Goal: Task Accomplishment & Management: Use online tool/utility

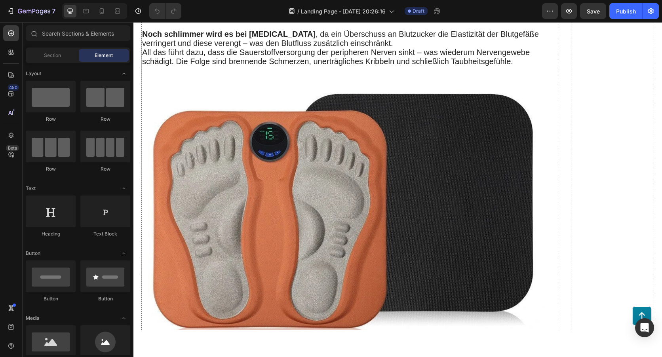
scroll to position [1743, 0]
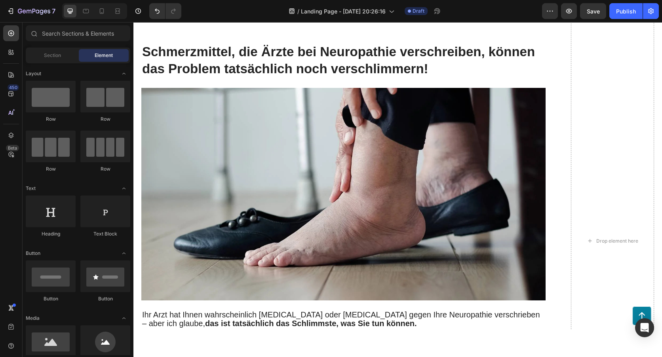
scroll to position [2218, 0]
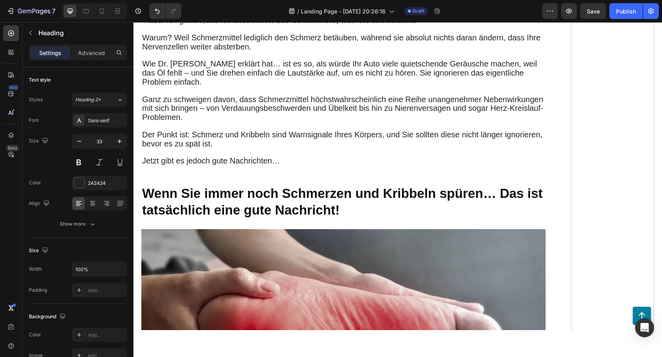
scroll to position [2284, 0]
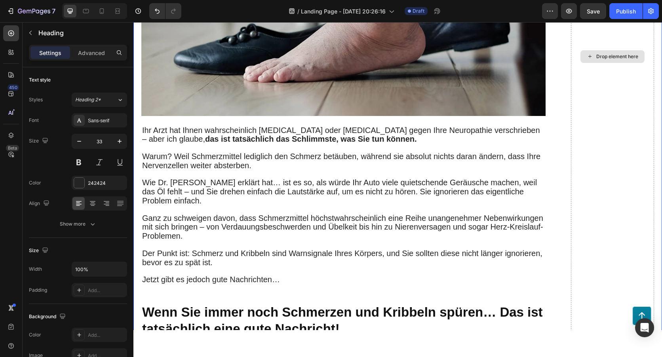
click at [576, 92] on div "Drop element here" at bounding box center [613, 57] width 84 height 1720
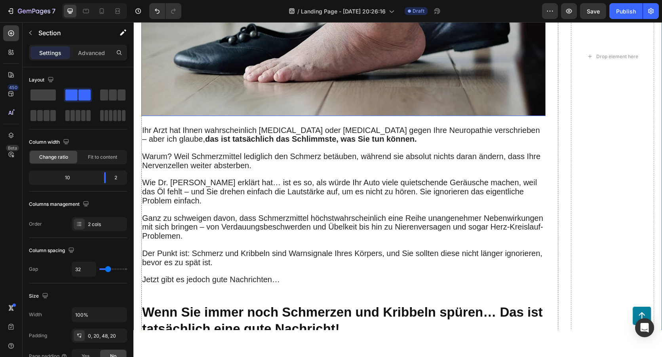
click at [509, 116] on img at bounding box center [343, 9] width 404 height 213
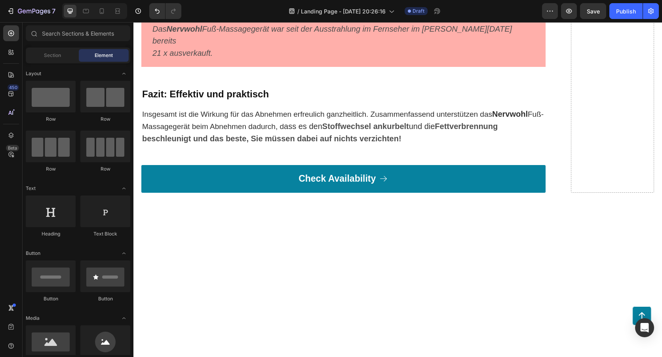
scroll to position [5335, 0]
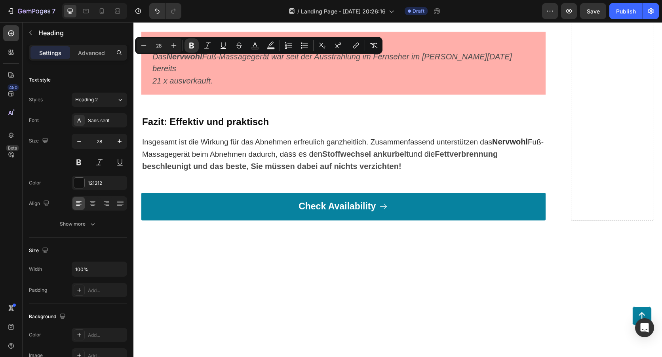
drag, startPoint x: 331, startPoint y: 62, endPoint x: 182, endPoint y: 59, distance: 149.0
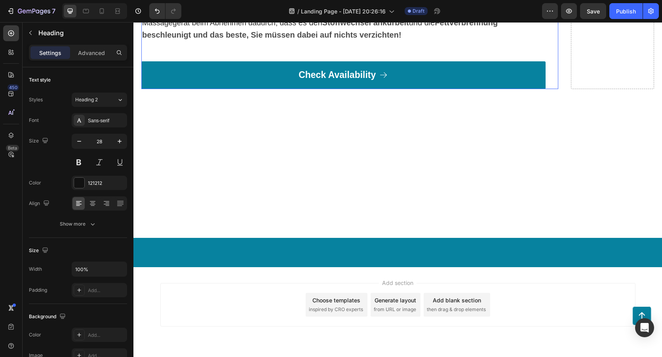
scroll to position [5493, 0]
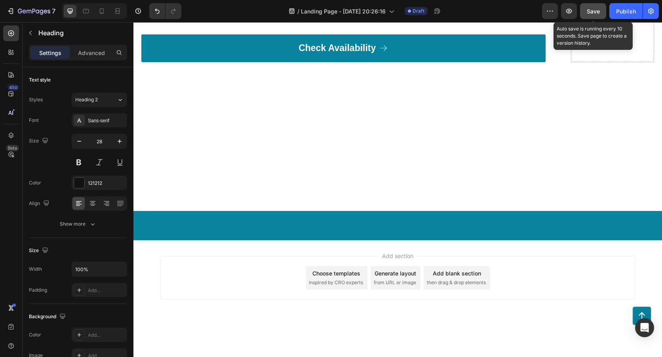
click at [595, 9] on span "Save" at bounding box center [593, 11] width 13 height 7
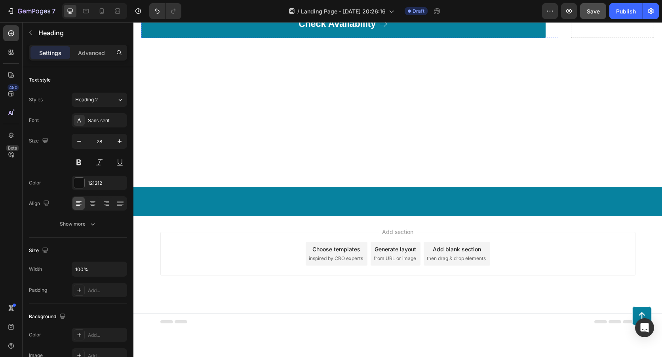
scroll to position [6008, 0]
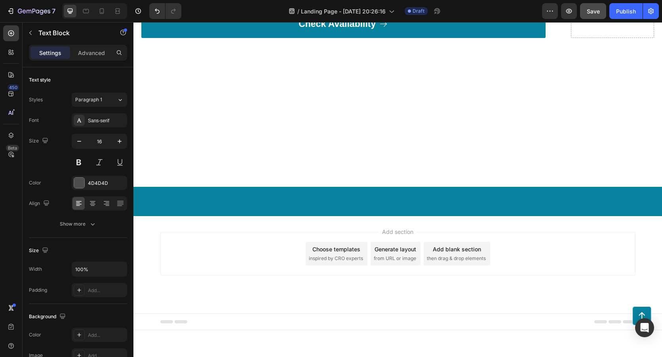
drag, startPoint x: 146, startPoint y: 79, endPoint x: 142, endPoint y: 113, distance: 34.3
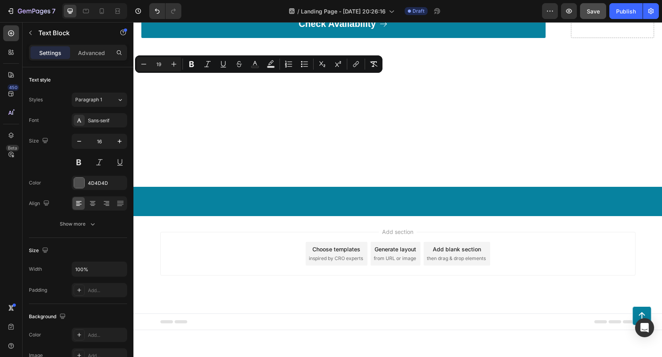
drag, startPoint x: 147, startPoint y: 114, endPoint x: 143, endPoint y: 82, distance: 33.1
drag, startPoint x: 146, startPoint y: 80, endPoint x: 139, endPoint y: 81, distance: 6.9
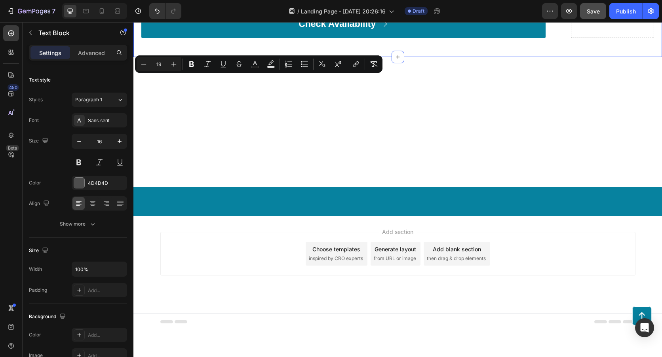
click at [254, 63] on icon "Editor contextual toolbar" at bounding box center [255, 63] width 4 height 4
type input "4D4D4D"
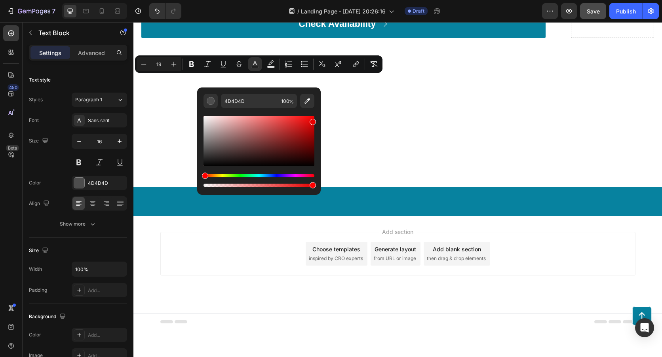
drag, startPoint x: 311, startPoint y: 120, endPoint x: 315, endPoint y: 120, distance: 4.8
click at [315, 120] on div "Editor contextual toolbar" at bounding box center [259, 141] width 111 height 50
type input "E80000"
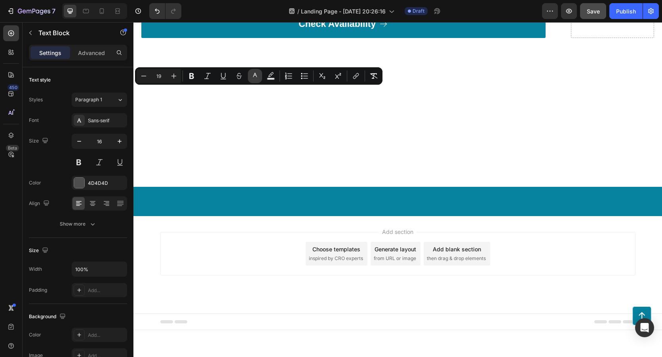
click at [257, 80] on rect "Editor contextual toolbar" at bounding box center [256, 79] width 8 height 2
type input "4D4D4D"
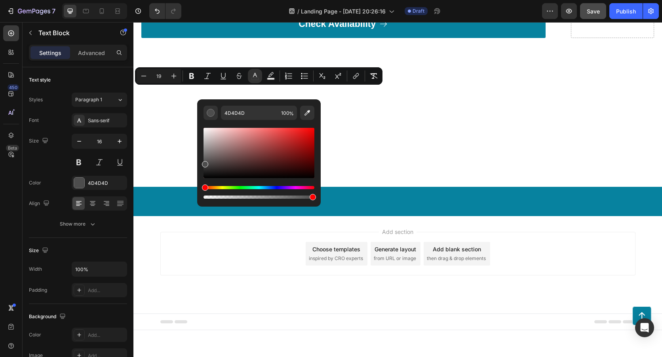
click at [310, 133] on div "Editor contextual toolbar" at bounding box center [259, 153] width 111 height 50
type input "E20909"
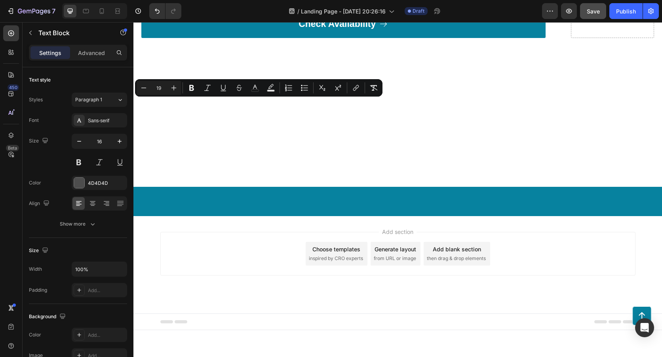
drag, startPoint x: 149, startPoint y: 103, endPoint x: 143, endPoint y: 108, distance: 7.3
click at [258, 88] on icon "Editor contextual toolbar" at bounding box center [255, 88] width 8 height 8
type input "4D4D4D"
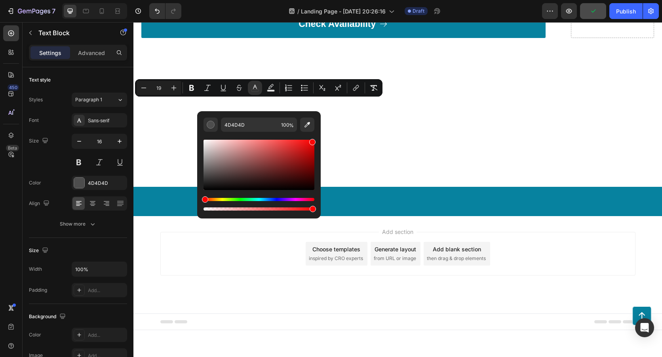
click at [311, 141] on div "Editor contextual toolbar" at bounding box center [259, 165] width 111 height 50
type input "F90707"
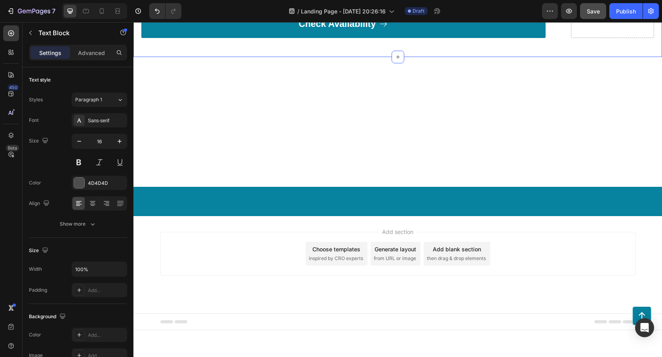
drag, startPoint x: 146, startPoint y: 115, endPoint x: 138, endPoint y: 114, distance: 8.1
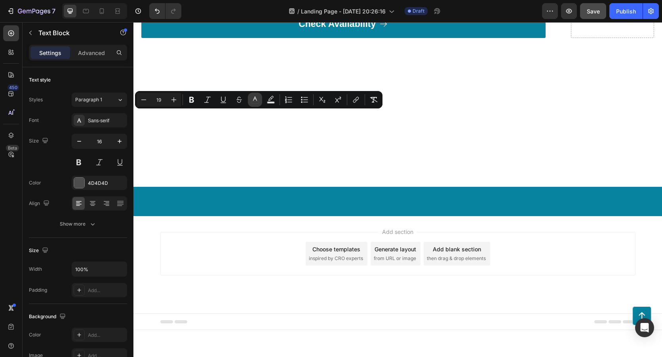
click at [256, 95] on button "color" at bounding box center [255, 100] width 14 height 14
type input "4D4D4D"
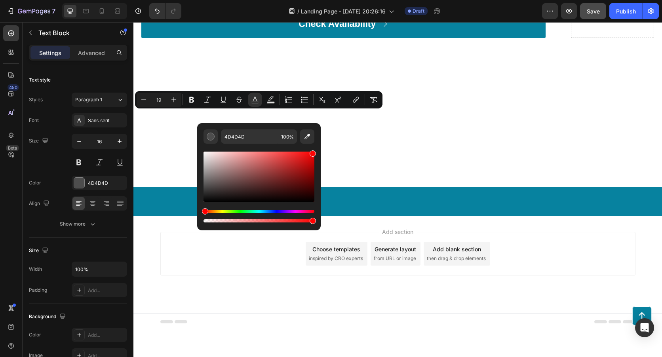
click at [312, 152] on div "Editor contextual toolbar" at bounding box center [259, 177] width 111 height 50
type input "FC0505"
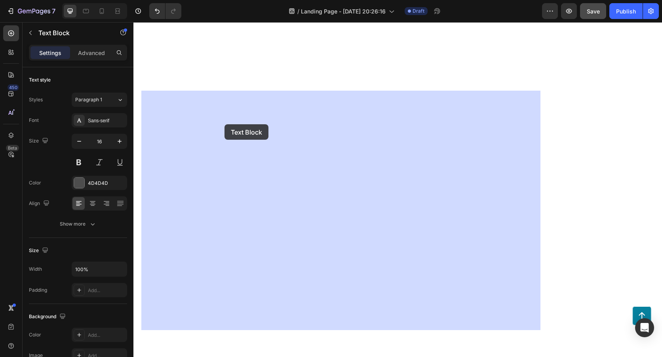
drag, startPoint x: 253, startPoint y: 131, endPoint x: 230, endPoint y: 125, distance: 24.0
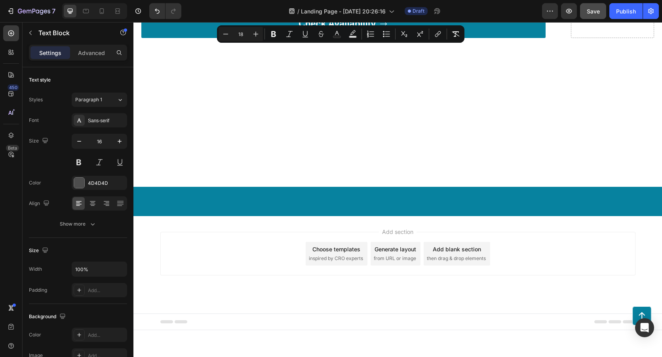
drag, startPoint x: 142, startPoint y: 98, endPoint x: 410, endPoint y: 135, distance: 270.3
click at [278, 30] on button "Bold" at bounding box center [274, 34] width 14 height 14
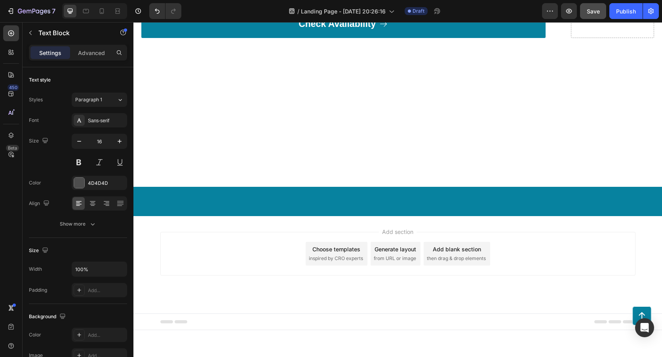
drag, startPoint x: 431, startPoint y: 145, endPoint x: 145, endPoint y: 149, distance: 286.4
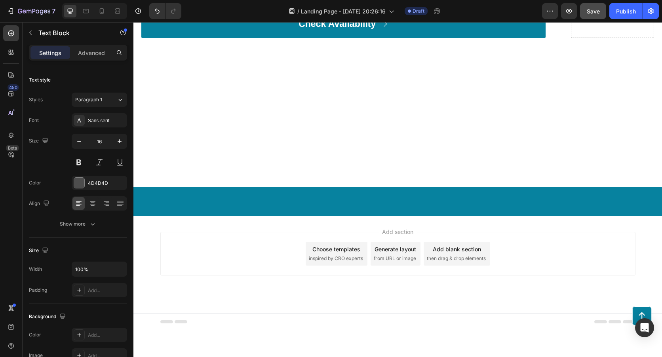
scroll to position [6735, 0]
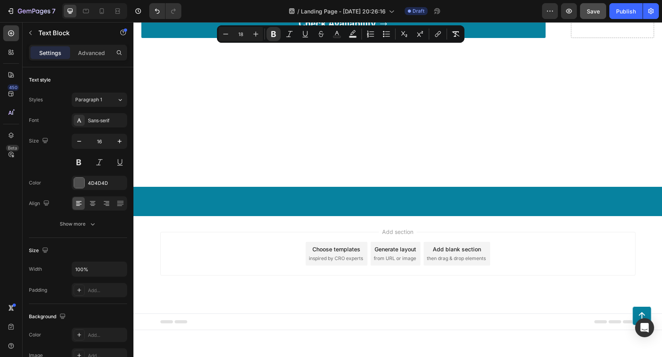
drag, startPoint x: 143, startPoint y: 147, endPoint x: 435, endPoint y: 190, distance: 294.4
click at [276, 32] on icon "Editor contextual toolbar" at bounding box center [274, 34] width 8 height 8
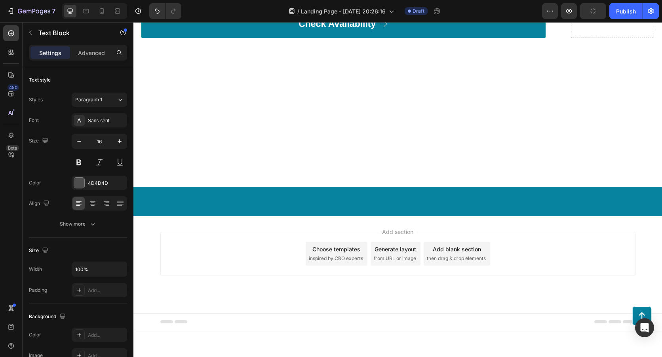
drag, startPoint x: 418, startPoint y: 168, endPoint x: 143, endPoint y: 93, distance: 284.8
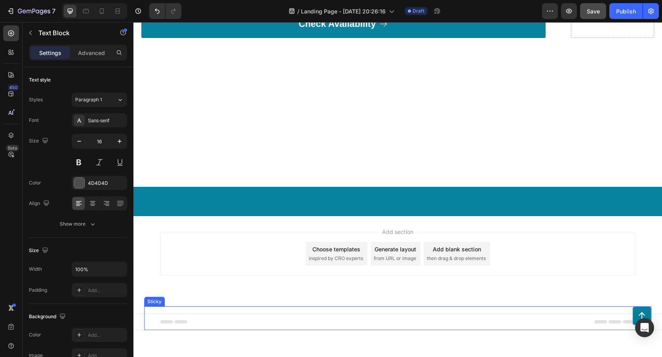
scroll to position [6664, 0]
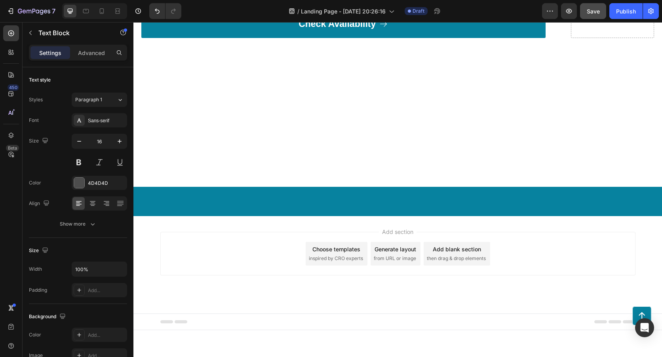
drag, startPoint x: 143, startPoint y: 93, endPoint x: 420, endPoint y: 236, distance: 311.1
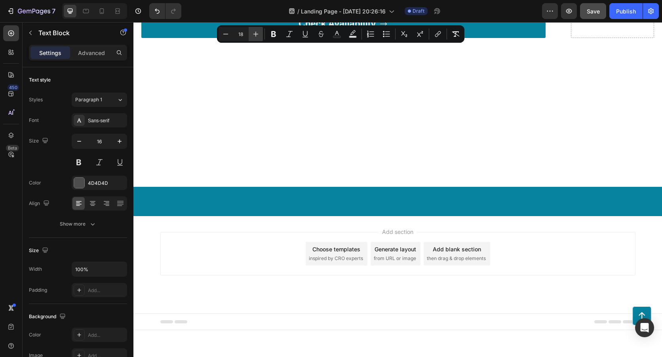
click at [257, 34] on icon "Editor contextual toolbar" at bounding box center [256, 34] width 8 height 8
type input "20"
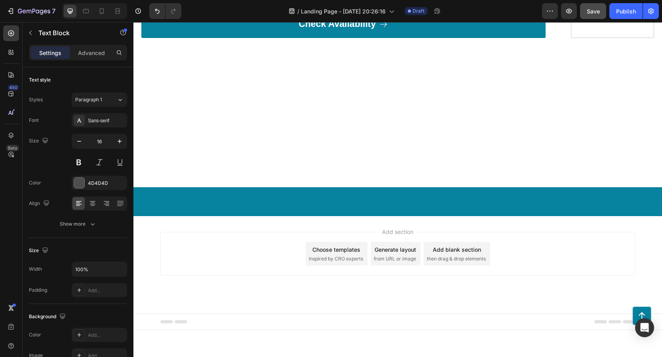
scroll to position [6444, 0]
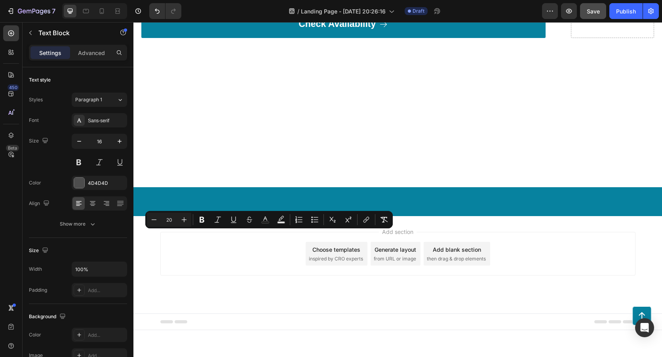
drag, startPoint x: 152, startPoint y: 237, endPoint x: 376, endPoint y: 235, distance: 223.4
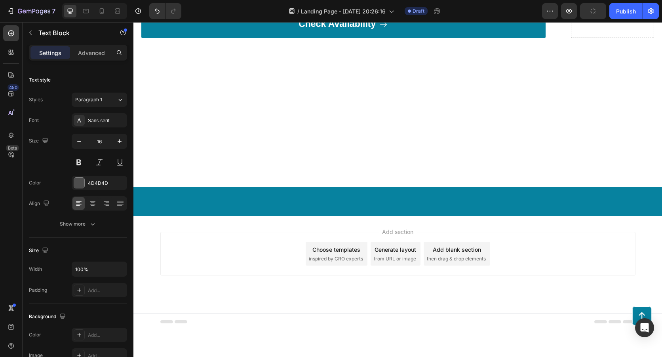
scroll to position [6523, 0]
drag, startPoint x: 291, startPoint y: 219, endPoint x: 152, endPoint y: 215, distance: 139.1
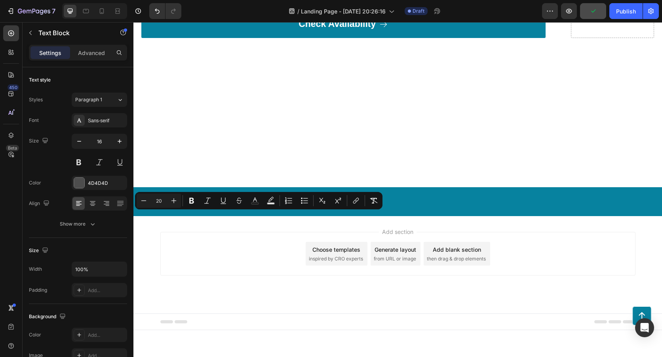
click at [190, 203] on icon "Editor contextual toolbar" at bounding box center [191, 201] width 5 height 6
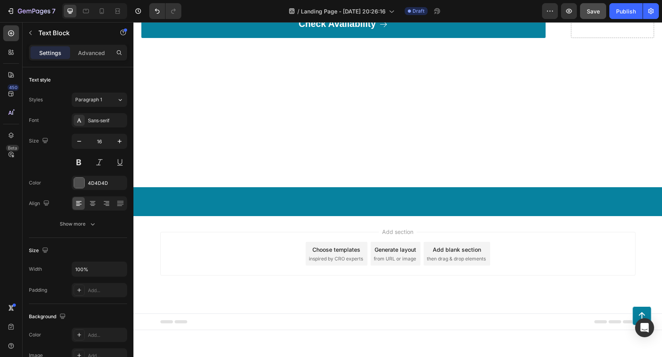
drag, startPoint x: 395, startPoint y: 156, endPoint x: 149, endPoint y: 157, distance: 246.8
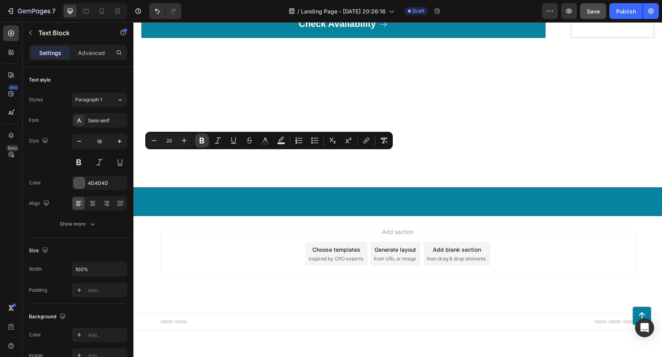
click at [201, 137] on icon "Editor contextual toolbar" at bounding box center [202, 141] width 8 height 8
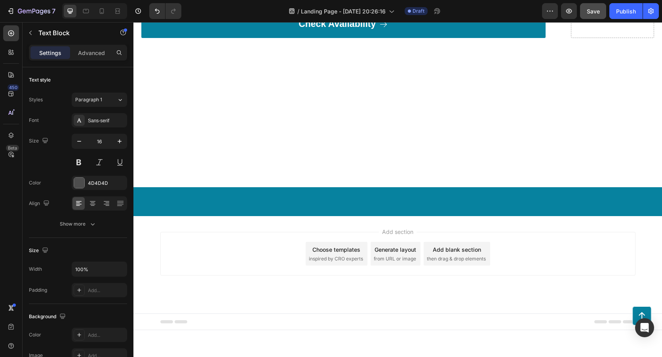
drag, startPoint x: 322, startPoint y: 117, endPoint x: 153, endPoint y: 122, distance: 170.0
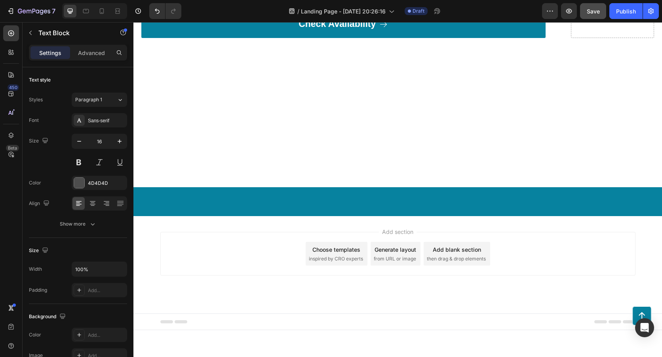
drag, startPoint x: 318, startPoint y: 116, endPoint x: 164, endPoint y: 118, distance: 153.3
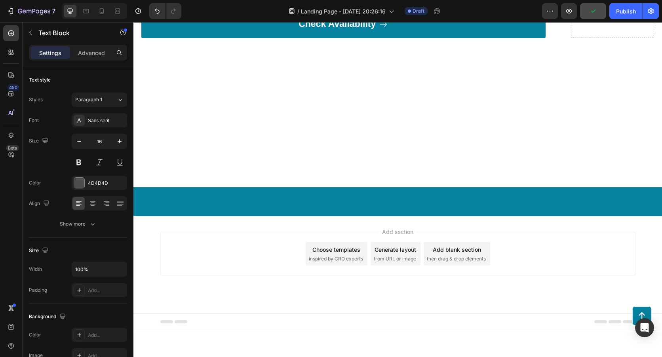
scroll to position [6602, 0]
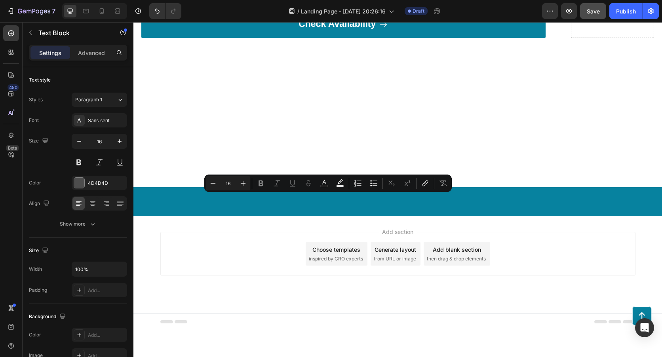
type input "20"
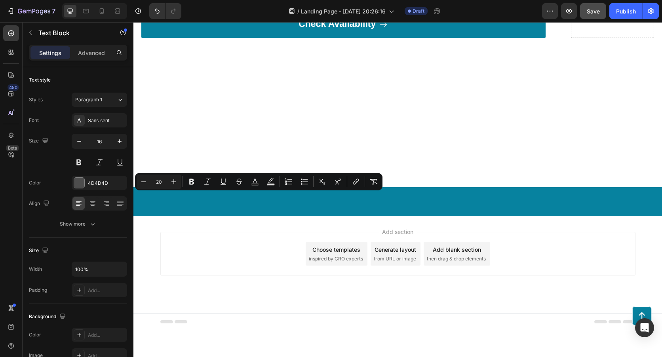
drag, startPoint x: 331, startPoint y: 198, endPoint x: 224, endPoint y: 195, distance: 106.6
click at [187, 181] on button "Bold" at bounding box center [192, 182] width 14 height 14
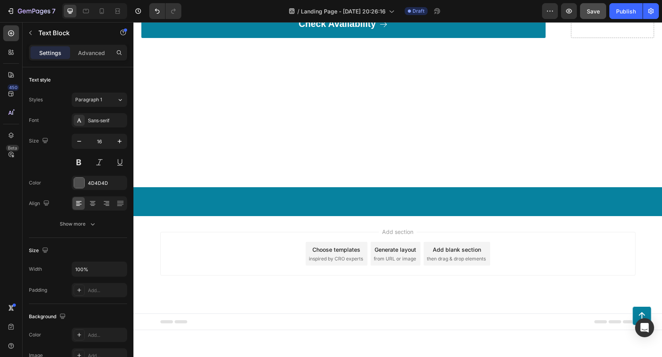
scroll to position [6681, 0]
drag, startPoint x: 148, startPoint y: 116, endPoint x: 140, endPoint y: 122, distance: 10.0
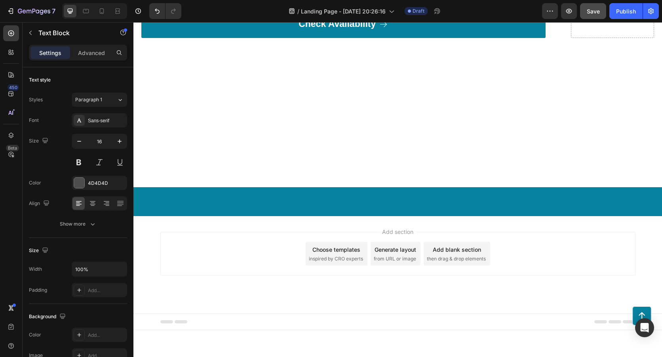
drag, startPoint x: 141, startPoint y: 167, endPoint x: 341, endPoint y: 168, distance: 199.3
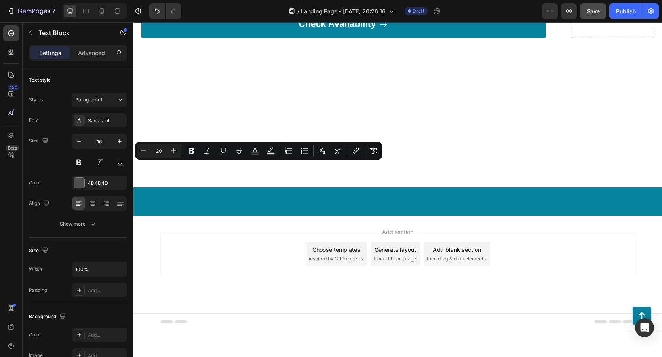
drag, startPoint x: 328, startPoint y: 169, endPoint x: 280, endPoint y: 166, distance: 48.4
click at [189, 152] on icon "Editor contextual toolbar" at bounding box center [192, 151] width 8 height 8
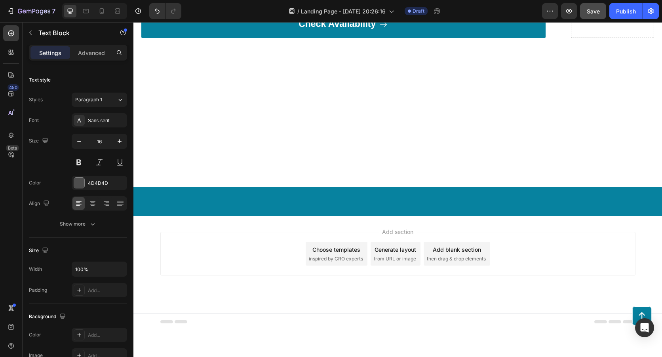
drag, startPoint x: 349, startPoint y: 225, endPoint x: 189, endPoint y: 219, distance: 160.6
drag, startPoint x: 500, startPoint y: 185, endPoint x: 510, endPoint y: 185, distance: 9.9
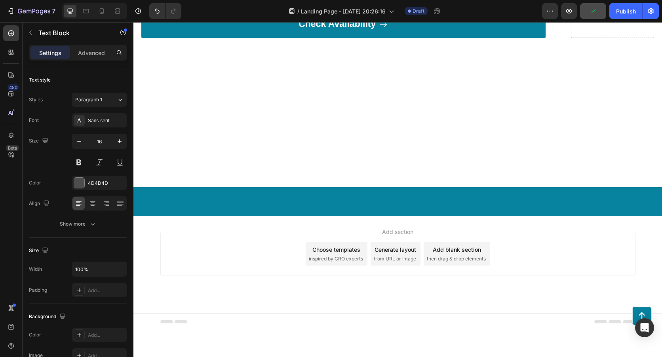
scroll to position [6642, 0]
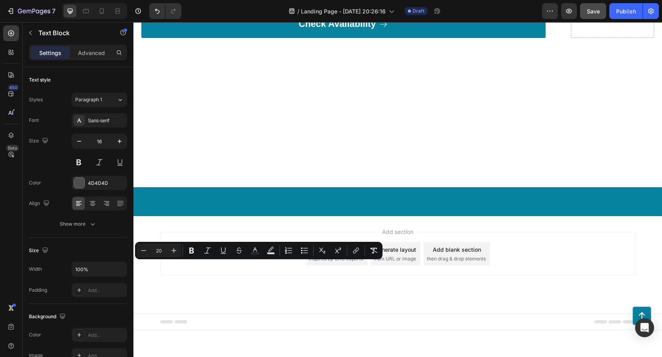
drag, startPoint x: 349, startPoint y: 264, endPoint x: 214, endPoint y: 255, distance: 135.0
click at [179, 245] on button "Plus" at bounding box center [174, 251] width 14 height 14
type input "21"
click at [192, 245] on button "Bold" at bounding box center [192, 251] width 14 height 14
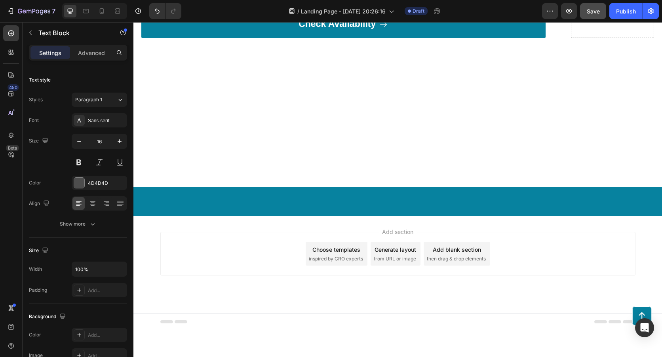
drag, startPoint x: 143, startPoint y: 267, endPoint x: 355, endPoint y: 266, distance: 211.9
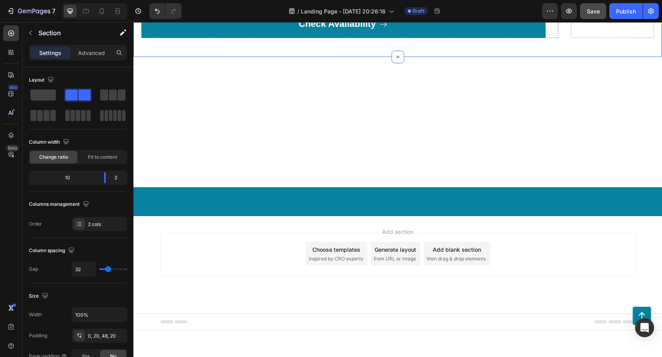
scroll to position [6523, 0]
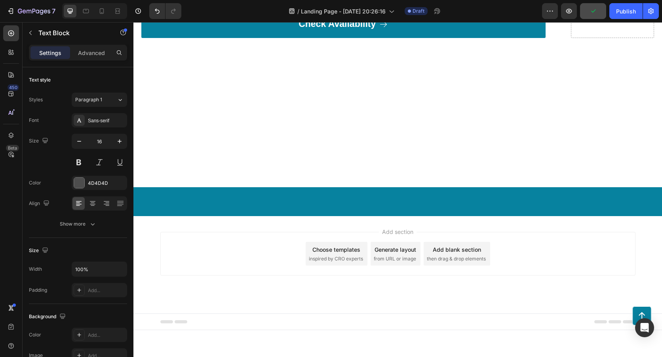
drag, startPoint x: 437, startPoint y: 123, endPoint x: 468, endPoint y: 124, distance: 30.9
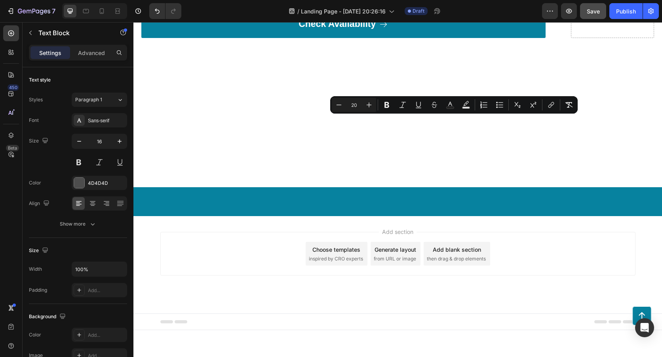
drag, startPoint x: 470, startPoint y: 124, endPoint x: 448, endPoint y: 123, distance: 21.4
click at [386, 103] on icon "Editor contextual toolbar" at bounding box center [387, 105] width 5 height 6
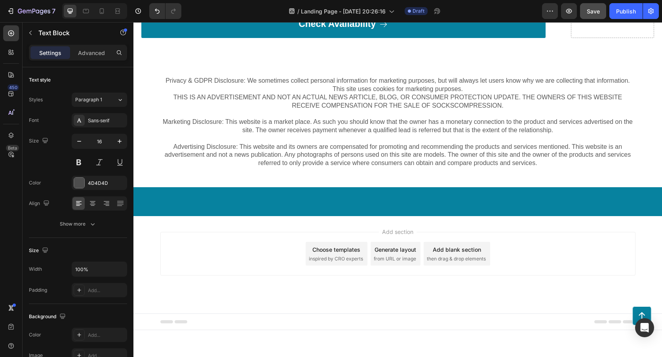
scroll to position [7157, 0]
click at [598, 16] on button "Save" at bounding box center [593, 11] width 26 height 16
click at [31, 30] on icon "button" at bounding box center [30, 33] width 6 height 6
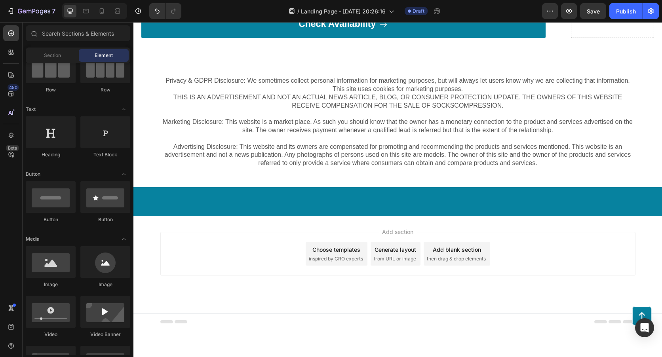
scroll to position [0, 0]
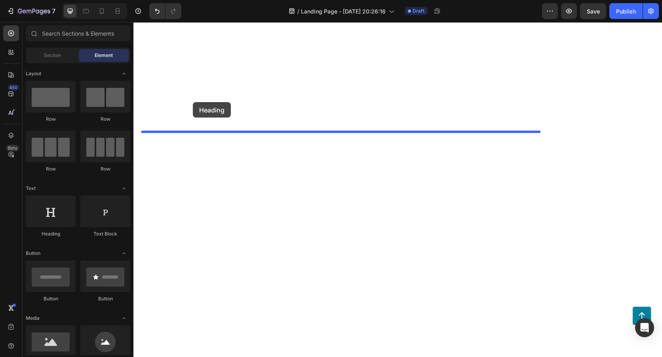
drag, startPoint x: 187, startPoint y: 238, endPoint x: 193, endPoint y: 102, distance: 136.4
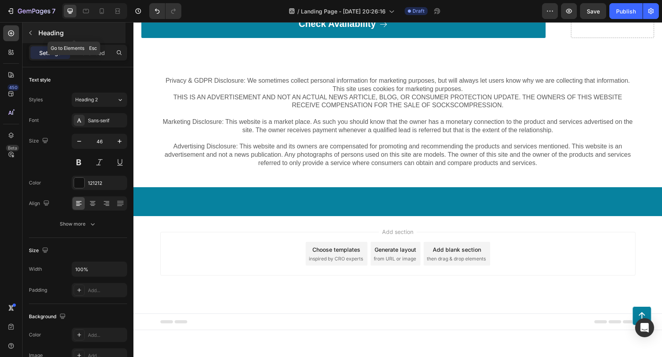
click at [30, 32] on icon "button" at bounding box center [30, 33] width 6 height 6
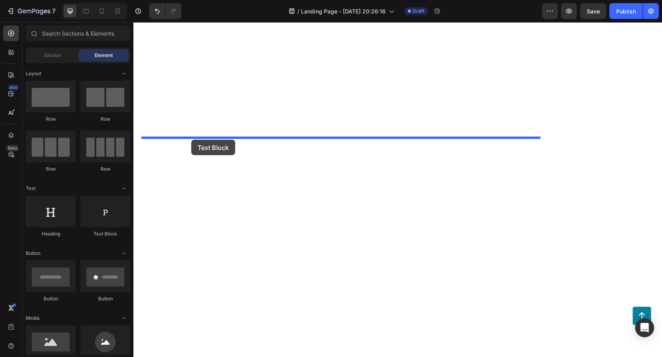
drag, startPoint x: 231, startPoint y: 245, endPoint x: 191, endPoint y: 140, distance: 112.1
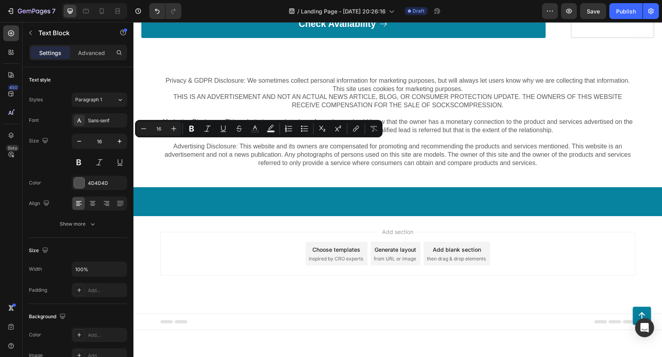
drag, startPoint x: 242, startPoint y: 143, endPoint x: 141, endPoint y: 141, distance: 101.0
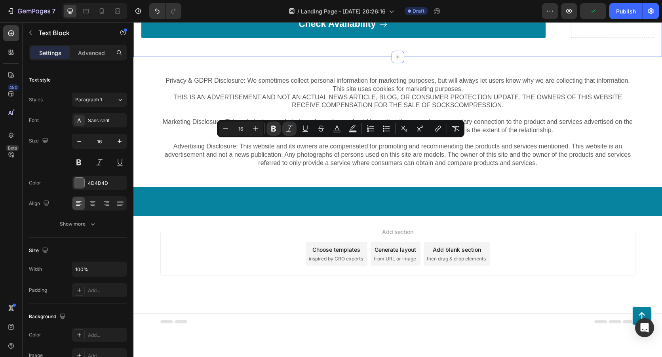
drag, startPoint x: 405, startPoint y: 193, endPoint x: 140, endPoint y: 141, distance: 269.7
click at [259, 131] on icon "Editor contextual toolbar" at bounding box center [256, 129] width 8 height 8
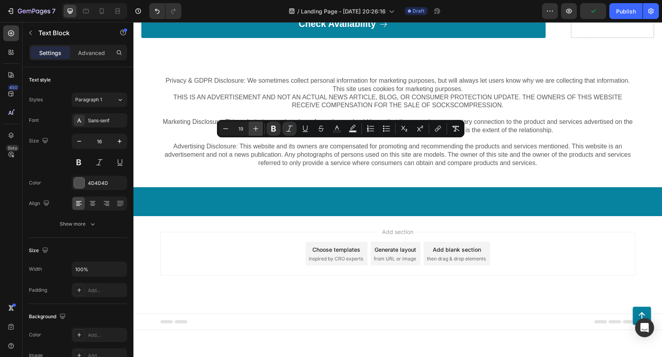
click at [259, 131] on icon "Editor contextual toolbar" at bounding box center [256, 129] width 8 height 8
type input "20"
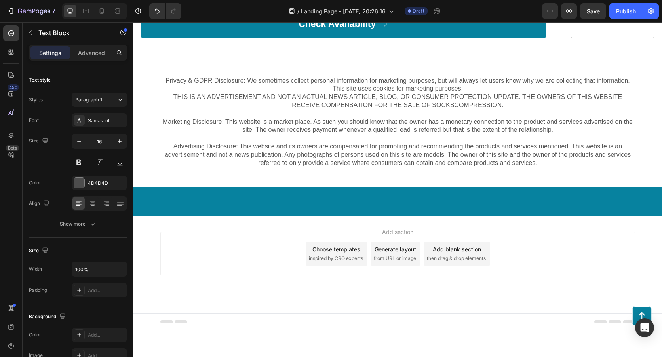
drag, startPoint x: 203, startPoint y: 191, endPoint x: 160, endPoint y: 195, distance: 43.0
drag, startPoint x: 196, startPoint y: 216, endPoint x: 141, endPoint y: 191, distance: 61.0
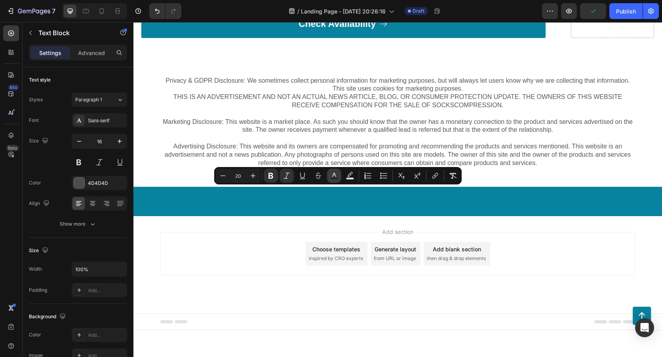
click at [334, 177] on icon "Editor contextual toolbar" at bounding box center [334, 176] width 8 height 8
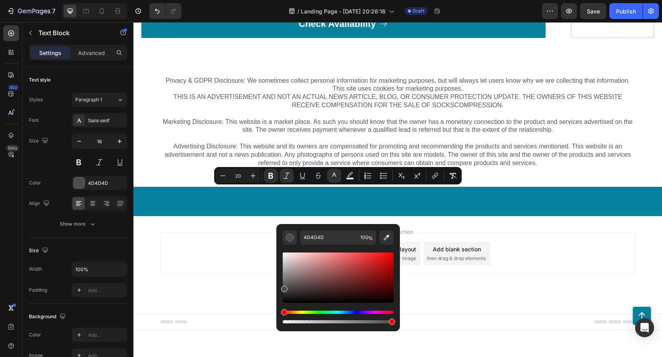
click at [355, 312] on div "Hue" at bounding box center [338, 312] width 111 height 3
click at [356, 311] on div "Hue" at bounding box center [338, 312] width 111 height 3
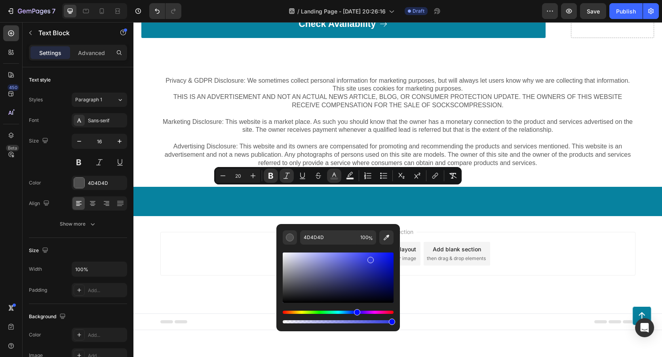
type input "313AE0"
drag, startPoint x: 364, startPoint y: 260, endPoint x: 370, endPoint y: 258, distance: 6.6
click at [370, 258] on div "Editor contextual toolbar" at bounding box center [338, 278] width 111 height 50
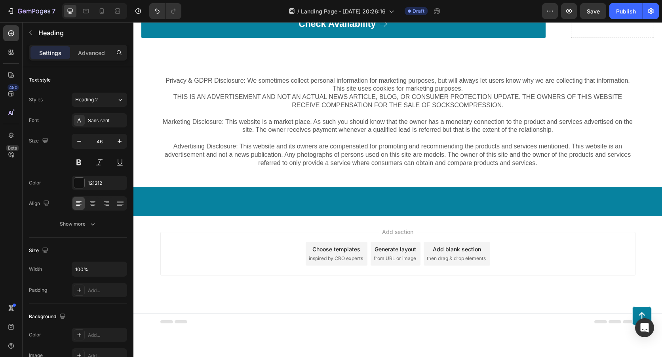
drag, startPoint x: 368, startPoint y: 106, endPoint x: 147, endPoint y: 112, distance: 221.1
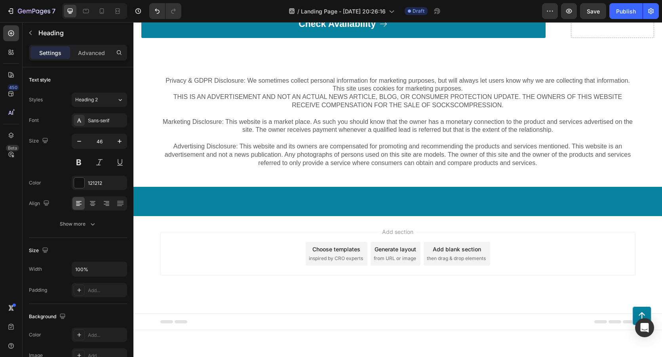
drag, startPoint x: 372, startPoint y: 111, endPoint x: 261, endPoint y: 118, distance: 110.7
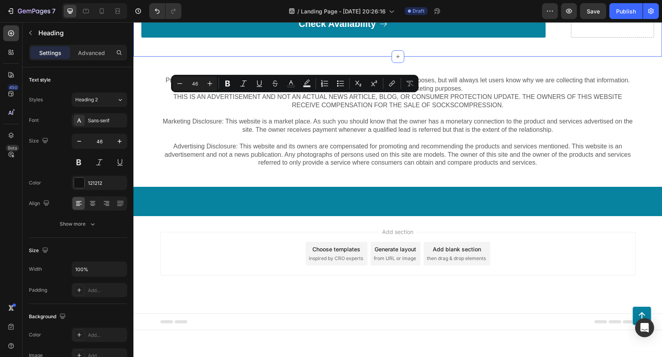
drag, startPoint x: 455, startPoint y: 126, endPoint x: 136, endPoint y: 100, distance: 320.4
drag, startPoint x: 198, startPoint y: 85, endPoint x: 193, endPoint y: 85, distance: 5.2
click at [193, 85] on input "46" at bounding box center [195, 84] width 16 height 10
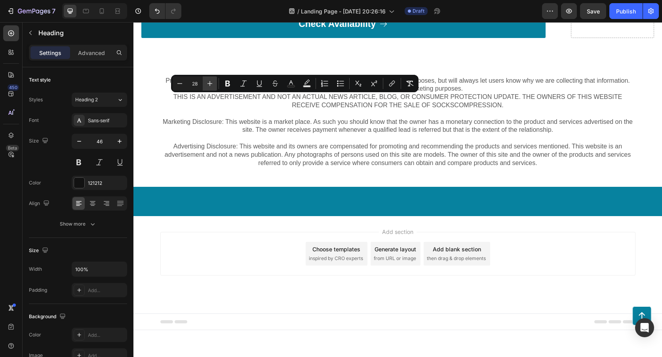
click at [208, 85] on icon "Editor contextual toolbar" at bounding box center [210, 84] width 8 height 8
type input "30"
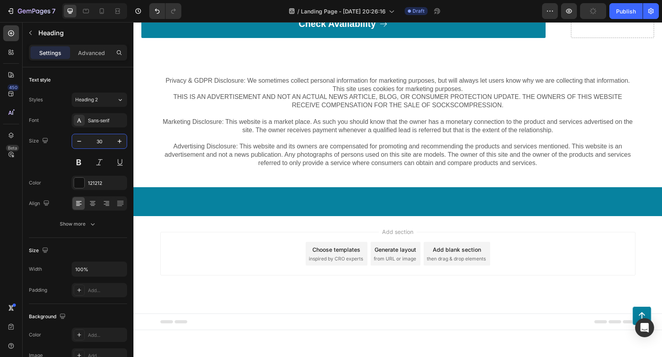
type input "30"
drag, startPoint x: 207, startPoint y: 119, endPoint x: 141, endPoint y: 100, distance: 68.0
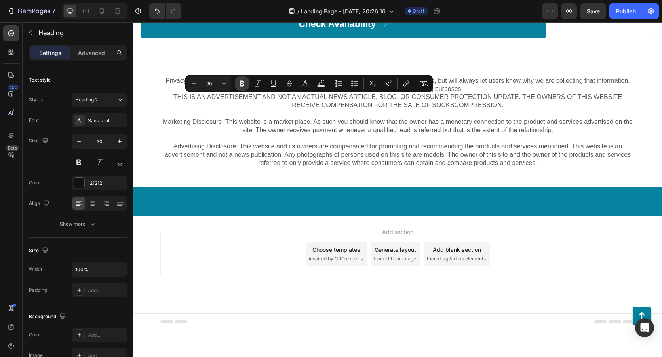
click at [242, 85] on icon "Editor contextual toolbar" at bounding box center [242, 84] width 8 height 8
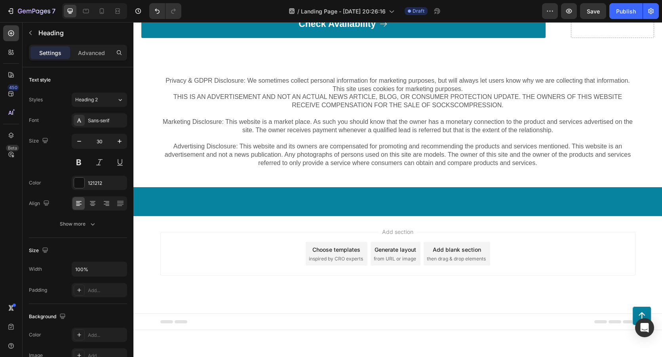
drag, startPoint x: 219, startPoint y: 116, endPoint x: 145, endPoint y: 100, distance: 75.8
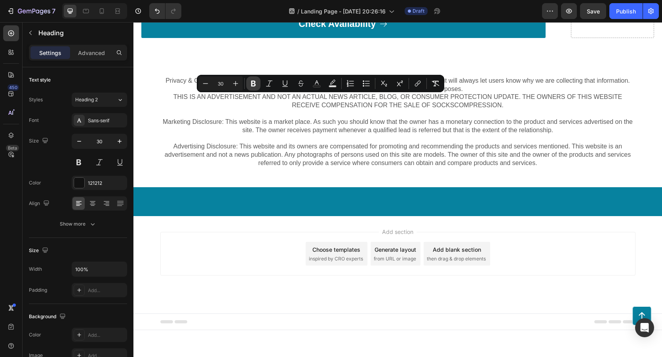
click at [255, 87] on icon "Editor contextual toolbar" at bounding box center [254, 84] width 8 height 8
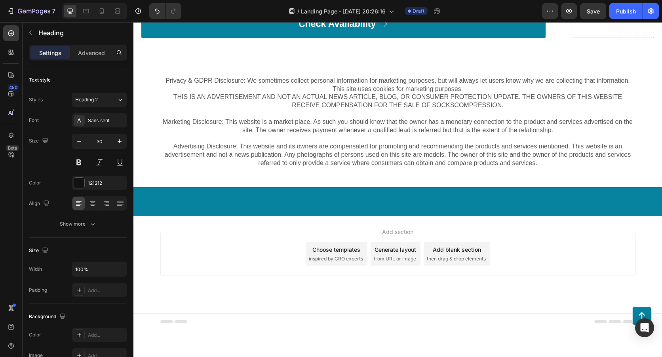
drag, startPoint x: 452, startPoint y: 102, endPoint x: 477, endPoint y: 103, distance: 25.8
drag, startPoint x: 477, startPoint y: 103, endPoint x: 464, endPoint y: 99, distance: 13.5
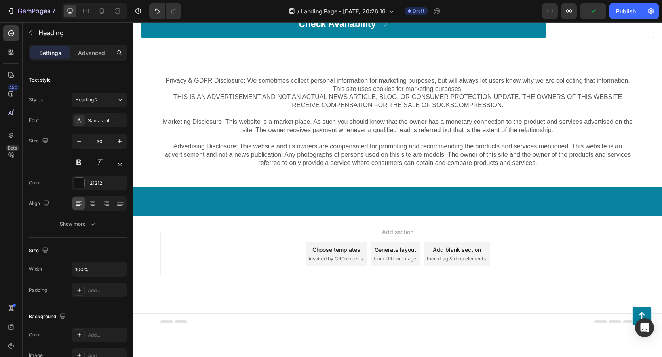
drag, startPoint x: 477, startPoint y: 101, endPoint x: 456, endPoint y: 101, distance: 21.0
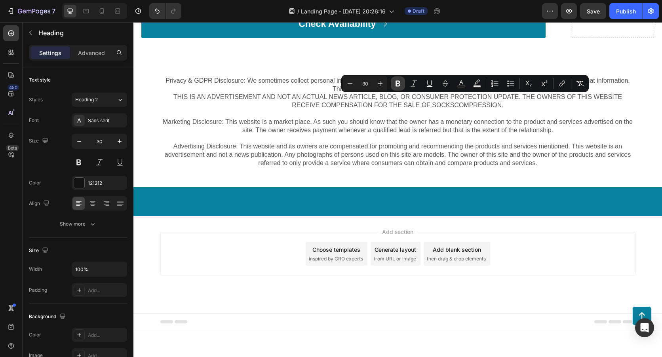
click at [401, 82] on icon "Editor contextual toolbar" at bounding box center [398, 84] width 8 height 8
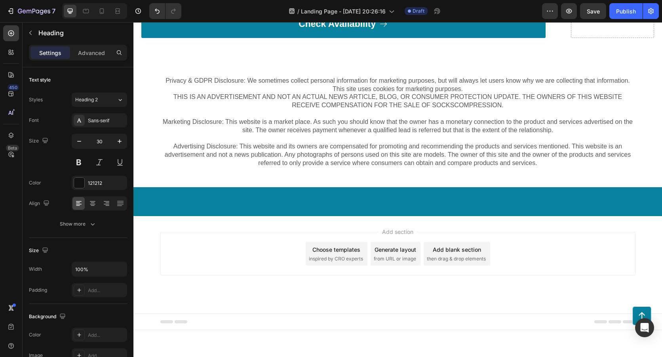
drag, startPoint x: 144, startPoint y: 101, endPoint x: 491, endPoint y: 118, distance: 347.8
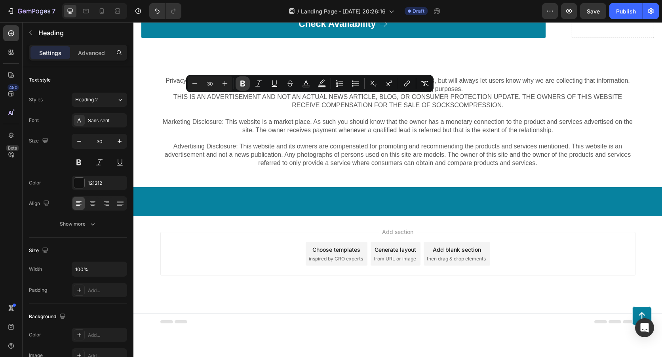
click at [244, 85] on icon "Editor contextual toolbar" at bounding box center [243, 84] width 8 height 8
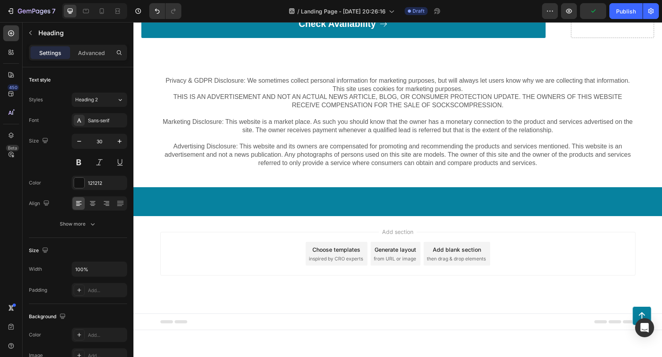
drag, startPoint x: 347, startPoint y: 143, endPoint x: 347, endPoint y: 131, distance: 11.9
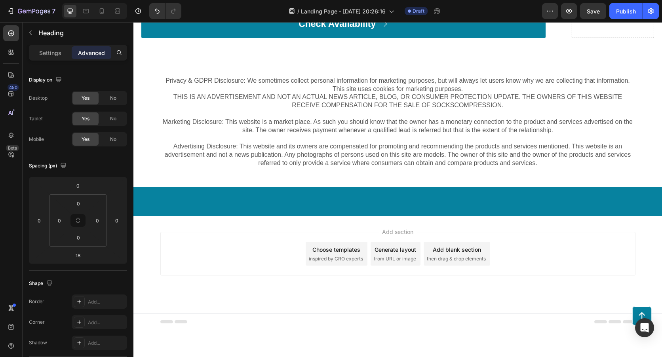
drag, startPoint x: 177, startPoint y: 112, endPoint x: 153, endPoint y: 103, distance: 25.3
drag, startPoint x: 212, startPoint y: 118, endPoint x: 131, endPoint y: 97, distance: 84.0
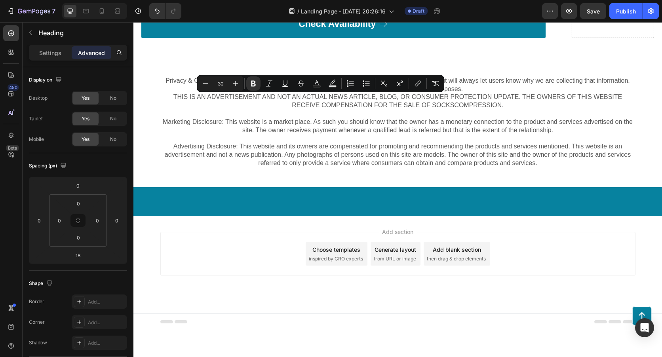
drag, startPoint x: 209, startPoint y: 116, endPoint x: 145, endPoint y: 103, distance: 65.6
click at [234, 81] on icon "Editor contextual toolbar" at bounding box center [236, 84] width 8 height 8
type input "32"
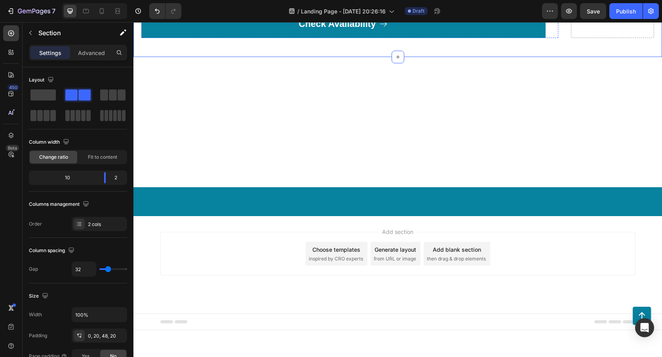
scroll to position [7078, 0]
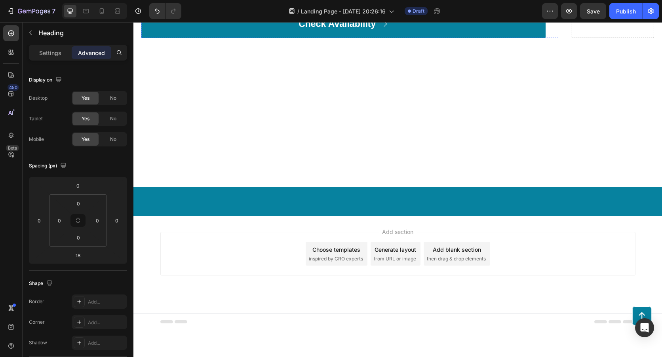
scroll to position [7038, 0]
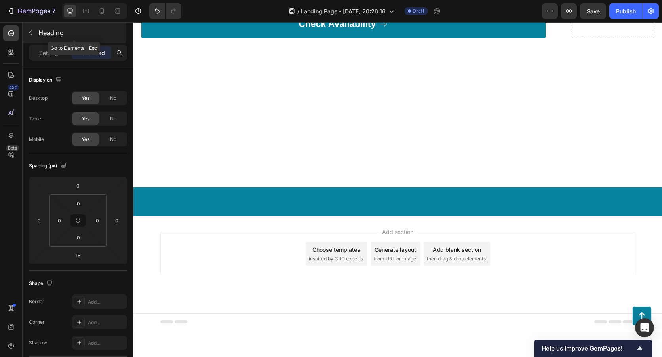
click at [29, 33] on icon "button" at bounding box center [30, 33] width 6 height 6
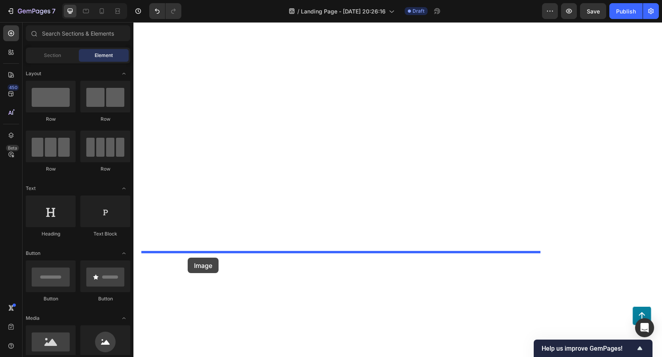
drag, startPoint x: 207, startPoint y: 360, endPoint x: 189, endPoint y: 257, distance: 104.7
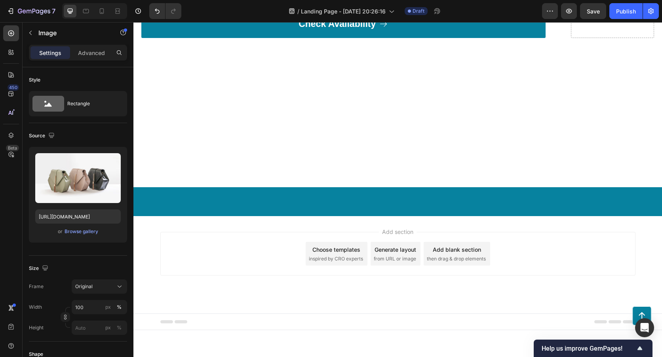
scroll to position [7157, 0]
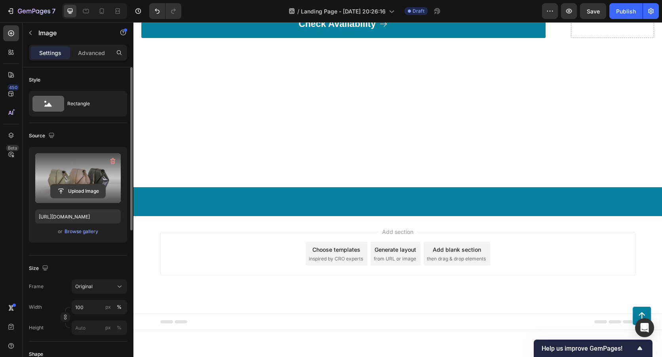
click at [78, 184] on button "Upload Image" at bounding box center [77, 191] width 55 height 14
click at [92, 190] on input "file" at bounding box center [78, 191] width 55 height 13
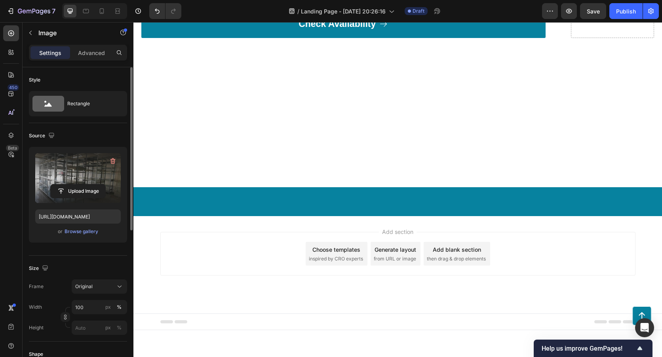
scroll to position [7236, 0]
click at [73, 189] on input "file" at bounding box center [78, 191] width 55 height 13
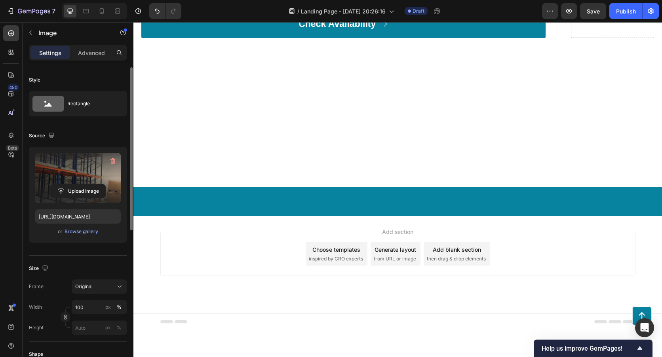
scroll to position [7672, 0]
click at [87, 188] on input "file" at bounding box center [78, 191] width 55 height 13
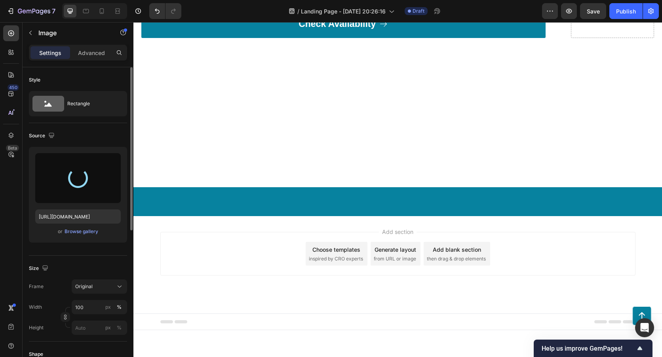
scroll to position [7434, 0]
type input "https://cdn.shopify.com/s/files/1/0962/6651/8863/files/gempages_583563783109083…"
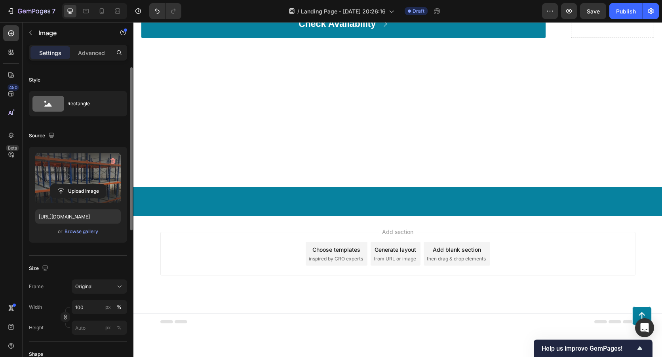
scroll to position [7157, 0]
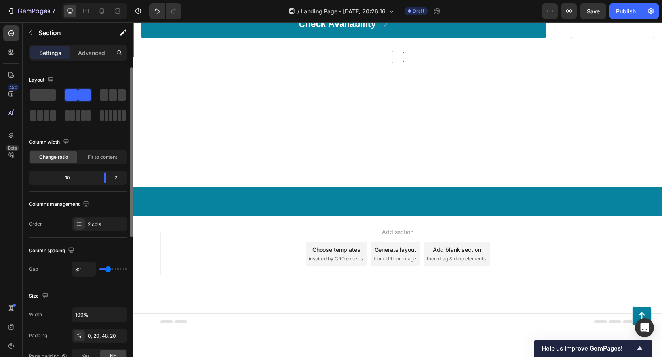
scroll to position [7276, 0]
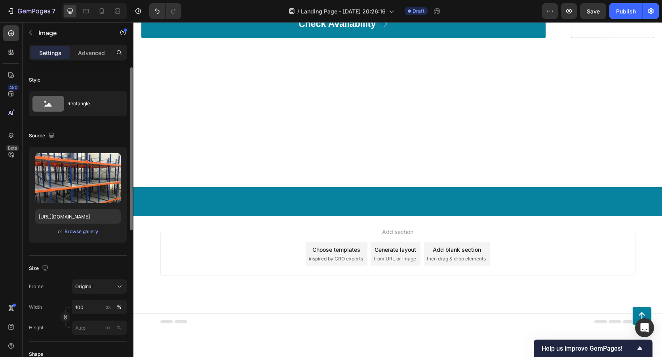
scroll to position [79, 0]
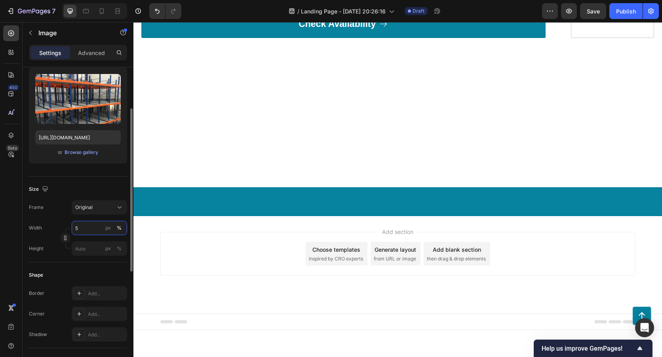
type input "50"
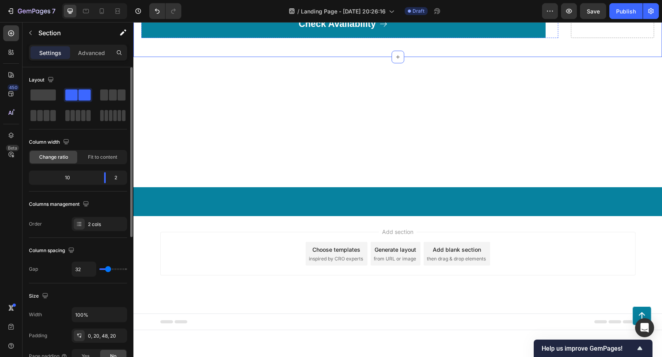
scroll to position [7157, 0]
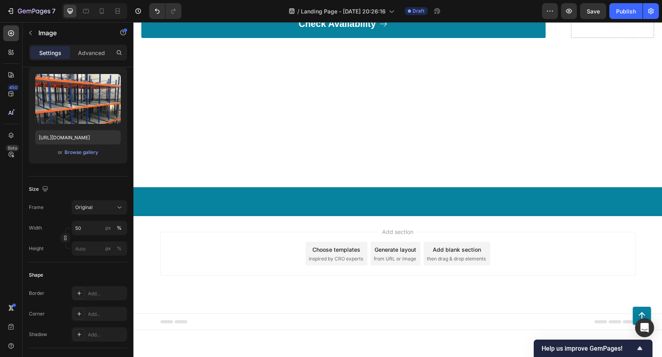
scroll to position [0, 0]
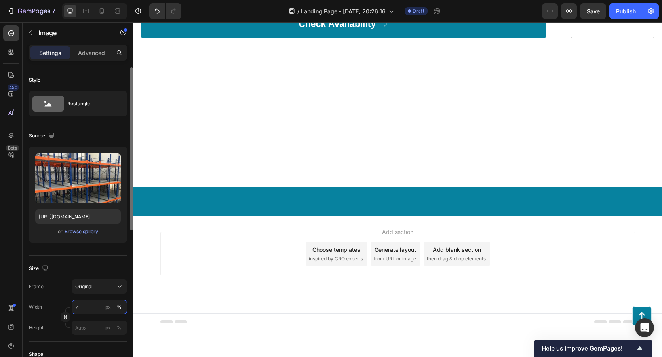
type input "75"
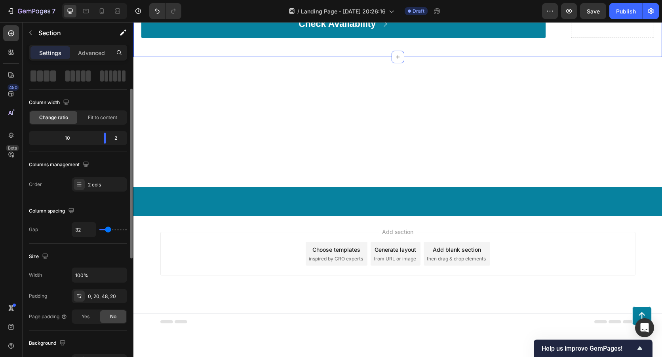
scroll to position [7157, 0]
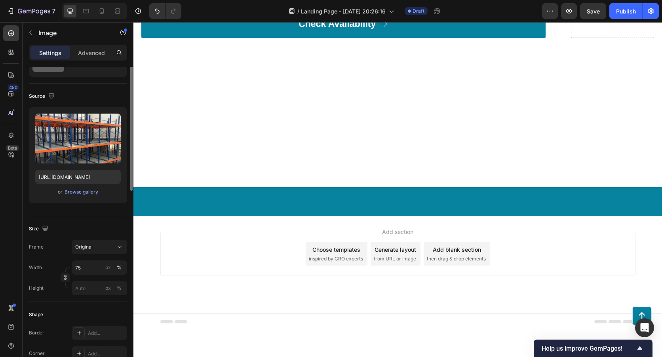
scroll to position [0, 0]
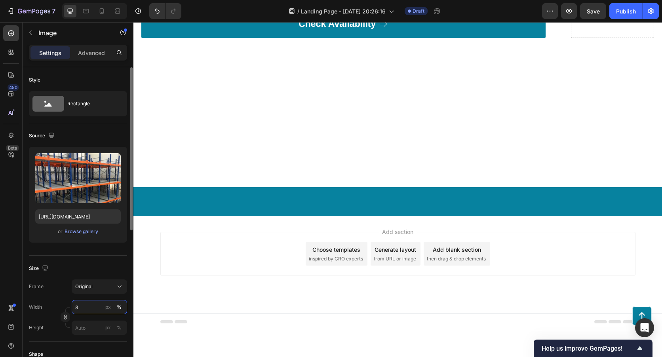
type input "85"
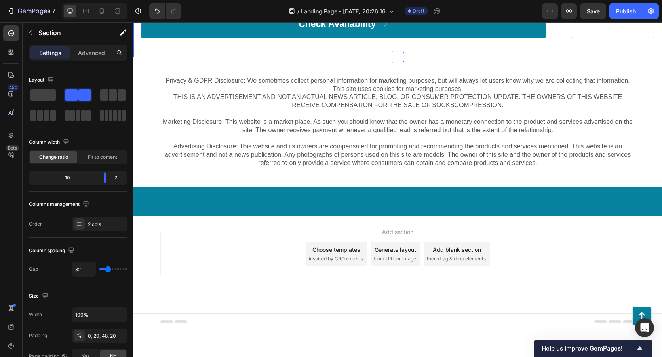
scroll to position [7593, 0]
click at [34, 35] on button "button" at bounding box center [30, 33] width 13 height 13
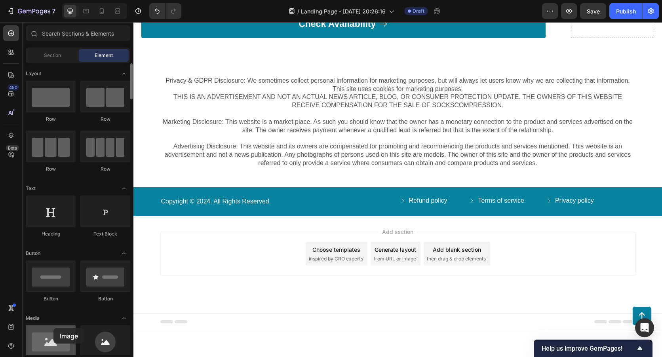
drag, startPoint x: 79, startPoint y: 339, endPoint x: 59, endPoint y: 330, distance: 22.7
click at [53, 328] on div at bounding box center [51, 342] width 50 height 32
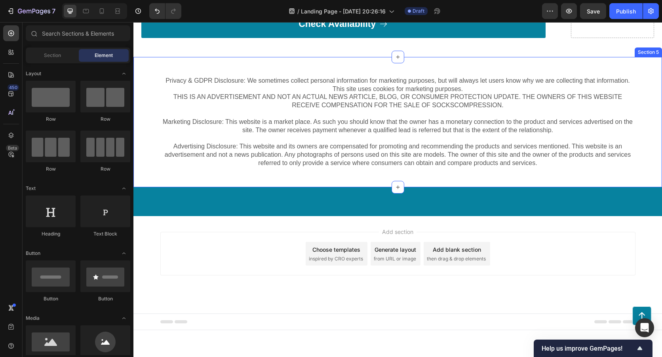
scroll to position [7593, 0]
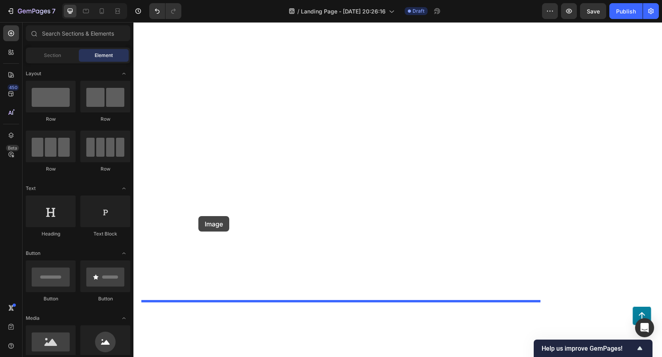
drag, startPoint x: 238, startPoint y: 353, endPoint x: 198, endPoint y: 216, distance: 142.4
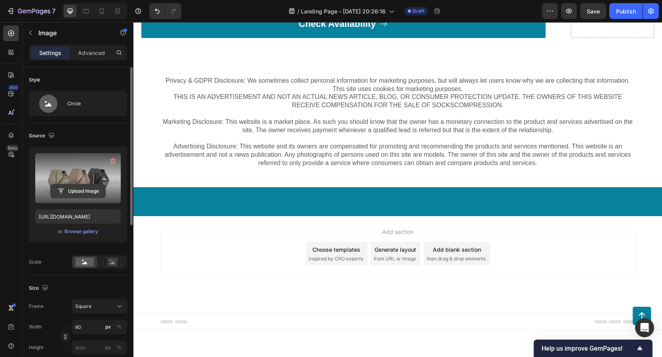
click at [75, 186] on input "file" at bounding box center [78, 191] width 55 height 13
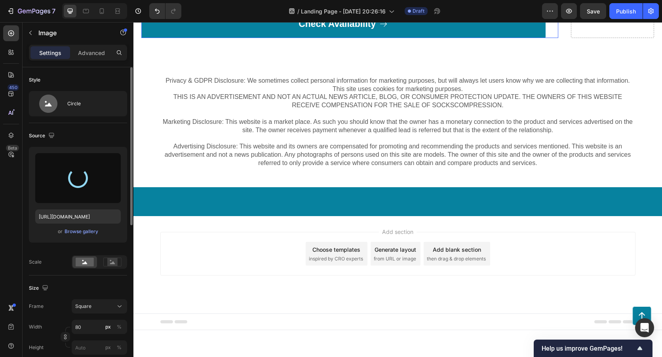
type input "https://cdn.shopify.com/s/files/1/0962/6651/8863/files/gempages_583563783109083…"
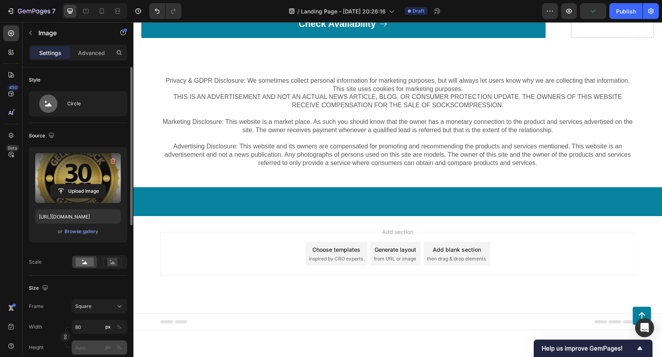
scroll to position [79, 0]
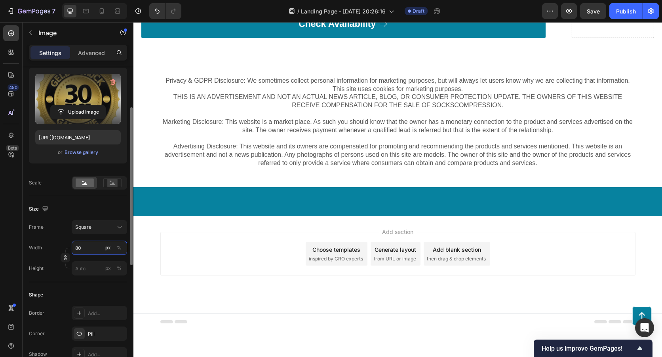
type input "2"
type input "20"
type input "200"
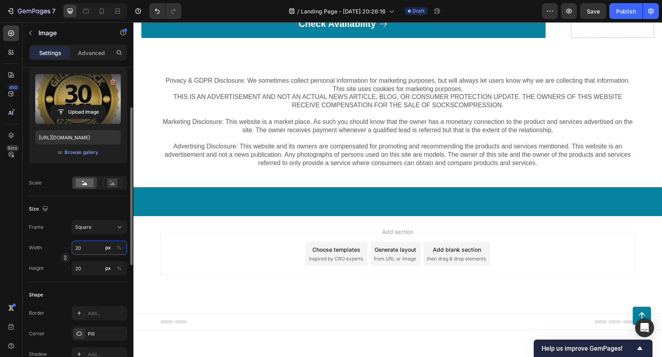
type input "200"
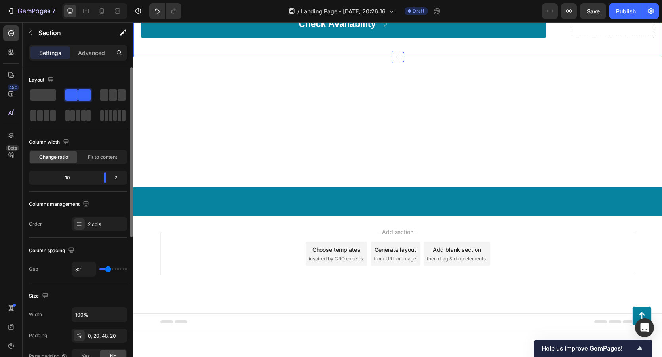
scroll to position [7672, 0]
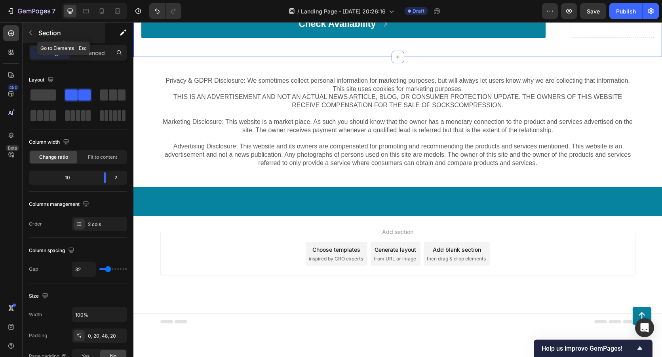
click at [34, 32] on button "button" at bounding box center [30, 33] width 13 height 13
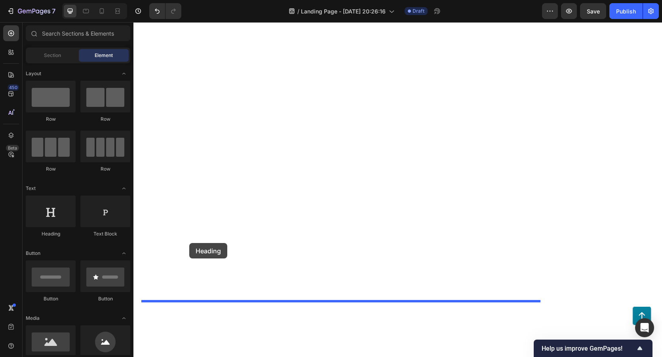
drag, startPoint x: 192, startPoint y: 240, endPoint x: 189, endPoint y: 243, distance: 4.2
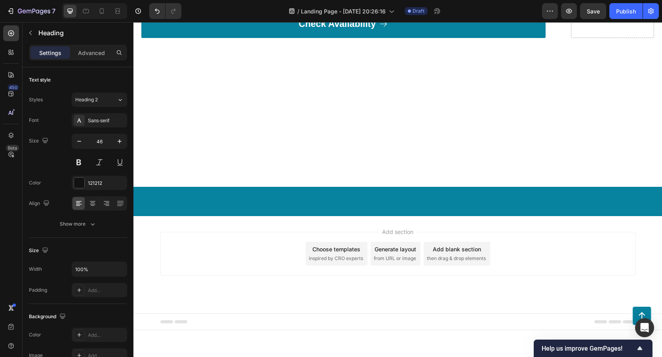
scroll to position [7712, 0]
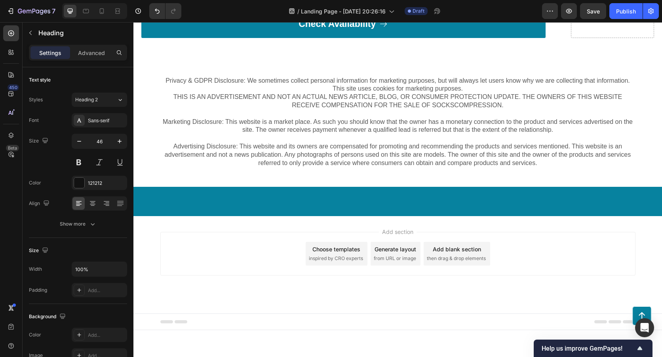
drag, startPoint x: 373, startPoint y: 226, endPoint x: 139, endPoint y: 221, distance: 234.6
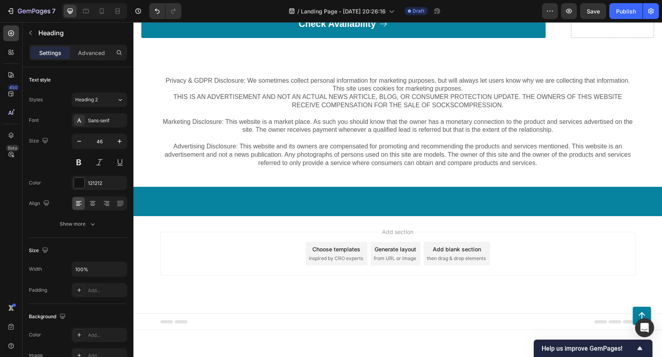
drag, startPoint x: 375, startPoint y: 225, endPoint x: 138, endPoint y: 221, distance: 237.3
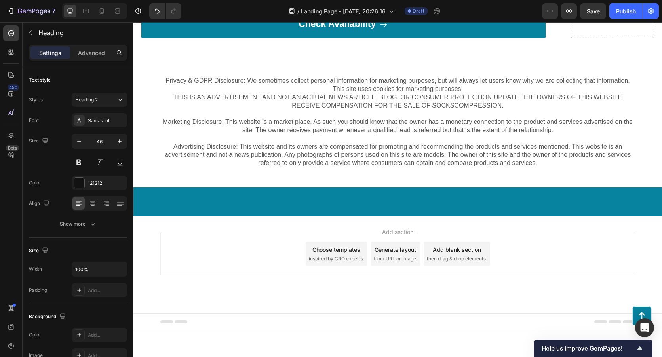
drag, startPoint x: 210, startPoint y: 271, endPoint x: 146, endPoint y: 225, distance: 78.7
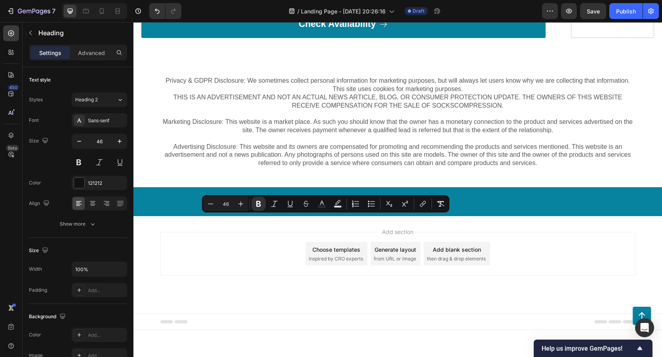
drag, startPoint x: 229, startPoint y: 202, endPoint x: 223, endPoint y: 203, distance: 5.6
click at [223, 203] on input "46" at bounding box center [226, 204] width 16 height 10
type input "33"
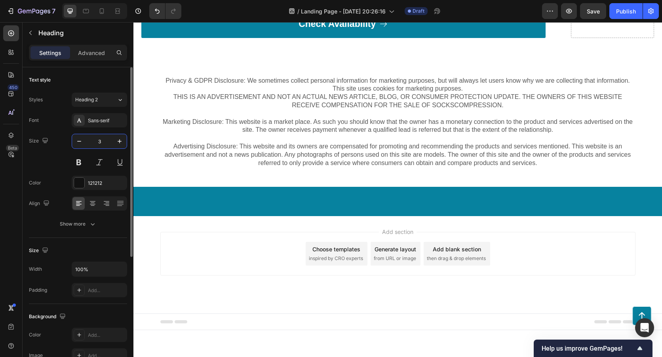
type input "33"
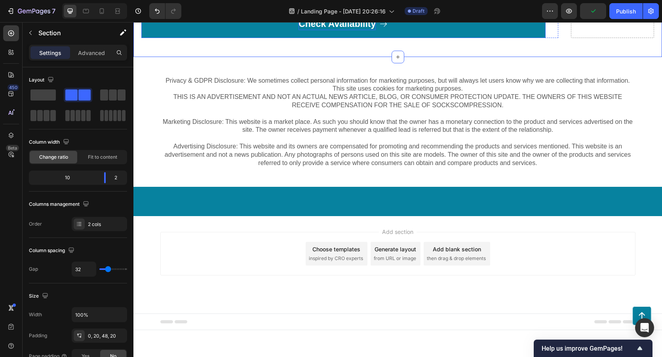
click at [321, 30] on p "Check Availability" at bounding box center [337, 24] width 77 height 12
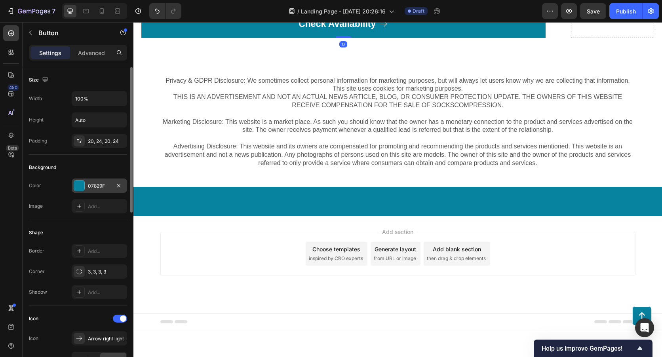
click at [84, 189] on div at bounding box center [79, 186] width 10 height 10
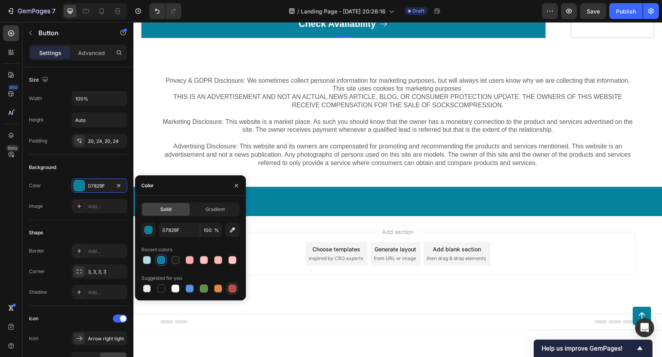
click at [233, 286] on div at bounding box center [233, 289] width 8 height 8
type input "C5453F"
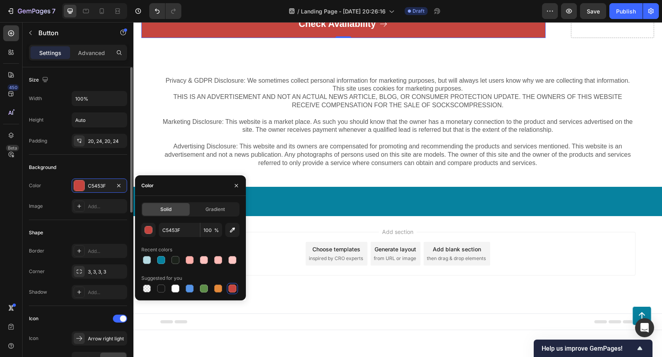
click at [107, 224] on div "Shape Border Add... Corner 3, 3, 3, 3 Shadow Add..." at bounding box center [78, 263] width 98 height 86
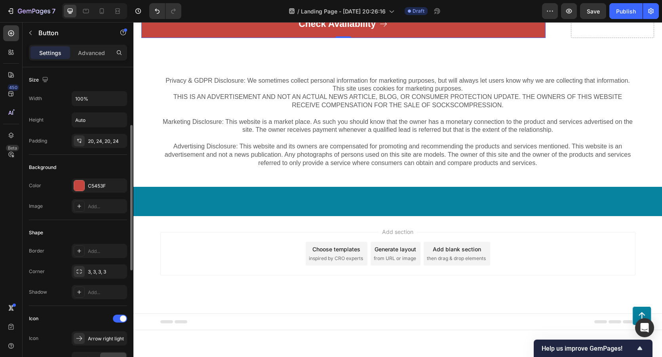
scroll to position [79, 0]
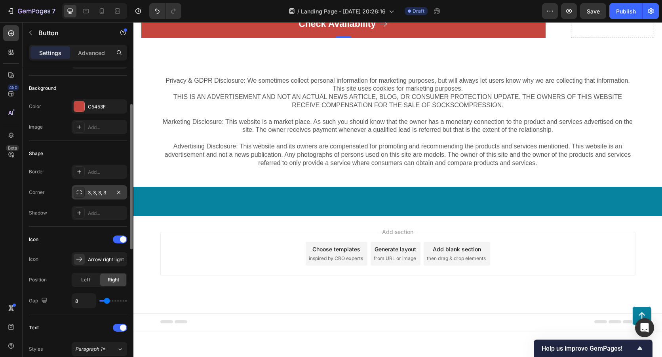
click at [87, 192] on div "3, 3, 3, 3" at bounding box center [99, 192] width 55 height 14
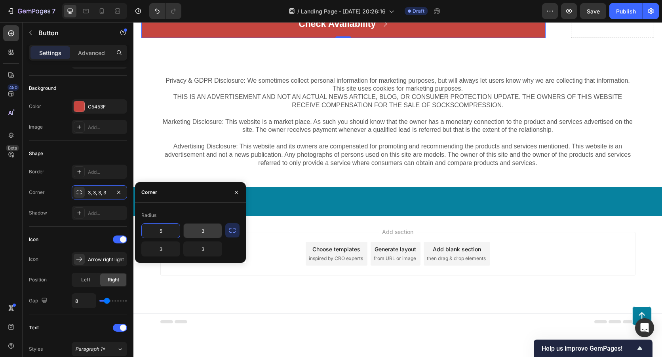
type input "5"
click at [208, 227] on input "3" at bounding box center [203, 231] width 38 height 14
type input "5"
click at [210, 248] on input "3" at bounding box center [203, 249] width 38 height 14
type input "5"
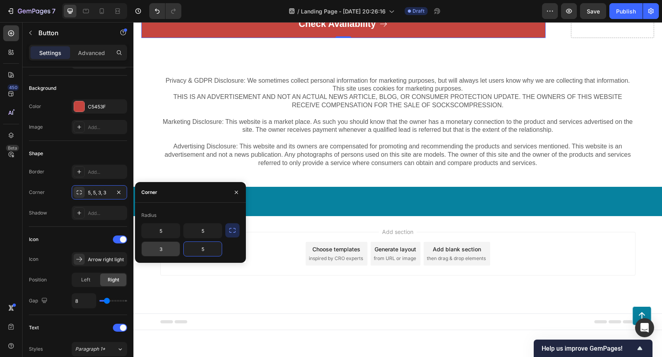
click at [172, 251] on input "3" at bounding box center [161, 249] width 38 height 14
type input "5"
click at [200, 194] on div "Corner" at bounding box center [190, 192] width 111 height 21
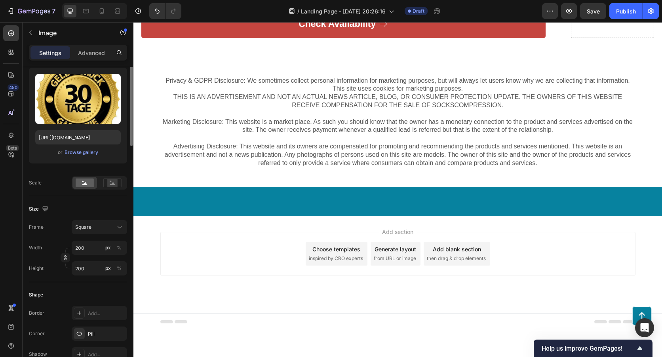
scroll to position [0, 0]
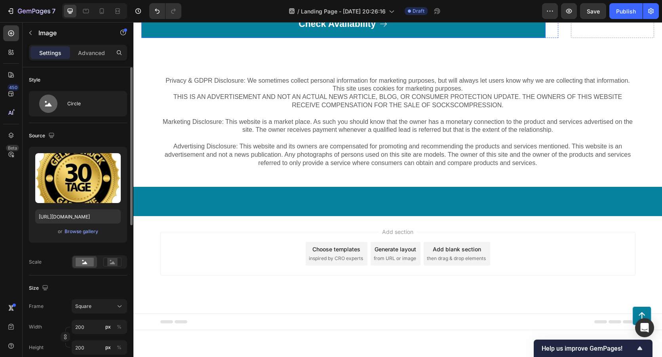
click at [335, 38] on link "Check Availability" at bounding box center [343, 24] width 404 height 28
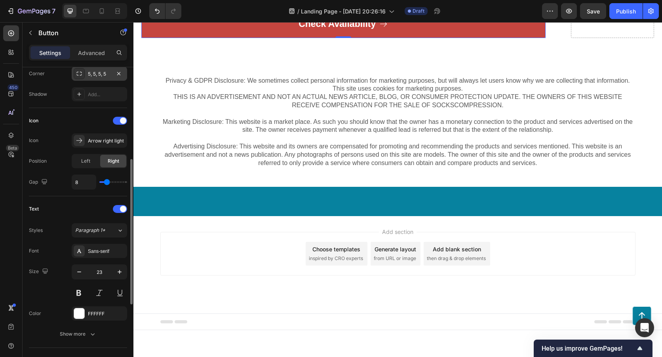
scroll to position [79, 0]
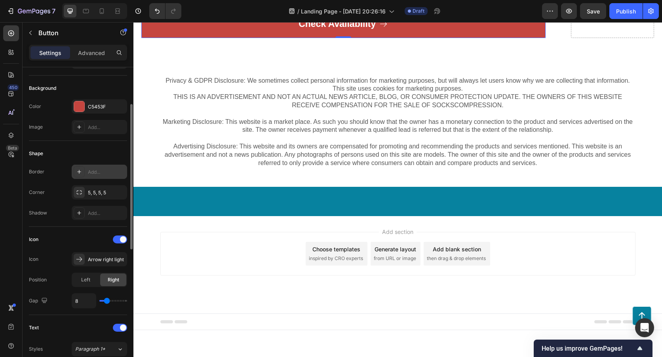
click at [82, 172] on icon at bounding box center [79, 172] width 6 height 6
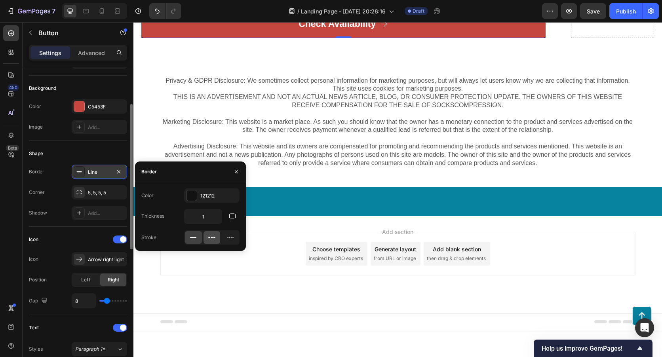
click at [206, 235] on div at bounding box center [212, 237] width 17 height 13
click at [228, 236] on icon at bounding box center [231, 238] width 8 height 8
click at [235, 219] on icon "button" at bounding box center [233, 216] width 8 height 8
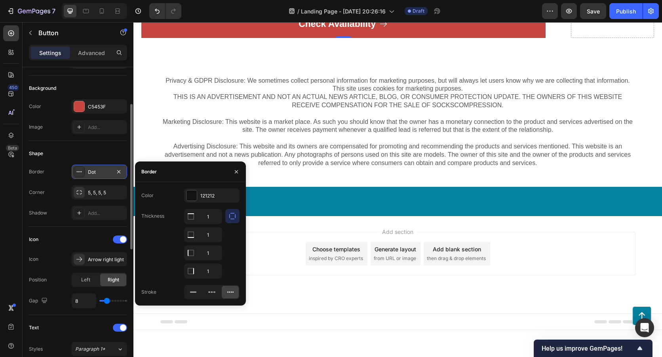
click at [230, 246] on div at bounding box center [232, 244] width 14 height 70
click at [207, 217] on input "1" at bounding box center [203, 217] width 37 height 14
type input "5"
click at [213, 234] on input "1" at bounding box center [203, 235] width 37 height 14
type input "5"
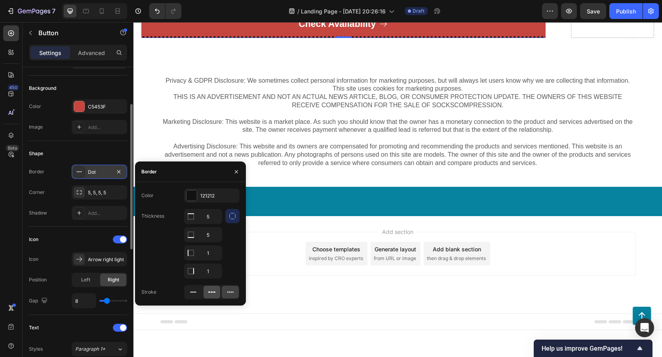
click at [214, 292] on icon at bounding box center [212, 292] width 8 height 8
click at [195, 290] on icon at bounding box center [193, 292] width 8 height 8
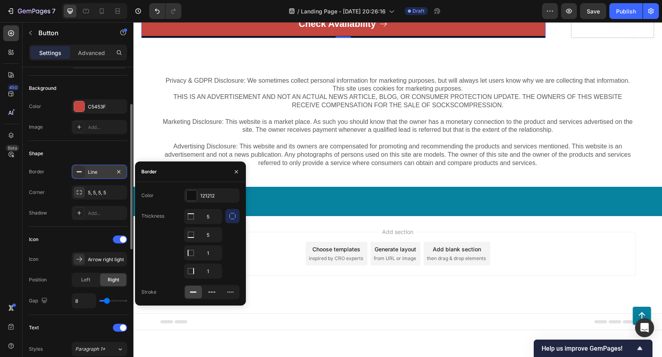
click at [224, 256] on div "5 5 1 1" at bounding box center [211, 244] width 55 height 70
type input "1"
click at [212, 253] on input "1" at bounding box center [203, 253] width 37 height 14
click at [211, 236] on input "5" at bounding box center [203, 235] width 37 height 14
type input "1"
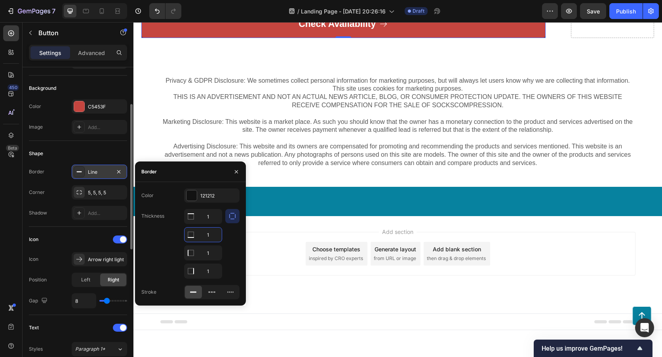
click at [174, 239] on div "Color 121212 Thickness 1 1 1 1 Stroke" at bounding box center [190, 244] width 111 height 111
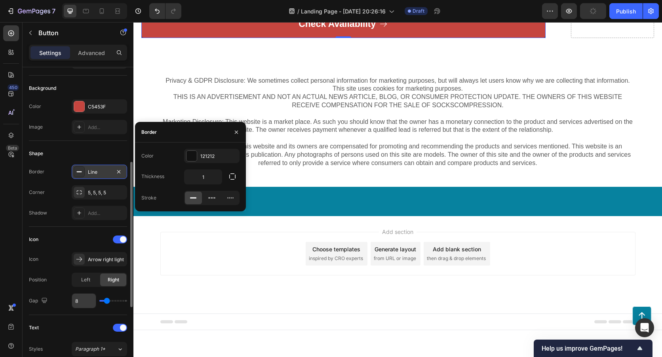
scroll to position [119, 0]
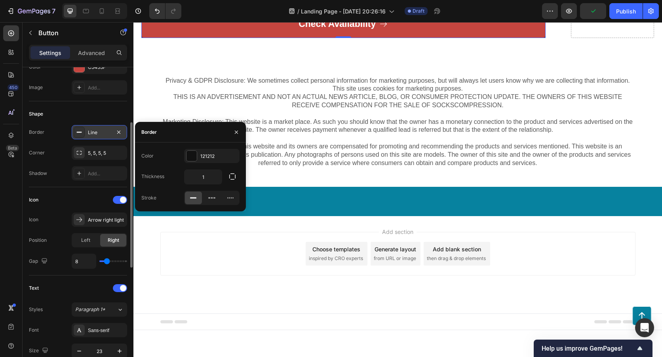
click at [79, 285] on div "Text" at bounding box center [78, 288] width 98 height 13
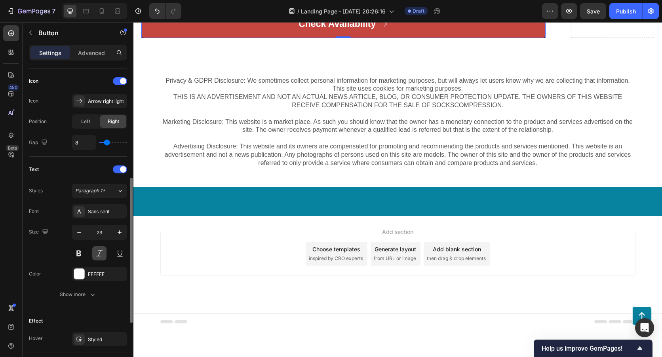
scroll to position [277, 0]
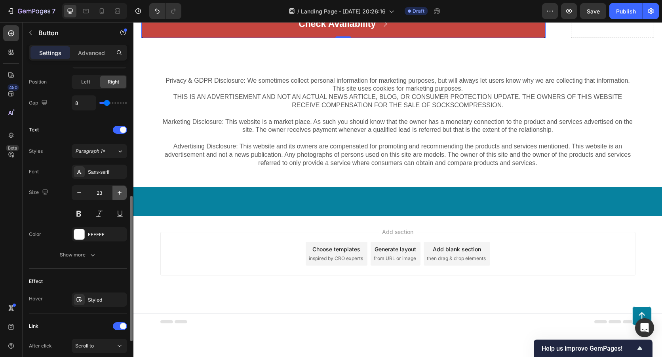
click at [122, 195] on icon "button" at bounding box center [120, 193] width 8 height 8
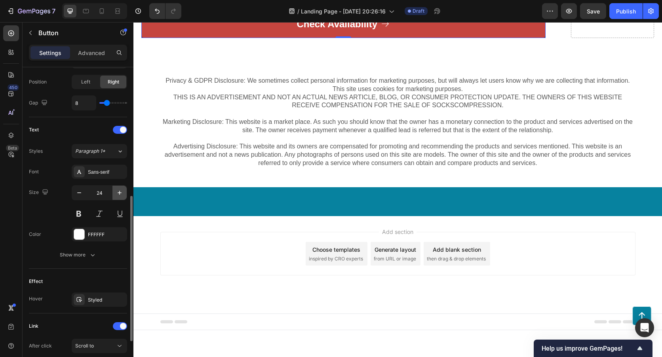
click at [122, 195] on icon "button" at bounding box center [120, 193] width 8 height 8
type input "25"
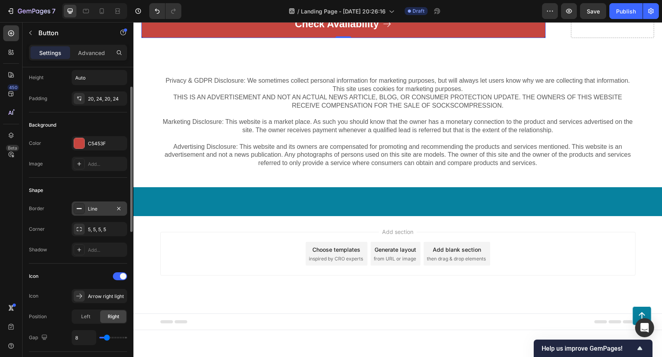
scroll to position [0, 0]
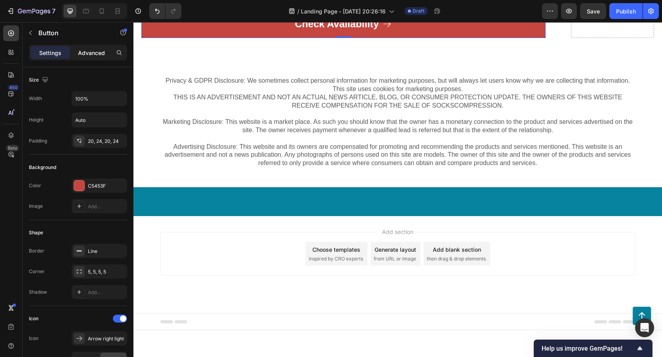
click at [87, 49] on p "Advanced" at bounding box center [91, 53] width 27 height 8
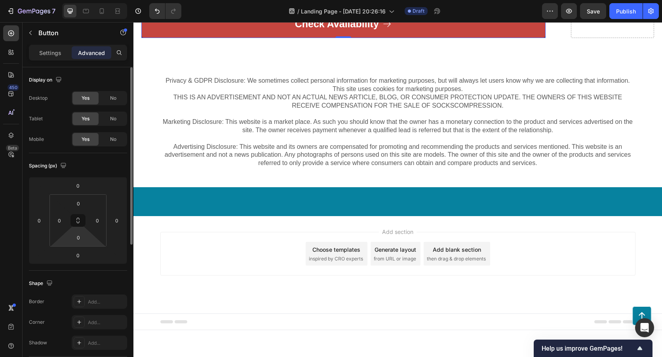
scroll to position [79, 0]
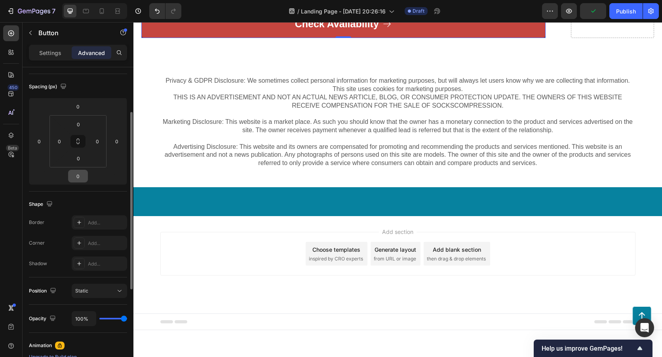
drag, startPoint x: 80, startPoint y: 139, endPoint x: 85, endPoint y: 175, distance: 36.4
click at [80, 138] on icon at bounding box center [78, 141] width 6 height 6
drag, startPoint x: 84, startPoint y: 160, endPoint x: 74, endPoint y: 158, distance: 10.2
click at [74, 158] on input "0" at bounding box center [79, 159] width 16 height 12
drag, startPoint x: 82, startPoint y: 160, endPoint x: 76, endPoint y: 159, distance: 5.2
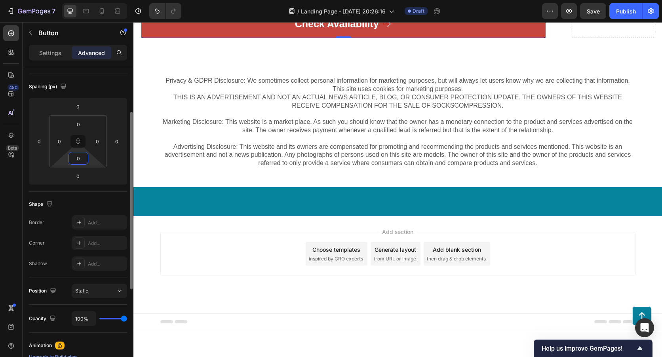
click at [76, 159] on input "0" at bounding box center [79, 159] width 16 height 12
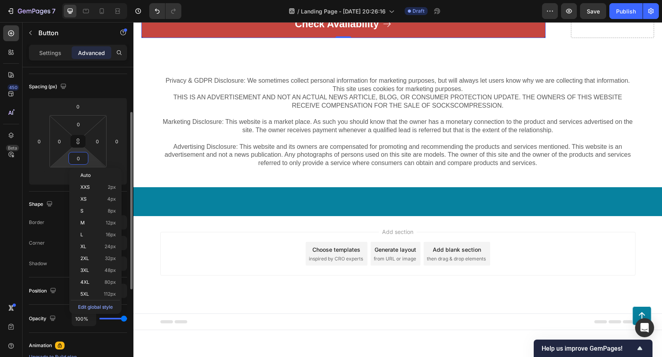
type input "2"
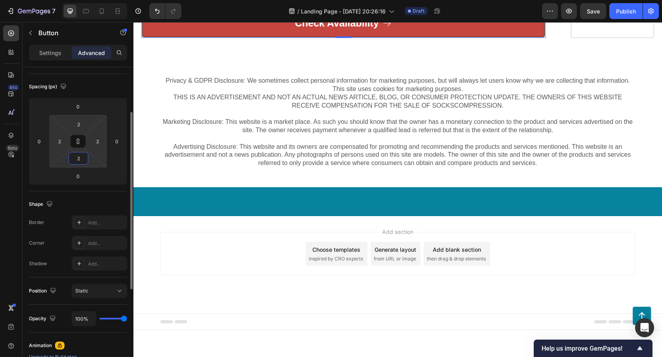
type input "20"
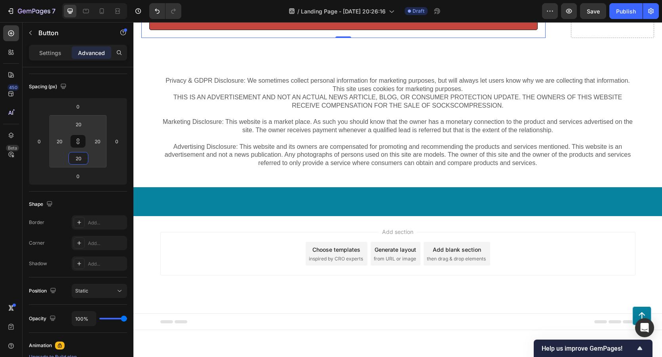
type input "20"
click at [388, 338] on div at bounding box center [398, 189] width 529 height 335
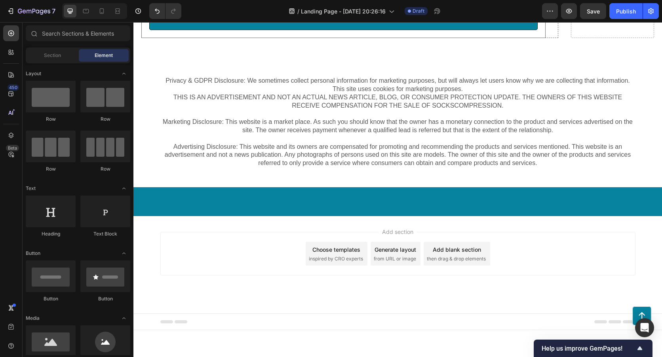
click at [337, 23] on p "Check Availability" at bounding box center [337, 16] width 84 height 13
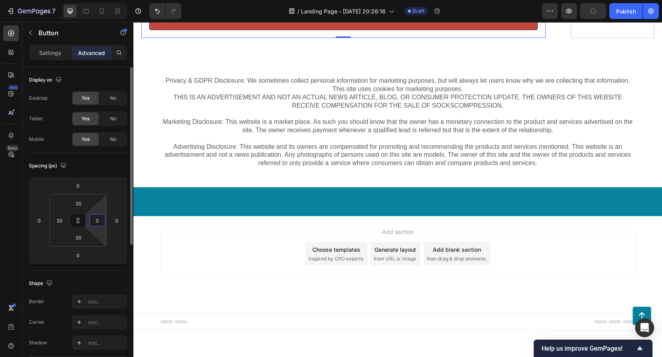
type input "0"
click at [110, 274] on div "Shape Border Add... Corner Add... Shadow Add..." at bounding box center [78, 314] width 98 height 86
type input "0"
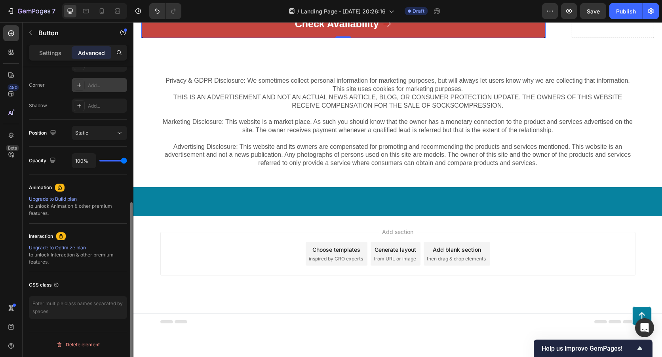
scroll to position [118, 0]
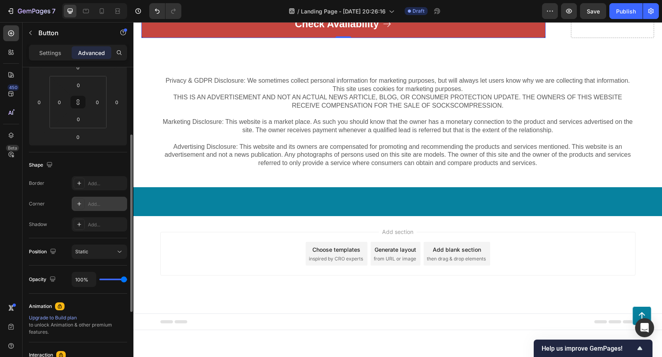
click at [80, 203] on icon at bounding box center [79, 204] width 6 height 6
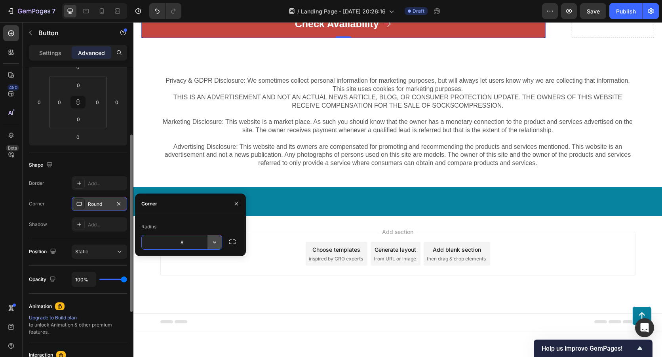
click at [212, 244] on icon "button" at bounding box center [215, 242] width 8 height 8
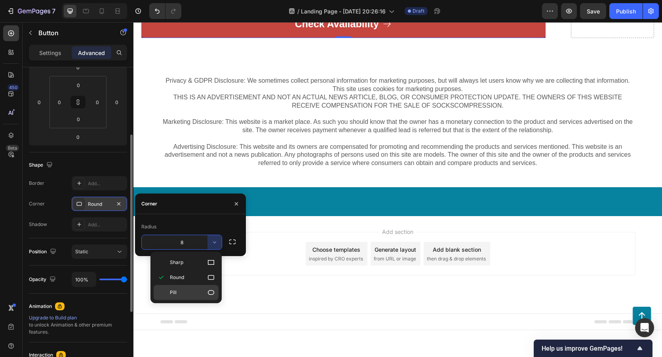
click at [212, 289] on icon at bounding box center [211, 293] width 8 height 8
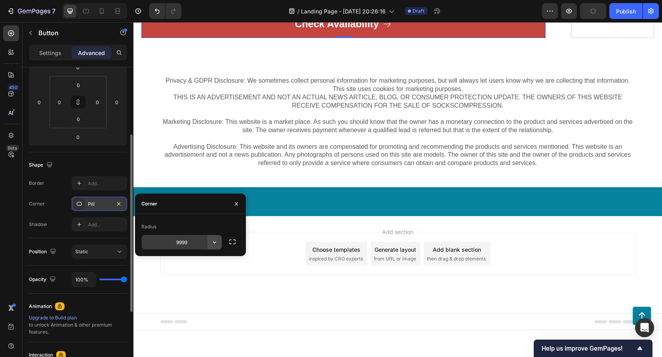
click at [212, 240] on icon "button" at bounding box center [215, 242] width 8 height 8
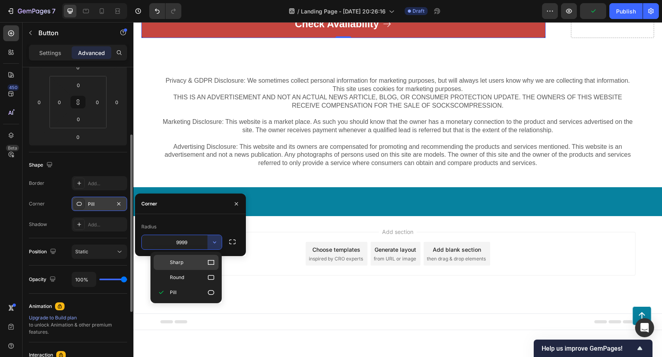
click at [211, 260] on icon at bounding box center [211, 262] width 6 height 5
type input "0"
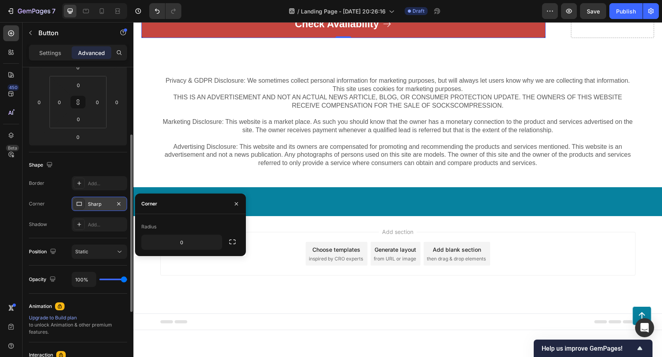
click at [53, 214] on div "Border Add... Corner Sharp Shadow Add..." at bounding box center [78, 203] width 98 height 55
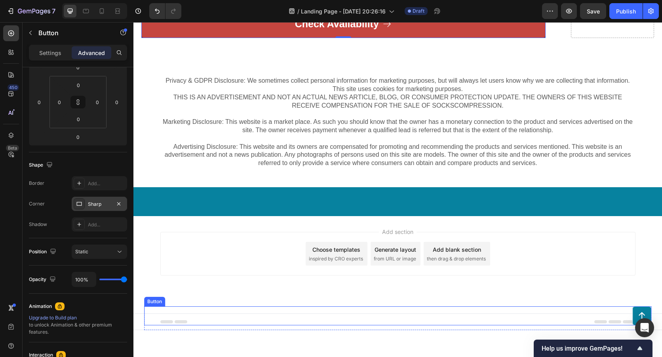
click at [164, 324] on div "Button" at bounding box center [398, 316] width 508 height 19
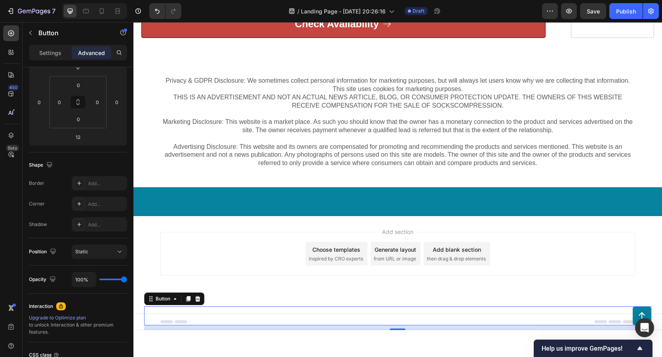
click at [33, 208] on div "Corner" at bounding box center [37, 204] width 16 height 13
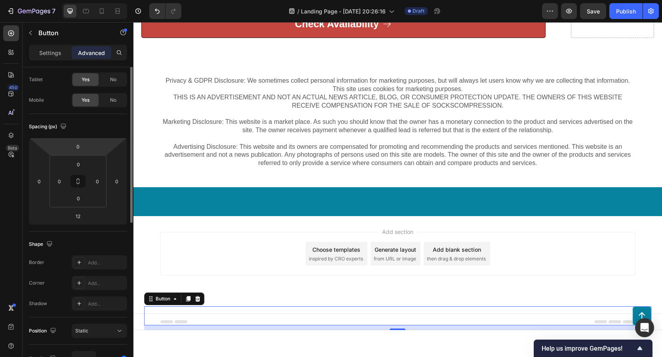
scroll to position [0, 0]
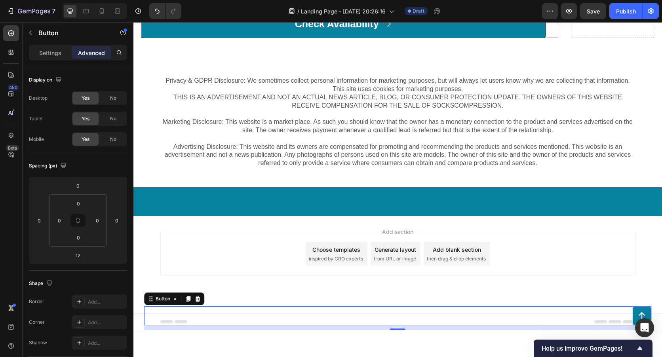
click at [193, 38] on link "Check Availability" at bounding box center [343, 24] width 404 height 29
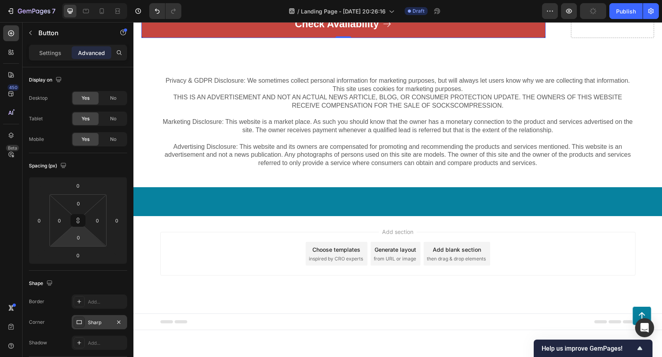
scroll to position [119, 0]
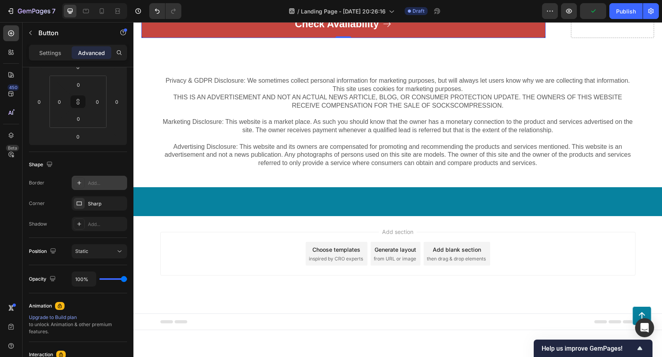
click at [78, 184] on icon at bounding box center [79, 183] width 6 height 6
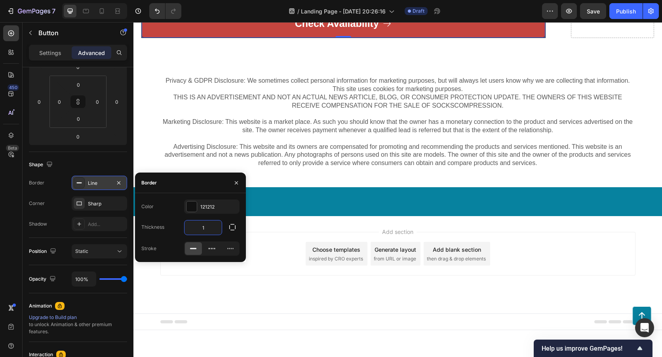
type input "5"
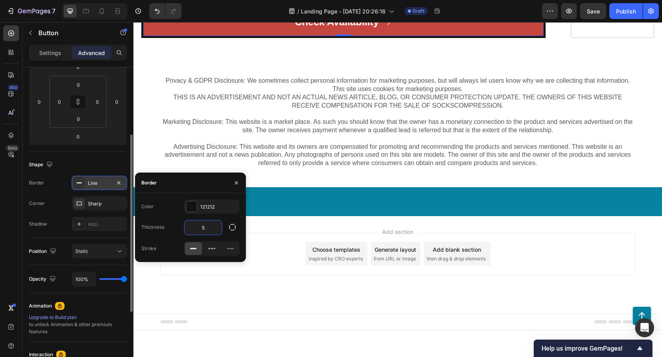
click at [43, 174] on div "Shape Border Line Corner Sharp Shadow Add..." at bounding box center [78, 195] width 98 height 86
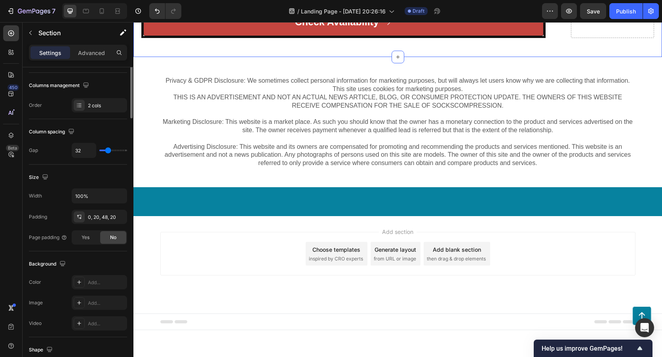
scroll to position [0, 0]
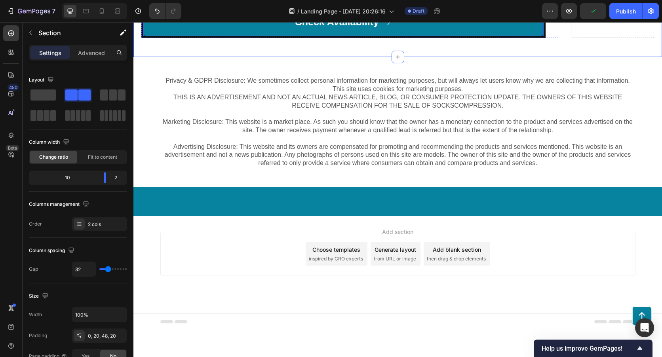
click at [153, 36] on link "Check Availability" at bounding box center [343, 22] width 401 height 29
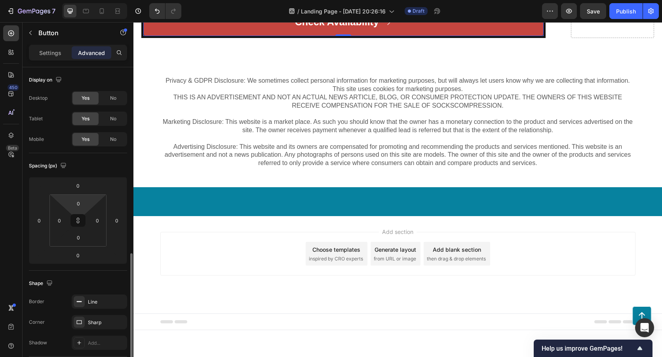
scroll to position [119, 0]
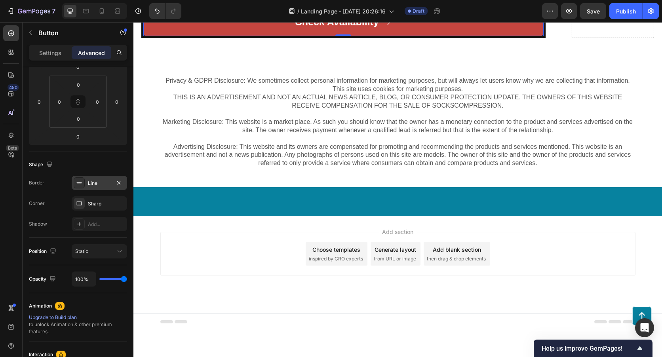
click at [99, 187] on div "Line" at bounding box center [99, 183] width 55 height 14
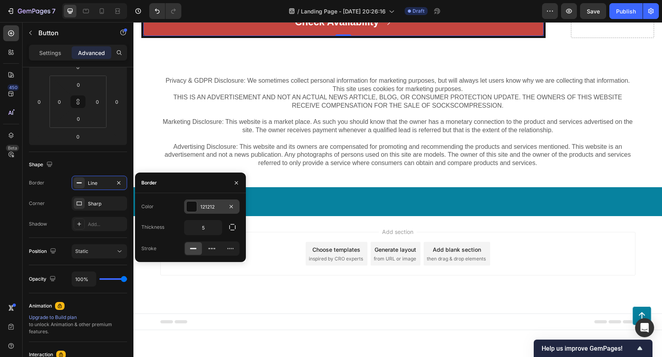
click at [189, 207] on div at bounding box center [192, 207] width 10 height 10
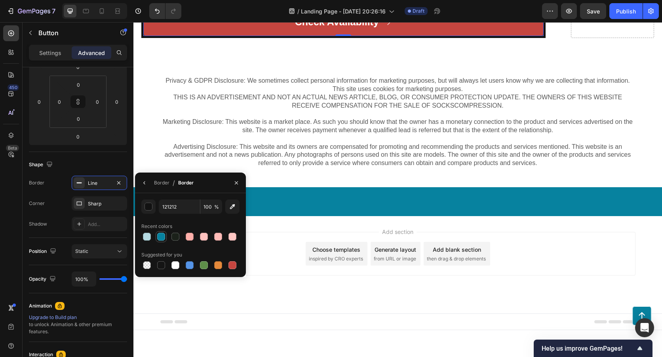
click at [161, 235] on div at bounding box center [161, 237] width 8 height 8
click at [232, 263] on div at bounding box center [233, 265] width 8 height 8
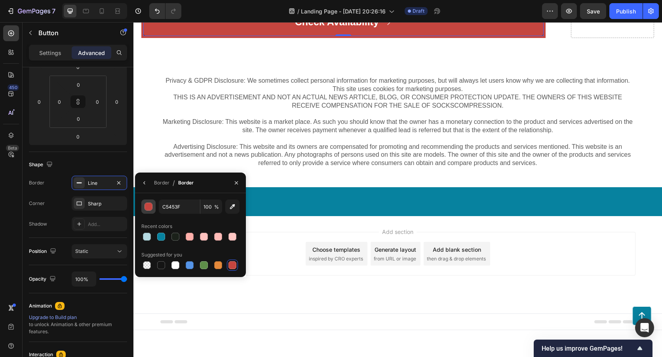
click at [151, 212] on button "button" at bounding box center [148, 207] width 14 height 14
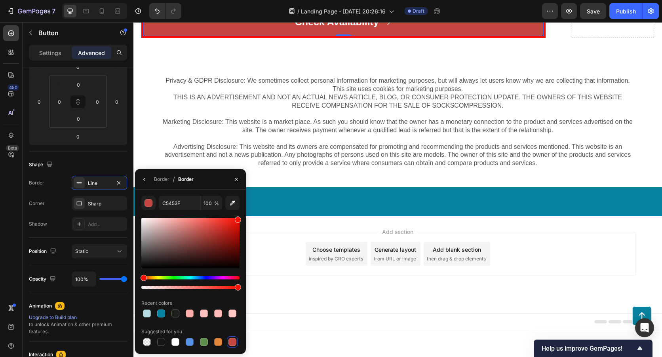
drag, startPoint x: 210, startPoint y: 229, endPoint x: 244, endPoint y: 217, distance: 36.2
click at [244, 217] on div "C5453F 100 % Recent colors Suggested for you" at bounding box center [190, 272] width 111 height 152
type input "FF0C00"
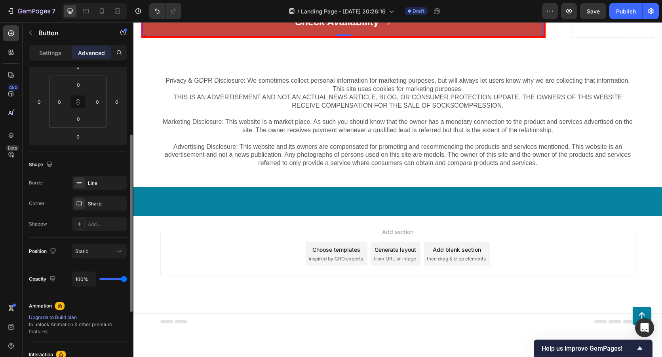
click at [57, 208] on div "Corner Sharp" at bounding box center [78, 203] width 98 height 14
click at [89, 199] on div "Sharp" at bounding box center [99, 203] width 55 height 14
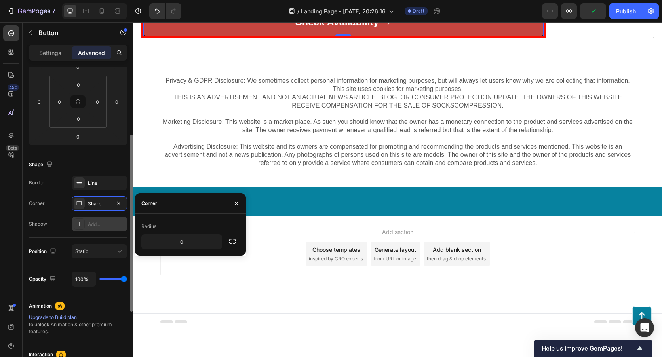
click at [93, 221] on div "Add..." at bounding box center [106, 224] width 37 height 7
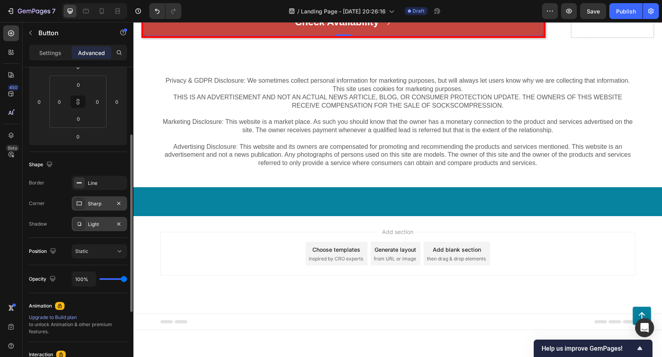
click at [84, 208] on div at bounding box center [79, 203] width 11 height 11
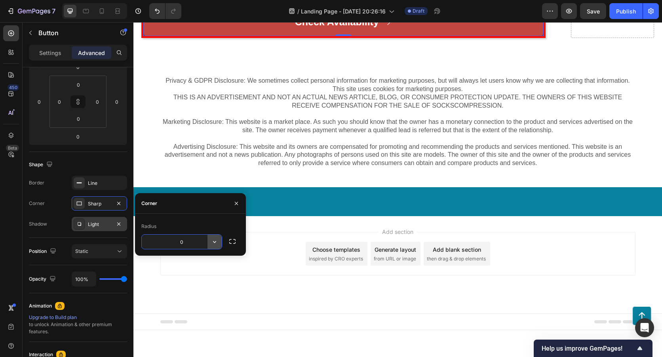
click at [218, 244] on icon "button" at bounding box center [215, 242] width 8 height 8
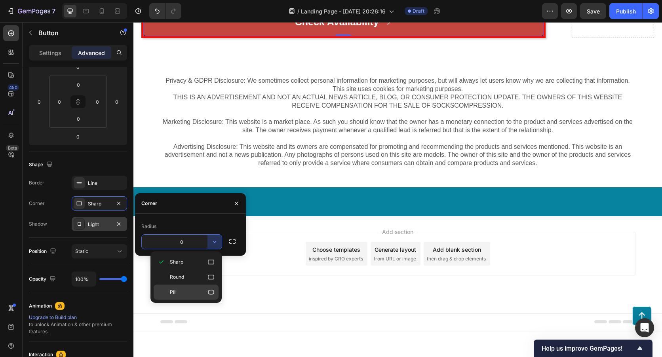
click at [209, 287] on div "Pill" at bounding box center [186, 292] width 65 height 15
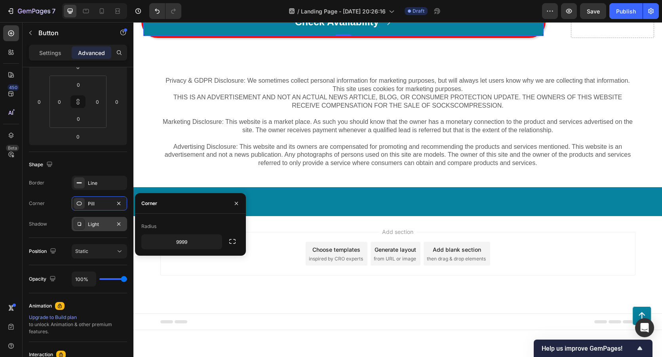
click at [157, 36] on link "Check Availability" at bounding box center [343, 22] width 401 height 29
click at [189, 36] on link "Check Availability" at bounding box center [343, 22] width 401 height 29
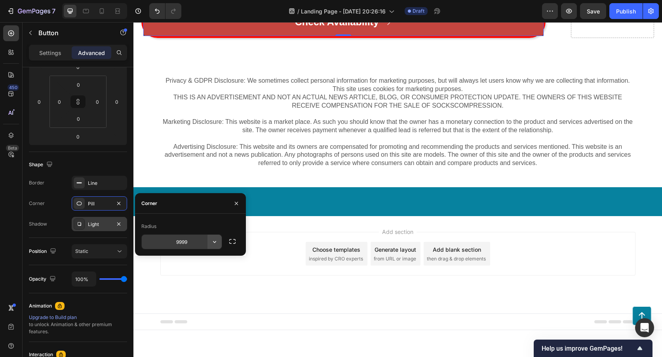
click at [216, 238] on icon "button" at bounding box center [215, 242] width 8 height 8
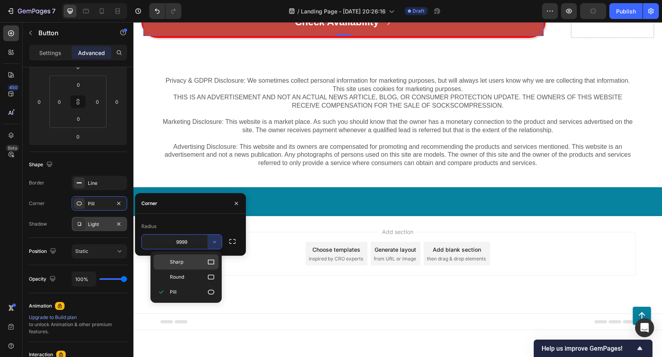
click at [212, 263] on icon at bounding box center [211, 262] width 8 height 8
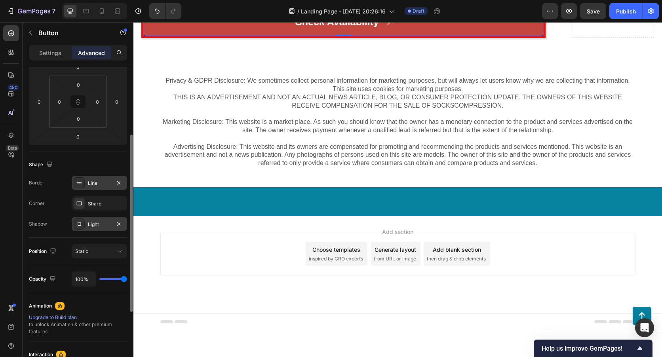
click at [104, 184] on div "Line" at bounding box center [99, 183] width 23 height 7
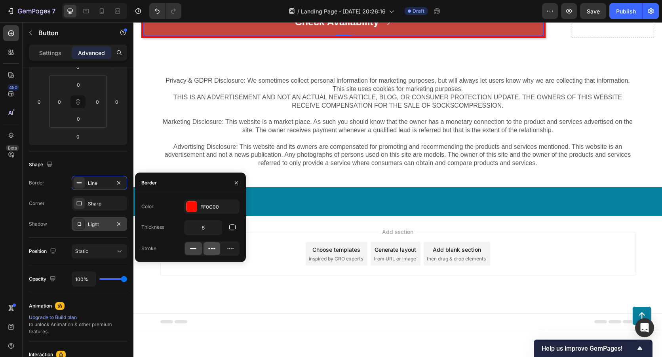
click at [216, 252] on div at bounding box center [212, 248] width 17 height 13
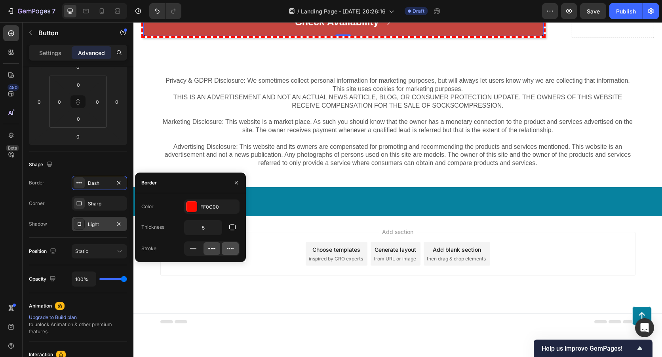
click at [230, 252] on icon at bounding box center [231, 249] width 8 height 8
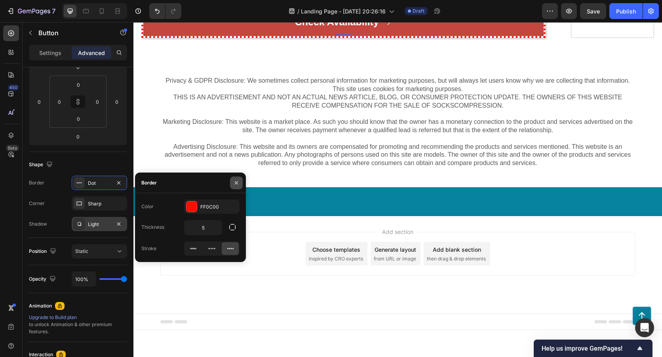
drag, startPoint x: 233, startPoint y: 185, endPoint x: 100, endPoint y: 160, distance: 135.6
click at [233, 185] on button "button" at bounding box center [236, 183] width 13 height 13
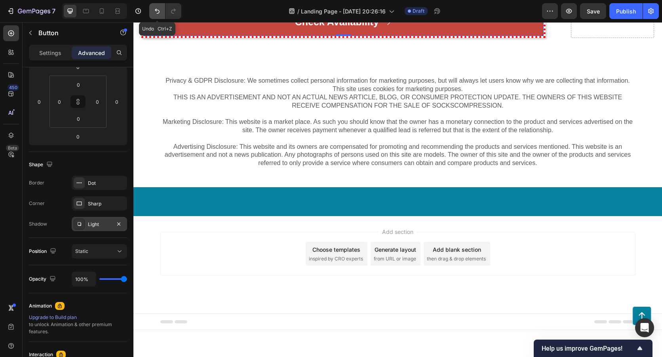
click at [156, 8] on icon "Undo/Redo" at bounding box center [157, 11] width 8 height 8
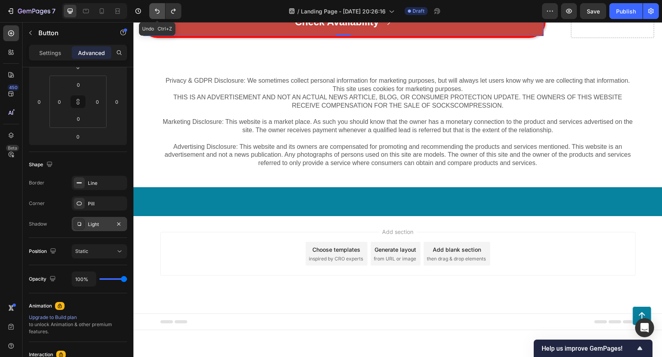
click at [156, 8] on icon "Undo/Redo" at bounding box center [157, 11] width 8 height 8
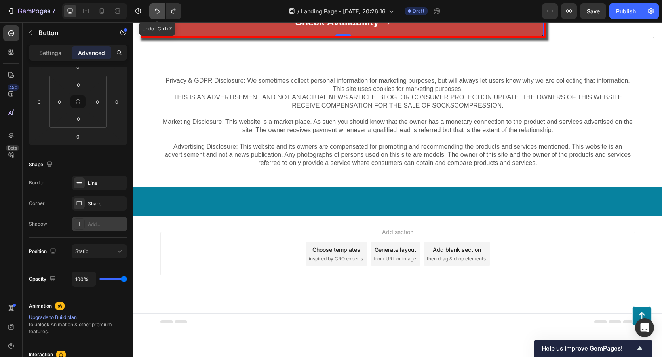
click at [156, 8] on icon "Undo/Redo" at bounding box center [157, 11] width 8 height 8
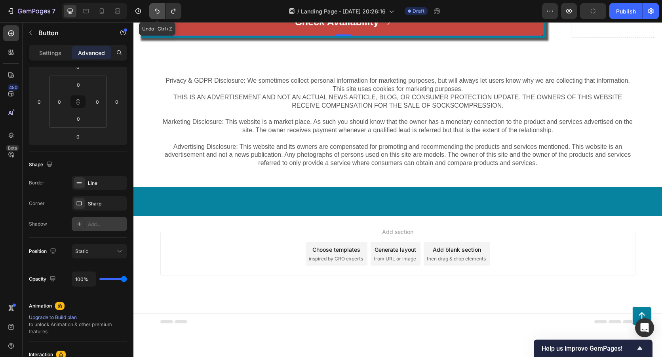
click at [156, 8] on icon "Undo/Redo" at bounding box center [157, 11] width 8 height 8
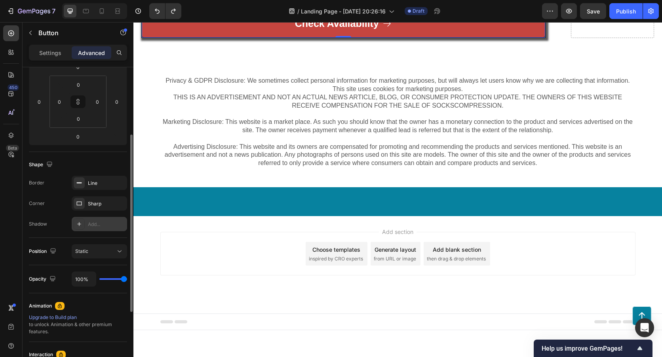
click at [32, 264] on div "Position Static" at bounding box center [78, 251] width 98 height 27
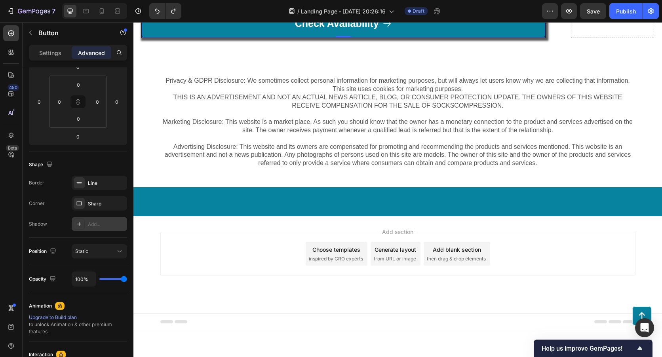
click at [271, 38] on link "Check Availability" at bounding box center [344, 23] width 404 height 29
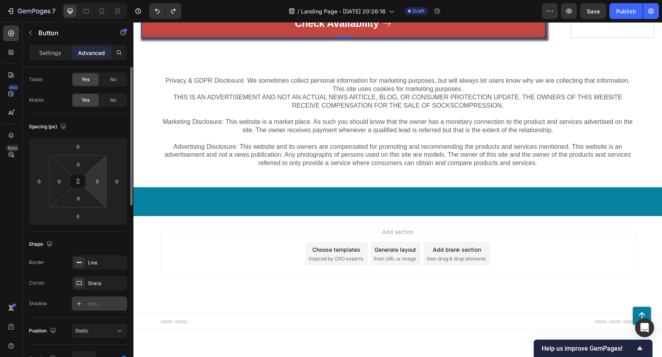
scroll to position [0, 0]
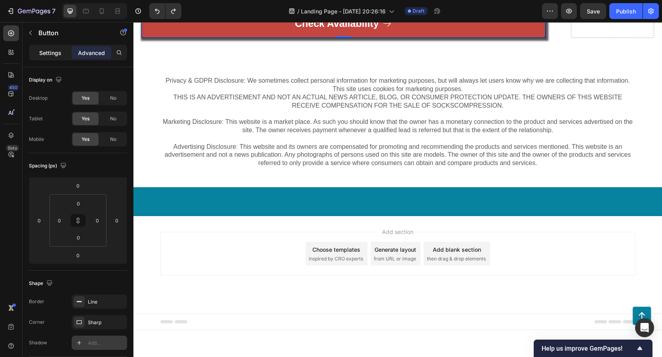
click at [55, 51] on p "Settings" at bounding box center [50, 53] width 22 height 8
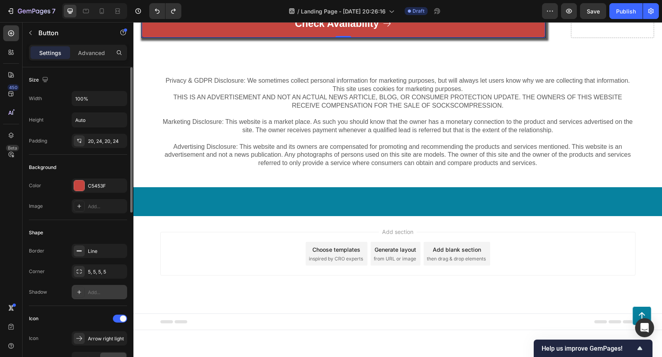
scroll to position [79, 0]
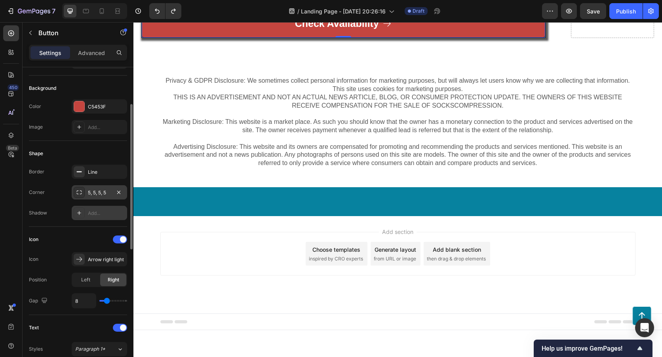
click at [100, 194] on div "5, 5, 5, 5" at bounding box center [99, 192] width 23 height 7
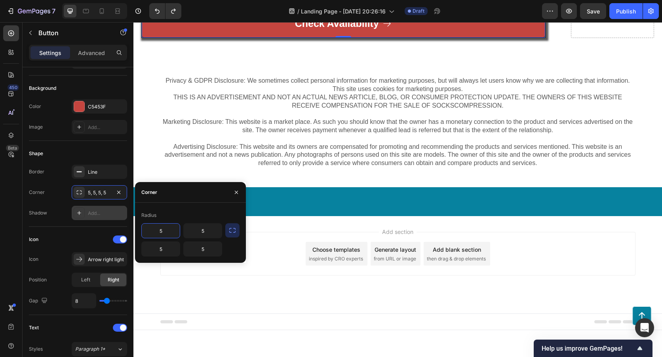
click at [229, 232] on icon "button" at bounding box center [233, 231] width 8 height 8
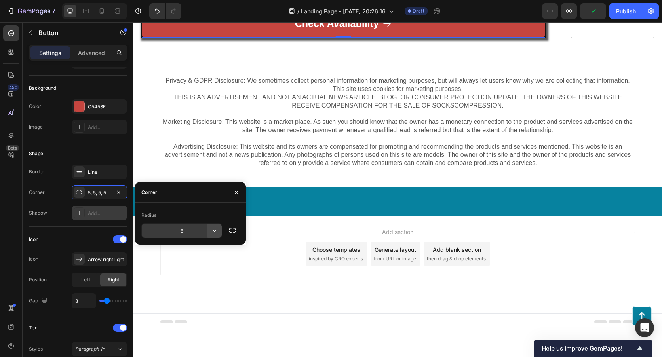
click at [219, 230] on button "button" at bounding box center [215, 231] width 14 height 14
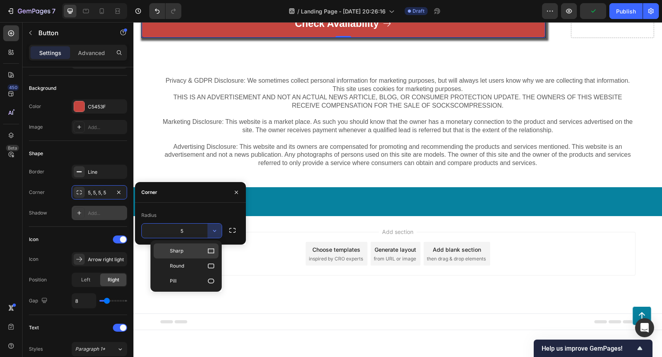
click at [211, 249] on icon at bounding box center [211, 251] width 6 height 5
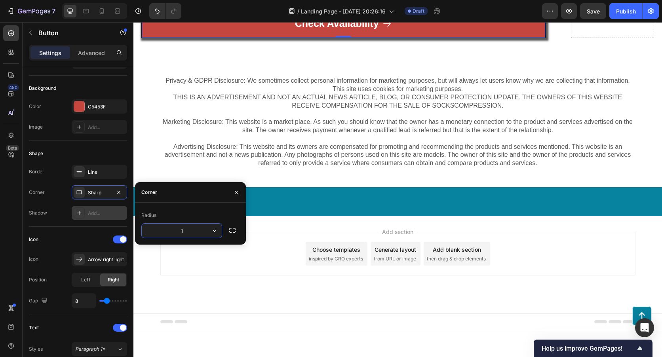
type input "10"
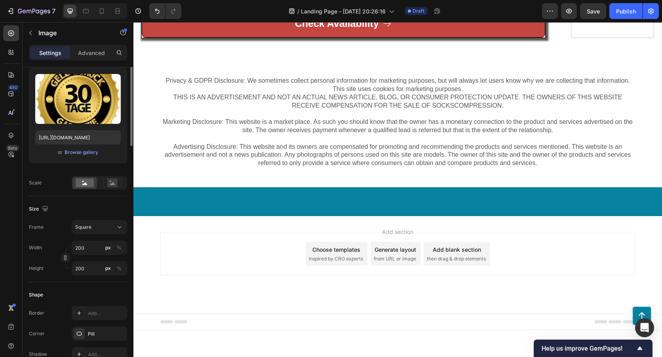
scroll to position [0, 0]
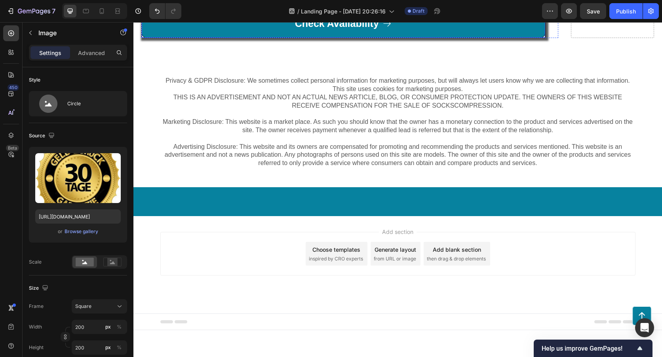
click at [195, 38] on link "Check Availability" at bounding box center [344, 23] width 404 height 29
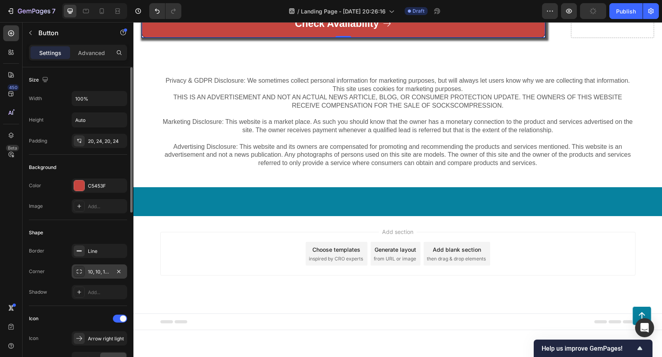
click at [83, 271] on div at bounding box center [79, 271] width 11 height 11
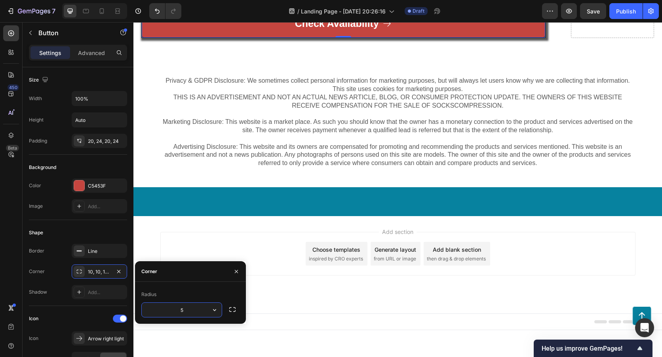
type input "50"
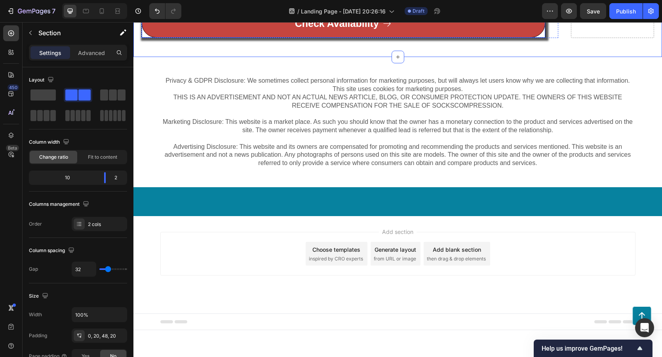
click at [539, 38] on div "Check Availability Button" at bounding box center [343, 24] width 404 height 30
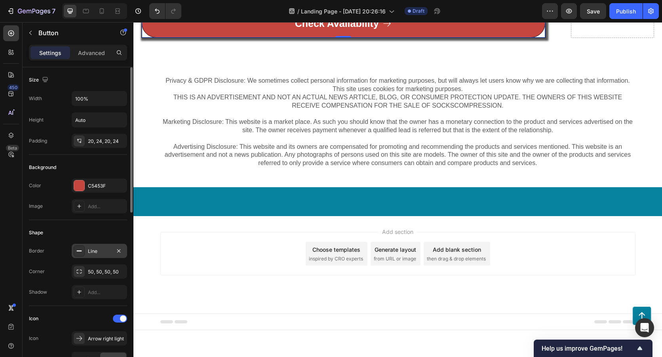
click at [91, 250] on div "Line" at bounding box center [99, 251] width 23 height 7
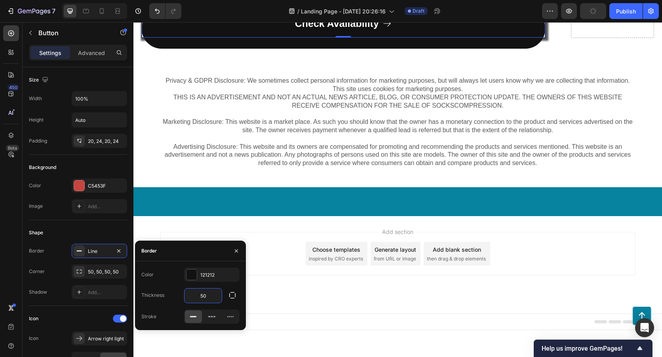
type input "5"
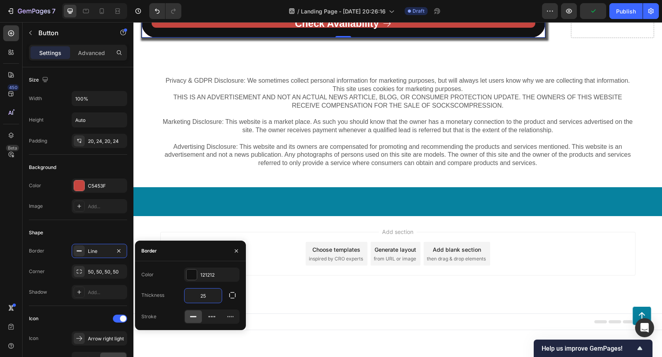
type input "2"
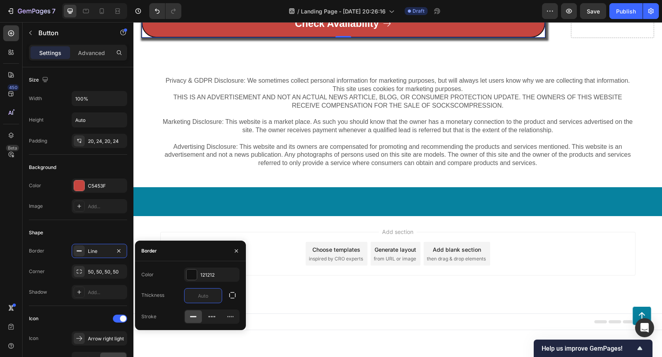
type input "2"
type input "3"
type input "4"
type input "5"
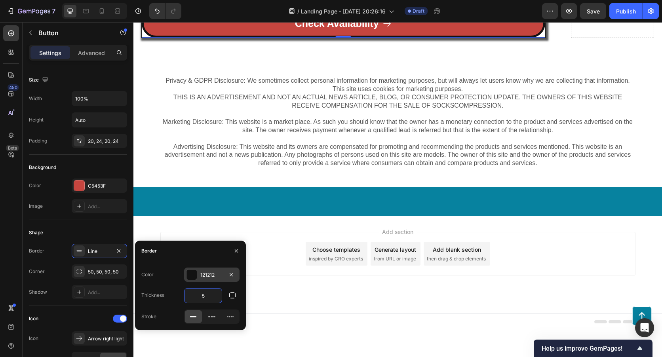
click at [192, 269] on div "121212" at bounding box center [211, 275] width 55 height 14
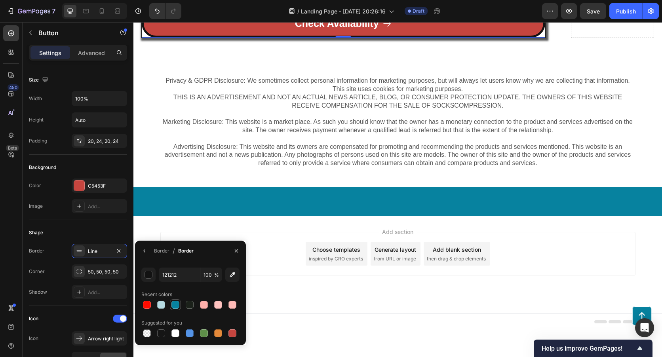
click at [172, 305] on div at bounding box center [176, 305] width 8 height 8
type input "07829F"
click at [302, 332] on div at bounding box center [398, 189] width 529 height 335
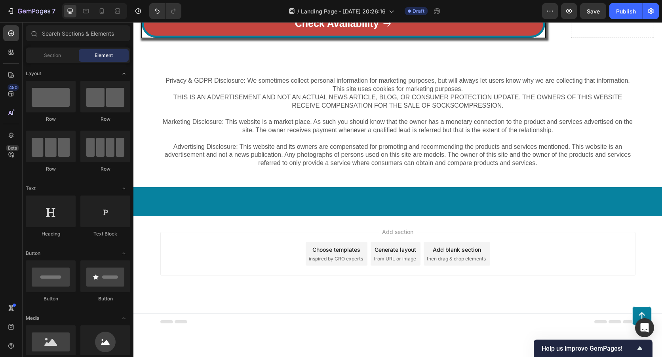
drag, startPoint x: 265, startPoint y: 336, endPoint x: 71, endPoint y: 259, distance: 209.4
click at [265, 336] on div at bounding box center [398, 189] width 529 height 335
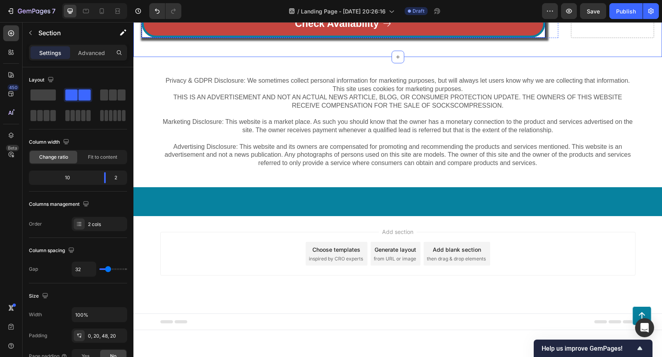
click at [142, 38] on div "Check Availability Button" at bounding box center [343, 24] width 404 height 30
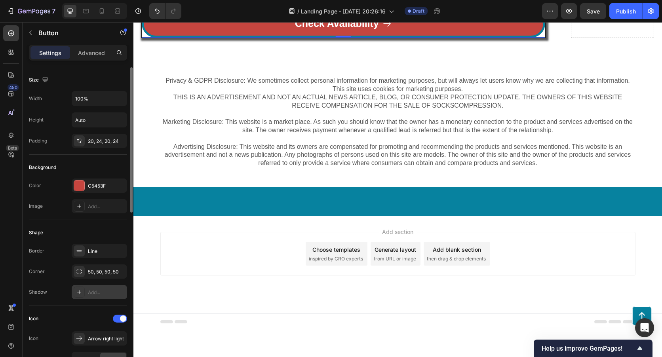
scroll to position [40, 0]
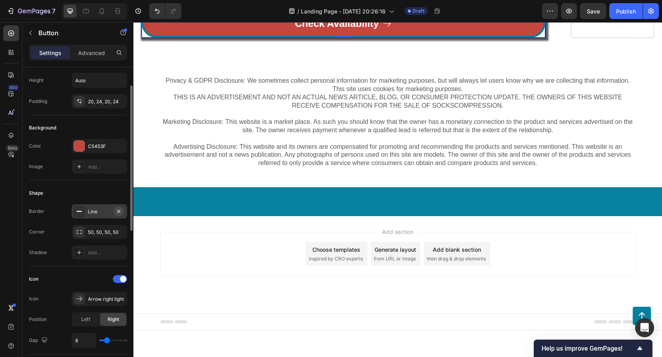
click at [118, 210] on icon "button" at bounding box center [119, 211] width 6 height 6
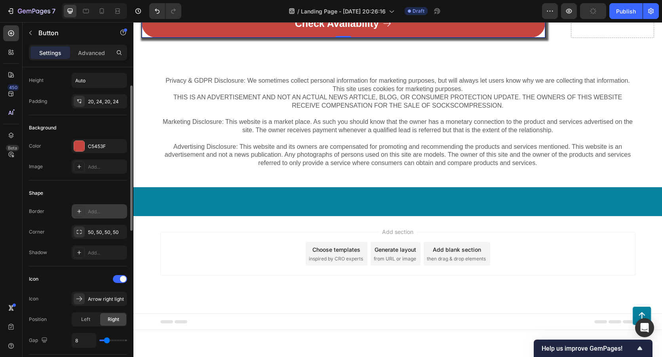
click at [102, 215] on div "Add..." at bounding box center [106, 211] width 37 height 7
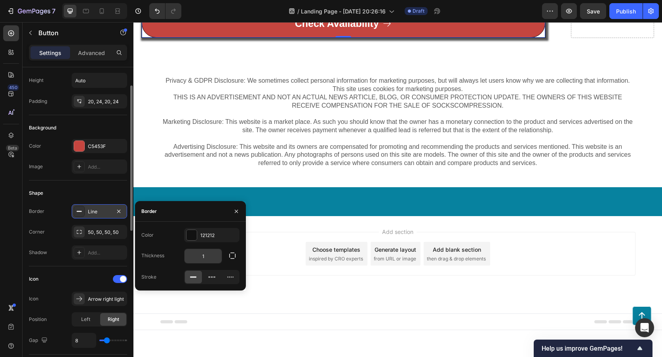
click at [206, 256] on input "1" at bounding box center [203, 256] width 37 height 14
type input "4"
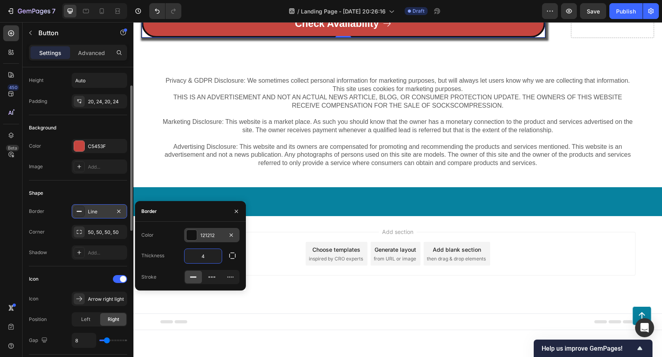
click at [189, 234] on div at bounding box center [192, 235] width 10 height 10
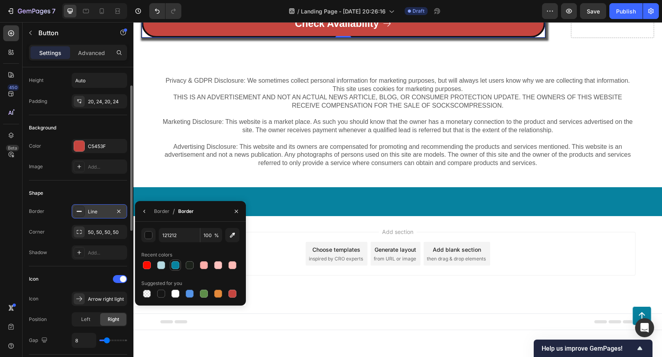
click at [176, 267] on div at bounding box center [176, 265] width 8 height 8
type input "07829F"
click at [538, 38] on div "Check Availability Button 0" at bounding box center [343, 24] width 404 height 30
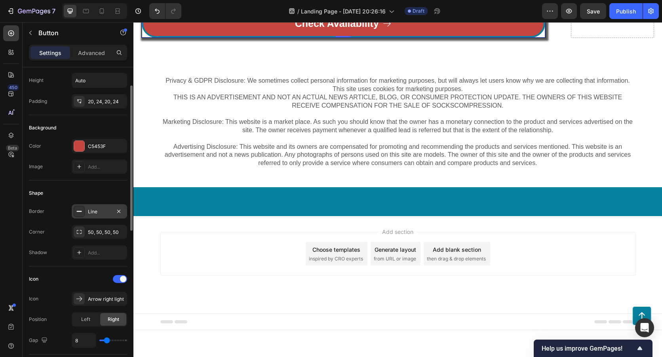
click at [538, 38] on div "Check Availability Button 0" at bounding box center [343, 24] width 404 height 30
click at [537, 38] on div "Check Availability Button 0" at bounding box center [343, 24] width 404 height 30
click at [538, 38] on div "Check Availability Button 0" at bounding box center [343, 24] width 404 height 30
click at [118, 228] on button "button" at bounding box center [119, 232] width 10 height 10
click at [264, 341] on div at bounding box center [398, 189] width 529 height 335
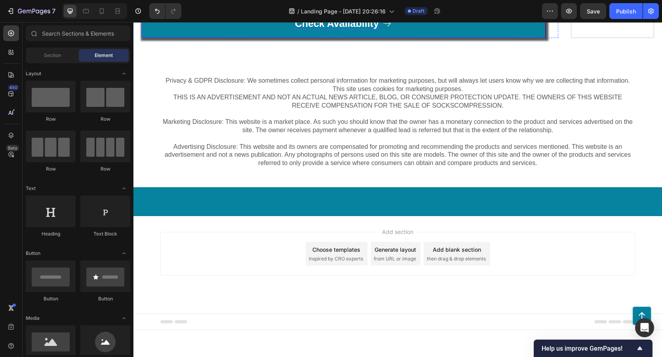
click at [369, 30] on p "Check Availability" at bounding box center [337, 23] width 84 height 13
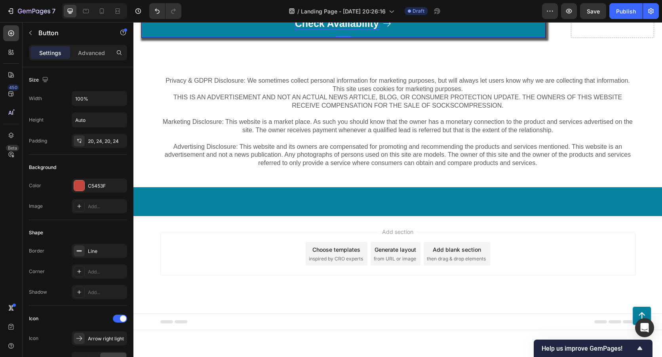
click at [327, 30] on p "Check Availability" at bounding box center [337, 23] width 84 height 13
drag, startPoint x: 375, startPoint y: 280, endPoint x: 295, endPoint y: 278, distance: 80.0
click at [295, 30] on p "Check Availability" at bounding box center [337, 23] width 84 height 13
click at [353, 30] on div "Jetzt 70" at bounding box center [344, 23] width 50 height 13
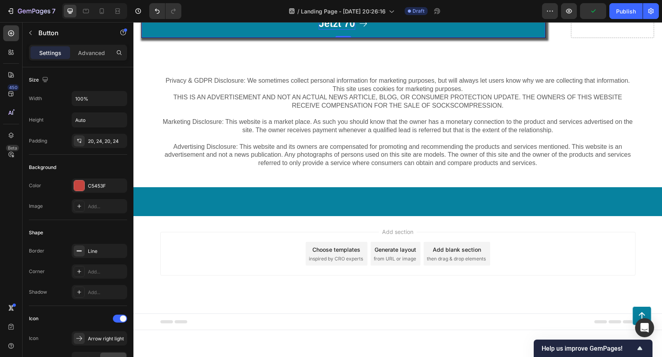
click at [353, 38] on link "Jetzt 70" at bounding box center [344, 23] width 404 height 29
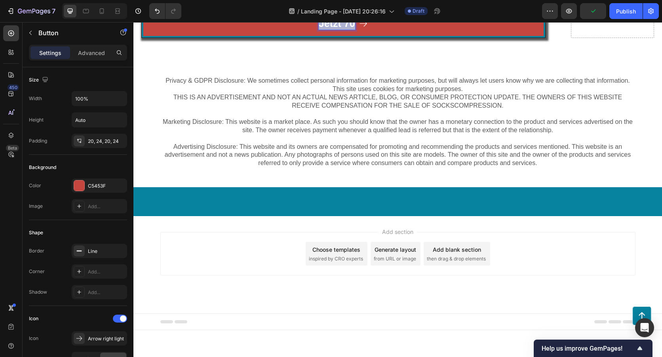
click at [352, 30] on p "Jetzt 70" at bounding box center [337, 23] width 36 height 13
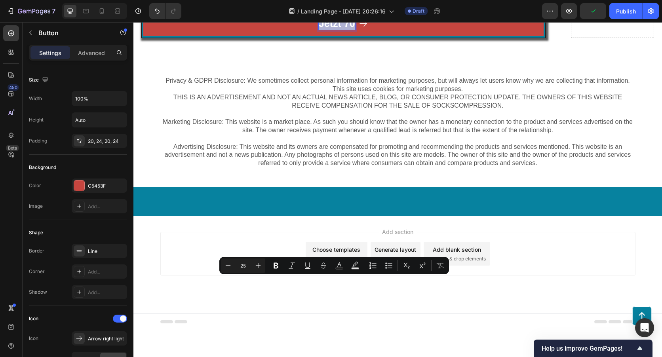
click at [352, 30] on p "Jetzt 70" at bounding box center [337, 23] width 36 height 13
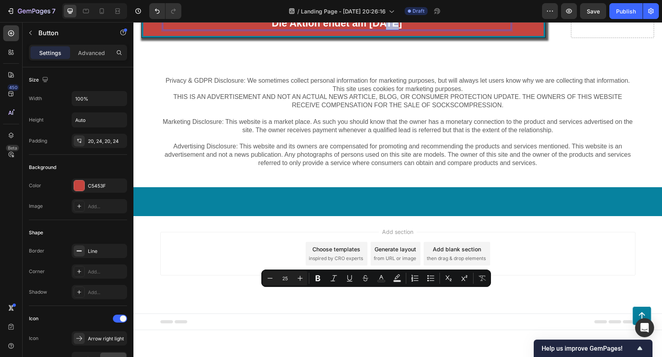
drag, startPoint x: 381, startPoint y: 297, endPoint x: 372, endPoint y: 297, distance: 8.3
click at [372, 30] on p "Jetzt 70 % auf Das Nervwohl Massage Fuß-Gerät sichern und Zuschlagen. Die Aktio…" at bounding box center [337, 17] width 348 height 26
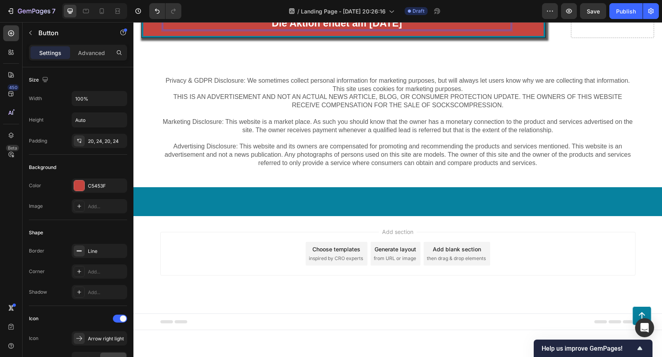
click at [424, 30] on p "Jetzt 70 % auf Das Nervwohl Massage Fuß-Gerät sichern und Zuschlagen. Die Aktio…" at bounding box center [337, 17] width 348 height 26
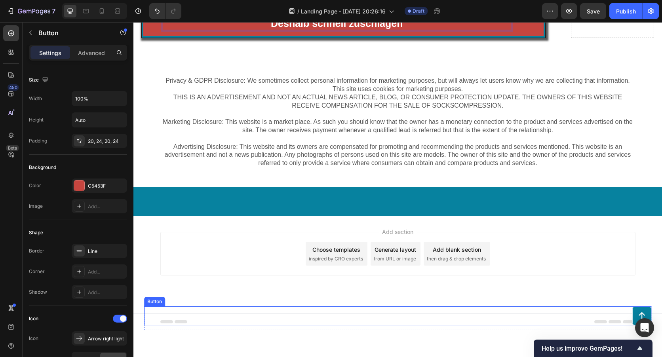
click at [350, 312] on div "Button" at bounding box center [398, 316] width 508 height 19
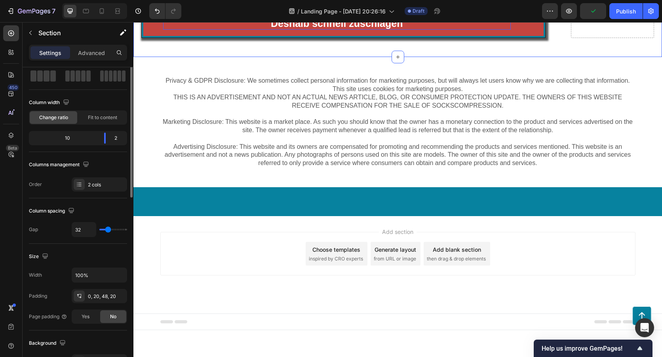
scroll to position [0, 0]
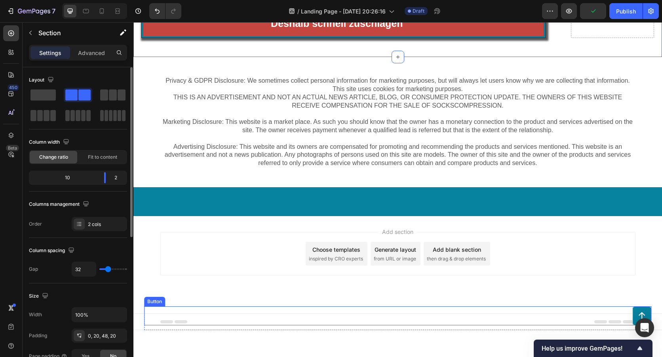
click at [350, 311] on div "Button" at bounding box center [398, 316] width 508 height 19
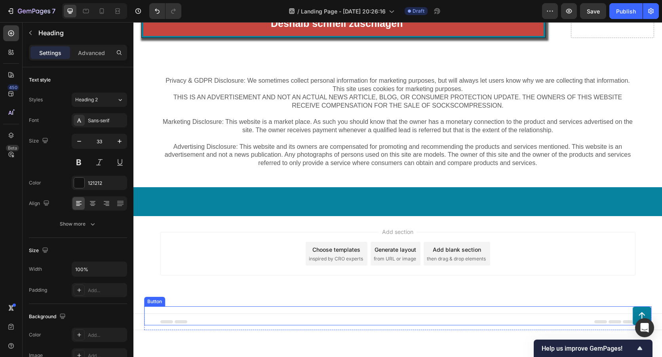
click at [344, 309] on div "Button" at bounding box center [398, 316] width 508 height 19
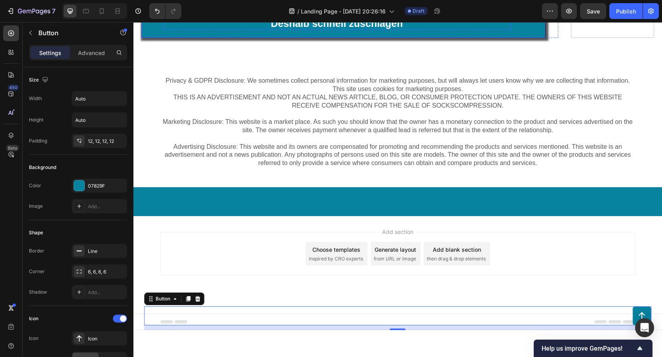
click at [343, 30] on p "Jetzt 70 % auf Das Nervwohl Massage Fuß-Gerät sichern und Zuschlagen. Die Aktio…" at bounding box center [337, 10] width 348 height 39
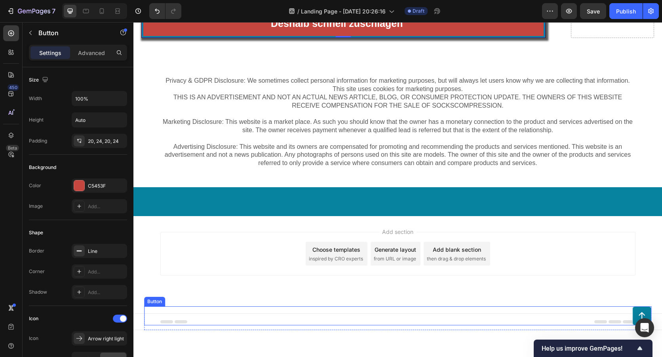
click at [342, 309] on div "Button" at bounding box center [398, 316] width 508 height 19
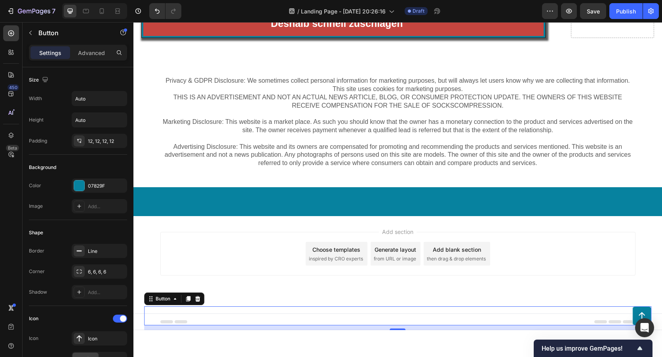
click at [342, 309] on div "Button 12" at bounding box center [398, 316] width 508 height 19
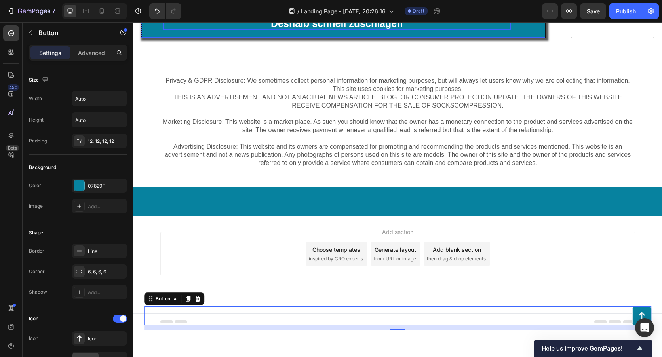
click at [344, 30] on p "Jetzt 70 % auf Das Nervwohl Massage Fuß-Gerät sichern und Zuschlagen. Die Aktio…" at bounding box center [337, 10] width 348 height 39
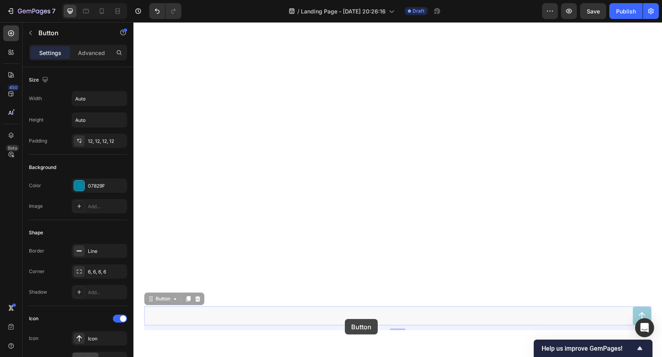
drag, startPoint x: 343, startPoint y: 308, endPoint x: 345, endPoint y: 334, distance: 26.3
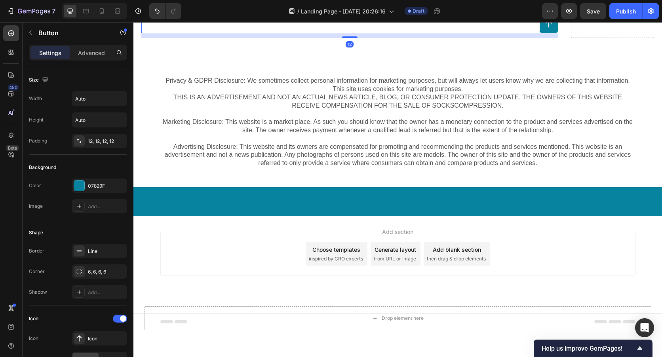
scroll to position [7791, 0]
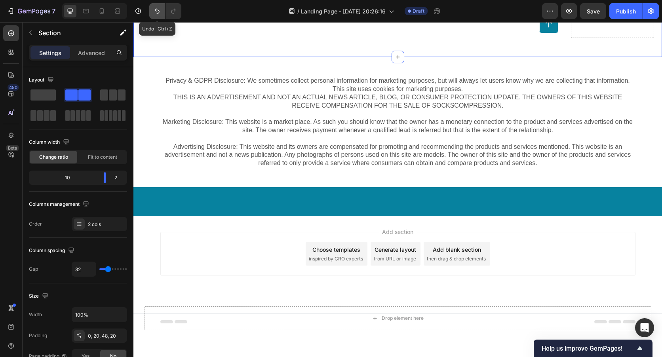
click at [156, 8] on icon "Undo/Redo" at bounding box center [157, 11] width 8 height 8
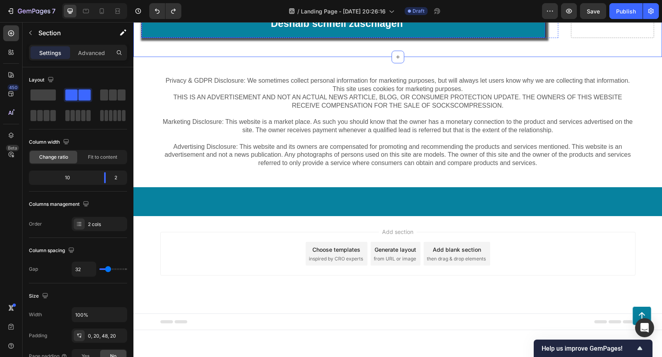
click at [260, 38] on link "Jetzt 70 % auf Das Nervwohl Massage Fuß-Gerät sichern und Zuschlagen. Die Aktio…" at bounding box center [344, 10] width 404 height 55
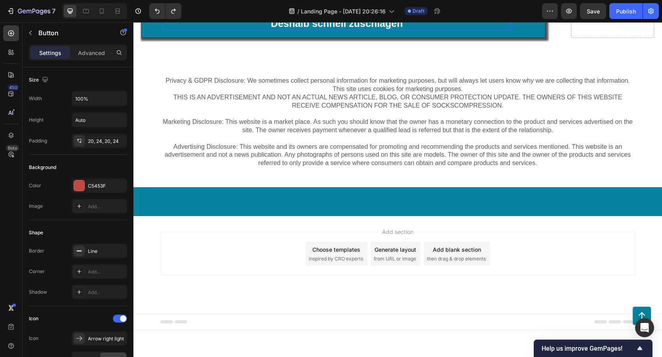
click at [401, 30] on p "Jetzt 70 % auf Das Nervwohl Massage Fuß-Gerät sichern und Zuschlagen. Die Aktio…" at bounding box center [337, 10] width 348 height 39
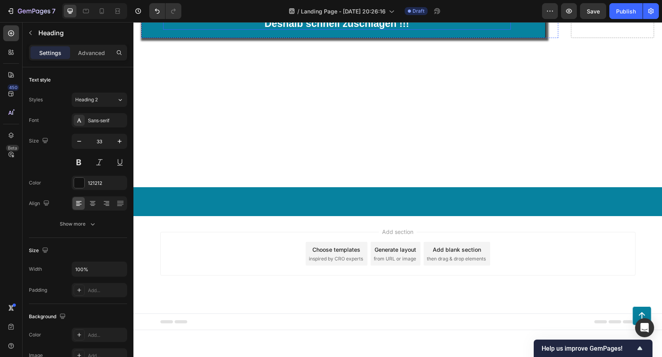
scroll to position [7672, 0]
click at [568, 11] on icon "button" at bounding box center [569, 11] width 2 height 2
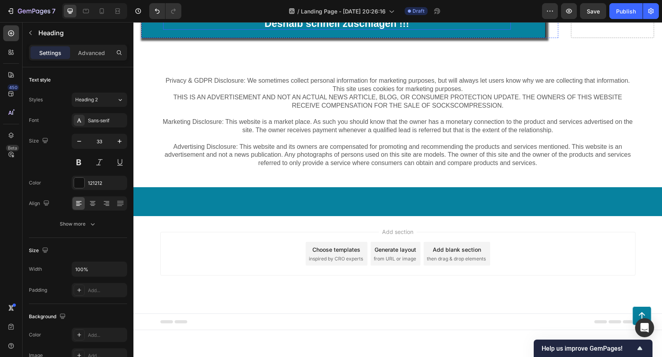
scroll to position [7751, 0]
click at [425, 30] on p "Jetzt 70 % auf Das Nervwohl Massage Fuß-Gerät sichern und Zuschlagen. Die Aktio…" at bounding box center [337, 10] width 348 height 39
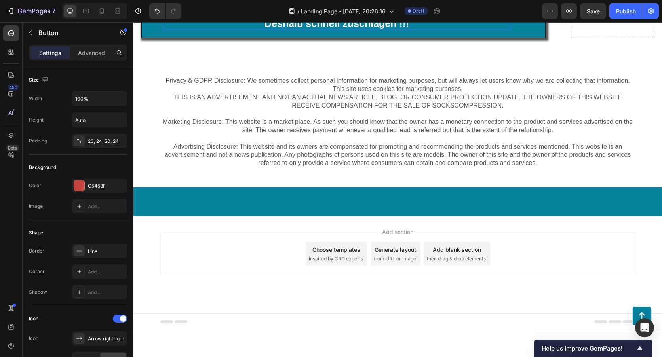
click at [527, 38] on link "Jetzt 70 % auf Das Nervwohl Massage Fuß-Gerät sichern und Zuschlagen. Die Aktio…" at bounding box center [344, 10] width 404 height 55
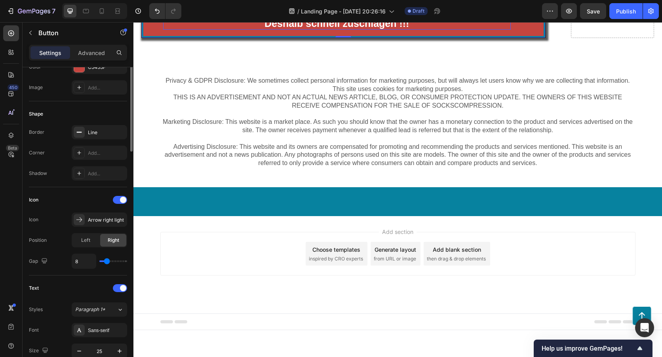
scroll to position [0, 0]
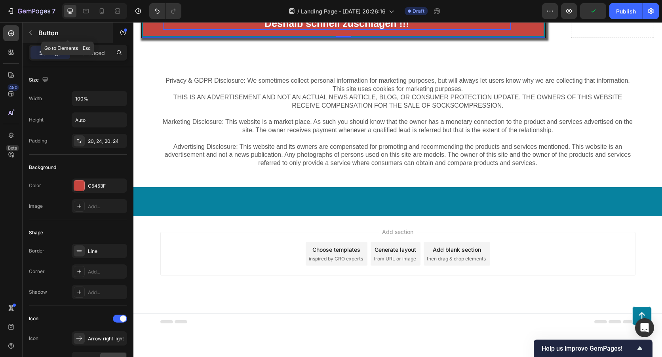
click at [32, 34] on icon "button" at bounding box center [30, 33] width 6 height 6
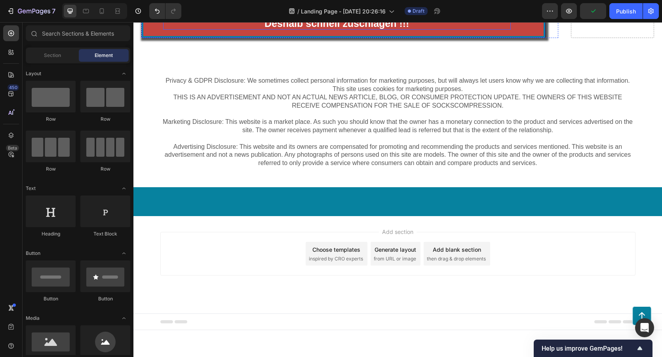
click at [168, 30] on p "Jetzt 70 % auf Das Nervwohl Massage Fuß-Gerät sichern und Zuschlagen. Die Aktio…" at bounding box center [337, 10] width 348 height 39
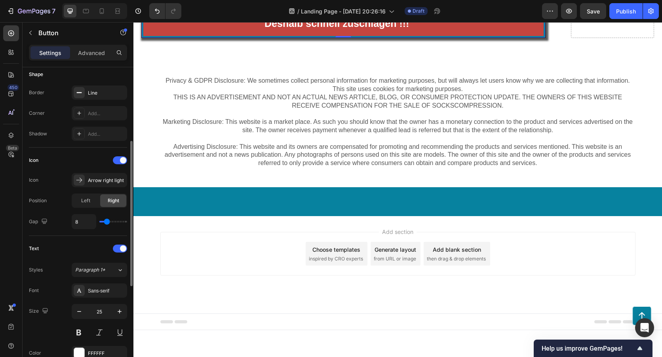
scroll to position [198, 0]
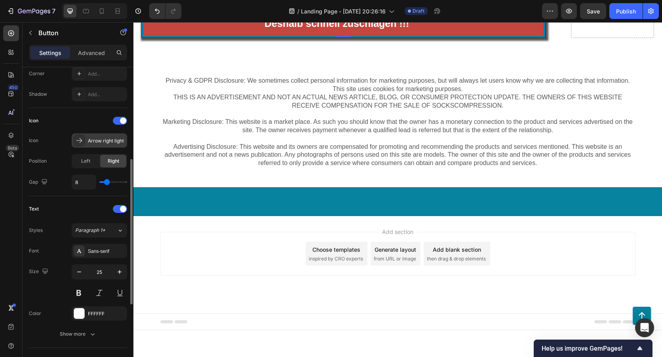
click at [110, 142] on div "Arrow right light" at bounding box center [106, 140] width 37 height 7
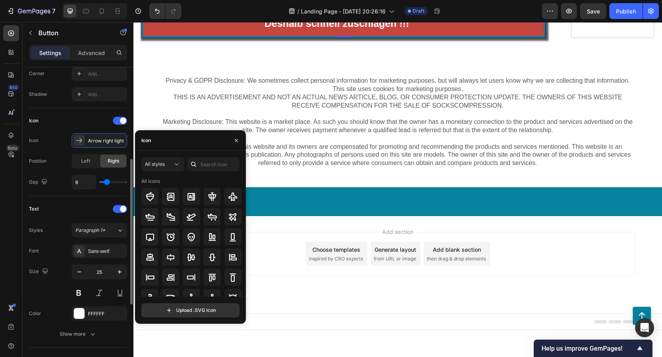
click at [61, 179] on div "Gap 8" at bounding box center [78, 182] width 98 height 15
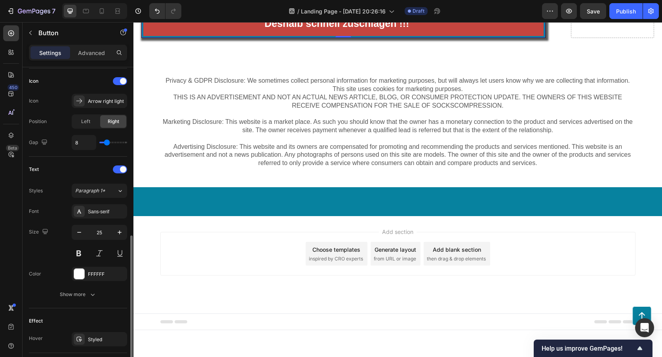
scroll to position [277, 0]
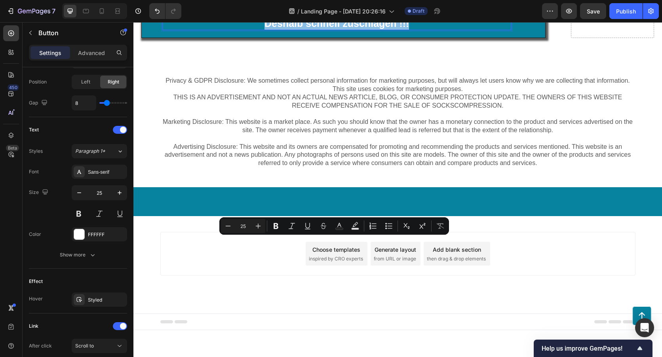
drag, startPoint x: 162, startPoint y: 242, endPoint x: 467, endPoint y: 276, distance: 306.9
click at [467, 38] on link "Jetzt 70 % auf Das Nervwohl Massage Fuß-Gerät sichern und Zuschlagen. Die Aktio…" at bounding box center [344, 10] width 404 height 55
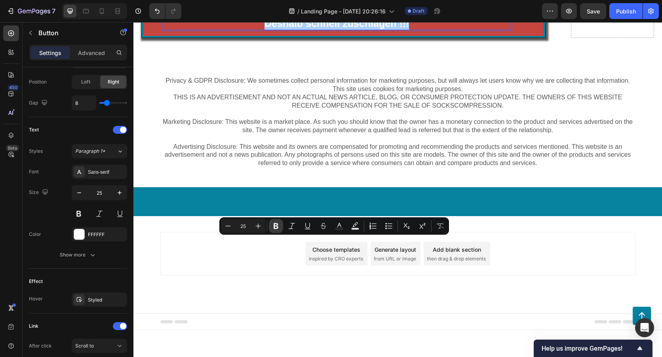
click at [277, 227] on icon "Editor contextual toolbar" at bounding box center [276, 226] width 5 height 6
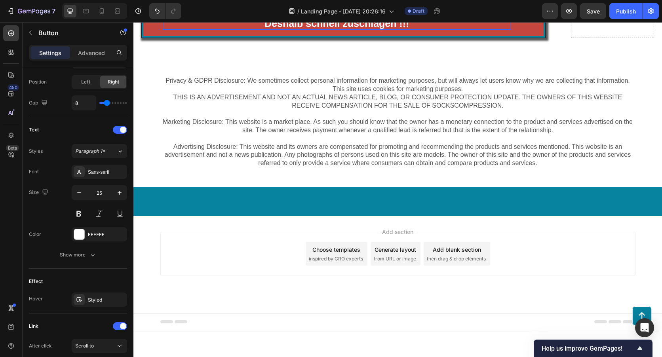
click at [414, 30] on p "Jetzt 70 % auf Das Nervwohl Massage Fuß-Gerät sichern und Zuschlagen. Die Aktio…" at bounding box center [337, 10] width 348 height 39
drag, startPoint x: 410, startPoint y: 267, endPoint x: 146, endPoint y: 234, distance: 265.9
click at [146, 38] on link "Jetzt 70 % auf Das Nervwohl Massage Fuß-Gerät sichern und Zuschlagen. Die Aktio…" at bounding box center [344, 10] width 404 height 55
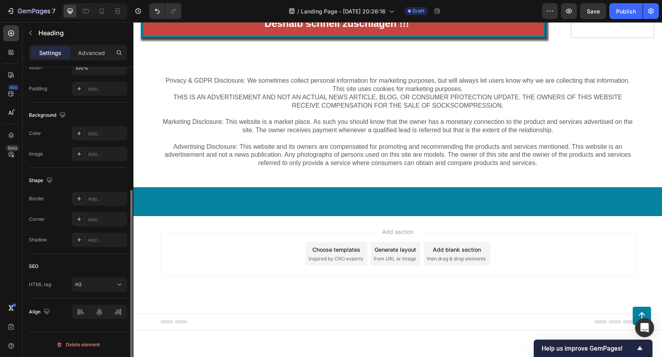
scroll to position [0, 0]
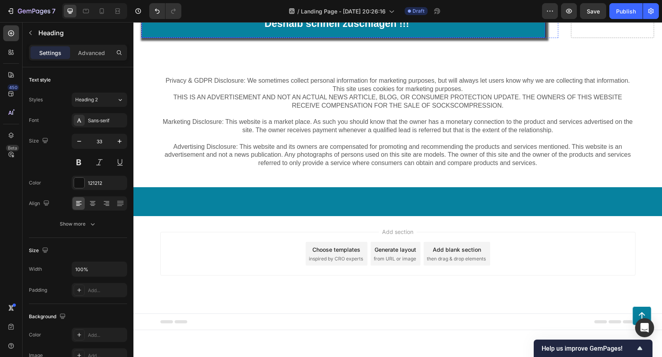
click at [523, 38] on link "Jetzt 70 % auf Das Nervwohl Massage Fuß-Gerät sichern und Zuschlagen. Die Aktio…" at bounding box center [344, 10] width 404 height 55
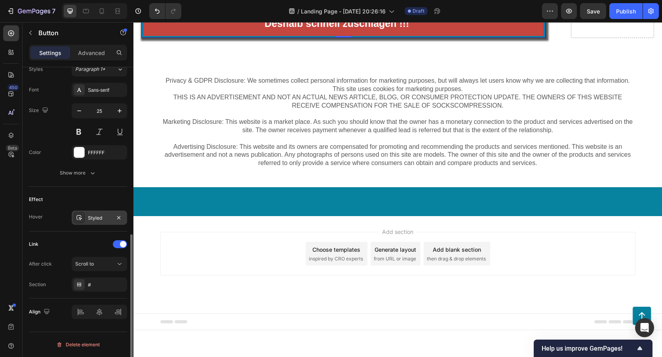
scroll to position [320, 0]
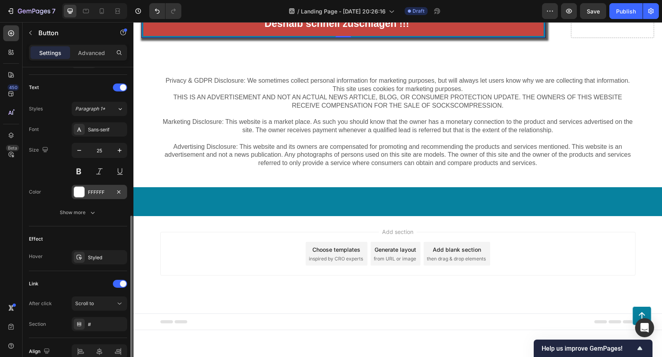
click at [84, 193] on div at bounding box center [79, 192] width 11 height 11
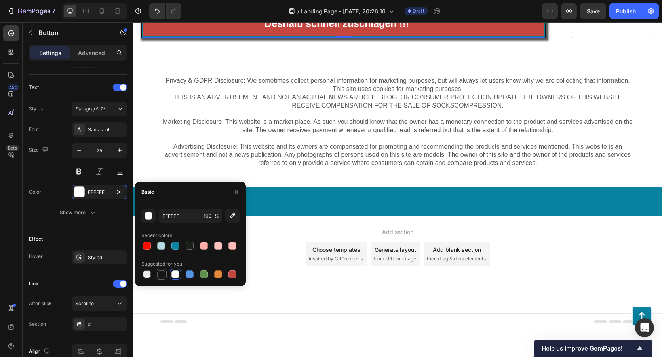
click at [162, 271] on div at bounding box center [161, 275] width 8 height 8
type input "151515"
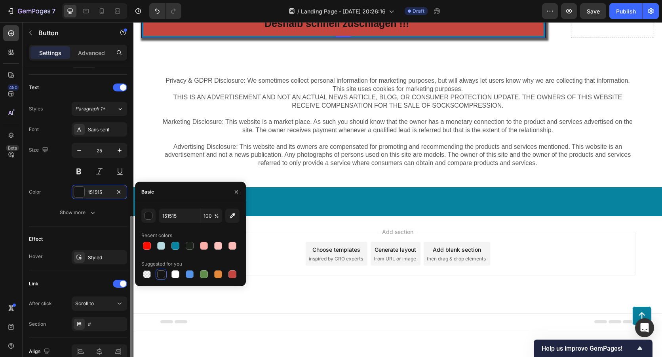
click at [103, 236] on div "Effect" at bounding box center [78, 239] width 98 height 13
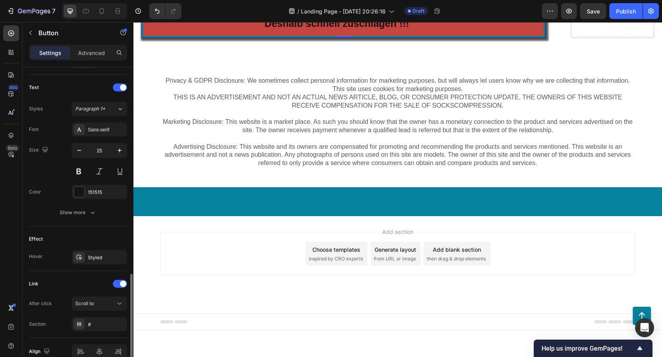
scroll to position [359, 0]
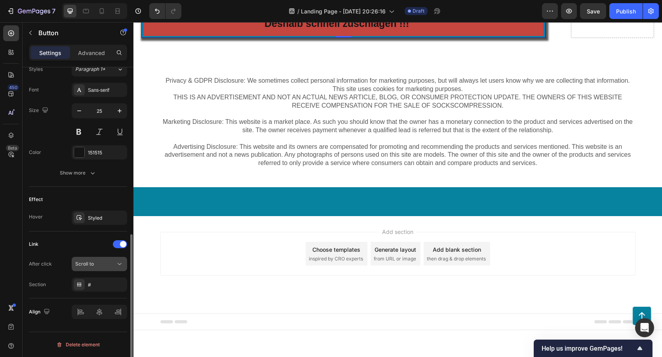
click at [98, 259] on button "Scroll to" at bounding box center [99, 264] width 55 height 14
click at [66, 235] on div "Link After click Scroll to Section #" at bounding box center [78, 265] width 98 height 67
click at [96, 282] on div "#" at bounding box center [99, 285] width 23 height 7
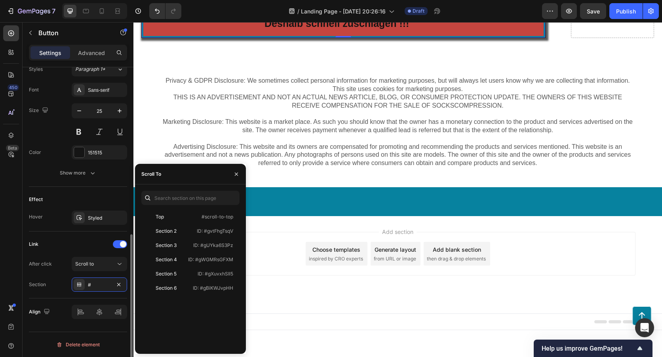
click at [56, 254] on div "Link After click Scroll to Section #" at bounding box center [78, 265] width 98 height 54
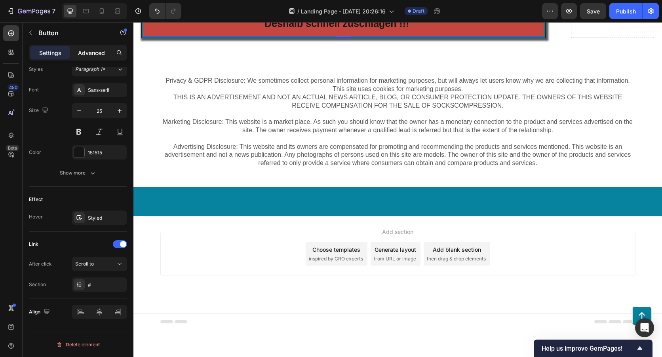
click at [92, 57] on p "Advanced" at bounding box center [91, 53] width 27 height 8
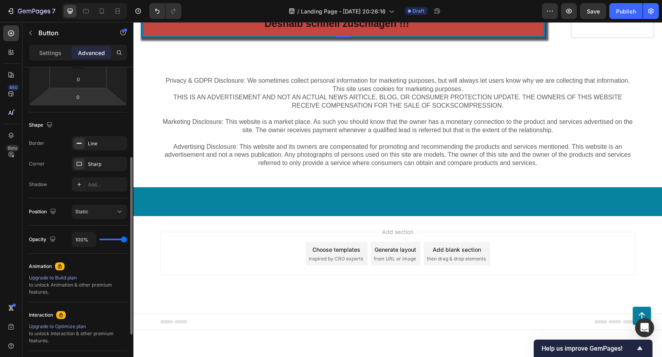
scroll to position [237, 0]
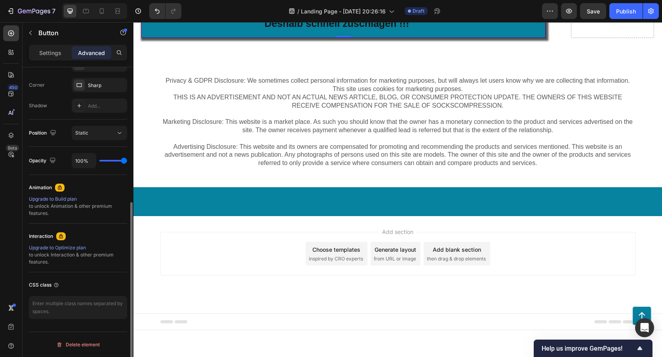
click at [152, 38] on link "Jetzt 70 % auf Das Nervwohl Massage Fuß-Gerät sichern und Zuschlagen. Die Aktio…" at bounding box center [344, 10] width 404 height 55
click at [143, 38] on link "Jetzt 70 % auf Das Nervwohl Massage Fuß-Gerät sichern und Zuschlagen. Die Aktio…" at bounding box center [344, 10] width 404 height 55
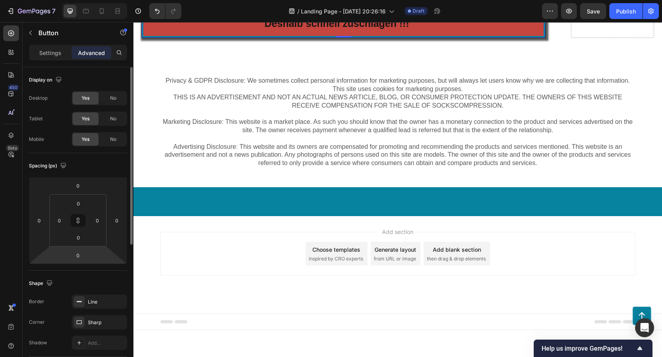
scroll to position [79, 0]
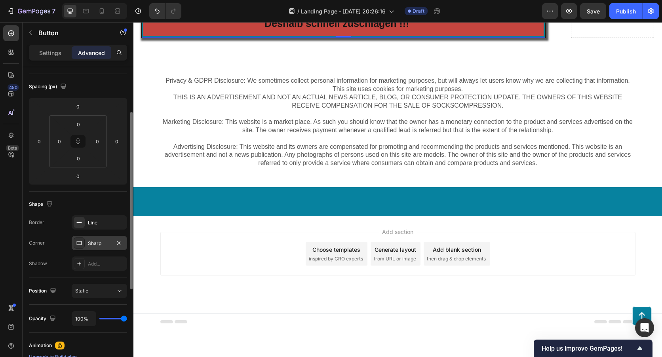
click at [97, 246] on div "Sharp" at bounding box center [99, 243] width 23 height 7
click at [108, 228] on div "Line" at bounding box center [99, 223] width 55 height 14
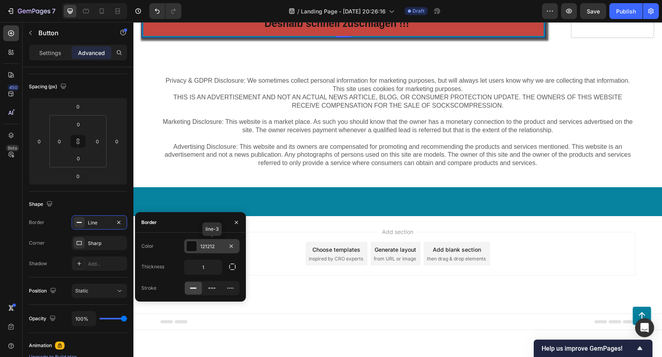
click at [195, 246] on div at bounding box center [192, 246] width 10 height 10
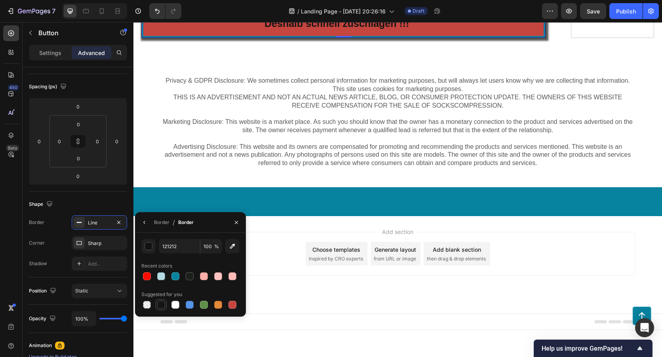
click at [161, 306] on div at bounding box center [161, 305] width 8 height 8
type input "151515"
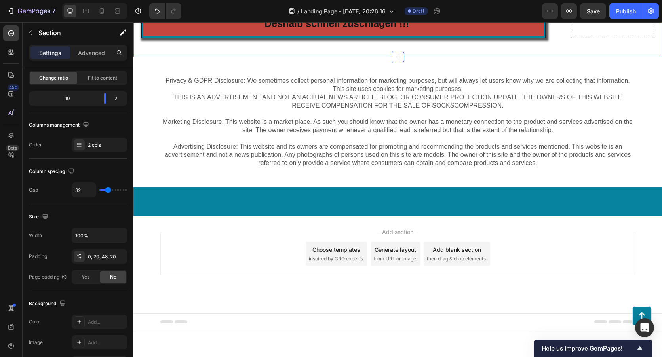
scroll to position [0, 0]
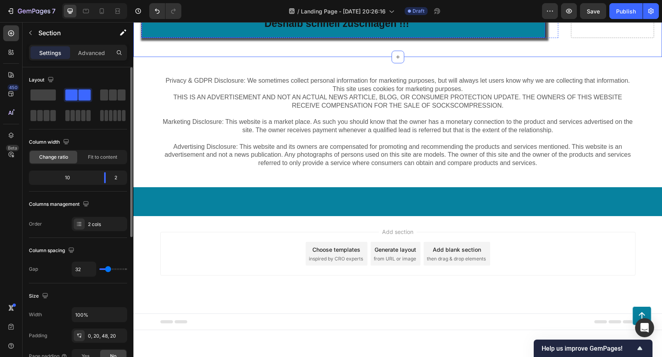
click at [538, 38] on link "Jetzt 70 % auf Das Nervwohl Massage Fuß-Gerät sichern und Zuschlagen. Die Aktio…" at bounding box center [344, 10] width 404 height 55
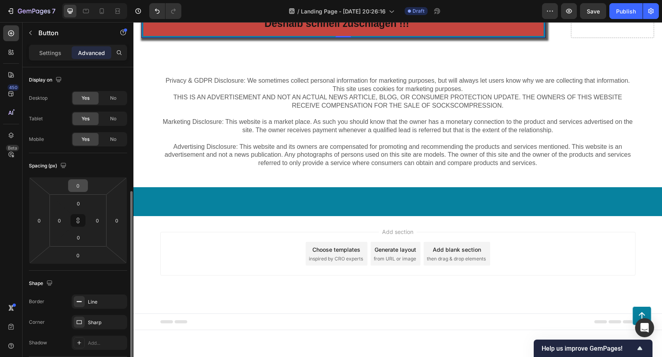
scroll to position [79, 0]
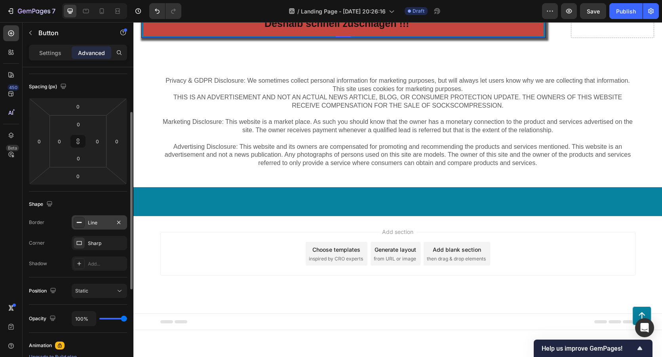
click at [88, 222] on div "Line" at bounding box center [99, 222] width 23 height 7
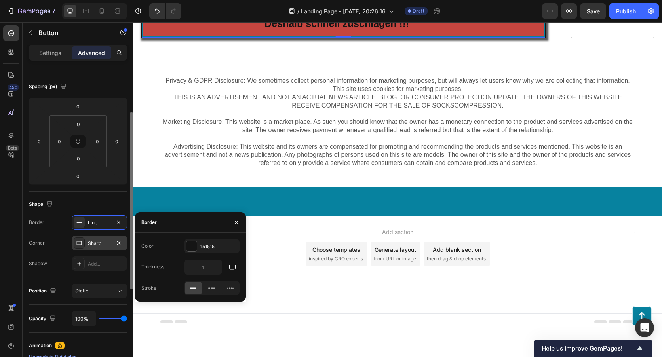
click at [107, 245] on div "Sharp" at bounding box center [99, 243] width 23 height 7
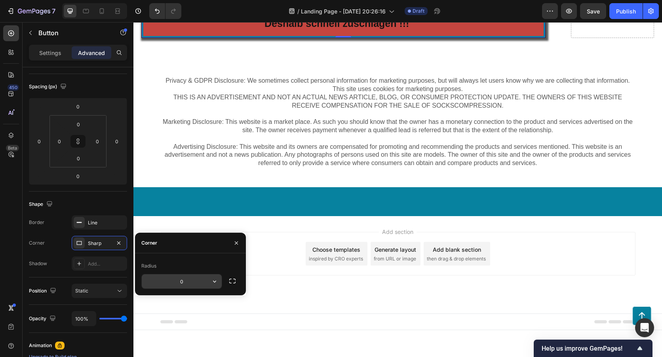
click at [220, 279] on button "button" at bounding box center [215, 282] width 14 height 14
click at [231, 279] on icon "button" at bounding box center [232, 281] width 6 height 5
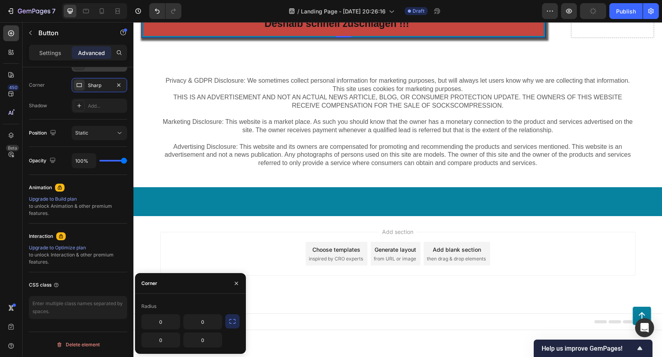
scroll to position [0, 0]
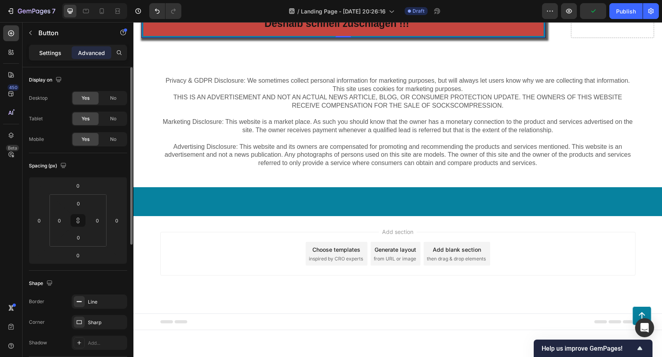
click at [55, 51] on p "Settings" at bounding box center [50, 53] width 22 height 8
type input "4"
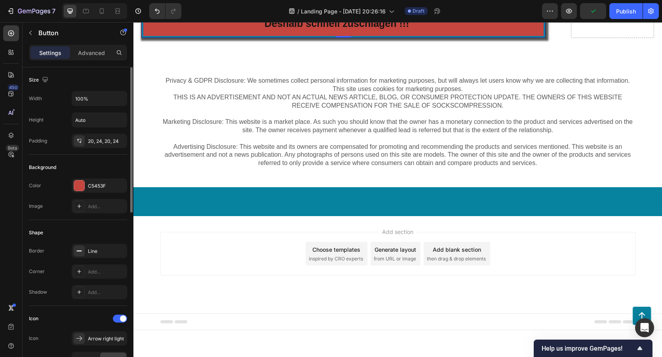
scroll to position [40, 0]
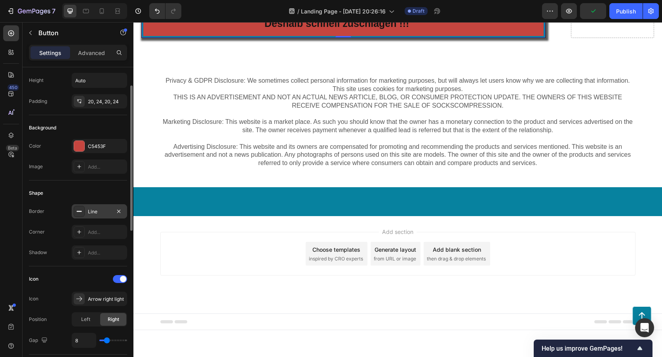
click at [99, 208] on div "Line" at bounding box center [99, 211] width 55 height 14
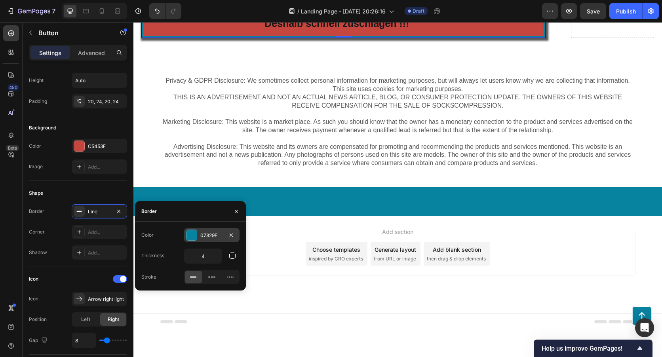
click at [196, 234] on div at bounding box center [192, 235] width 10 height 10
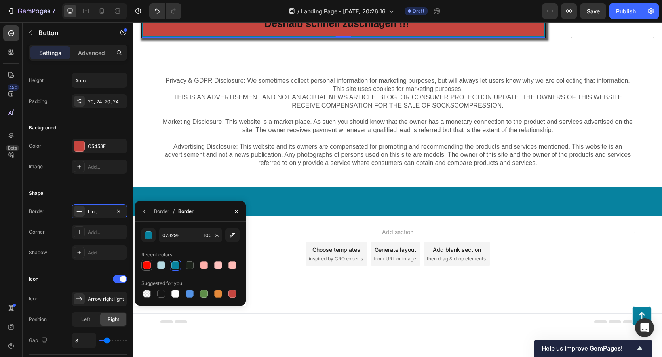
click at [150, 264] on div at bounding box center [147, 265] width 8 height 8
type input "FF0C00"
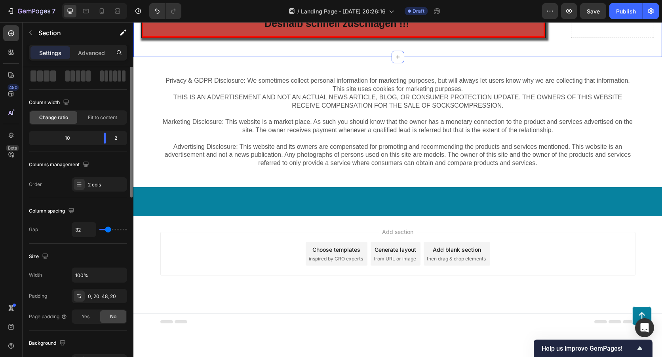
scroll to position [0, 0]
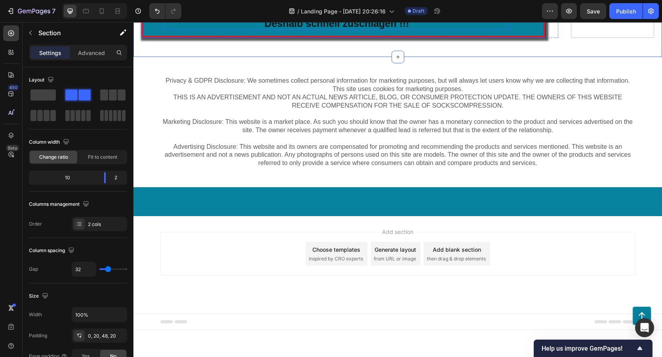
drag, startPoint x: 509, startPoint y: 241, endPoint x: 508, endPoint y: 246, distance: 5.7
click at [509, 30] on div "Jetzt 70 % auf Das Nervwohl Massage Fuß-Gerät sichern und Zuschlagen. Die Aktio…" at bounding box center [343, 10] width 361 height 39
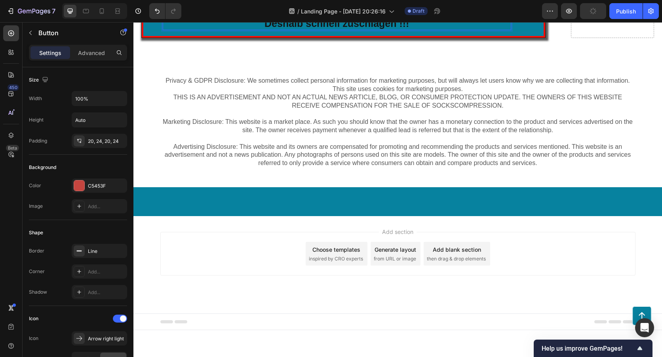
click at [509, 30] on div "Jetzt 70 % auf Das Nervwohl Massage Fuß-Gerät sichern und Zuschlagen. Die Aktio…" at bounding box center [343, 10] width 361 height 39
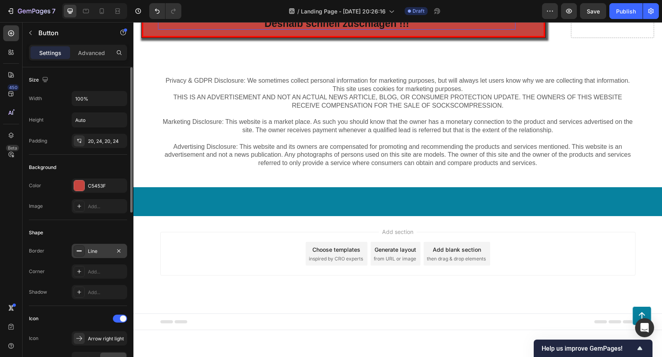
click at [101, 248] on div "Line" at bounding box center [99, 251] width 23 height 7
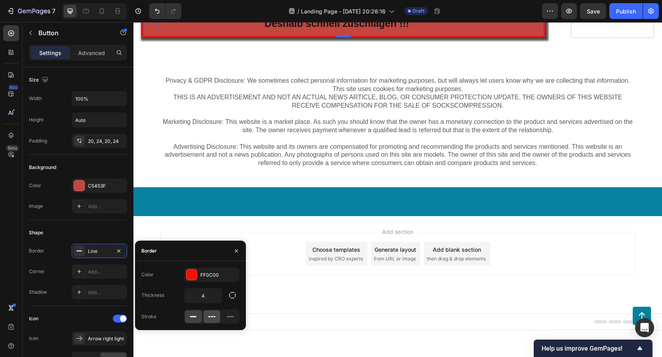
click at [213, 314] on icon at bounding box center [212, 317] width 8 height 8
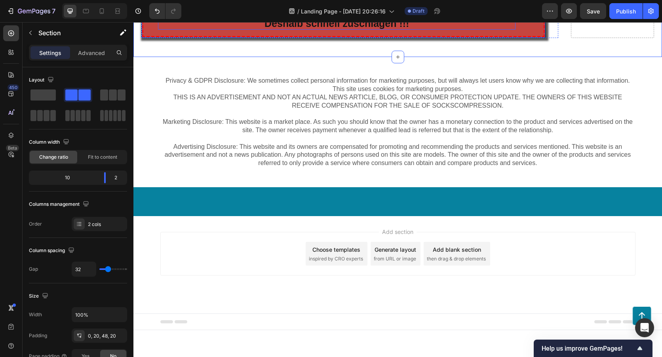
click at [164, 30] on p "Jetzt 70 % auf Das Nervwohl Massage Fuß-Gerät sichern und Zuschlagen !!! Die Ak…" at bounding box center [337, 10] width 358 height 39
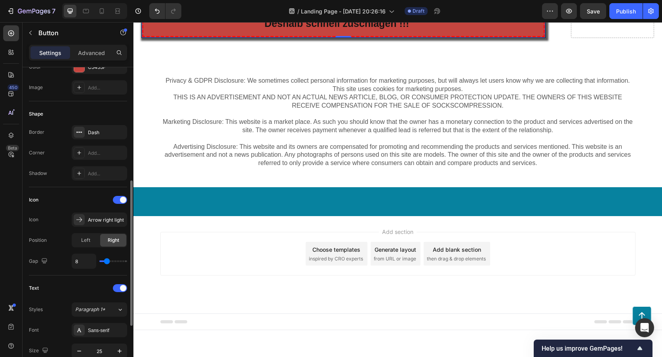
scroll to position [158, 0]
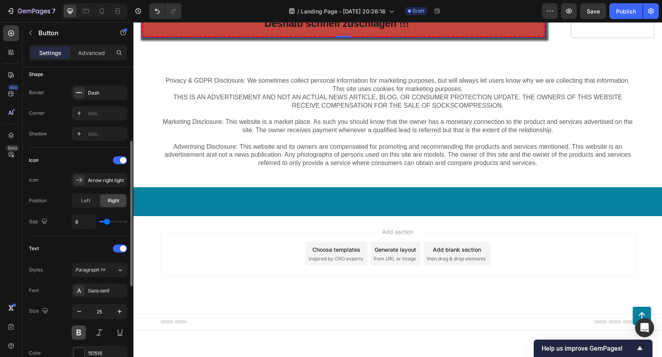
click at [80, 332] on button at bounding box center [79, 333] width 14 height 14
click at [95, 332] on button at bounding box center [99, 333] width 14 height 14
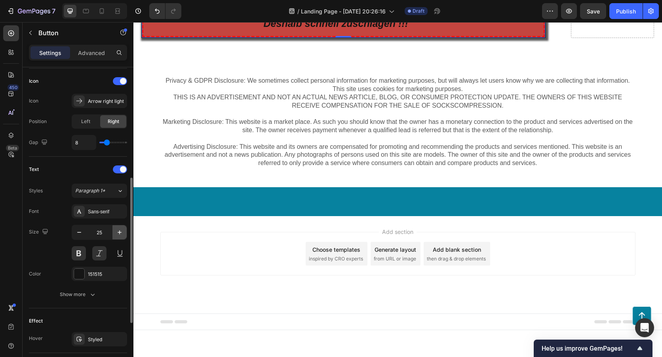
click at [122, 234] on icon "button" at bounding box center [120, 233] width 8 height 8
click at [83, 232] on icon "button" at bounding box center [79, 233] width 8 height 8
type input "25"
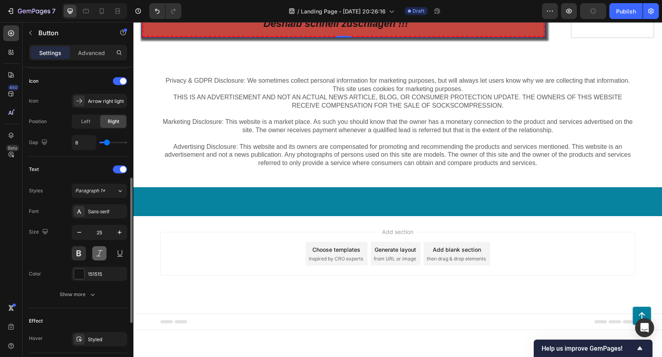
scroll to position [277, 0]
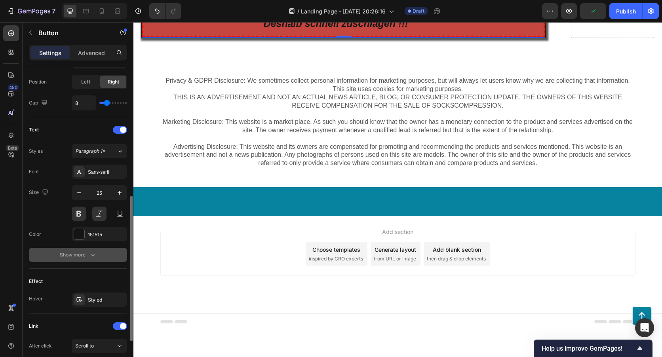
click at [93, 257] on icon "button" at bounding box center [93, 255] width 8 height 8
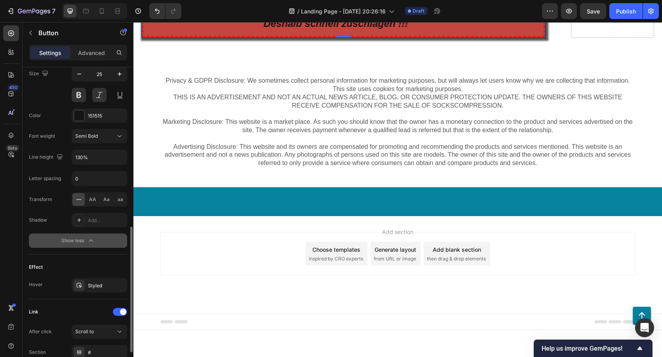
scroll to position [436, 0]
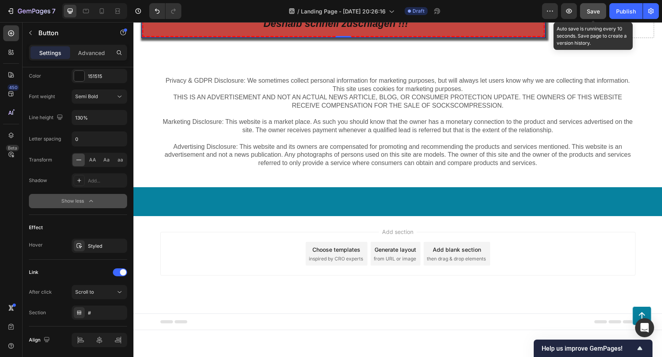
click at [599, 11] on span "Save" at bounding box center [593, 11] width 13 height 7
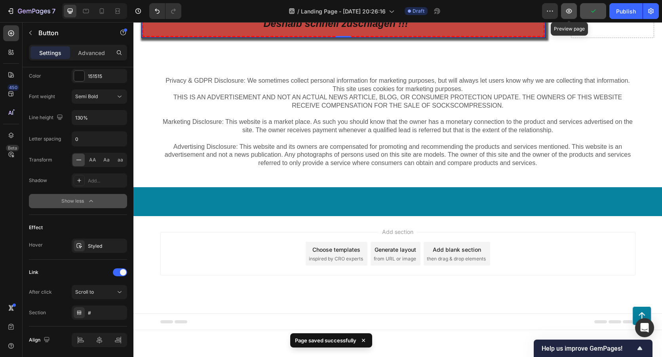
click at [573, 13] on icon "button" at bounding box center [569, 11] width 8 height 8
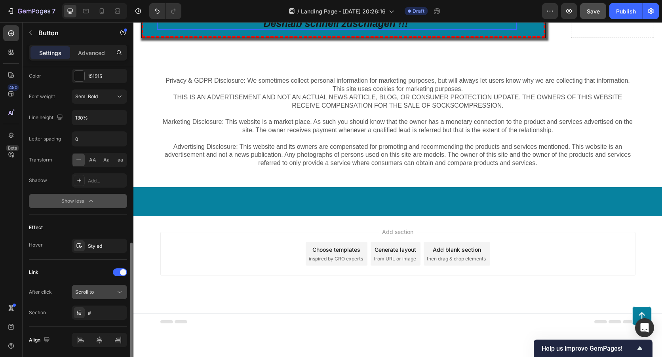
click at [106, 292] on div "Scroll to" at bounding box center [95, 292] width 40 height 7
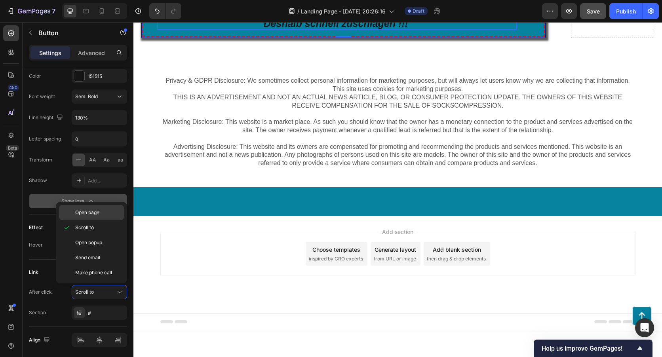
click at [94, 212] on span "Open page" at bounding box center [87, 212] width 24 height 7
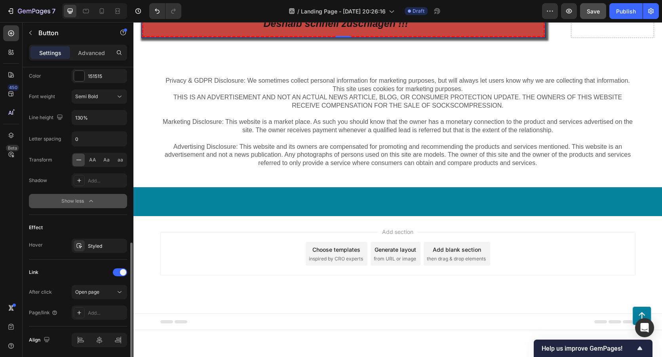
scroll to position [464, 0]
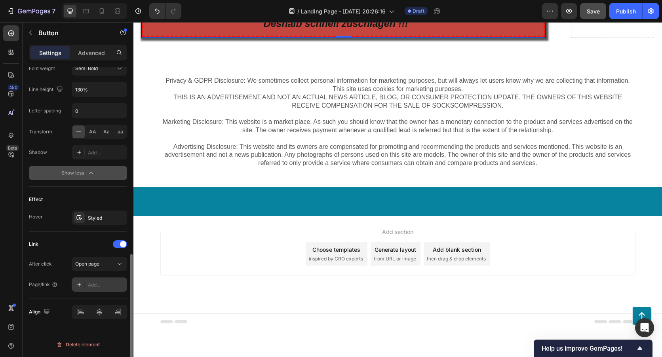
click at [95, 284] on div "Add..." at bounding box center [106, 285] width 37 height 7
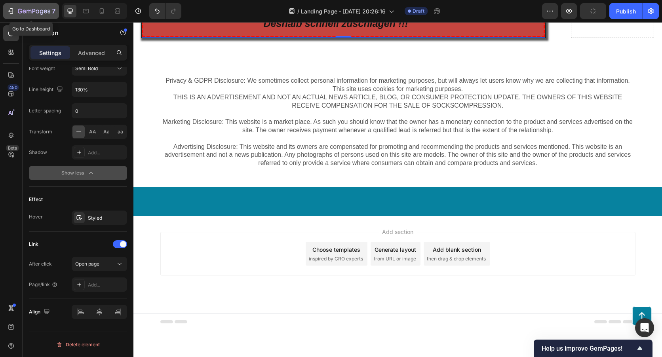
click at [11, 12] on icon "button" at bounding box center [11, 11] width 8 height 8
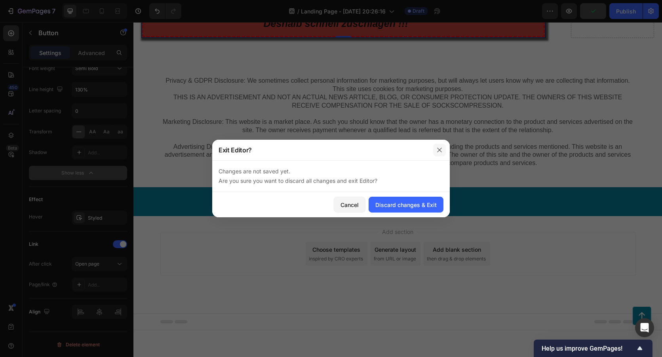
click at [441, 149] on icon "button" at bounding box center [440, 150] width 6 height 6
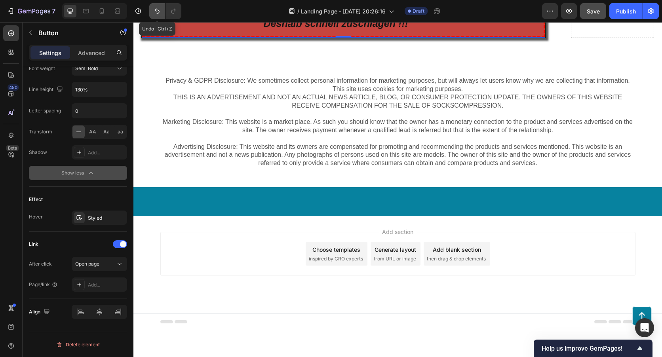
click at [158, 4] on button "Undo/Redo" at bounding box center [157, 11] width 16 height 16
click at [9, 12] on icon "button" at bounding box center [11, 11] width 8 height 8
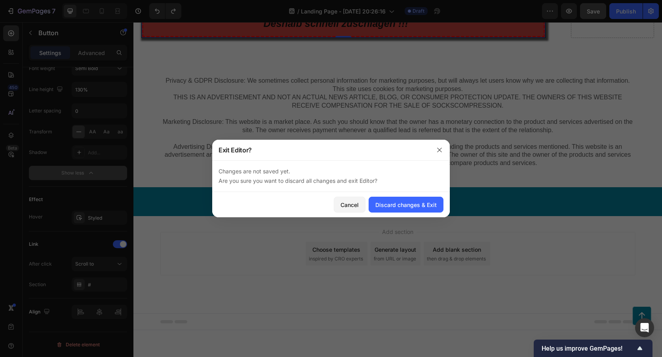
click at [441, 157] on div at bounding box center [439, 150] width 21 height 21
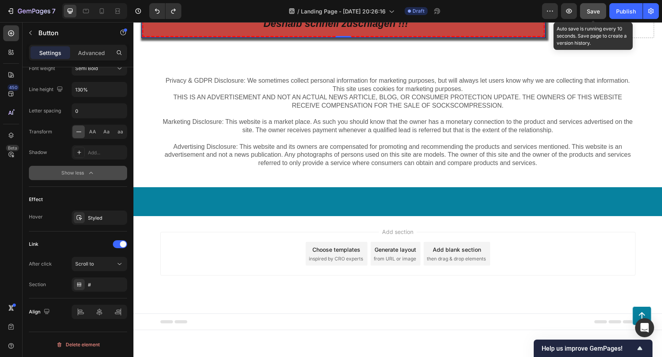
click at [603, 7] on button "Save" at bounding box center [593, 11] width 26 height 16
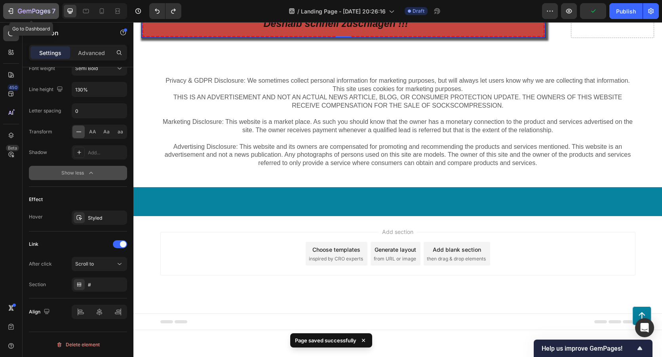
click at [14, 11] on icon "button" at bounding box center [11, 11] width 8 height 8
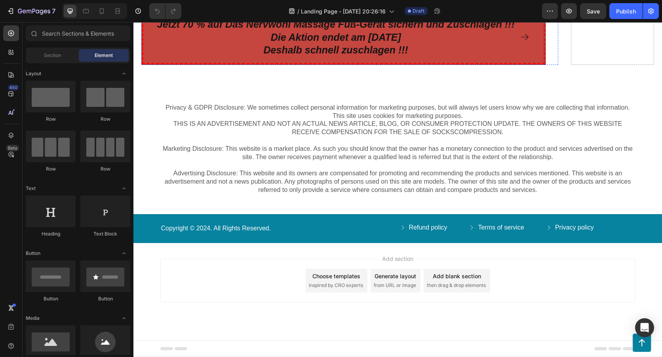
scroll to position [6853, 0]
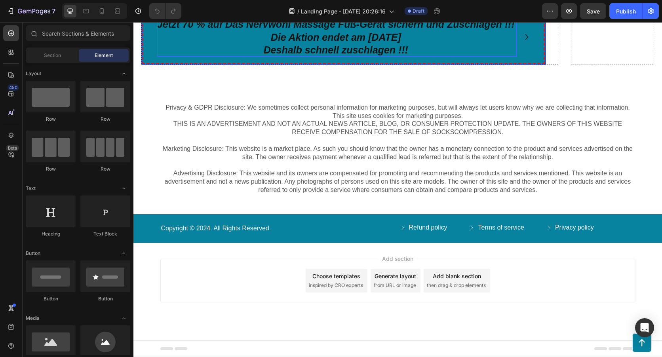
drag, startPoint x: 416, startPoint y: 125, endPoint x: 410, endPoint y: 125, distance: 6.7
click at [401, 43] on strong "Die Aktion endet am [DATE]" at bounding box center [336, 37] width 130 height 11
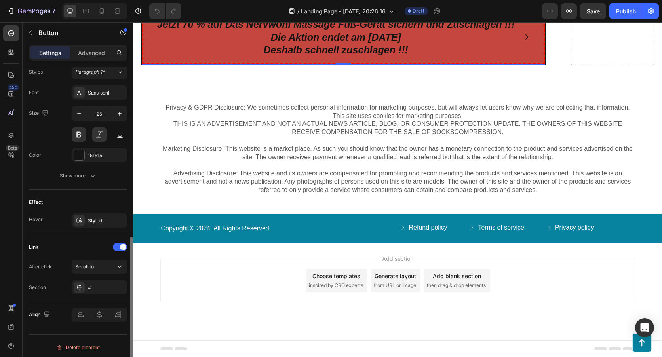
scroll to position [359, 0]
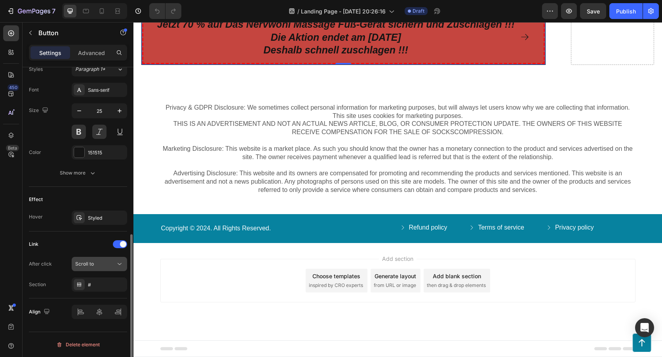
click at [111, 264] on div "Scroll to" at bounding box center [95, 264] width 40 height 7
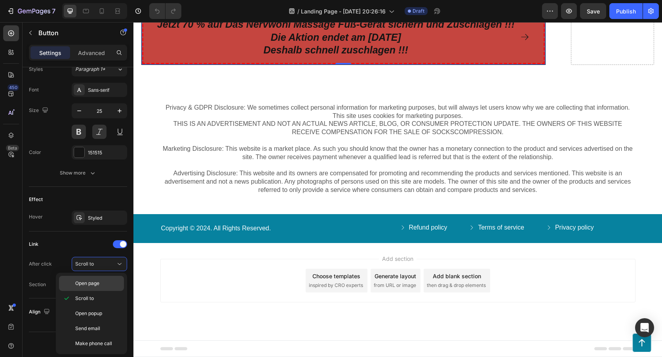
click at [95, 285] on span "Open page" at bounding box center [87, 283] width 24 height 7
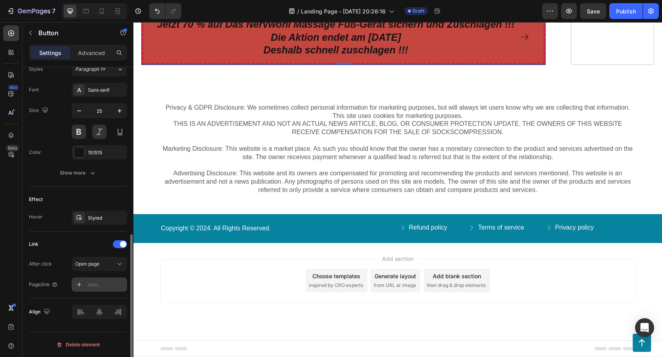
click at [90, 283] on div "Add..." at bounding box center [106, 285] width 37 height 7
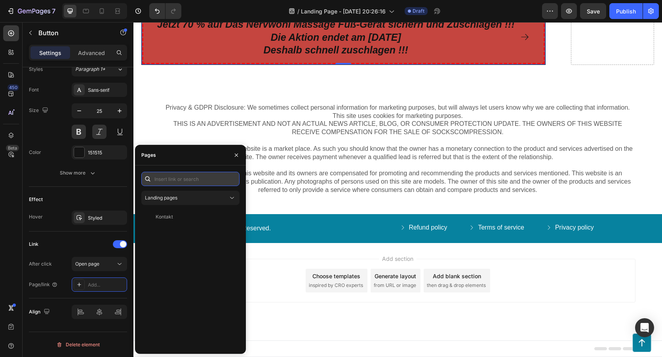
click at [166, 183] on input "text" at bounding box center [190, 179] width 98 height 14
paste input "https://nervwohl.de/products/nervwohl%E2%84%A2-sanafuss-pro"
type input "https://nervwohl.de/products/nervwohl%E2%84%A2-sanafuss-pro"
click at [204, 198] on div "https://nervwohl.de/products/nervwohl%E2%84%A2-sanafuss-pro" at bounding box center [181, 198] width 51 height 7
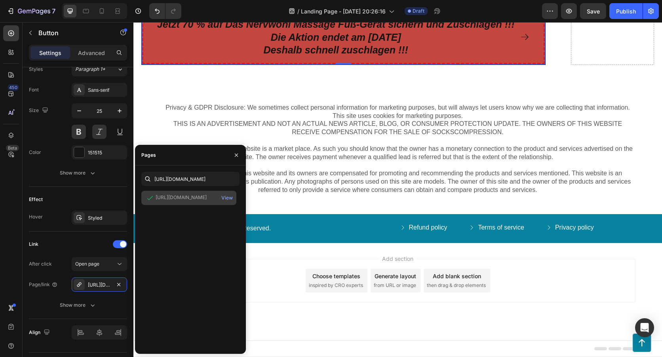
scroll to position [0, 0]
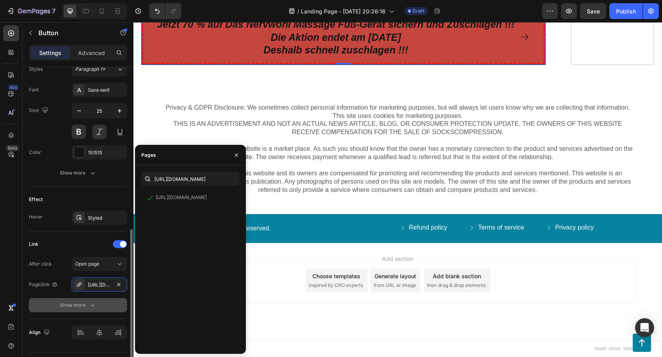
click at [47, 298] on button "Show more" at bounding box center [78, 305] width 98 height 14
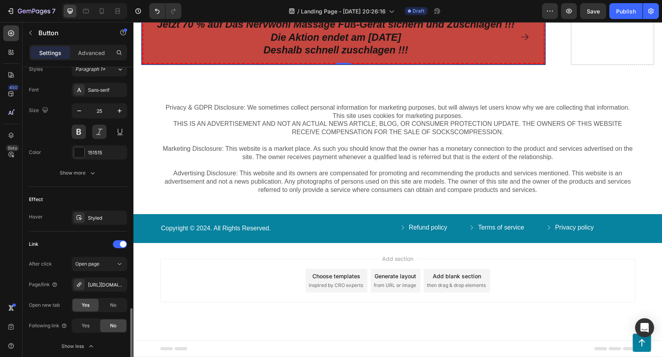
scroll to position [421, 0]
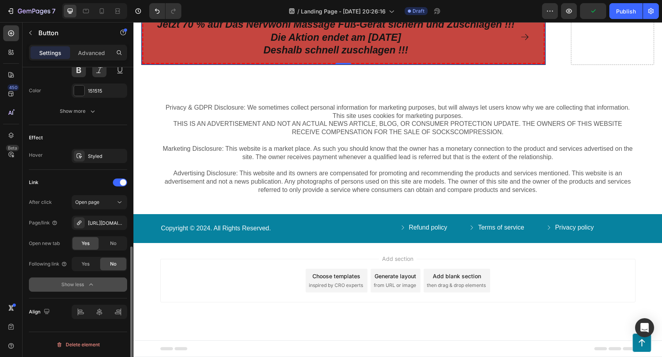
click at [42, 280] on button "Show less" at bounding box center [78, 285] width 98 height 14
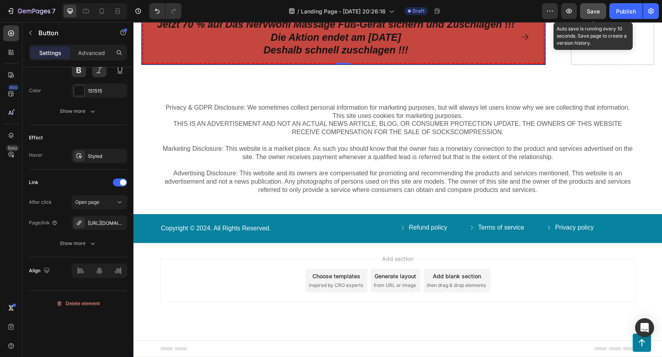
click at [590, 16] on button "Save" at bounding box center [593, 11] width 26 height 16
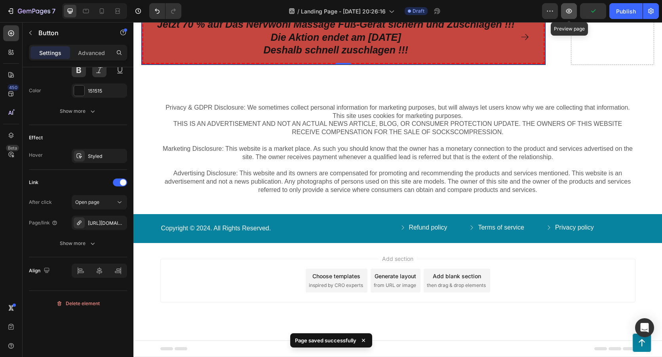
click at [572, 11] on icon "button" at bounding box center [569, 11] width 6 height 5
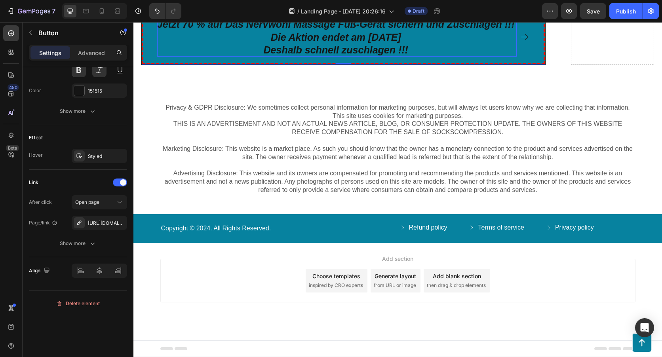
click at [180, 57] on p "Jetzt 70 % auf Das Nervwohl Massage Fuß-Gerät sichern und Zuschlagen !!! Die Ak…" at bounding box center [337, 37] width 360 height 39
click at [147, 65] on link "Jetzt 70 % auf Das Nervwohl Massage Fuß-Gerät sichern und Zuschlagen !!! Die Ak…" at bounding box center [344, 37] width 404 height 55
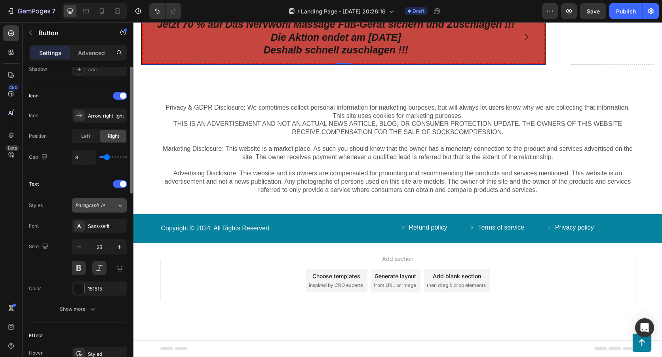
scroll to position [144, 0]
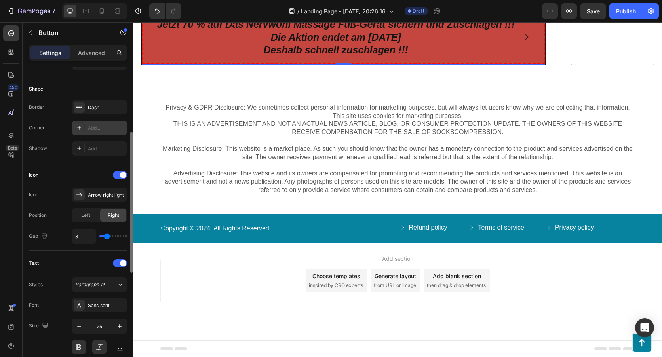
click at [90, 126] on div "Add..." at bounding box center [106, 128] width 37 height 7
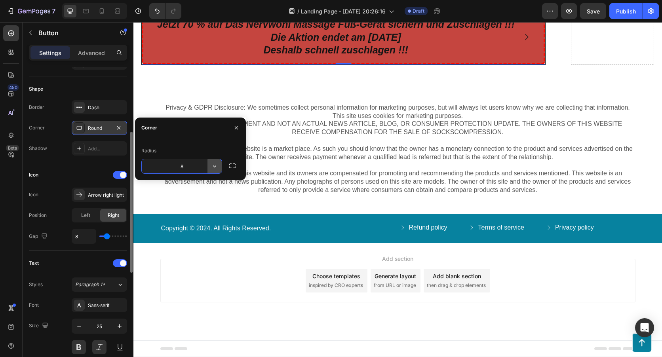
click at [214, 166] on icon "button" at bounding box center [215, 166] width 8 height 8
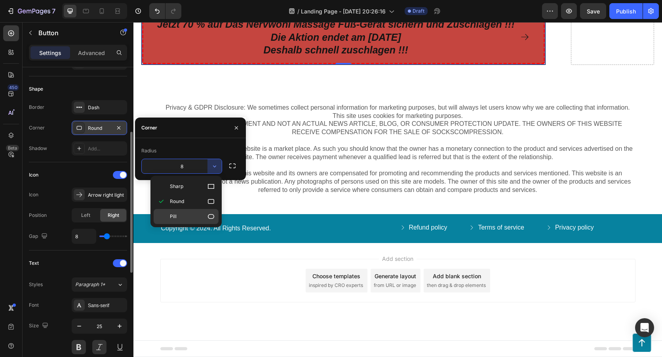
click at [209, 214] on icon at bounding box center [211, 217] width 8 height 8
type input "9999"
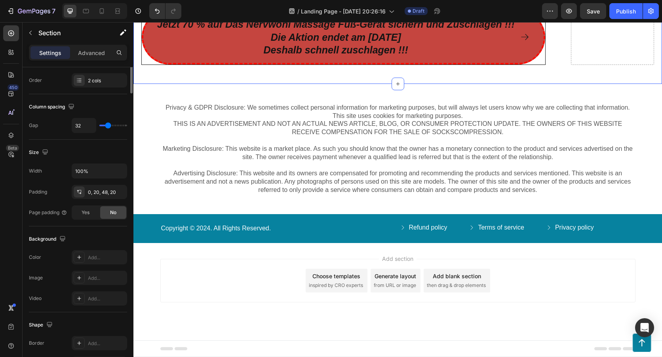
scroll to position [0, 0]
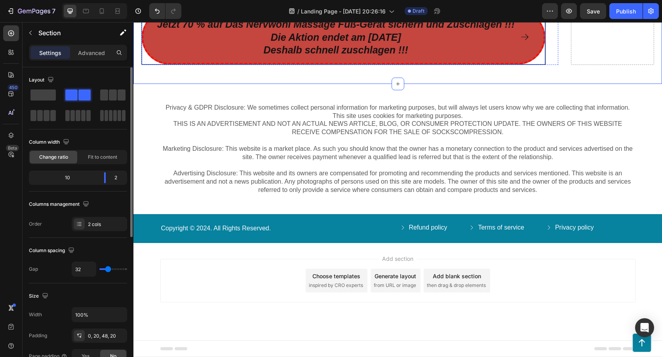
click at [144, 65] on div "Jetzt 70 % auf Das Nervwohl Massage Fuß-Gerät sichern und Zuschlagen !!! Die Ak…" at bounding box center [343, 37] width 404 height 55
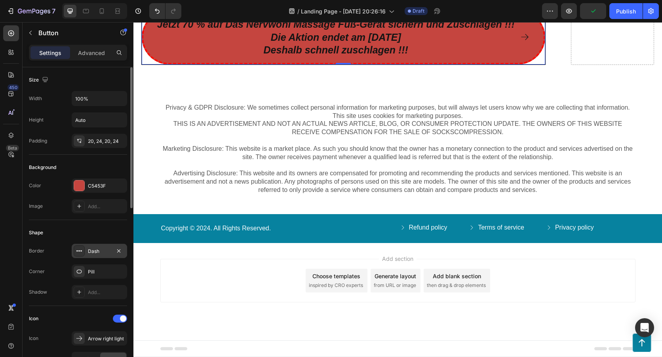
click at [95, 250] on div "Dash" at bounding box center [99, 251] width 23 height 7
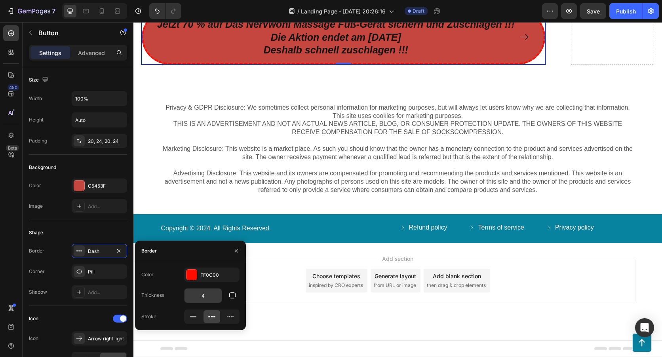
click at [211, 294] on input "4" at bounding box center [203, 296] width 37 height 14
type input "5"
type input "2"
type input "3"
click at [144, 195] on div "Privacy & GDPR Disclosure: We sometimes collect personal information for market…" at bounding box center [397, 149] width 513 height 92
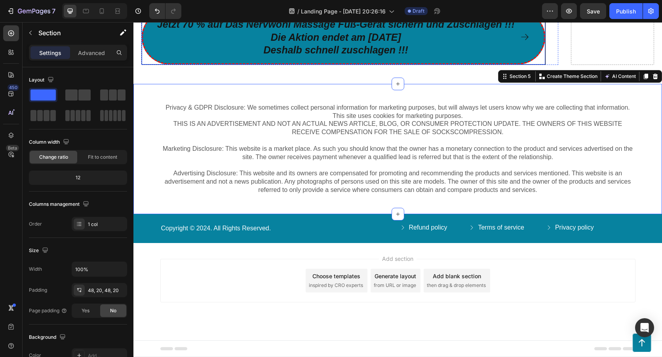
click at [142, 65] on link "Jetzt 70 % auf Das Nervwohl Massage Fuß-Gerät sichern und Zuschlagen !!! Die Ak…" at bounding box center [344, 37] width 404 height 55
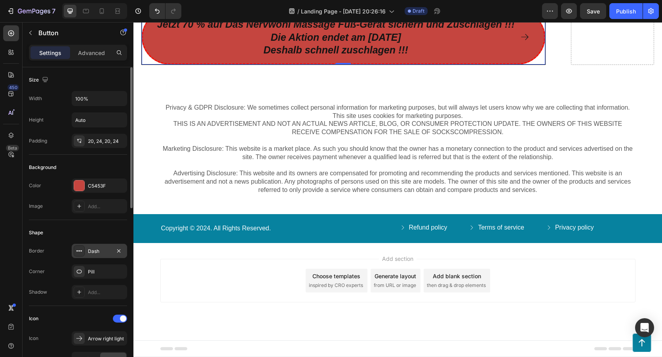
click at [96, 250] on div "Dash" at bounding box center [99, 251] width 23 height 7
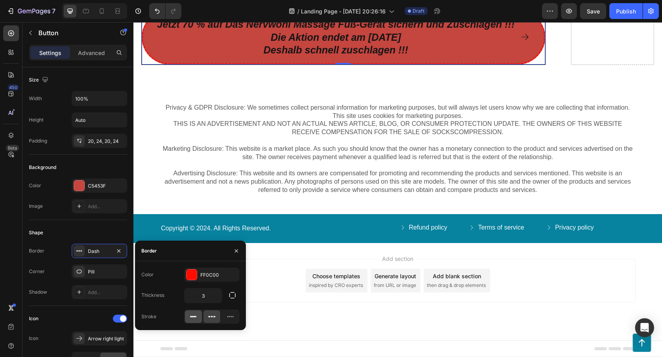
click at [193, 313] on div at bounding box center [193, 317] width 17 height 13
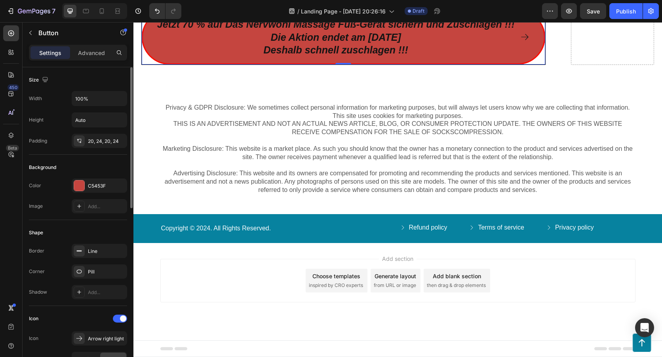
click at [62, 264] on div "Border Line Corner Pill Shadow Add..." at bounding box center [78, 271] width 98 height 55
click at [96, 256] on div "Line" at bounding box center [99, 251] width 55 height 14
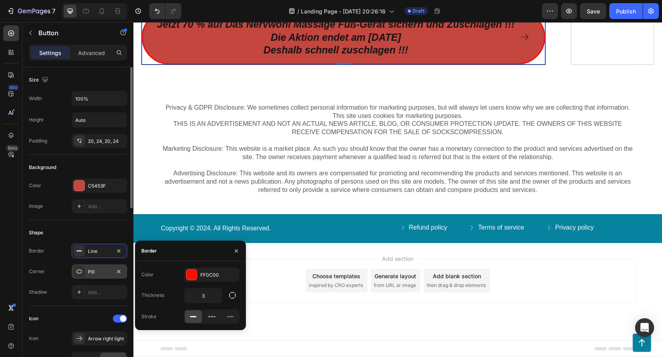
click at [90, 272] on div "Pill" at bounding box center [99, 272] width 23 height 7
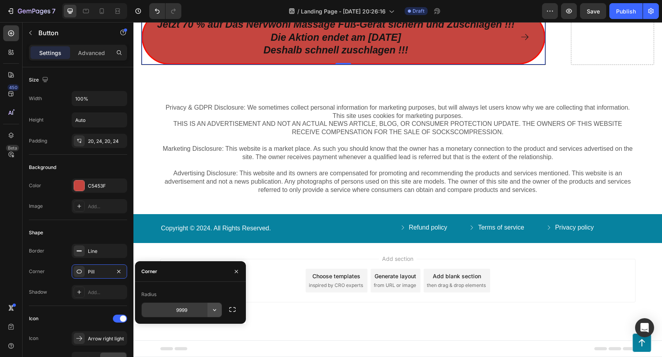
click at [213, 314] on icon "button" at bounding box center [215, 310] width 8 height 8
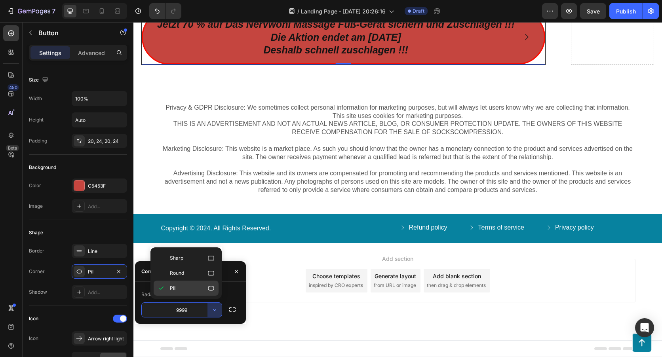
click at [208, 284] on div "Pill" at bounding box center [186, 288] width 65 height 15
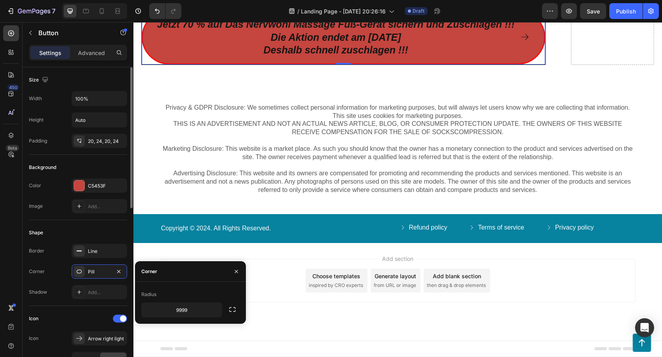
scroll to position [79, 0]
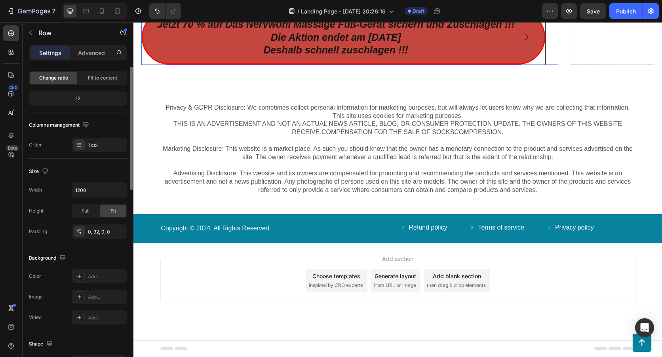
scroll to position [0, 0]
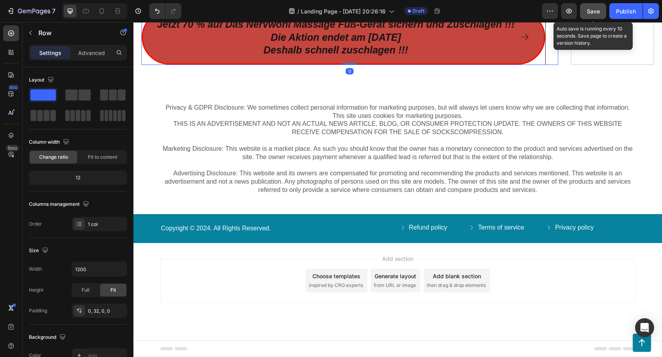
click at [599, 10] on span "Save" at bounding box center [593, 11] width 13 height 7
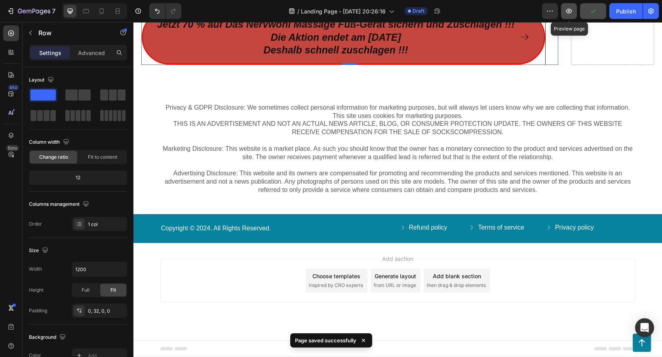
click at [571, 10] on icon "button" at bounding box center [569, 11] width 6 height 5
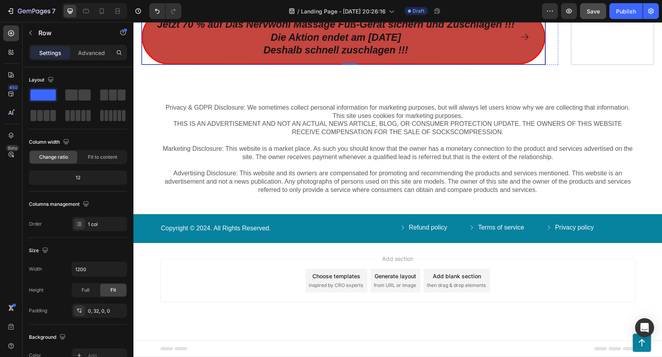
click at [145, 65] on div "Jetzt 70 % auf Das Nervwohl Massage Fuß-Gerät sichern und Zuschlagen !!! Die Ak…" at bounding box center [343, 37] width 404 height 55
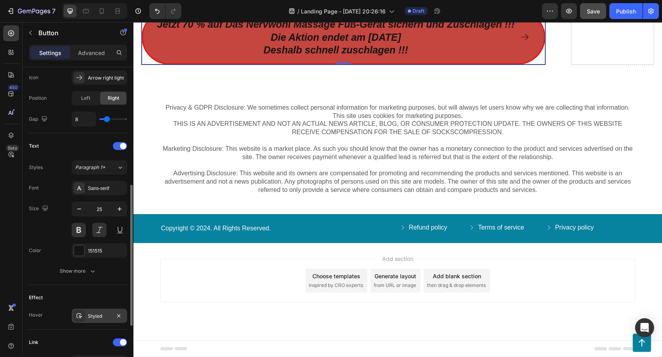
scroll to position [221, 0]
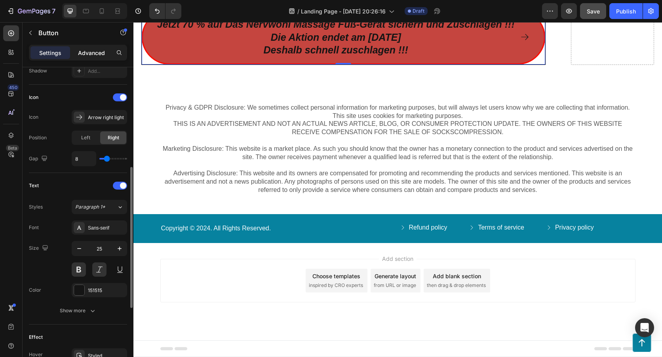
click at [99, 49] on p "Advanced" at bounding box center [91, 53] width 27 height 8
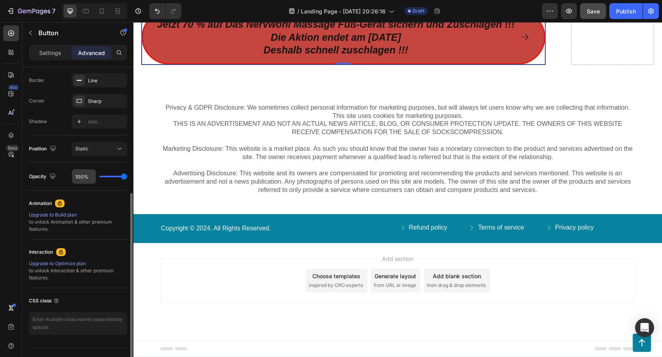
scroll to position [103, 0]
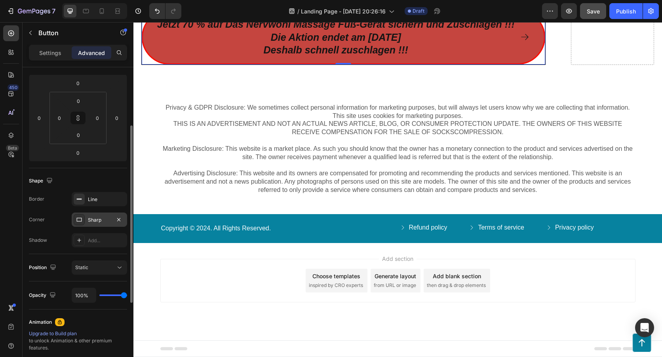
click at [93, 221] on div "Sharp" at bounding box center [99, 220] width 23 height 7
click at [118, 221] on icon "button" at bounding box center [119, 220] width 6 height 6
click at [55, 227] on div "Border Line Corner Add... Shadow Add..." at bounding box center [78, 219] width 98 height 55
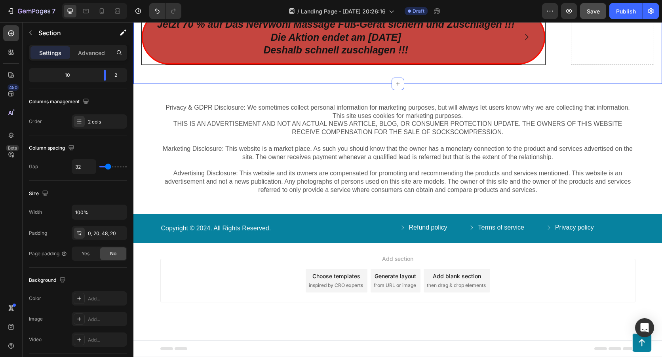
scroll to position [0, 0]
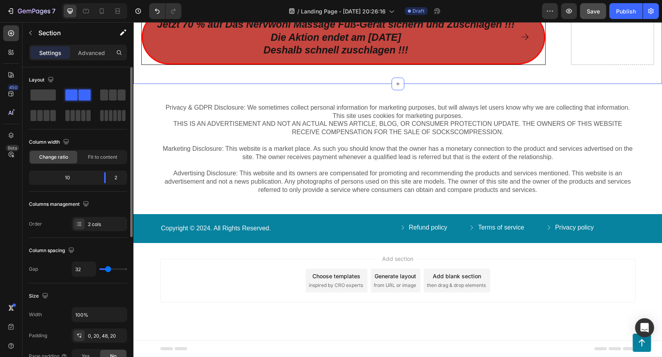
click at [145, 65] on div "Jetzt 70 % auf Das Nervwohl Massage Fuß-Gerät sichern und Zuschlagen !!! Die Ak…" at bounding box center [343, 37] width 404 height 55
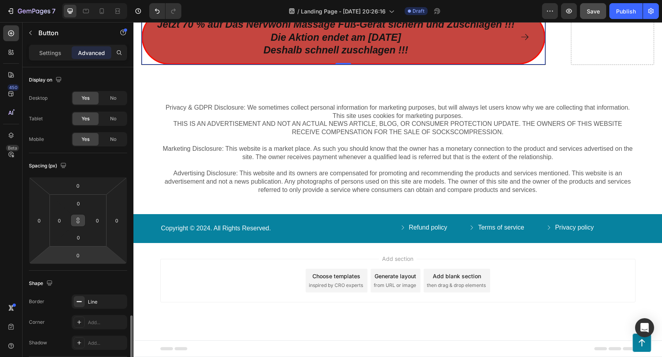
scroll to position [158, 0]
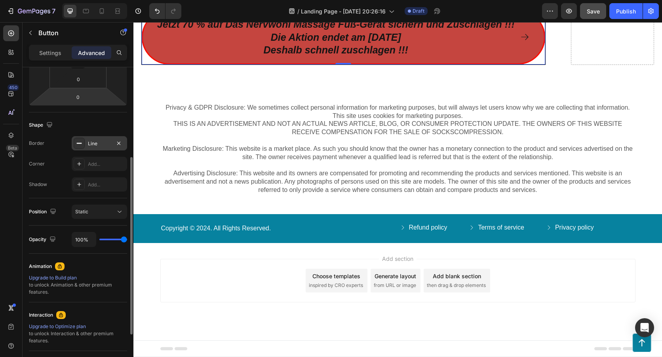
click at [99, 143] on div "Line" at bounding box center [99, 143] width 23 height 7
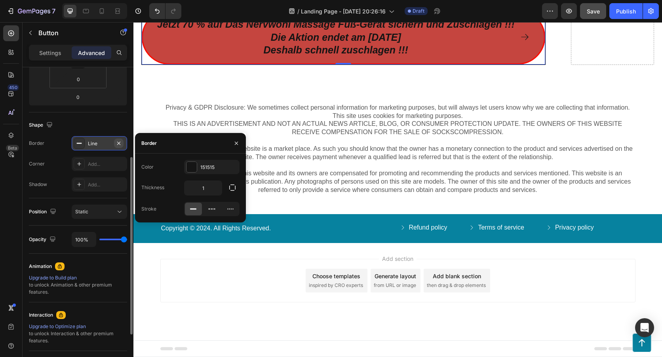
click at [118, 143] on icon "button" at bounding box center [118, 142] width 3 height 3
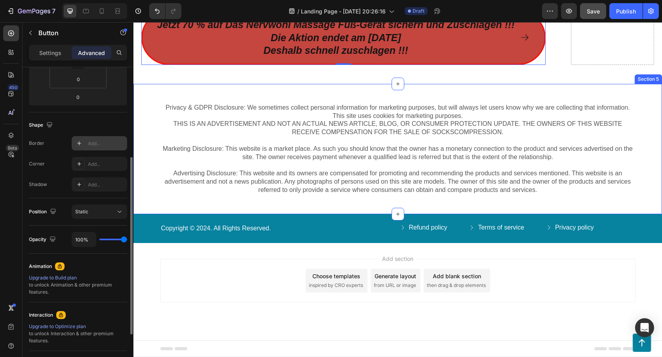
click at [142, 187] on div "Privacy & GDPR Disclosure: We sometimes collect personal information for market…" at bounding box center [398, 149] width 529 height 130
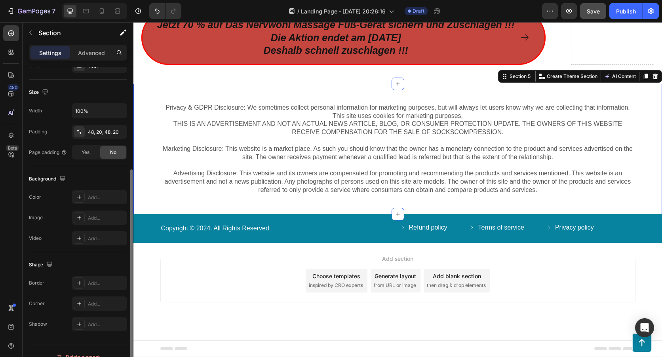
scroll to position [0, 0]
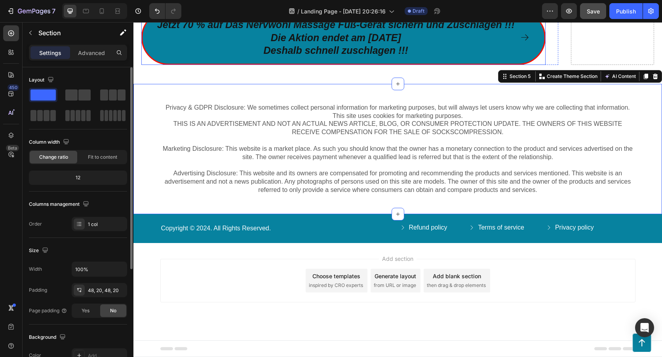
click at [454, 65] on link "Jetzt 70 % auf Das Nervwohl Massage Fuß-Gerät sichern und Zuschlagen !!! Die Ak…" at bounding box center [343, 37] width 404 height 55
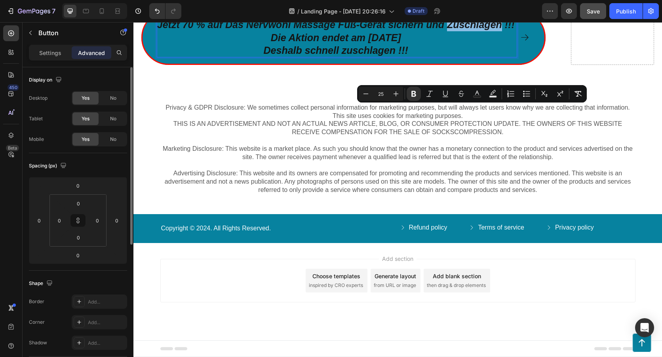
drag, startPoint x: 446, startPoint y: 111, endPoint x: 499, endPoint y: 114, distance: 53.6
click at [499, 30] on strong "Jetzt 70 % auf Das Nervwohl Massage Fuß-Gerät sichern und Zuschlagen !!!" at bounding box center [336, 24] width 358 height 11
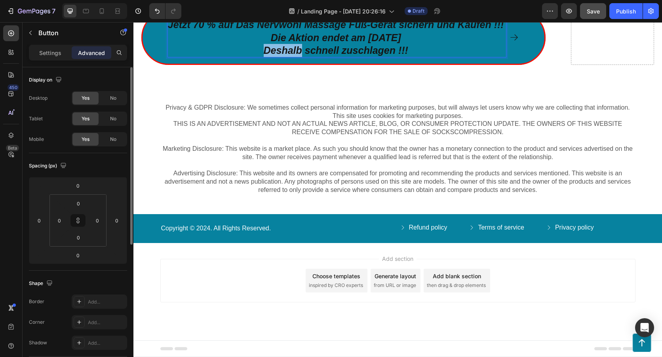
drag, startPoint x: 299, startPoint y: 137, endPoint x: 257, endPoint y: 143, distance: 42.4
click at [257, 57] on p "Jetzt 70 % auf Das Nervwohl Massage Fuß-Gerät sichern und Kaufen !!! Die Aktion…" at bounding box center [337, 37] width 338 height 39
click at [289, 56] on strong "schnell zuschlagen !!!" at bounding box center [335, 50] width 103 height 11
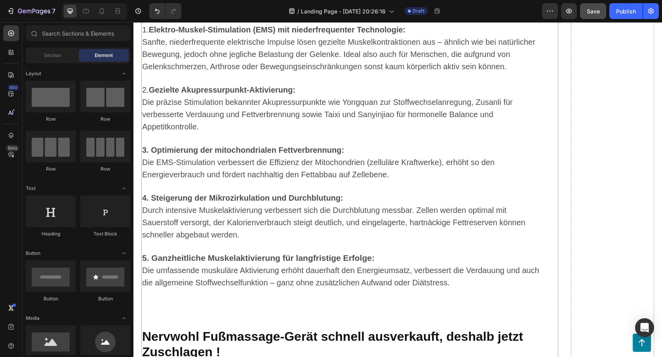
scroll to position [4047, 0]
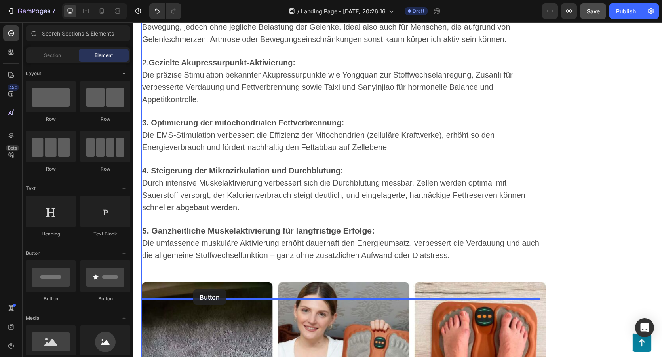
drag, startPoint x: 189, startPoint y: 307, endPoint x: 193, endPoint y: 290, distance: 17.7
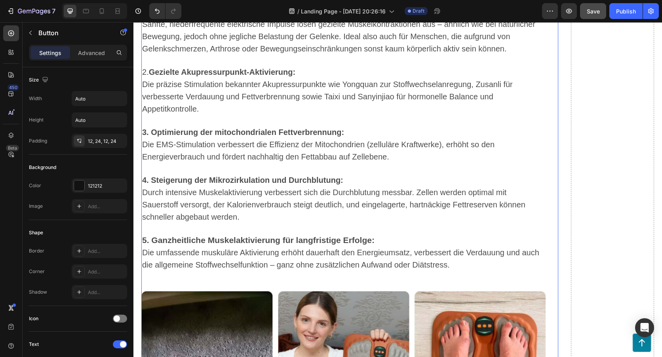
scroll to position [4087, 0]
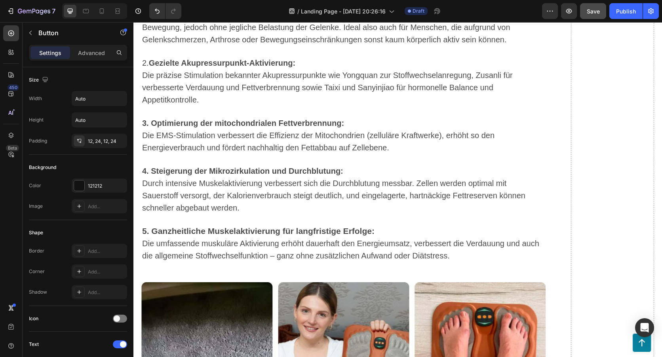
click at [94, 139] on div "12, 24, 12, 24" at bounding box center [99, 141] width 23 height 7
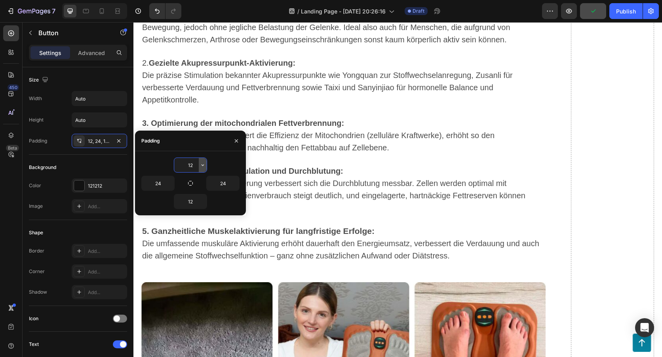
click at [200, 166] on div "12" at bounding box center [190, 165] width 32 height 14
click at [203, 166] on icon "button" at bounding box center [203, 165] width 6 height 6
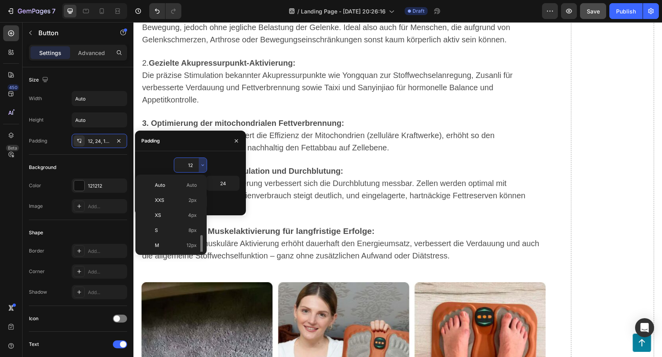
scroll to position [40, 0]
click at [177, 231] on div "XL 24px" at bounding box center [170, 236] width 62 height 15
type input "24"
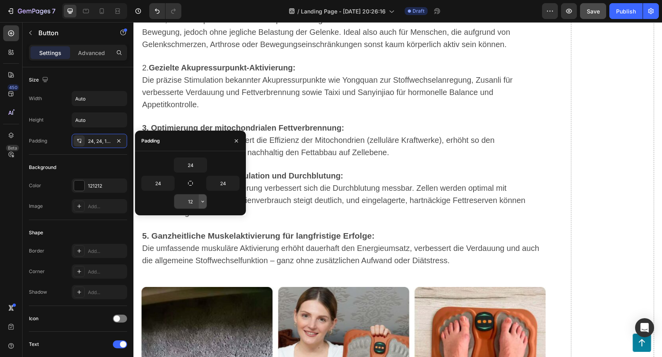
click at [201, 198] on button "button" at bounding box center [203, 202] width 8 height 14
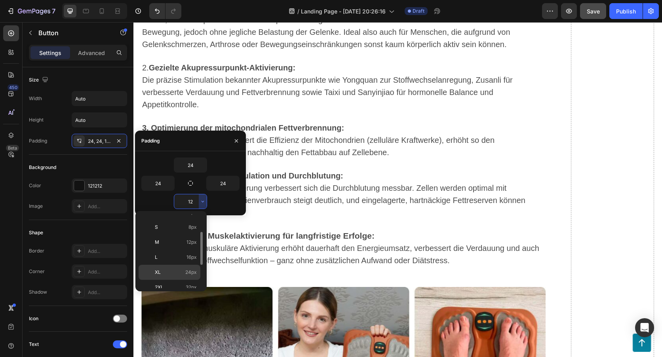
click at [184, 274] on p "XL 24px" at bounding box center [176, 272] width 42 height 7
type input "24"
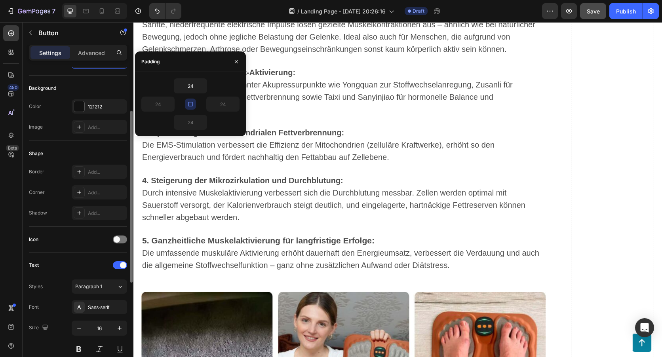
scroll to position [158, 0]
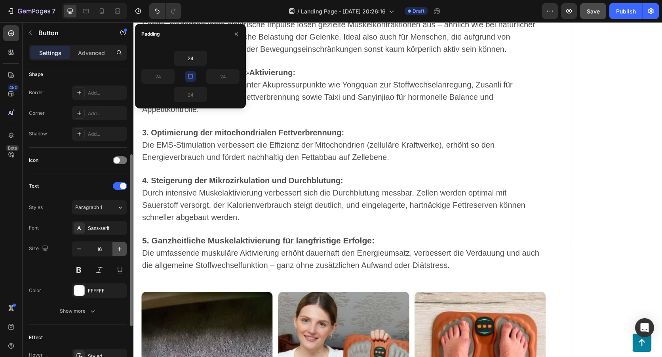
click at [121, 244] on button "button" at bounding box center [120, 249] width 14 height 14
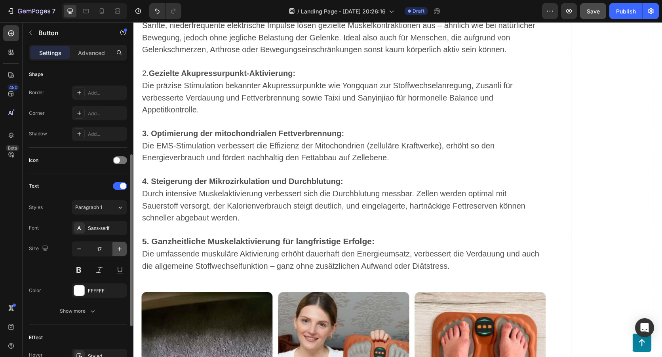
click at [121, 246] on icon "button" at bounding box center [120, 249] width 8 height 8
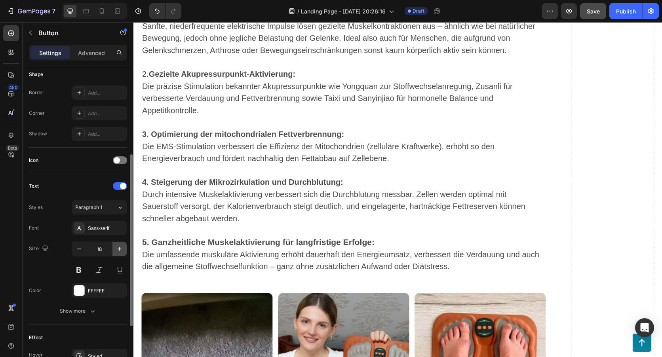
click at [121, 246] on icon "button" at bounding box center [120, 249] width 8 height 8
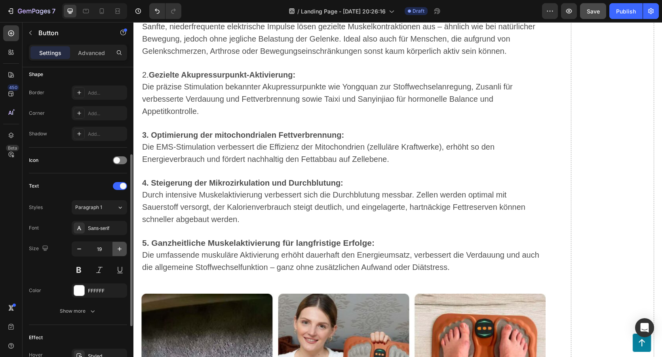
type input "20"
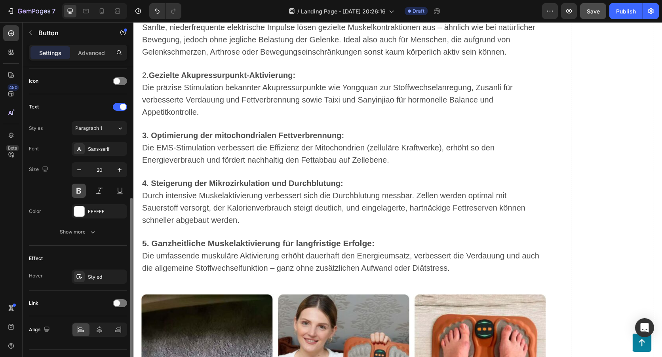
click at [72, 195] on button at bounding box center [79, 191] width 14 height 14
click at [95, 189] on button at bounding box center [99, 191] width 14 height 14
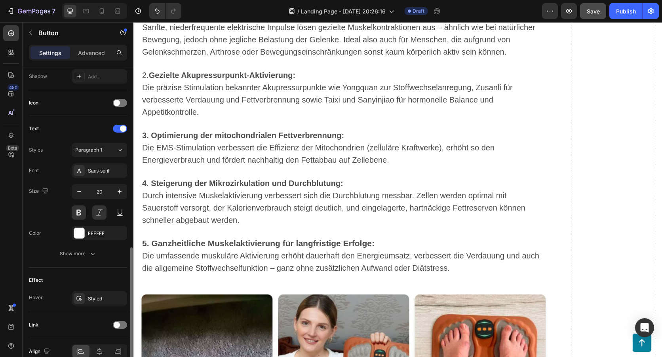
scroll to position [256, 0]
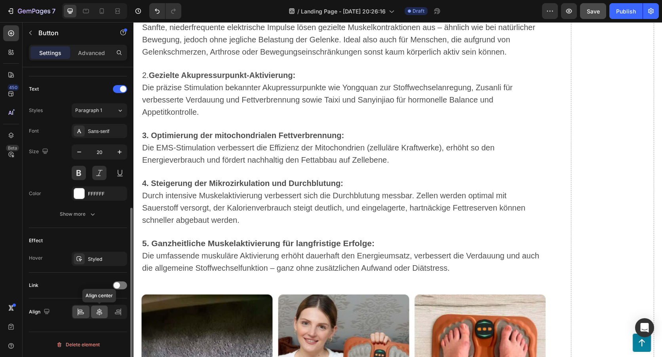
click at [105, 315] on div at bounding box center [99, 312] width 17 height 13
drag, startPoint x: 353, startPoint y: 277, endPoint x: 327, endPoint y: 274, distance: 26.3
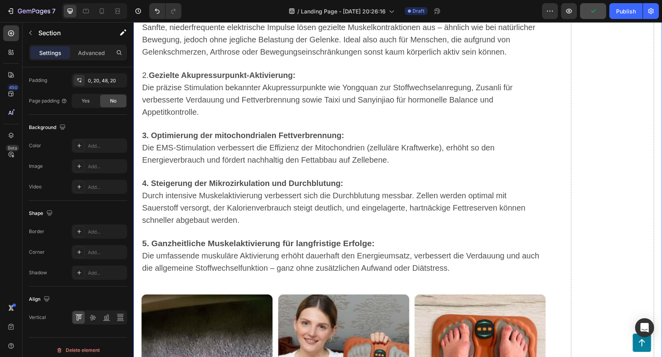
scroll to position [0, 0]
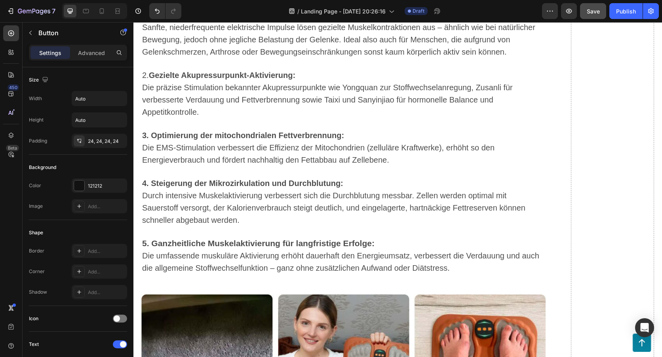
click at [81, 183] on div at bounding box center [79, 186] width 10 height 10
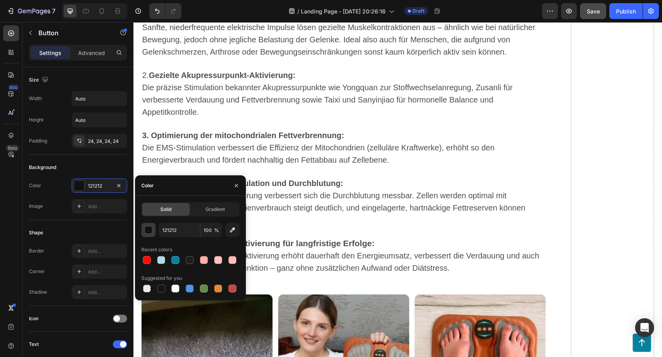
click at [147, 231] on div "button" at bounding box center [149, 231] width 8 height 8
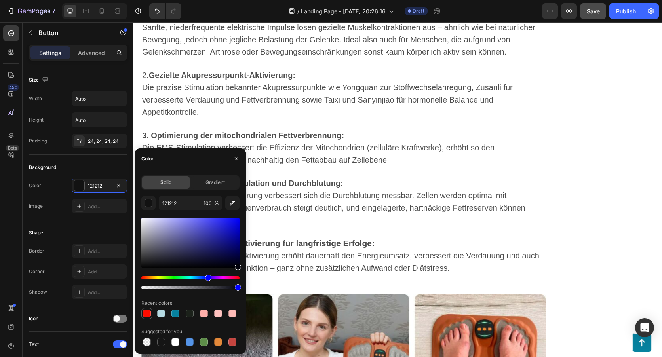
click at [145, 312] on div at bounding box center [147, 314] width 8 height 8
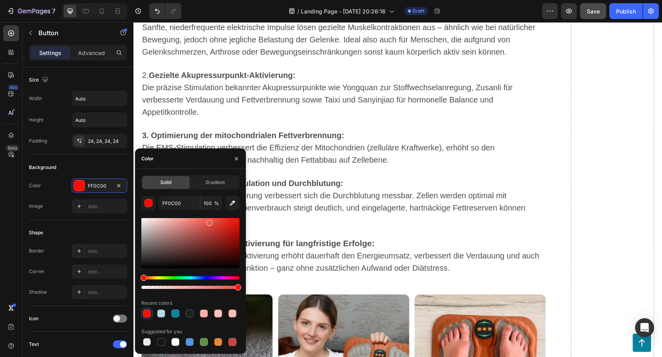
click at [208, 221] on div at bounding box center [190, 243] width 98 height 50
click at [220, 339] on div at bounding box center [218, 342] width 8 height 8
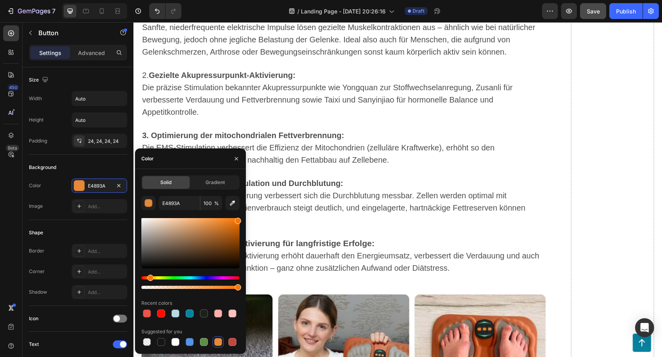
drag, startPoint x: 218, startPoint y: 224, endPoint x: 238, endPoint y: 219, distance: 21.1
click at [238, 219] on div at bounding box center [238, 221] width 6 height 6
type input "F77604"
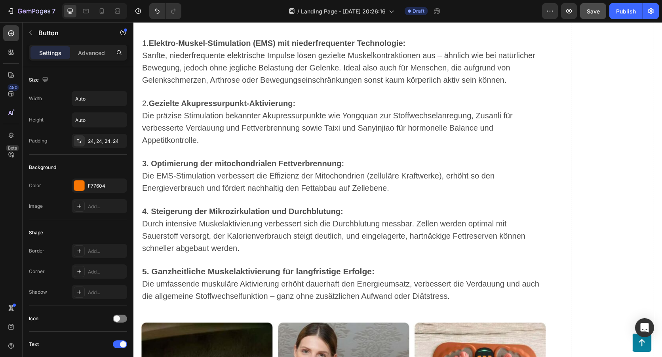
scroll to position [4126, 0]
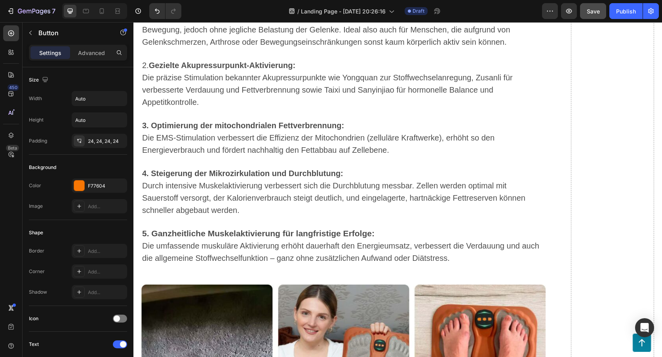
drag, startPoint x: 341, startPoint y: 314, endPoint x: 342, endPoint y: 301, distance: 13.1
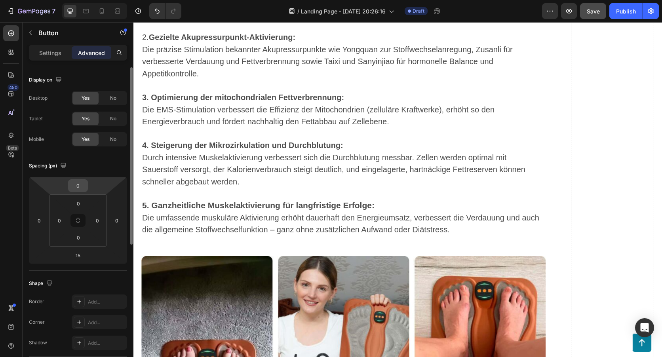
scroll to position [158, 0]
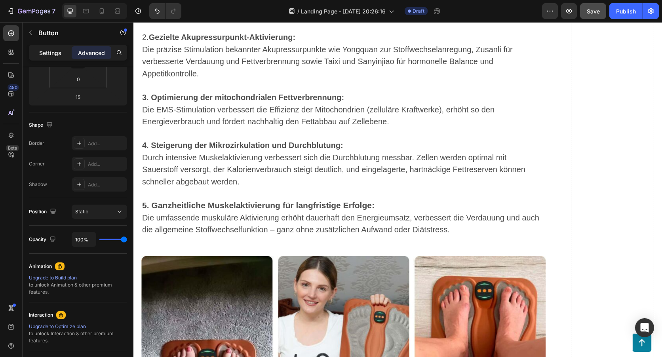
click at [57, 59] on div "Settings" at bounding box center [51, 52] width 40 height 13
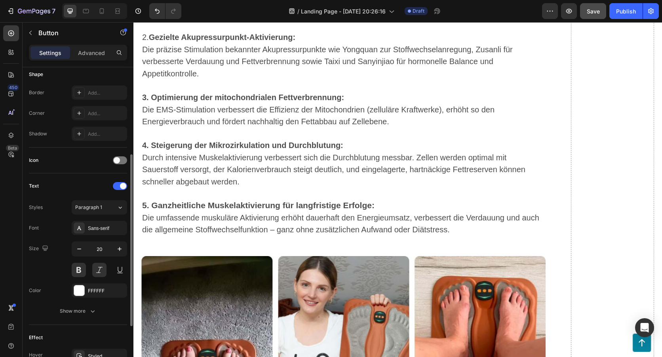
scroll to position [119, 0]
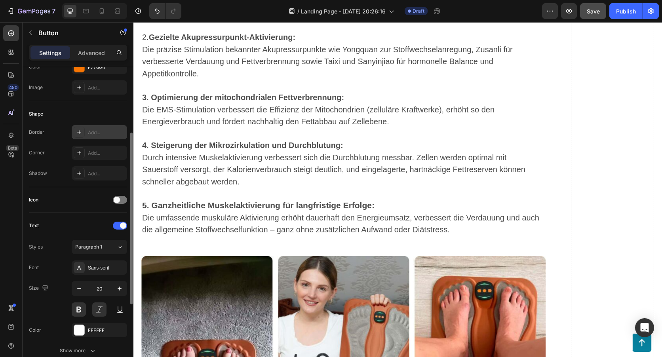
click at [75, 128] on div at bounding box center [79, 132] width 11 height 11
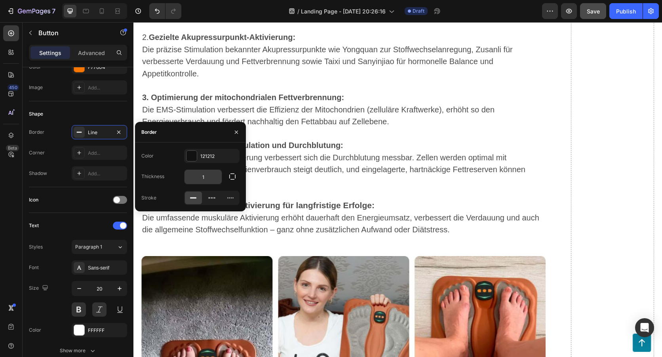
click at [210, 175] on input "1" at bounding box center [203, 177] width 37 height 14
type input "3"
click at [195, 159] on div at bounding box center [192, 156] width 10 height 10
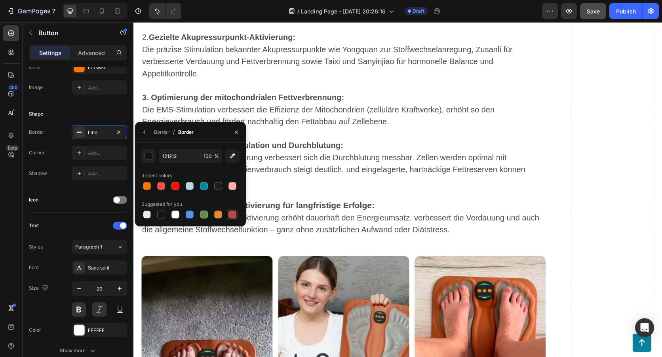
click at [236, 214] on div at bounding box center [233, 215] width 8 height 8
click at [177, 186] on div at bounding box center [176, 186] width 8 height 8
type input "FF0C00"
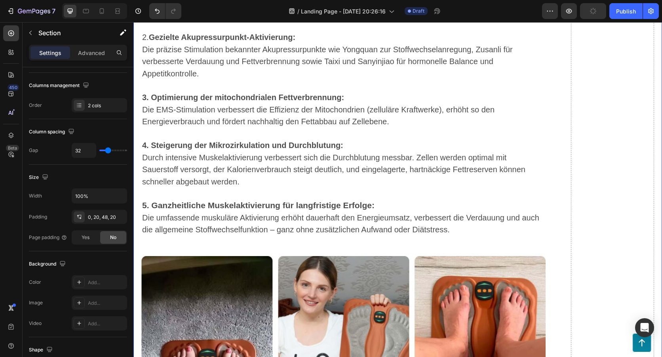
scroll to position [0, 0]
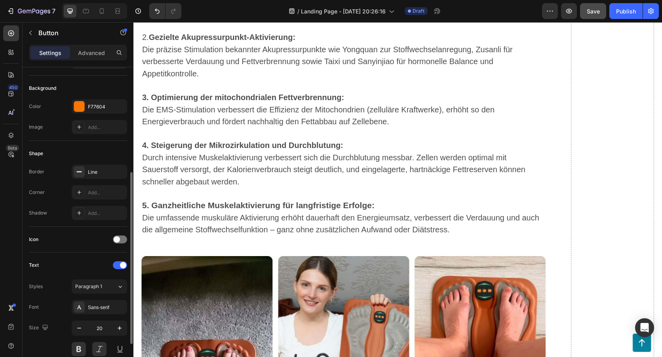
scroll to position [119, 0]
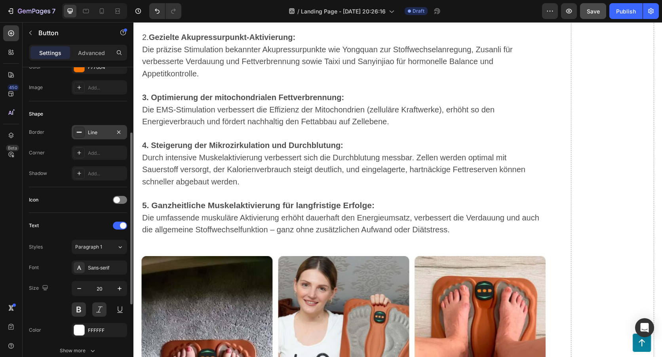
click at [97, 137] on div "Line" at bounding box center [99, 132] width 55 height 14
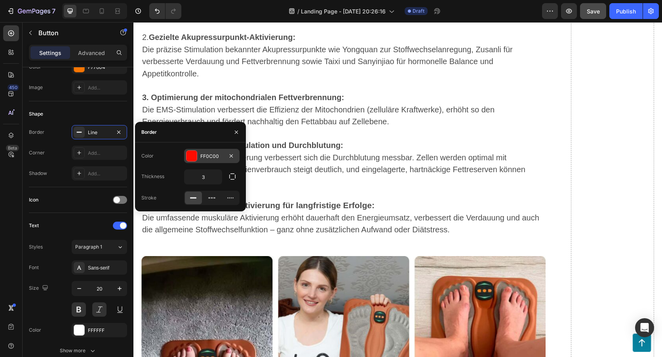
click at [208, 156] on div "FF0C00" at bounding box center [211, 156] width 23 height 7
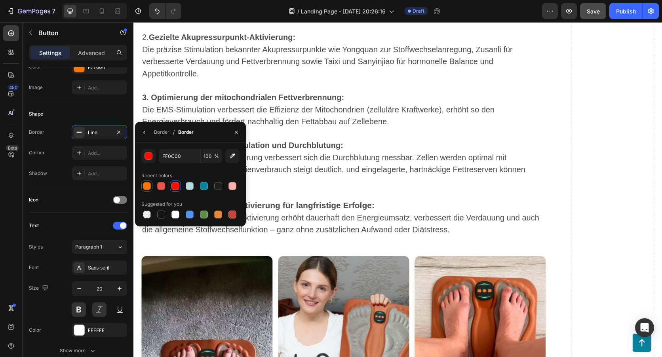
click at [150, 185] on div at bounding box center [147, 186] width 8 height 8
type input "F77604"
click at [142, 128] on button "button" at bounding box center [144, 132] width 13 height 13
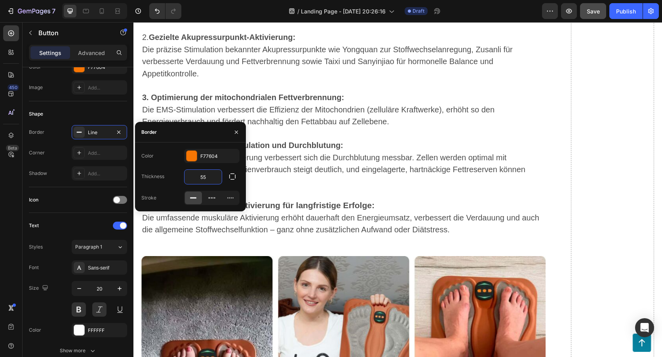
type input "5"
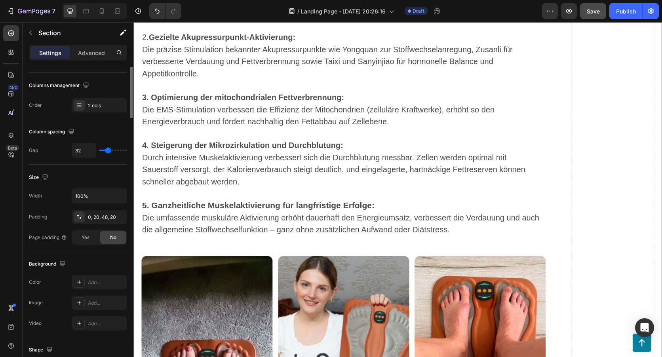
scroll to position [0, 0]
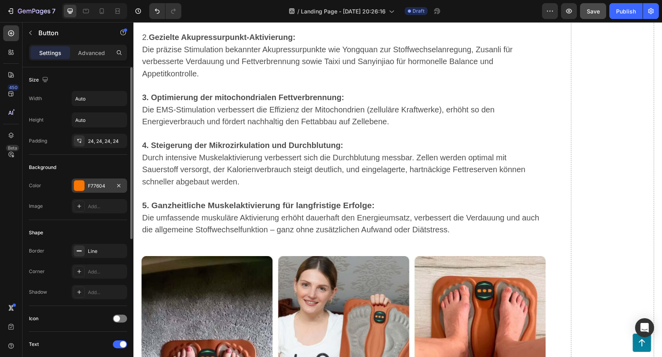
click at [90, 186] on div "F77604" at bounding box center [99, 186] width 23 height 7
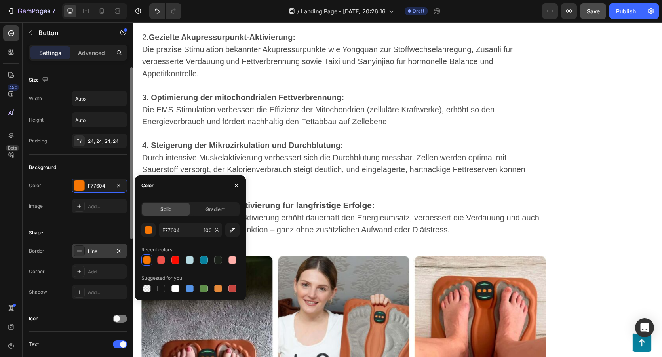
click at [89, 251] on div "Line" at bounding box center [99, 251] width 23 height 7
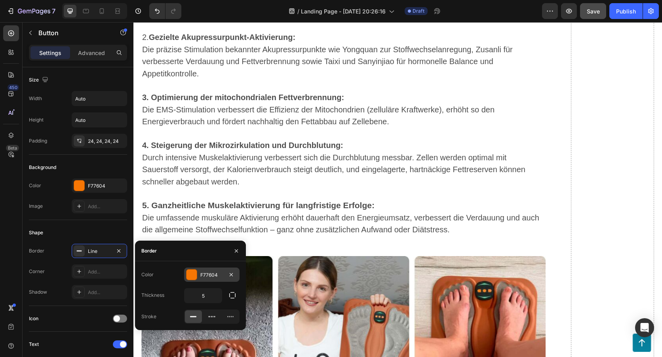
click at [201, 271] on div "F77604" at bounding box center [211, 275] width 55 height 14
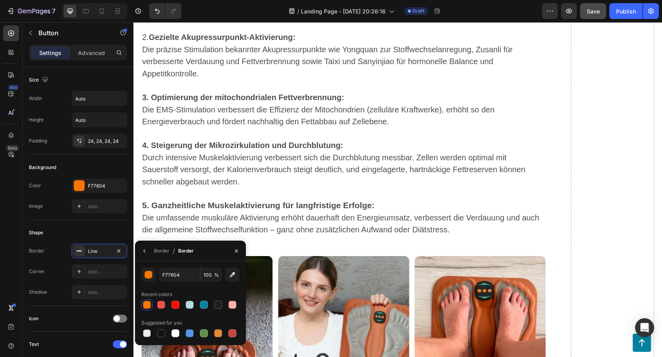
click at [145, 303] on div at bounding box center [147, 305] width 8 height 8
click at [151, 277] on div "button" at bounding box center [149, 275] width 8 height 8
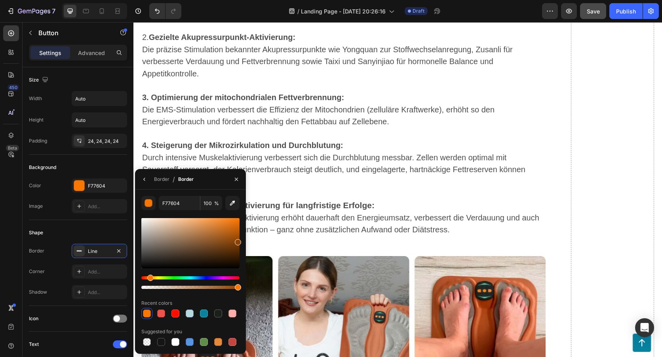
drag, startPoint x: 236, startPoint y: 221, endPoint x: 238, endPoint y: 241, distance: 20.7
click at [238, 241] on div at bounding box center [238, 242] width 6 height 6
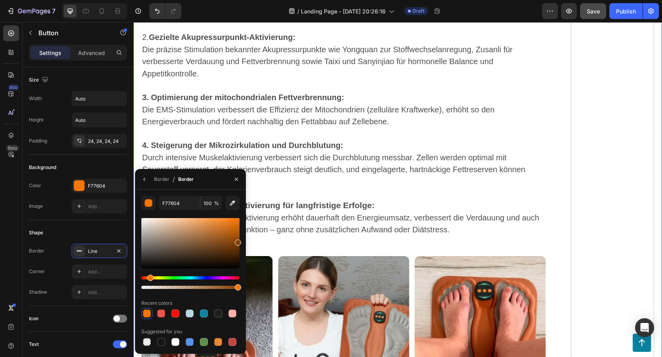
type input "894102"
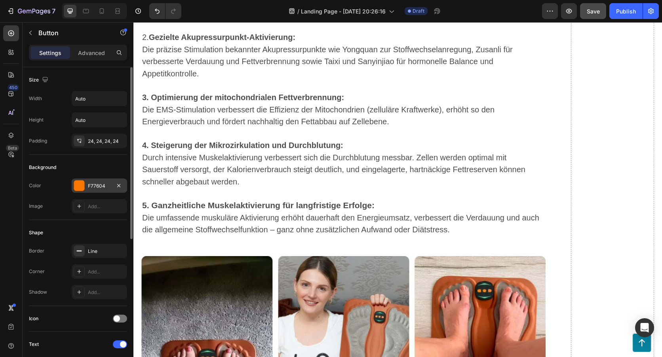
click at [81, 183] on div at bounding box center [79, 186] width 10 height 10
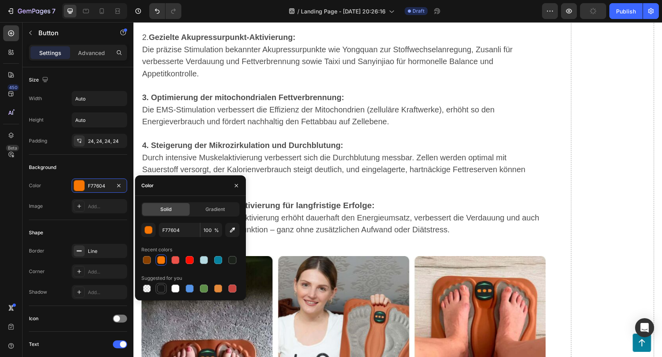
click at [162, 291] on div at bounding box center [161, 289] width 8 height 8
click at [160, 260] on div at bounding box center [161, 260] width 8 height 8
type input "F77604"
click at [89, 259] on div "Border Line Corner Add... Shadow Add..." at bounding box center [78, 271] width 98 height 55
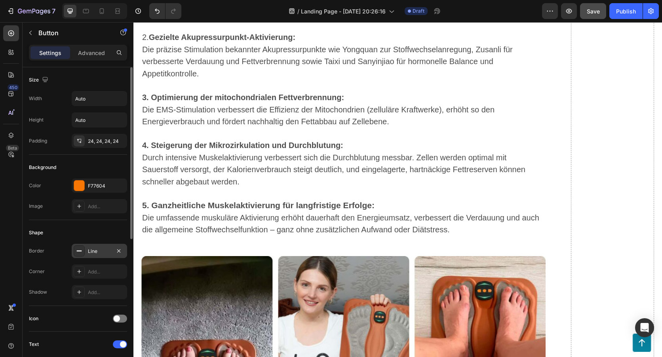
click at [92, 254] on div "Line" at bounding box center [99, 251] width 23 height 7
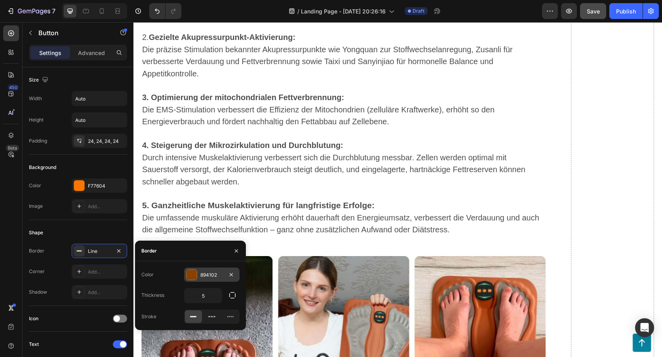
click at [193, 278] on div at bounding box center [192, 275] width 10 height 10
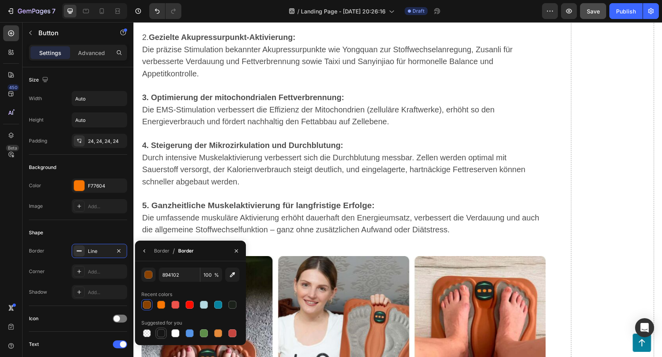
click at [160, 336] on div at bounding box center [161, 334] width 8 height 8
type input "151515"
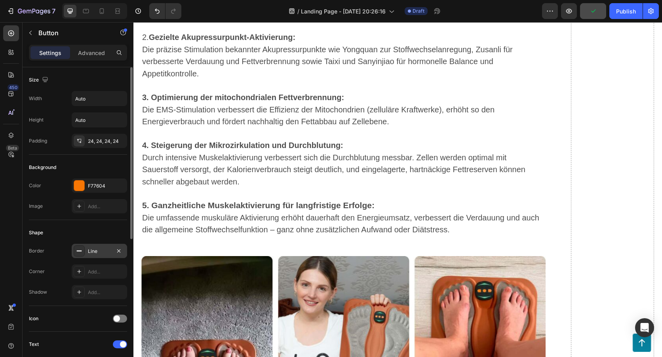
click at [93, 252] on div "Line" at bounding box center [99, 251] width 23 height 7
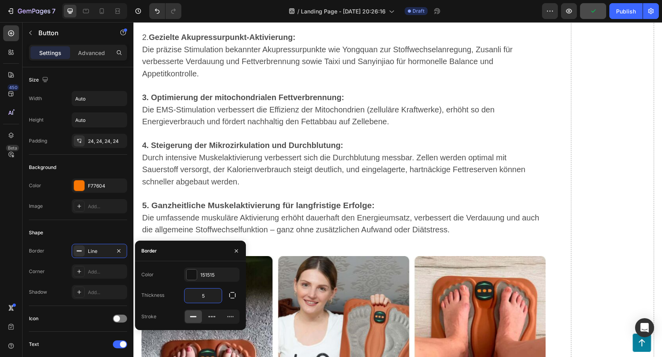
click at [211, 296] on input "5" at bounding box center [203, 296] width 37 height 14
type input "3"
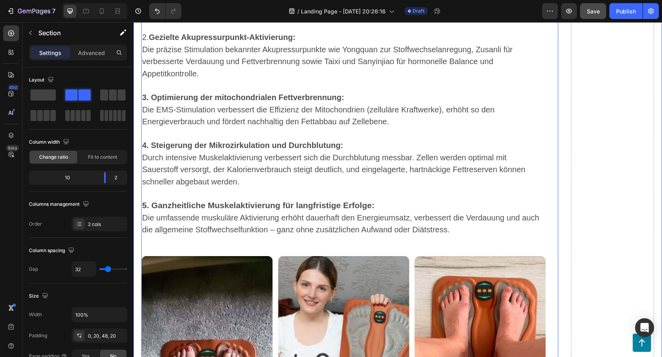
scroll to position [4087, 0]
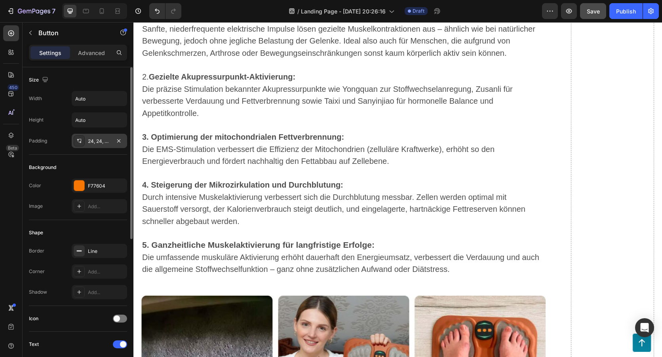
click at [101, 145] on div "24, 24, 24, 24" at bounding box center [99, 141] width 55 height 14
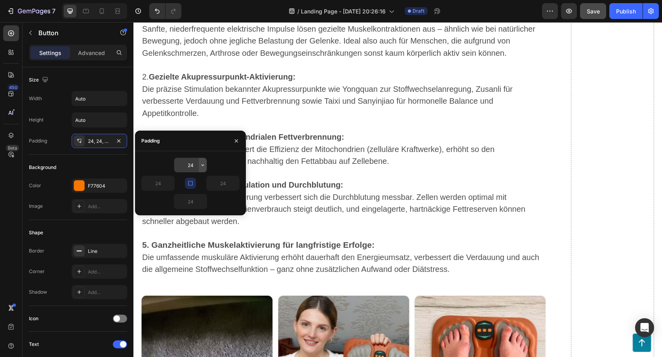
click at [202, 166] on icon "button" at bounding box center [203, 165] width 6 height 6
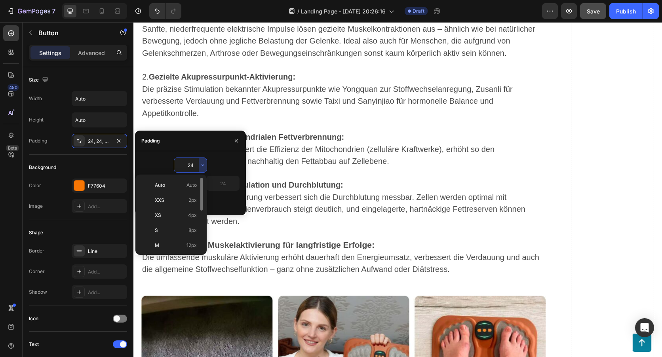
scroll to position [40, 0]
click at [180, 249] on p "2XL 32px" at bounding box center [176, 251] width 42 height 7
type input "32"
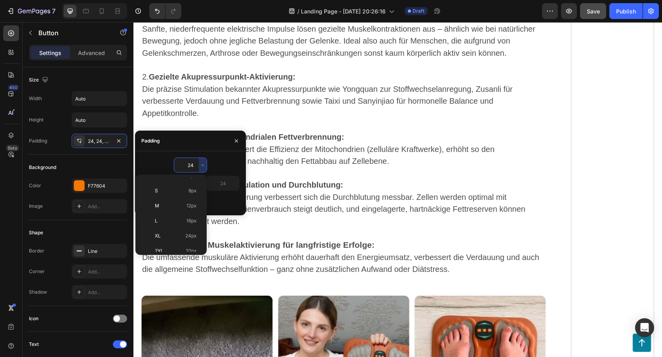
type input "32"
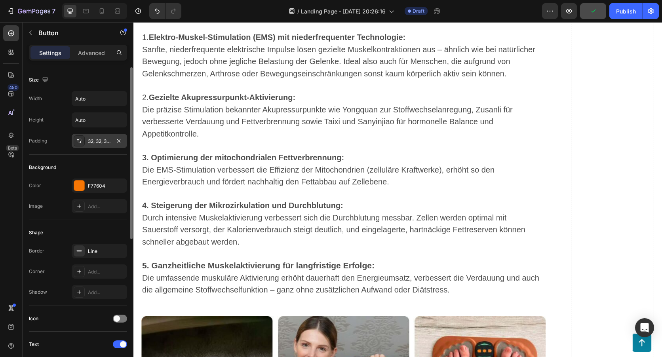
click at [104, 147] on div "32, 32, 32, 32" at bounding box center [99, 141] width 55 height 14
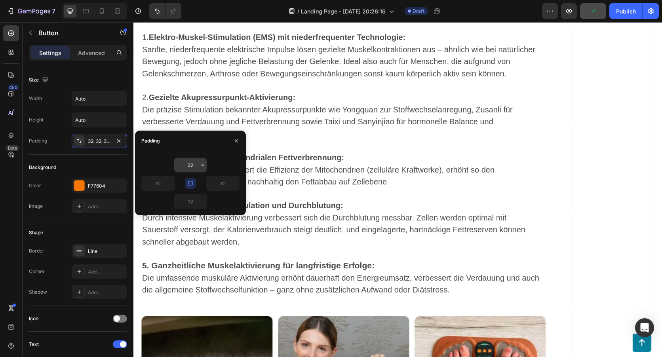
click at [196, 166] on input "32" at bounding box center [190, 165] width 32 height 14
click at [206, 164] on icon "button" at bounding box center [203, 165] width 6 height 6
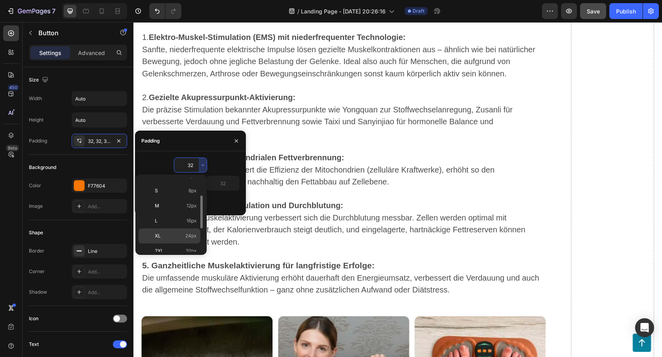
click at [176, 235] on p "XL 24px" at bounding box center [176, 236] width 42 height 7
type input "24"
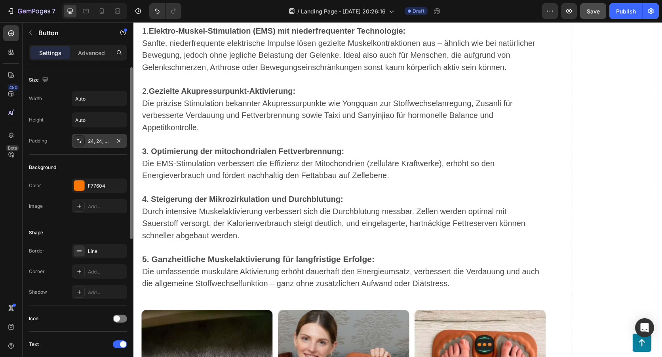
click at [102, 144] on div "24, 24, 24, 24" at bounding box center [99, 141] width 23 height 7
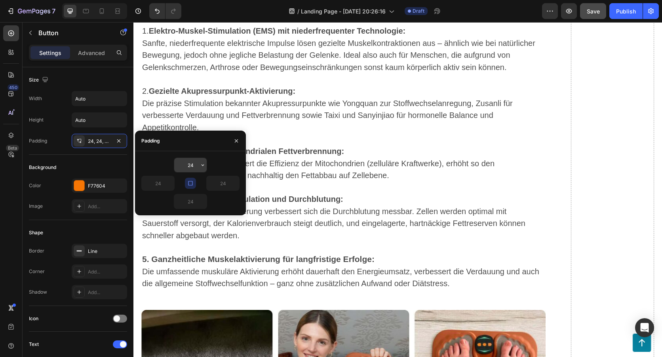
click at [193, 166] on input "24" at bounding box center [190, 165] width 32 height 14
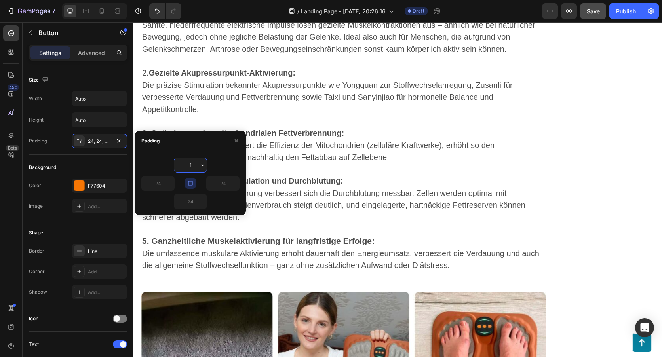
type input "18"
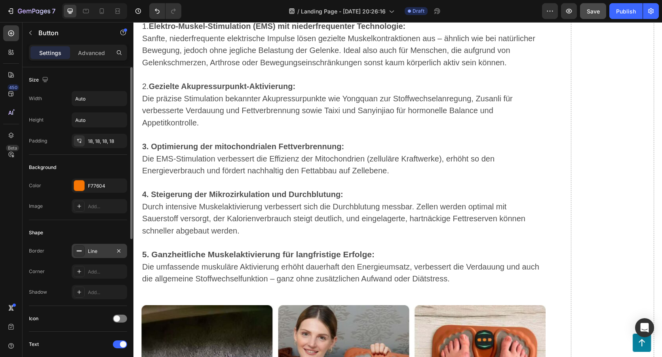
click at [89, 248] on div "Line" at bounding box center [99, 251] width 23 height 7
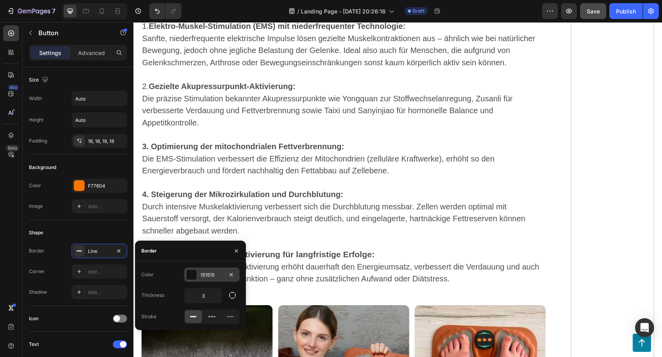
click at [189, 275] on div at bounding box center [192, 275] width 10 height 10
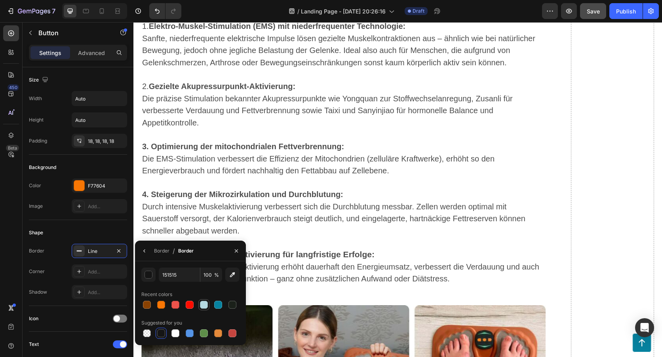
click at [204, 304] on div at bounding box center [204, 305] width 8 height 8
click at [150, 277] on div "button" at bounding box center [149, 275] width 8 height 8
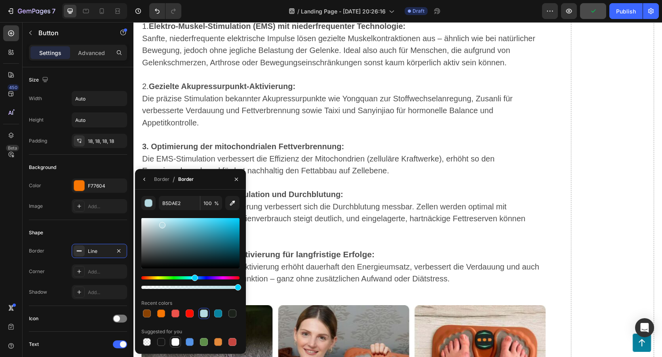
click at [179, 345] on div at bounding box center [176, 342] width 8 height 8
type input "FFFFFF"
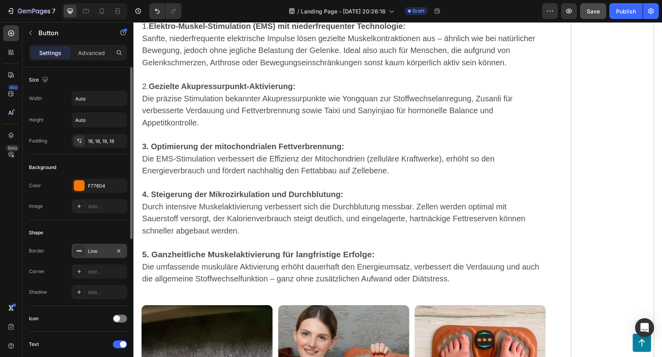
click at [77, 246] on div at bounding box center [79, 251] width 11 height 11
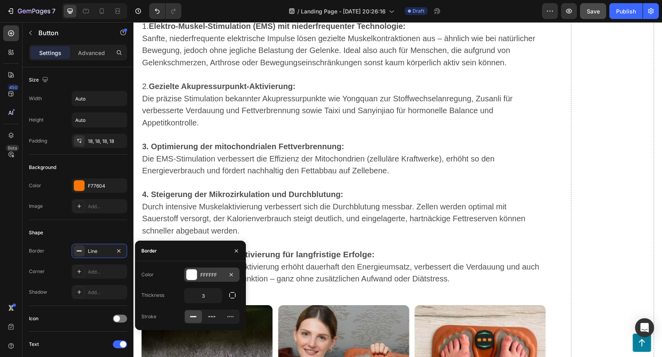
click at [197, 275] on div at bounding box center [191, 274] width 11 height 11
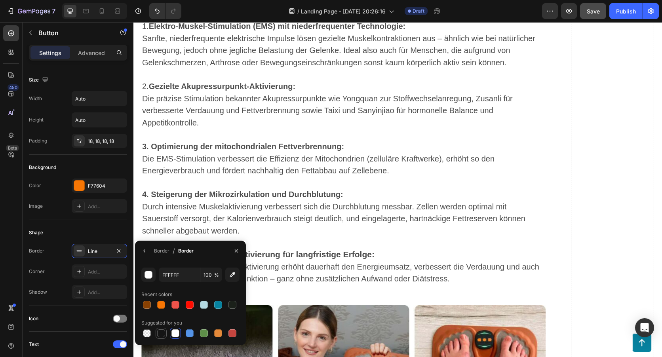
click at [161, 333] on div at bounding box center [161, 334] width 8 height 8
type input "151515"
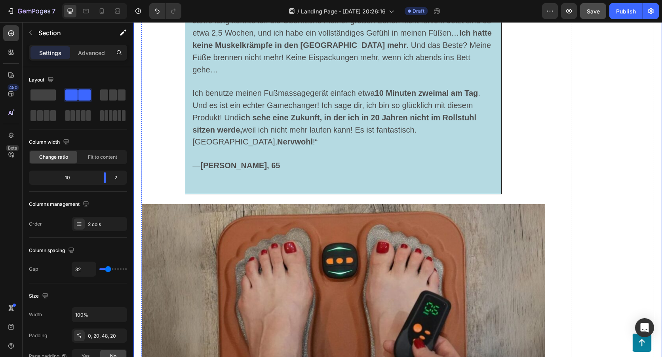
scroll to position [2965, 0]
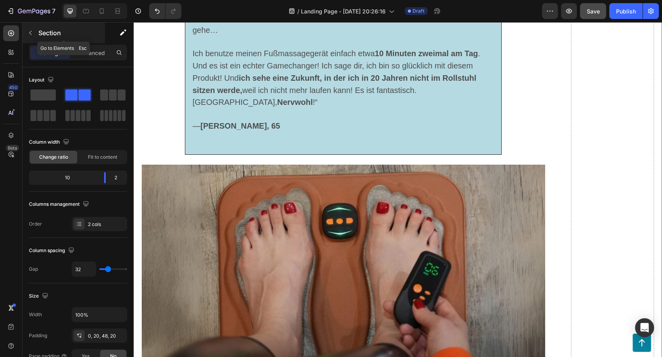
click at [32, 33] on icon "button" at bounding box center [30, 33] width 6 height 6
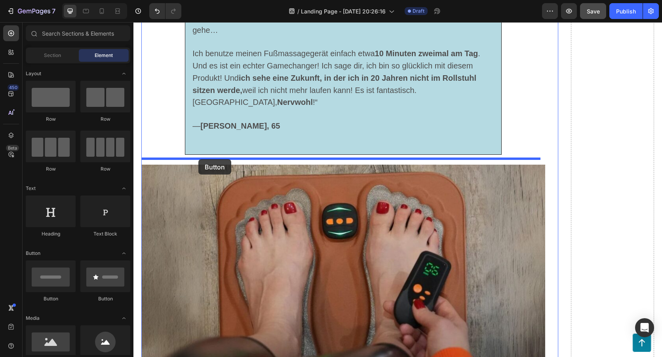
drag, startPoint x: 237, startPoint y: 277, endPoint x: 198, endPoint y: 159, distance: 123.5
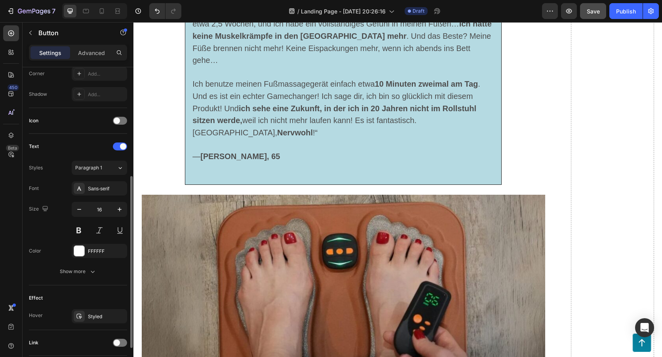
scroll to position [256, 0]
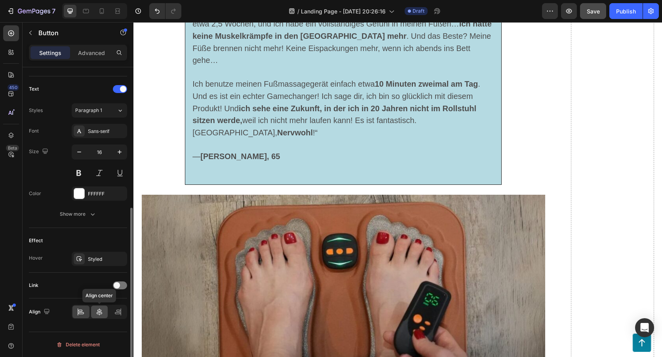
click at [95, 309] on div at bounding box center [99, 312] width 17 height 13
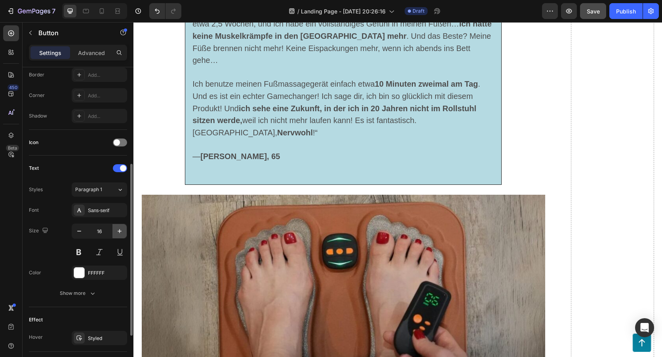
click at [116, 232] on icon "button" at bounding box center [120, 231] width 8 height 8
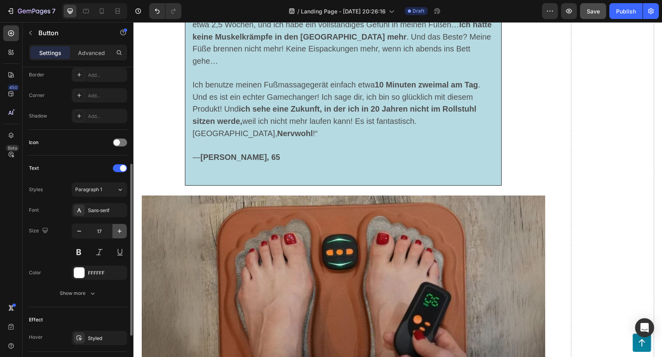
click at [116, 232] on icon "button" at bounding box center [120, 231] width 8 height 8
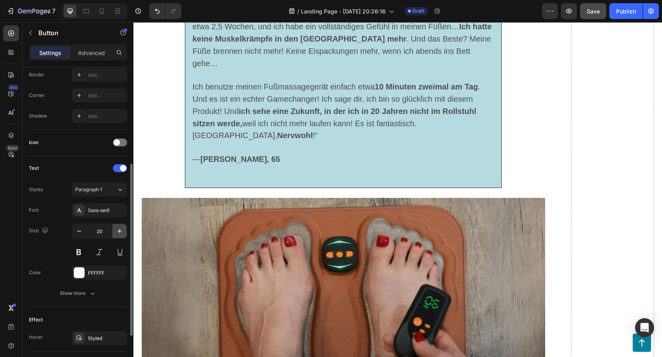
click at [118, 231] on icon "button" at bounding box center [120, 231] width 4 height 4
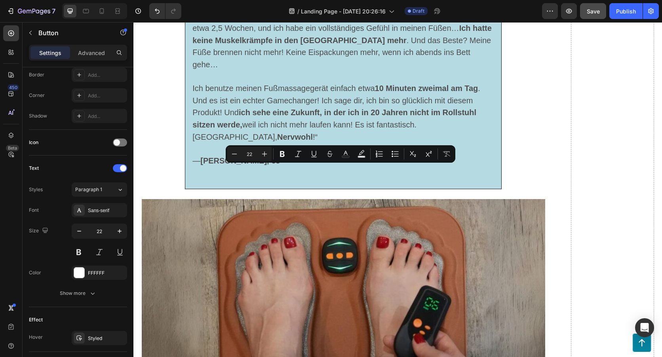
drag, startPoint x: 352, startPoint y: 167, endPoint x: 330, endPoint y: 169, distance: 21.5
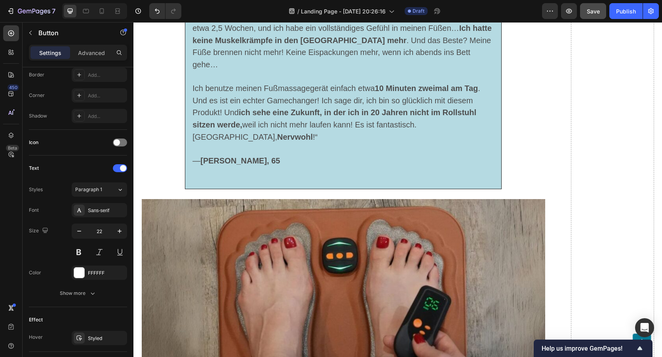
drag, startPoint x: 243, startPoint y: 170, endPoint x: 444, endPoint y: 160, distance: 201.1
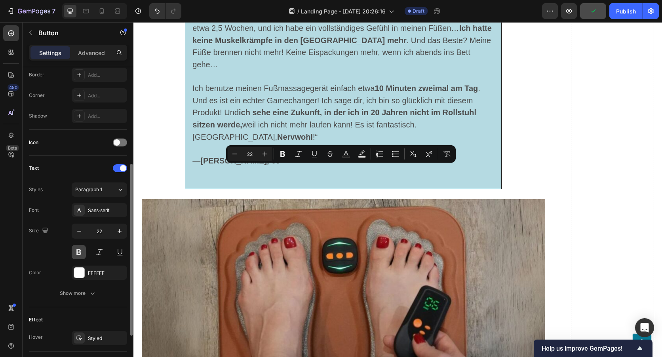
click at [84, 252] on button at bounding box center [79, 252] width 14 height 14
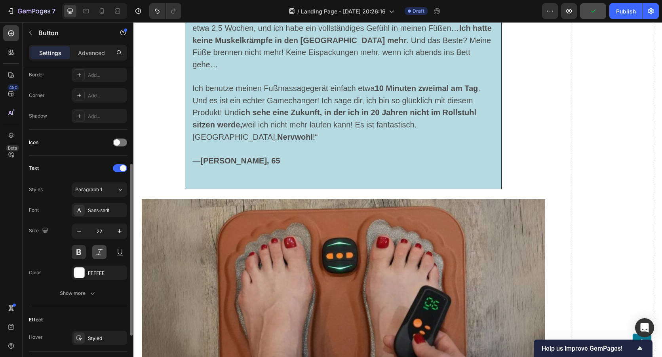
click at [94, 252] on button at bounding box center [99, 252] width 14 height 14
click at [118, 231] on icon "button" at bounding box center [120, 231] width 4 height 4
click at [118, 231] on icon "button" at bounding box center [120, 231] width 8 height 8
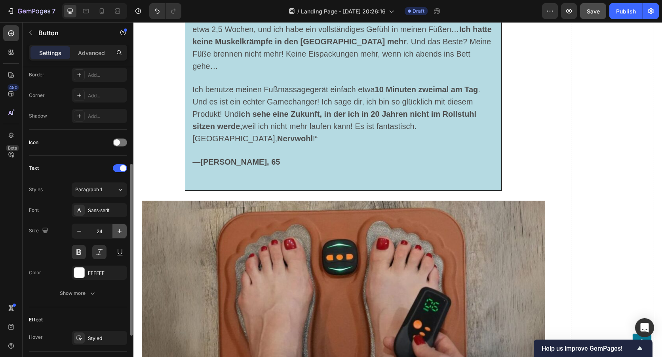
click at [118, 231] on icon "button" at bounding box center [120, 231] width 8 height 8
type input "25"
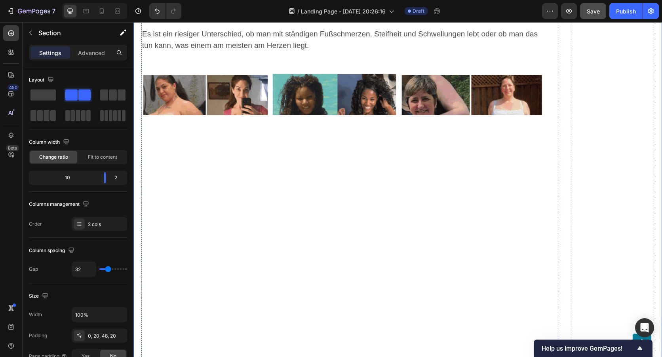
scroll to position [4312, 0]
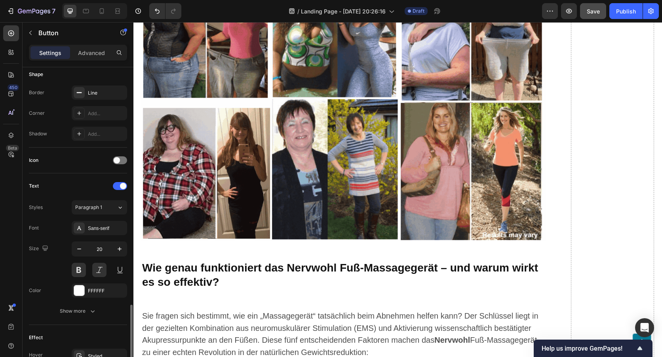
scroll to position [256, 0]
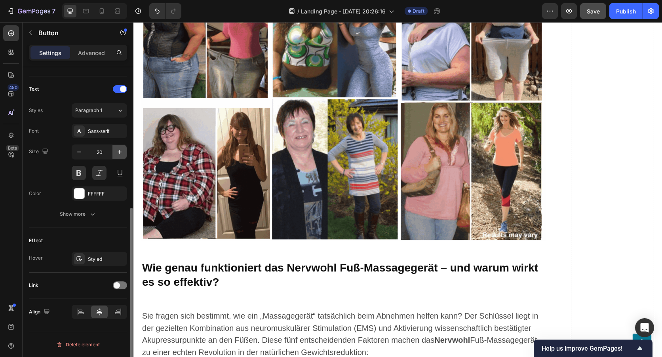
click at [120, 156] on button "button" at bounding box center [120, 152] width 14 height 14
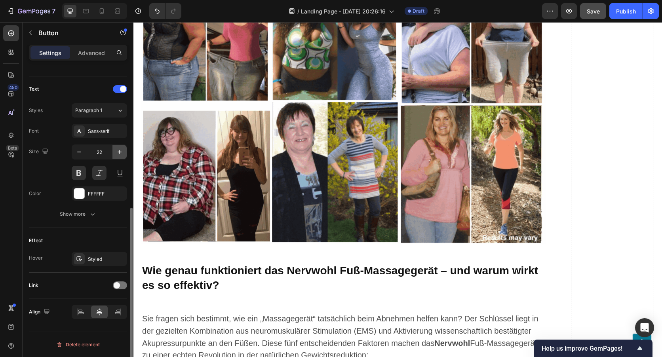
click at [121, 156] on button "button" at bounding box center [120, 152] width 14 height 14
type input "23"
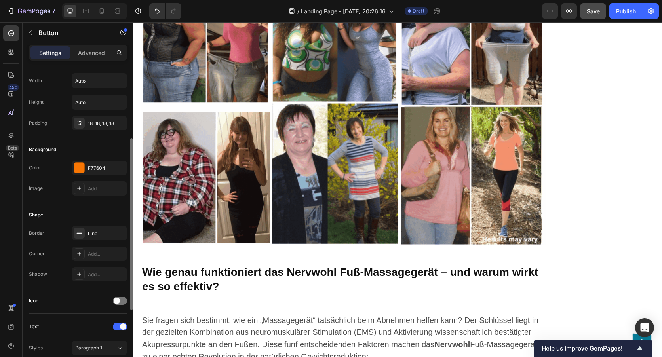
scroll to position [0, 0]
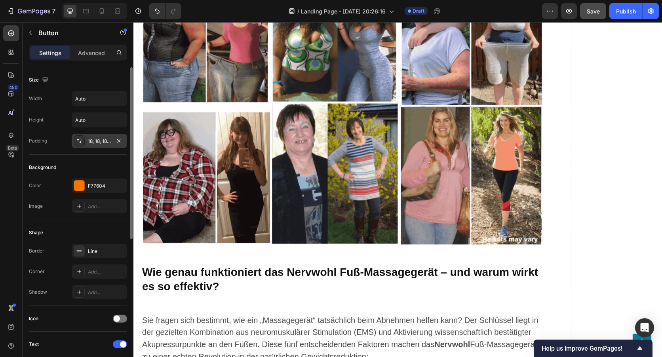
click at [105, 142] on div "18, 18, 18, 18" at bounding box center [99, 141] width 23 height 7
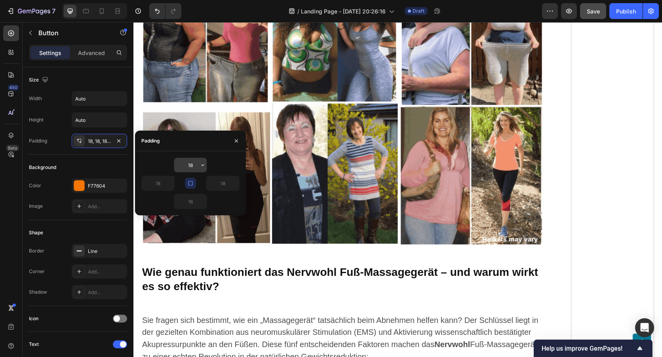
click at [189, 163] on input "18" at bounding box center [190, 165] width 32 height 14
click at [200, 166] on icon "button" at bounding box center [203, 165] width 6 height 6
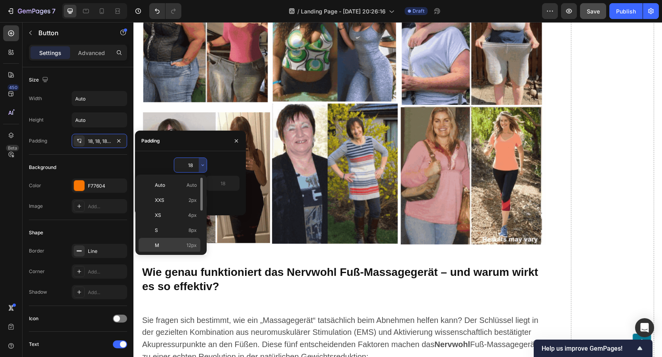
click at [185, 242] on div "M 12px" at bounding box center [170, 245] width 62 height 15
type input "12"
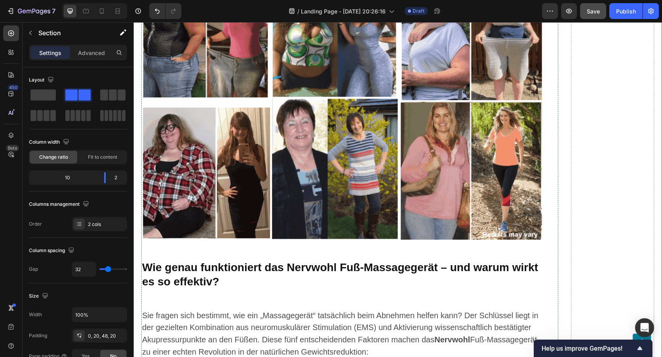
scroll to position [4272, 0]
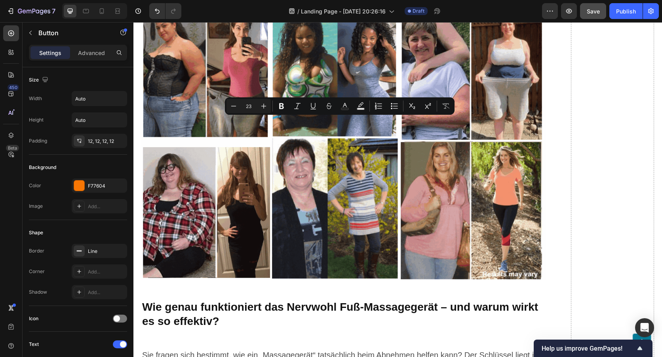
drag, startPoint x: 215, startPoint y: 122, endPoint x: 465, endPoint y: 135, distance: 251.1
click at [348, 105] on icon "Editor contextual toolbar" at bounding box center [345, 106] width 8 height 8
type input "FFFFFF"
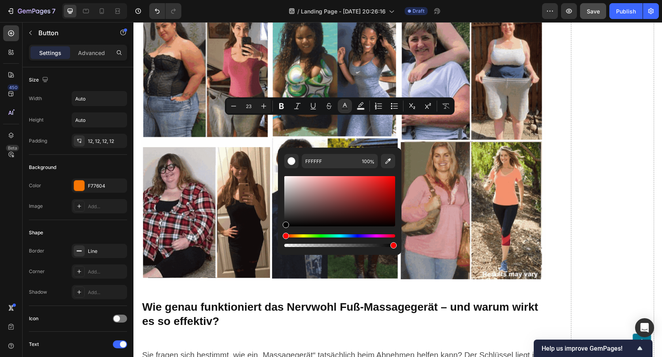
drag, startPoint x: 286, startPoint y: 221, endPoint x: 285, endPoint y: 233, distance: 12.8
click at [285, 233] on div "Editor contextual toolbar" at bounding box center [339, 212] width 111 height 74
type input "000000"
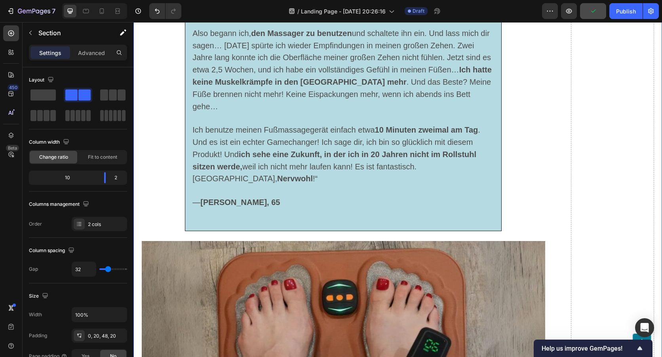
scroll to position [2846, 0]
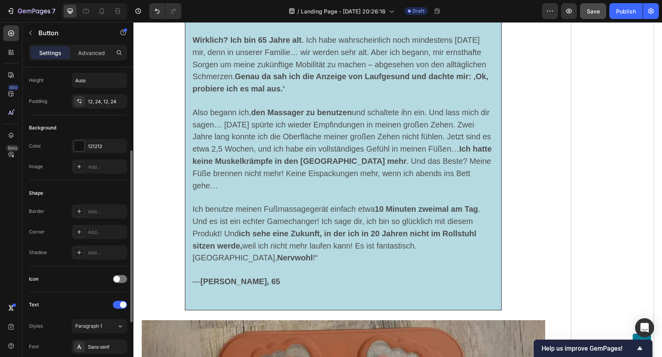
scroll to position [79, 0]
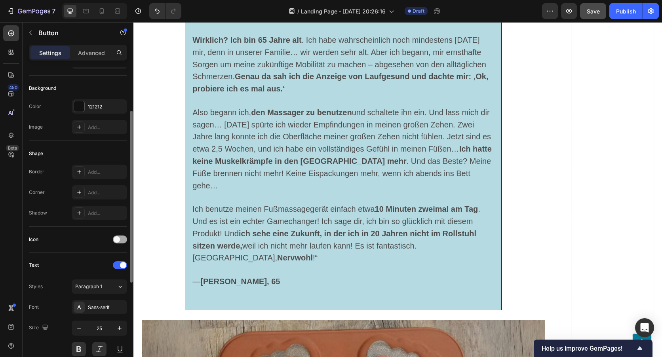
click at [121, 241] on div at bounding box center [120, 240] width 14 height 8
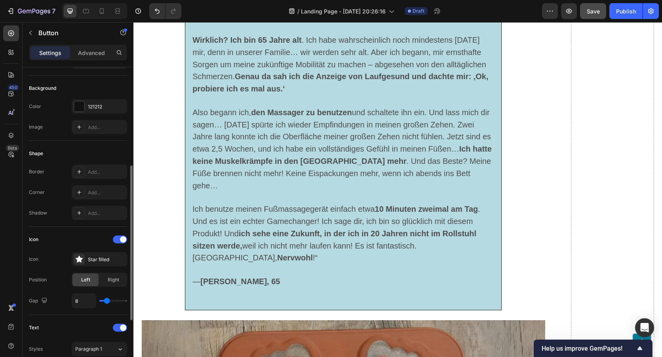
scroll to position [119, 0]
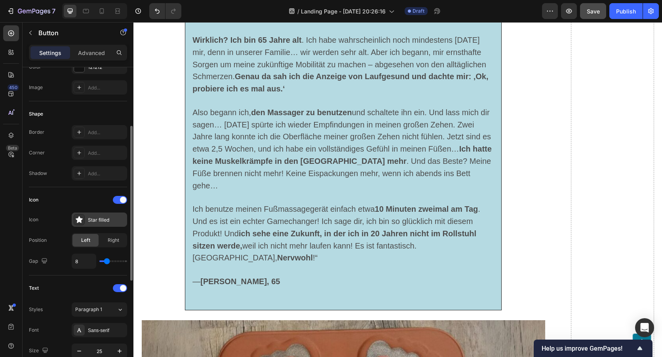
click at [81, 219] on icon at bounding box center [79, 219] width 7 height 7
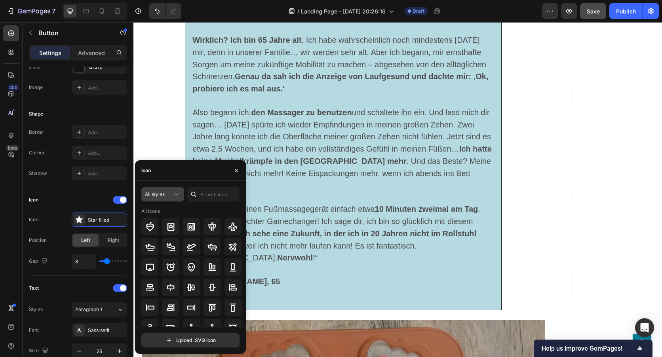
click at [174, 191] on icon at bounding box center [177, 195] width 8 height 8
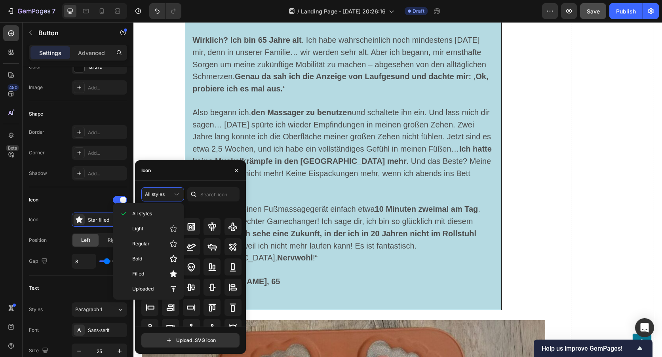
click at [190, 205] on div "All styles All icons" at bounding box center [190, 256] width 98 height 139
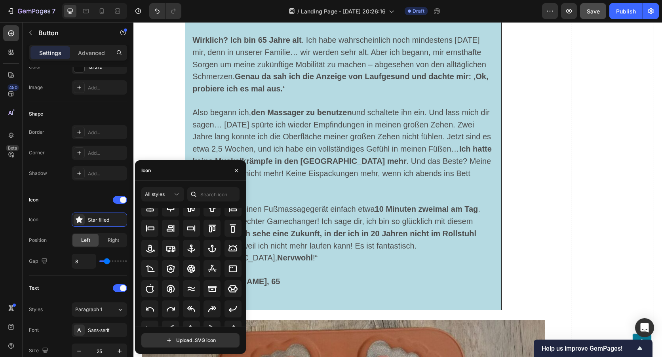
scroll to position [87, 0]
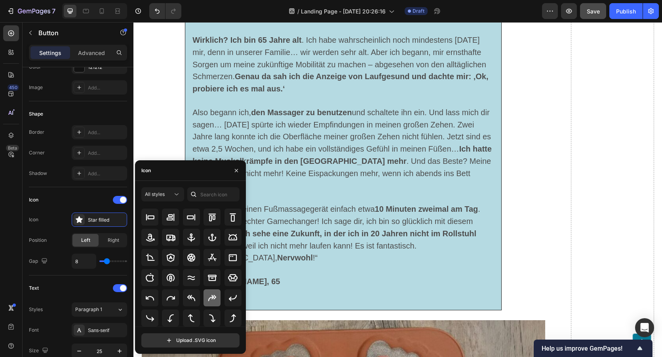
click at [208, 299] on icon at bounding box center [213, 299] width 10 height 10
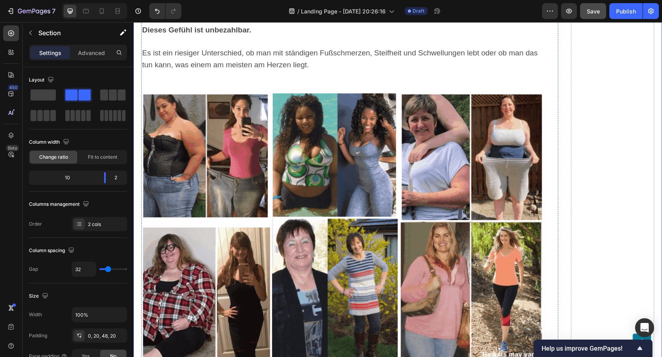
scroll to position [4312, 0]
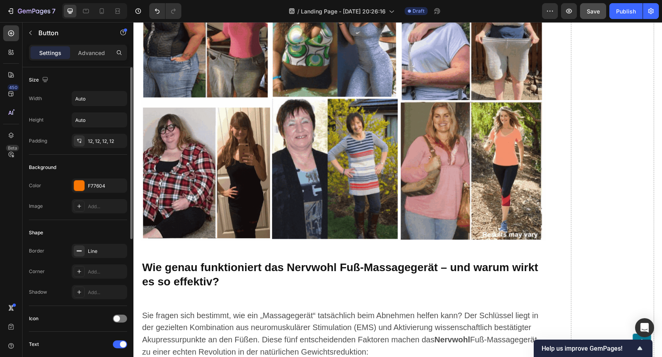
scroll to position [119, 0]
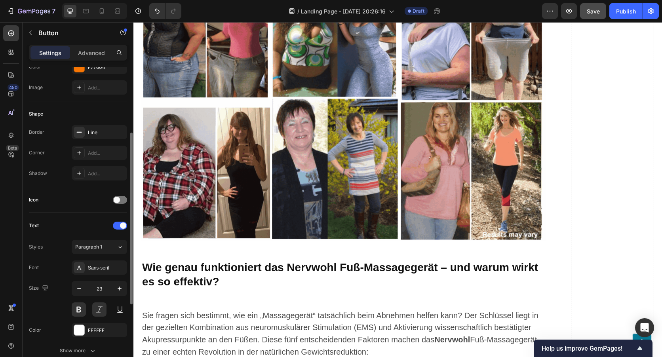
click at [118, 195] on div "Icon" at bounding box center [78, 200] width 98 height 13
click at [119, 200] on span at bounding box center [117, 200] width 6 height 6
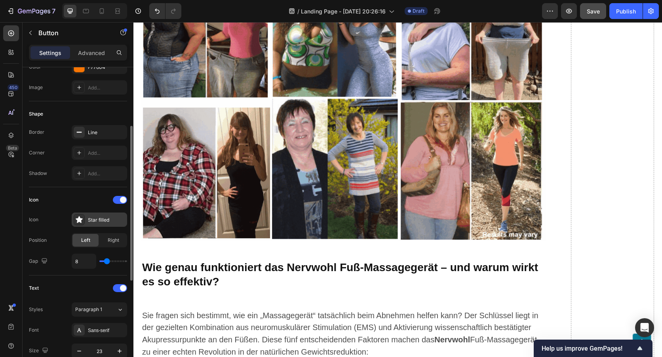
click at [94, 224] on div "Star filled" at bounding box center [99, 220] width 55 height 14
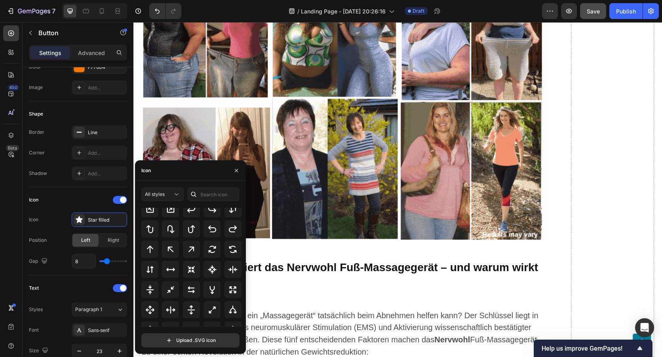
scroll to position [386, 0]
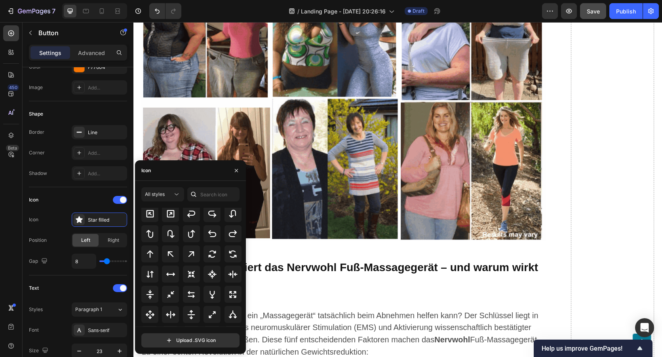
drag, startPoint x: 244, startPoint y: 300, endPoint x: 114, endPoint y: 249, distance: 139.5
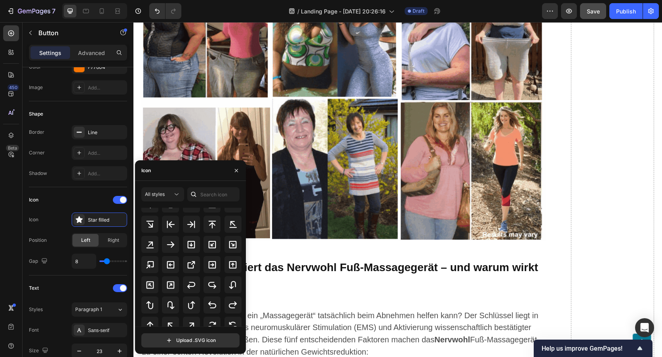
scroll to position [267, 0]
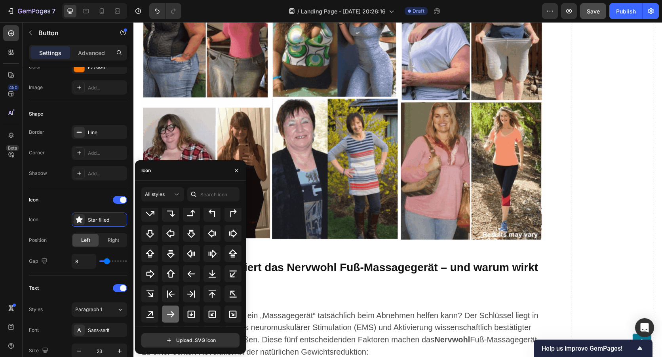
click at [169, 314] on icon at bounding box center [171, 315] width 10 height 10
click at [112, 242] on span "Right" at bounding box center [113, 240] width 11 height 7
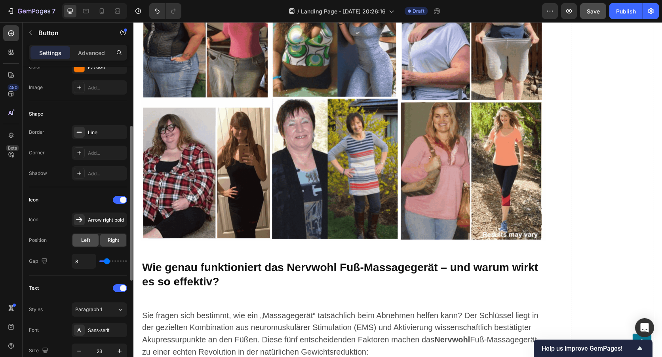
click at [93, 238] on div "Left" at bounding box center [85, 240] width 26 height 13
type input "10"
type input "8"
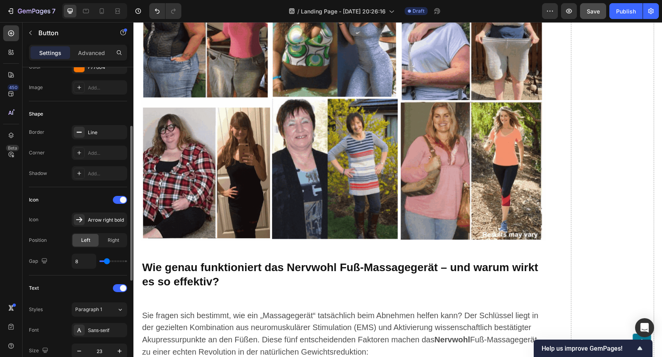
type input "1"
type input "0"
type input "4"
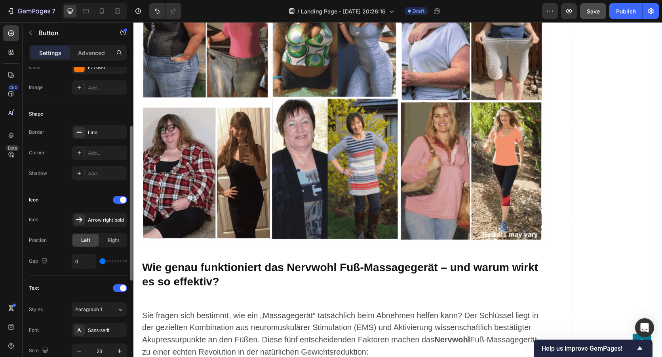
type input "4"
type input "7"
type input "9"
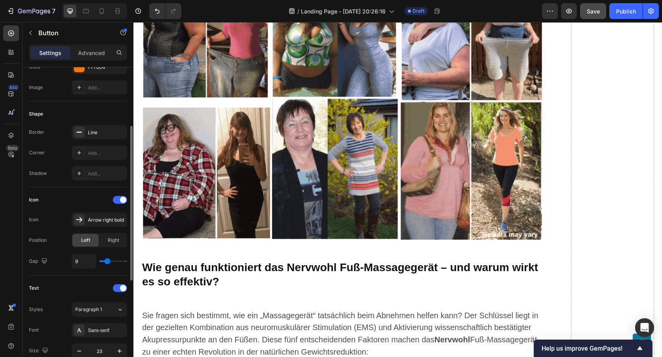
type input "10"
type input "12"
type input "13"
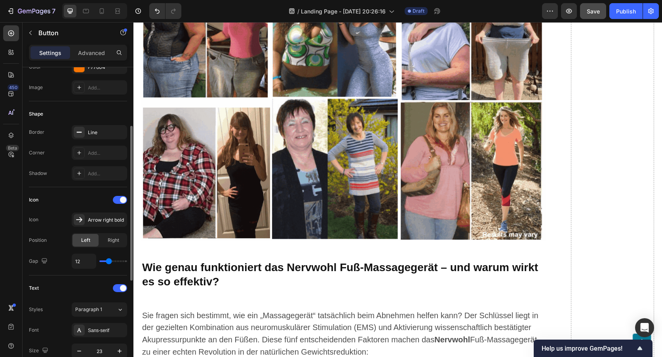
type input "13"
type input "14"
type input "16"
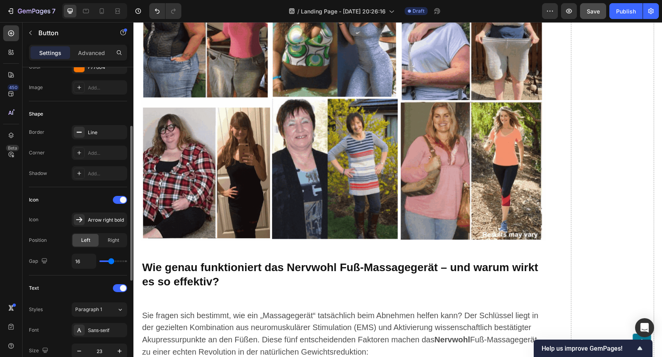
type input "18"
type input "21"
type input "24"
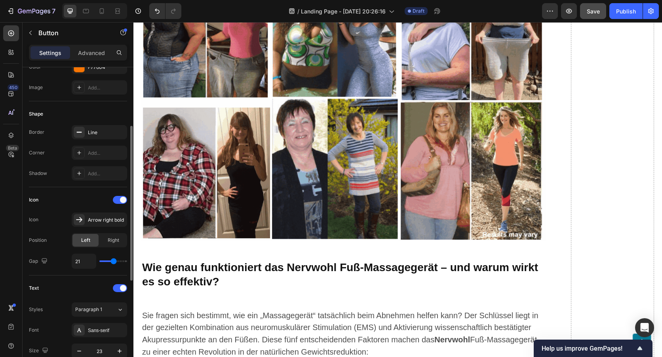
type input "24"
type input "19"
type input "18"
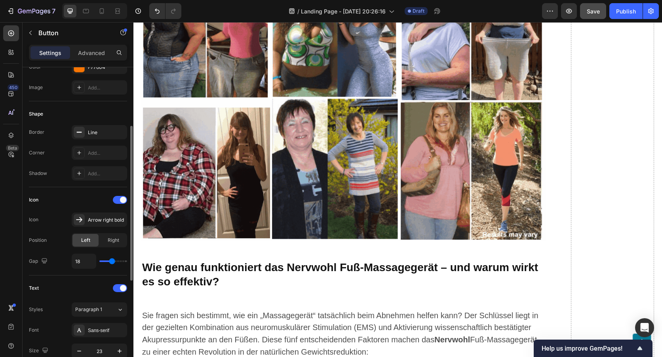
type input "15"
click at [111, 262] on input "range" at bounding box center [113, 262] width 28 height 2
click at [105, 218] on div "Arrow right bold" at bounding box center [106, 220] width 37 height 7
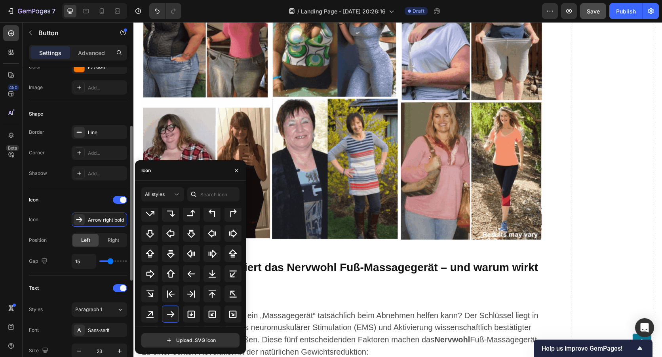
click at [69, 277] on div "Text Styles Paragraph 1 Font Sans-serif Size 23 Color FFFFFF Show more" at bounding box center [78, 352] width 98 height 152
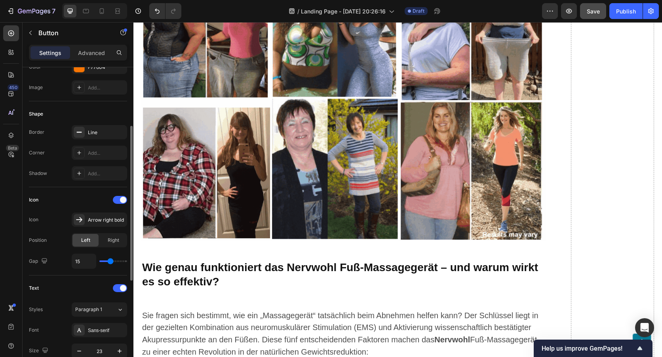
scroll to position [158, 0]
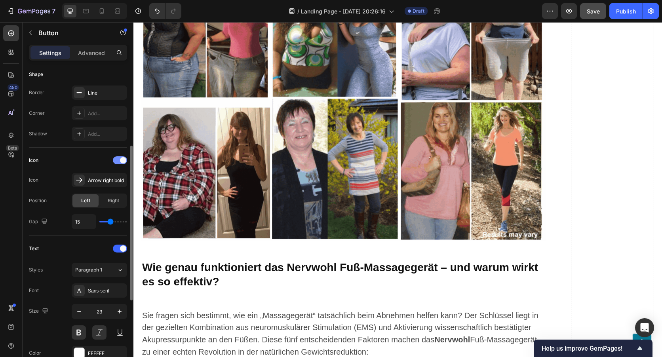
click at [116, 159] on div at bounding box center [120, 160] width 14 height 8
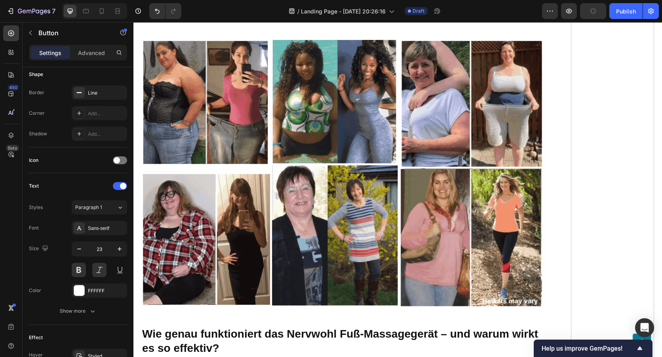
scroll to position [4233, 0]
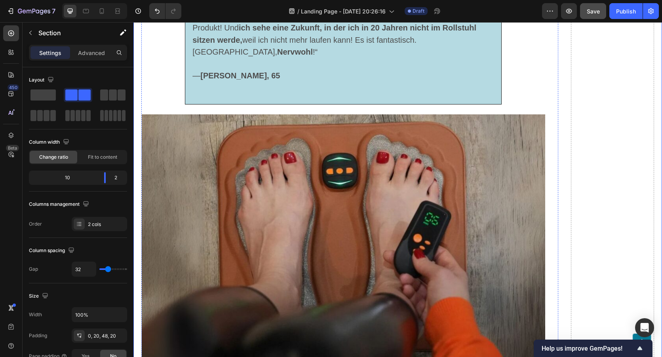
scroll to position [2965, 0]
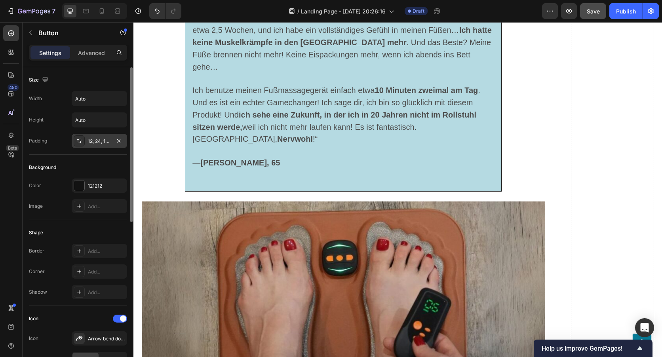
click at [95, 141] on div "12, 24, 12, 24" at bounding box center [99, 141] width 23 height 7
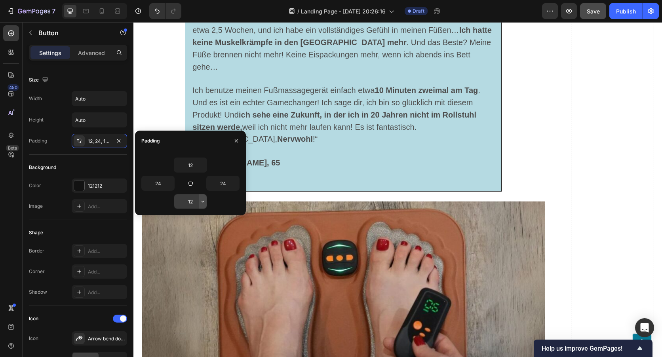
click at [199, 201] on button "button" at bounding box center [203, 202] width 8 height 14
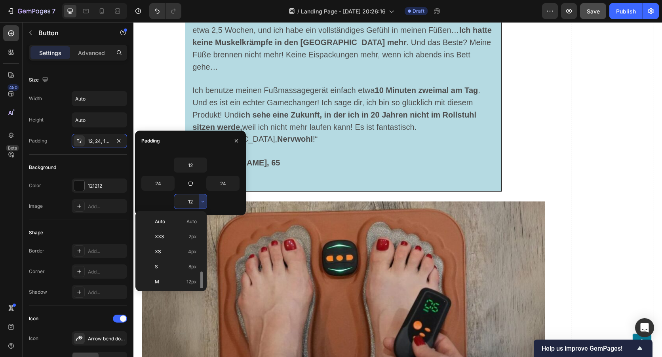
scroll to position [40, 0]
click at [177, 269] on p "XL 24px" at bounding box center [176, 272] width 42 height 7
type input "24"
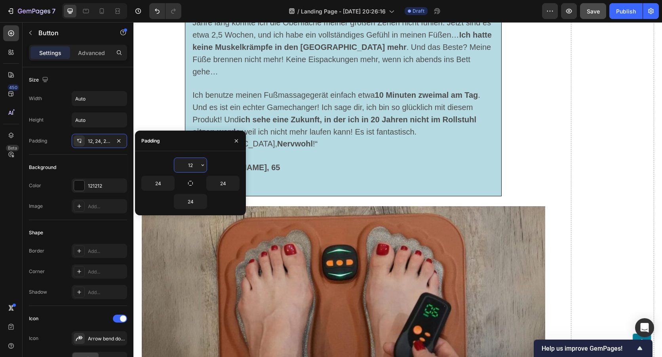
click at [193, 169] on input "12" at bounding box center [190, 165] width 32 height 14
click at [199, 167] on button "button" at bounding box center [203, 165] width 8 height 14
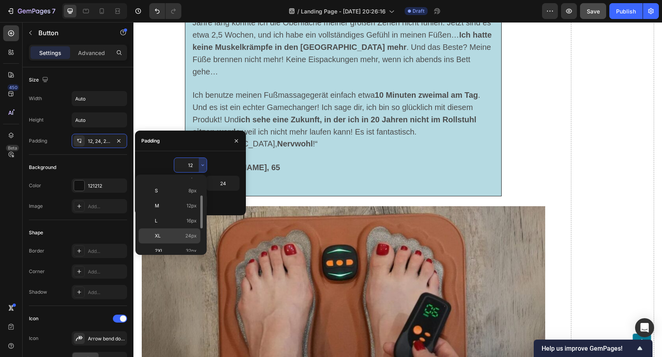
click at [179, 237] on p "XL 24px" at bounding box center [176, 236] width 42 height 7
type input "24"
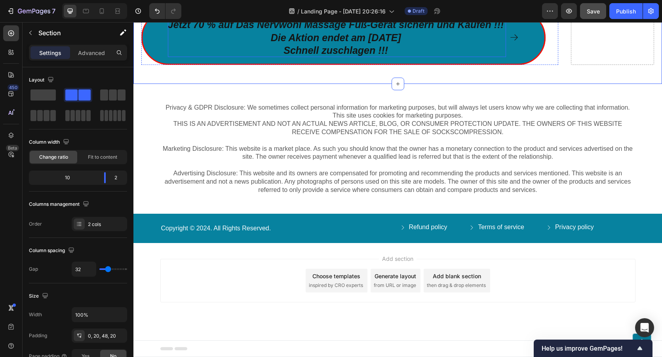
scroll to position [6927, 0]
click at [32, 34] on icon "button" at bounding box center [30, 33] width 6 height 6
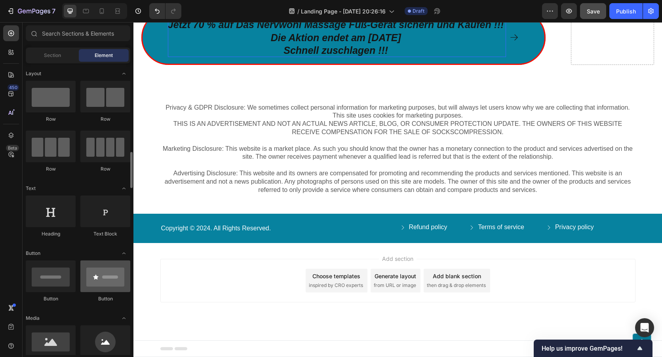
scroll to position [79, 0]
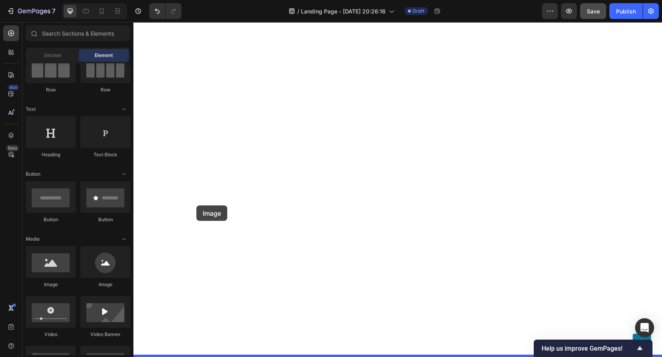
drag, startPoint x: 187, startPoint y: 291, endPoint x: 189, endPoint y: 208, distance: 83.2
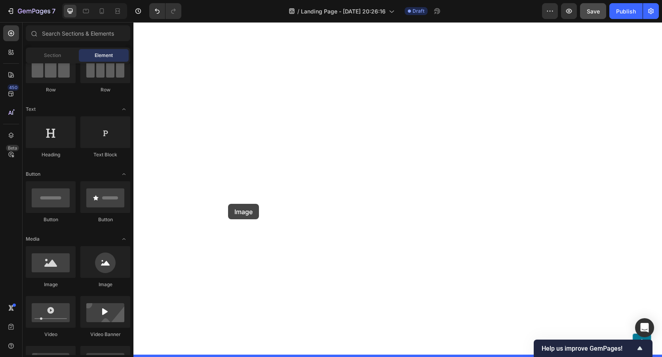
drag, startPoint x: 200, startPoint y: 299, endPoint x: 228, endPoint y: 204, distance: 99.3
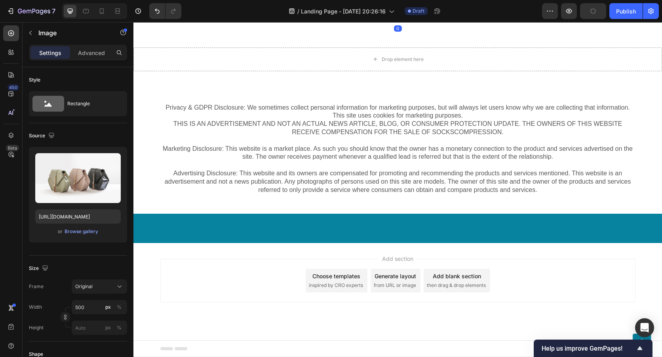
scroll to position [7006, 0]
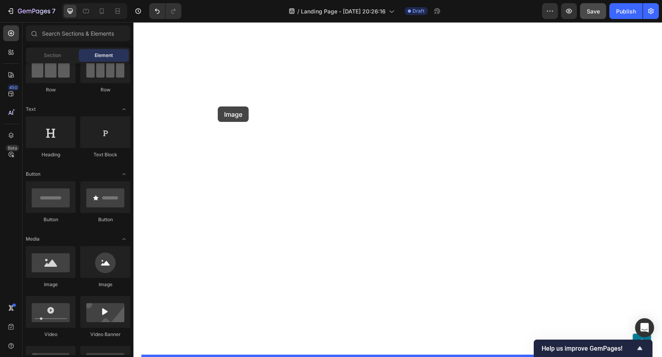
drag, startPoint x: 183, startPoint y: 300, endPoint x: 218, endPoint y: 107, distance: 196.0
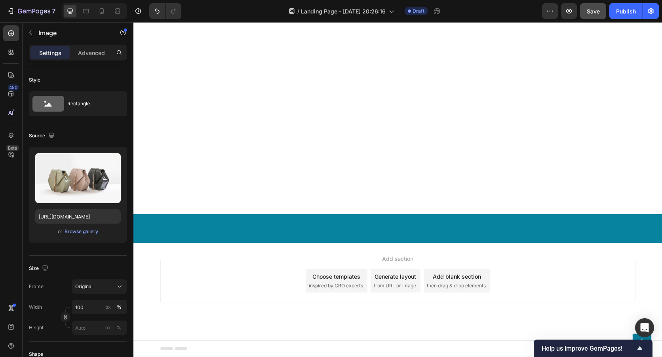
scroll to position [6729, 0]
click at [30, 31] on icon "button" at bounding box center [30, 33] width 6 height 6
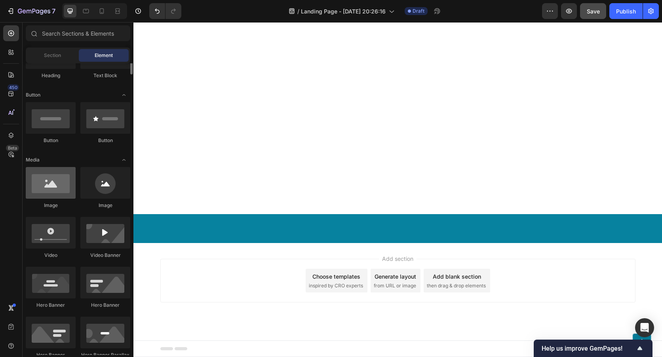
scroll to position [79, 0]
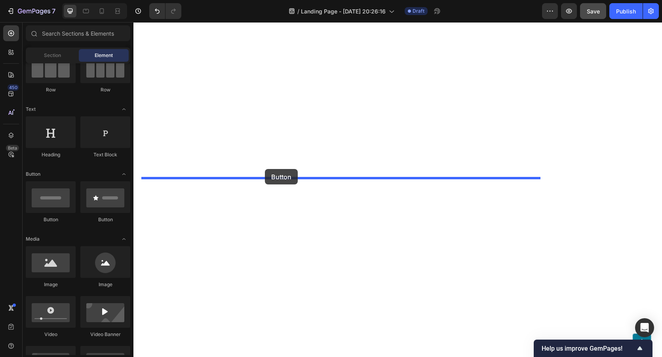
drag, startPoint x: 191, startPoint y: 239, endPoint x: 265, endPoint y: 169, distance: 101.4
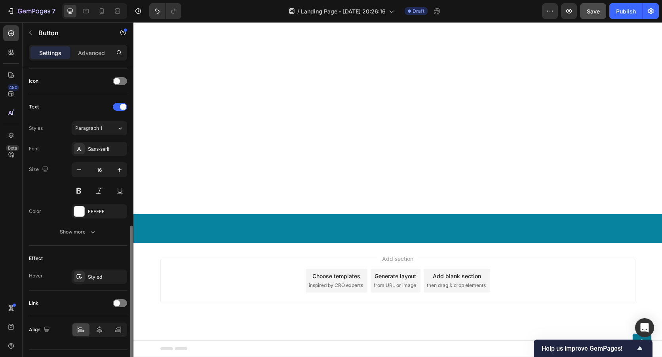
scroll to position [256, 0]
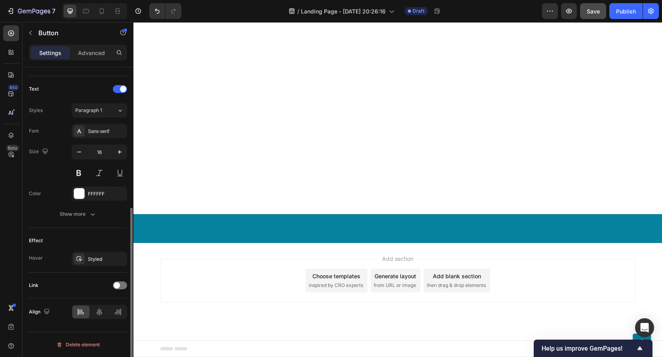
click at [101, 319] on div at bounding box center [99, 312] width 55 height 14
click at [97, 310] on icon at bounding box center [99, 312] width 8 height 8
drag, startPoint x: 349, startPoint y: 186, endPoint x: 334, endPoint y: 189, distance: 15.8
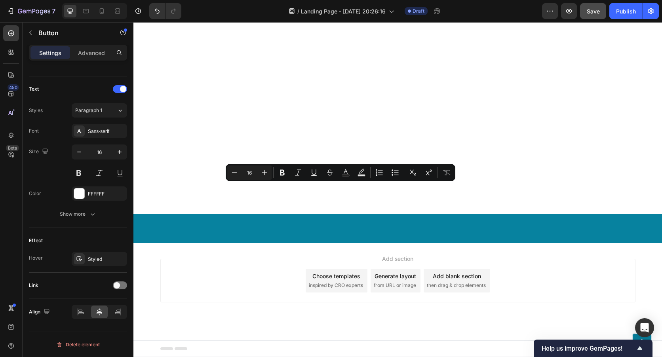
drag, startPoint x: 278, startPoint y: 189, endPoint x: 408, endPoint y: 194, distance: 130.4
click at [288, 169] on button "Bold" at bounding box center [282, 173] width 14 height 14
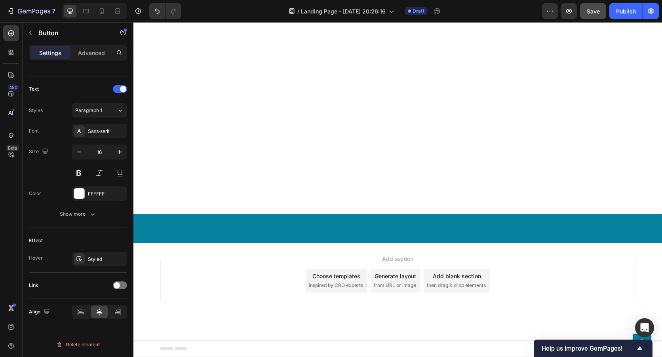
drag, startPoint x: 286, startPoint y: 197, endPoint x: 402, endPoint y: 204, distance: 116.2
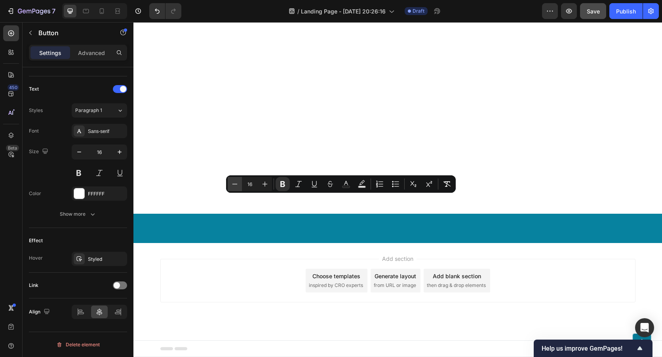
click at [233, 183] on icon "Editor contextual toolbar" at bounding box center [235, 184] width 8 height 8
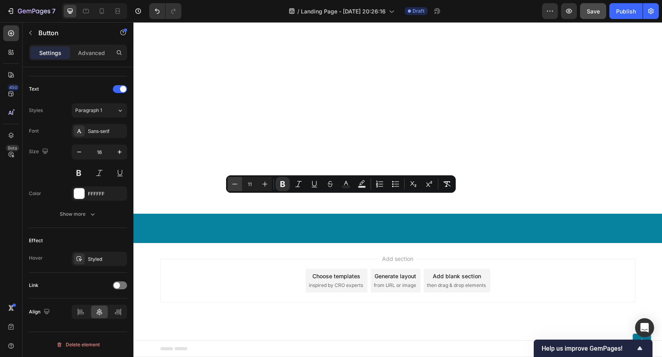
click at [233, 183] on icon "Editor contextual toolbar" at bounding box center [235, 184] width 8 height 8
click at [265, 186] on icon "Editor contextual toolbar" at bounding box center [265, 184] width 5 height 5
type input "11"
click at [278, 182] on button "Bold" at bounding box center [283, 184] width 14 height 14
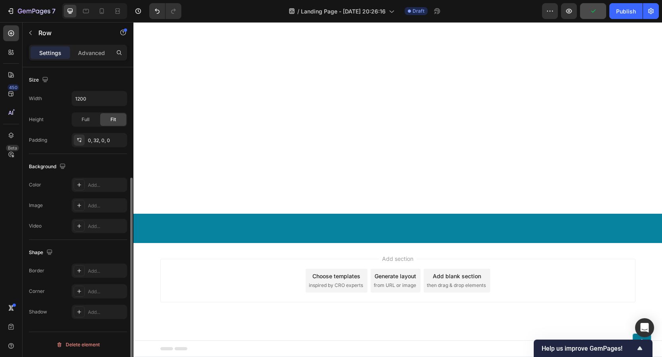
scroll to position [0, 0]
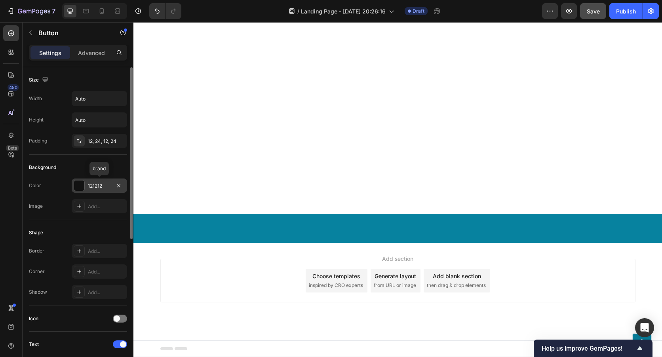
click at [79, 183] on div at bounding box center [79, 186] width 10 height 10
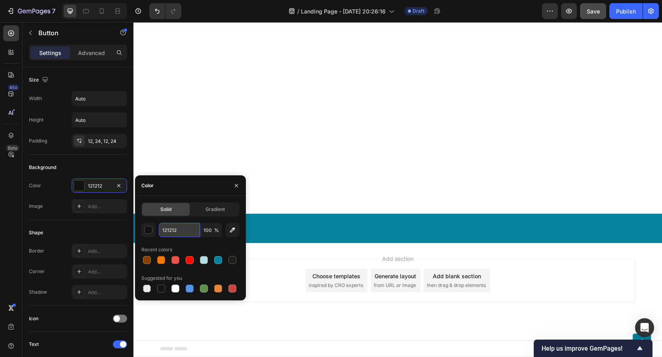
click at [179, 230] on input "121212" at bounding box center [179, 230] width 41 height 14
click at [145, 234] on div "button" at bounding box center [149, 230] width 8 height 8
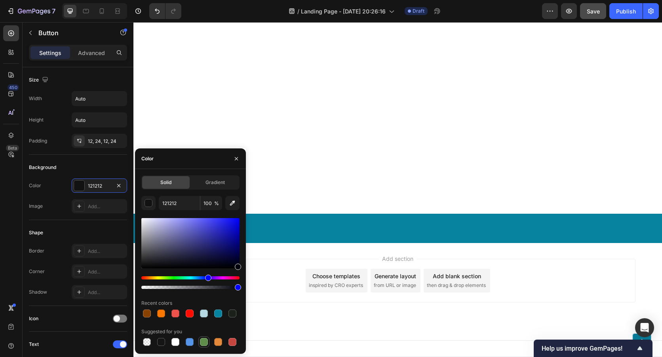
click at [205, 343] on div at bounding box center [204, 342] width 8 height 8
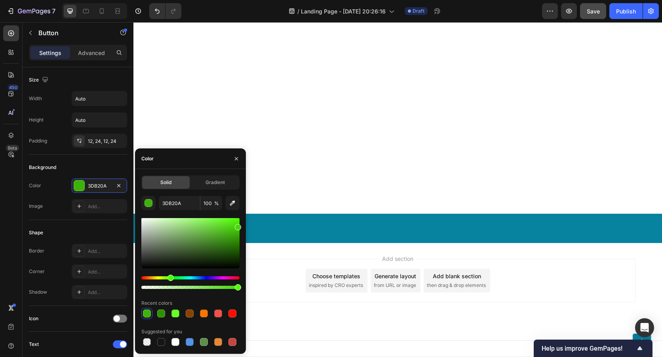
drag, startPoint x: 193, startPoint y: 241, endPoint x: 238, endPoint y: 226, distance: 47.2
click at [238, 226] on div at bounding box center [238, 227] width 6 height 6
type input "44D804"
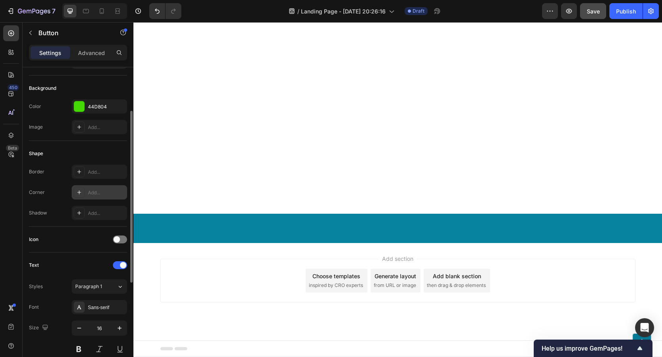
click at [91, 187] on div "Add..." at bounding box center [99, 192] width 55 height 14
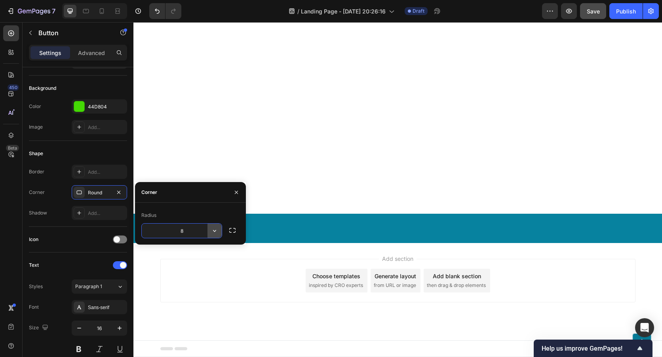
click at [216, 229] on icon "button" at bounding box center [215, 231] width 8 height 8
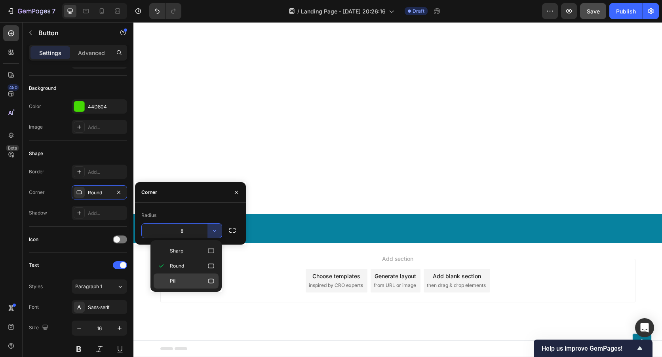
click at [212, 284] on icon at bounding box center [211, 281] width 8 height 8
type input "9999"
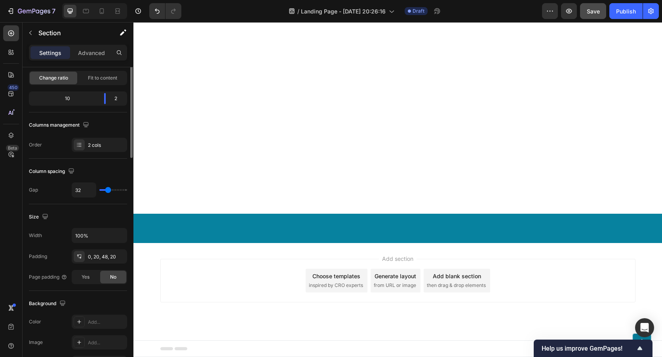
scroll to position [0, 0]
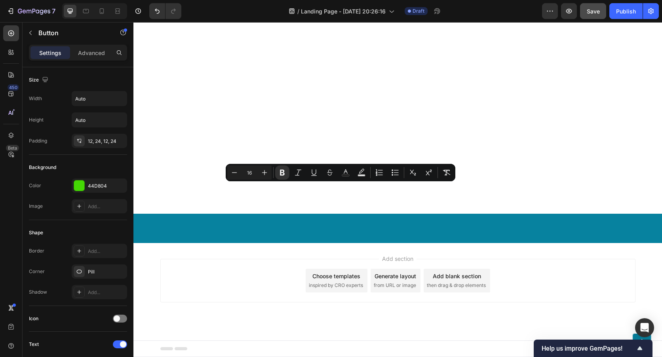
drag, startPoint x: 276, startPoint y: 188, endPoint x: 409, endPoint y: 191, distance: 133.2
click at [266, 174] on icon "Editor contextual toolbar" at bounding box center [265, 173] width 8 height 8
type input "18"
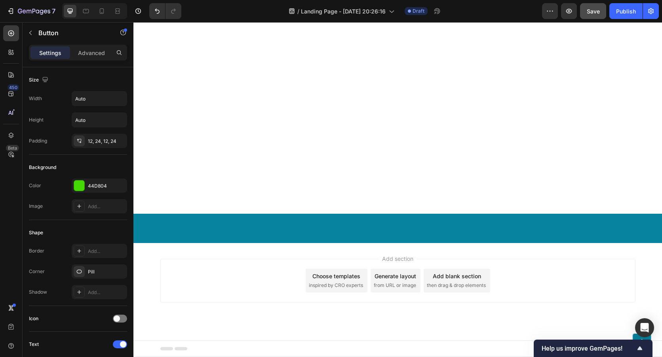
drag, startPoint x: 268, startPoint y: 189, endPoint x: 282, endPoint y: 187, distance: 14.0
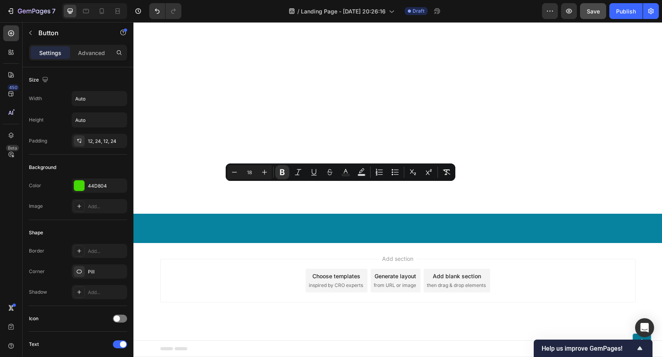
drag, startPoint x: 267, startPoint y: 187, endPoint x: 416, endPoint y: 192, distance: 149.4
click at [266, 173] on icon "Editor contextual toolbar" at bounding box center [265, 172] width 8 height 8
type input "20"
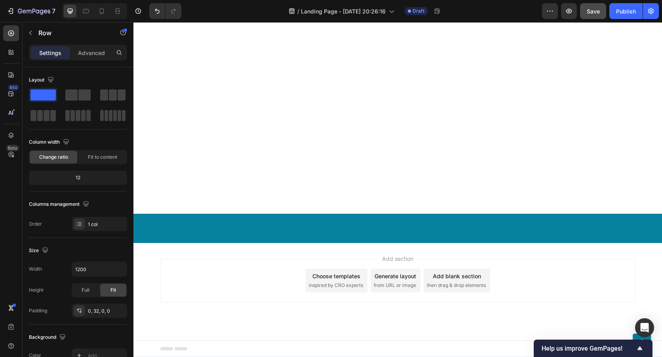
scroll to position [6847, 0]
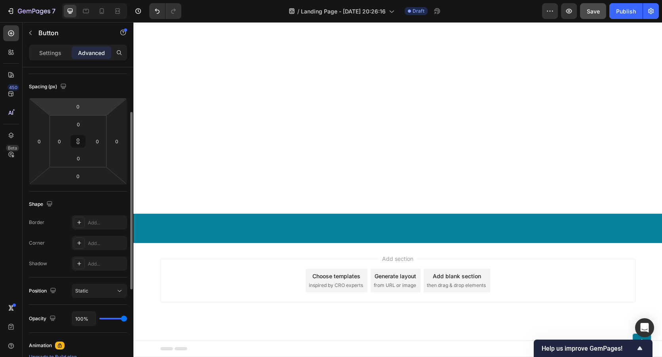
scroll to position [0, 0]
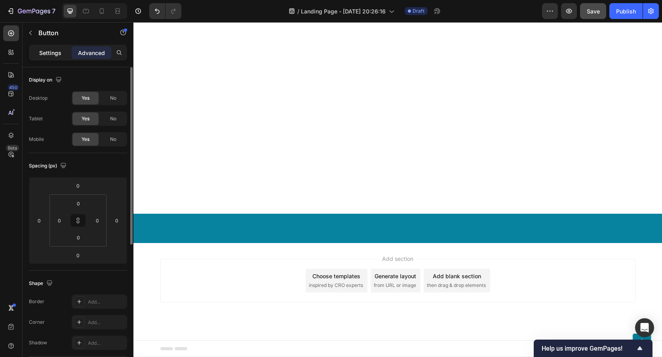
click at [51, 57] on p "Settings" at bounding box center [50, 53] width 22 height 8
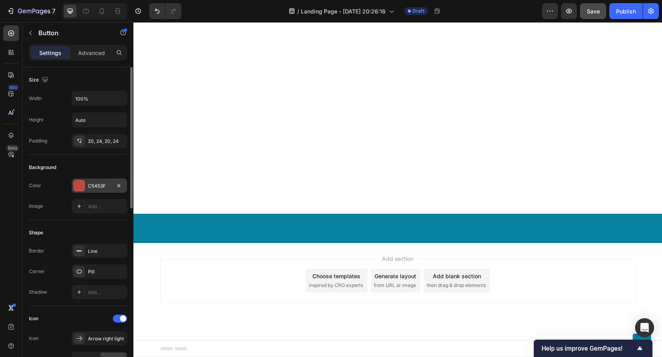
click at [77, 191] on div at bounding box center [79, 185] width 11 height 11
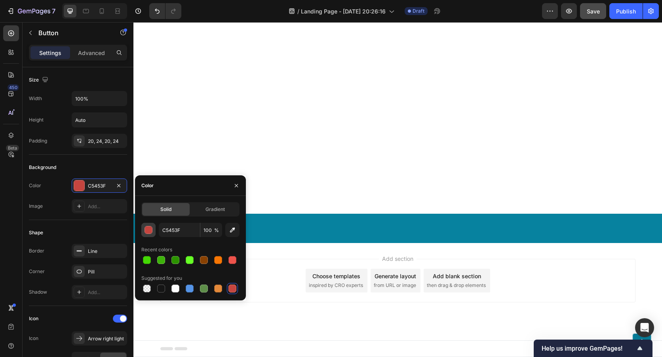
click at [150, 232] on div "button" at bounding box center [149, 231] width 8 height 8
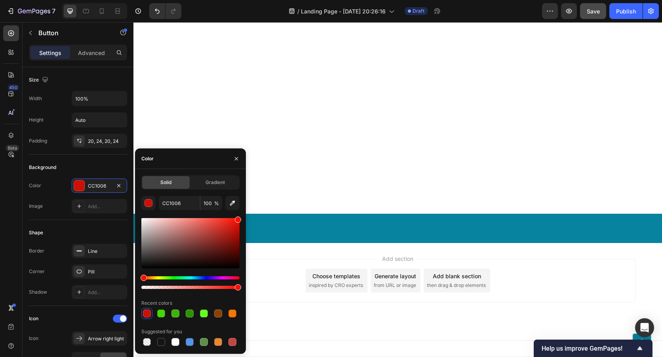
drag, startPoint x: 210, startPoint y: 230, endPoint x: 243, endPoint y: 214, distance: 37.6
click at [243, 214] on div "Solid Gradient CC1006 100 % Recent colors Suggested for you" at bounding box center [190, 261] width 111 height 172
type input "FF0C00"
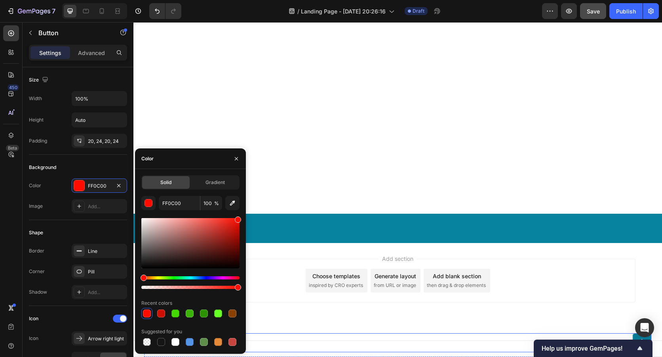
click at [493, 337] on div "Button" at bounding box center [398, 343] width 508 height 19
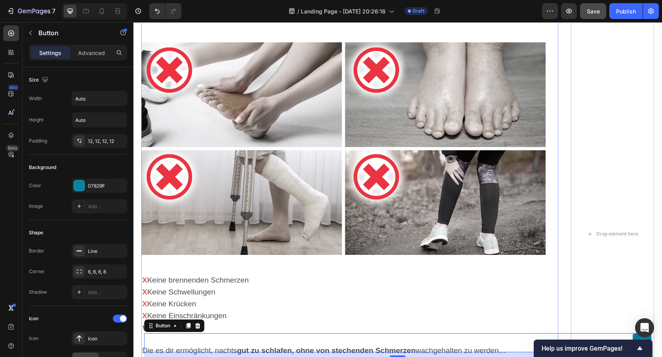
scroll to position [4233, 0]
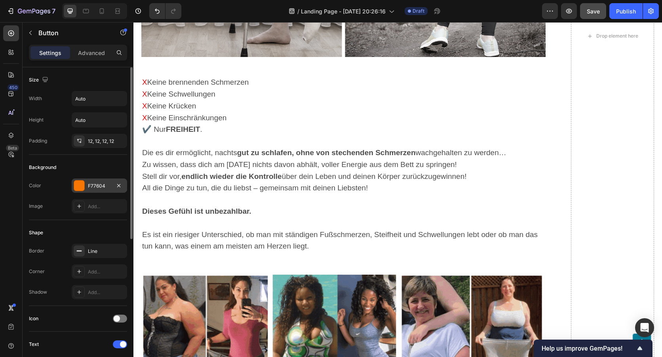
click at [81, 185] on div at bounding box center [79, 186] width 10 height 10
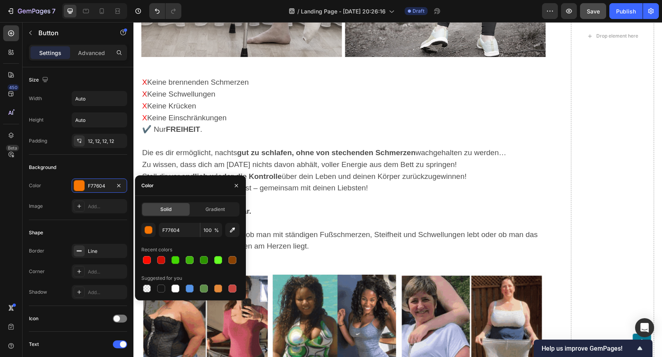
click at [156, 230] on div "F77604 100 %" at bounding box center [190, 230] width 98 height 14
click at [192, 290] on div at bounding box center [190, 289] width 8 height 8
click at [142, 230] on button "button" at bounding box center [148, 230] width 14 height 14
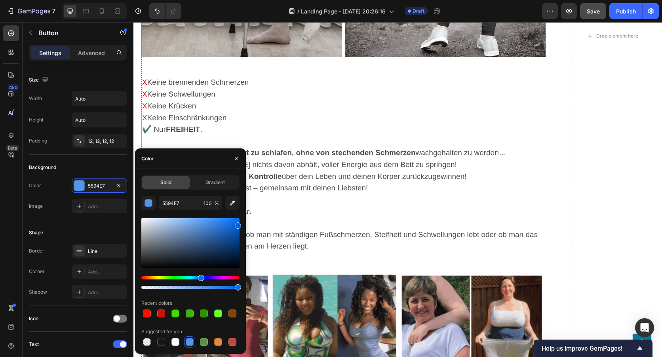
type input "0061E0"
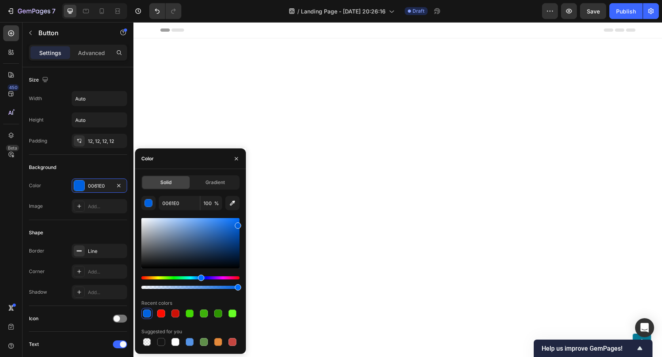
scroll to position [4233, 0]
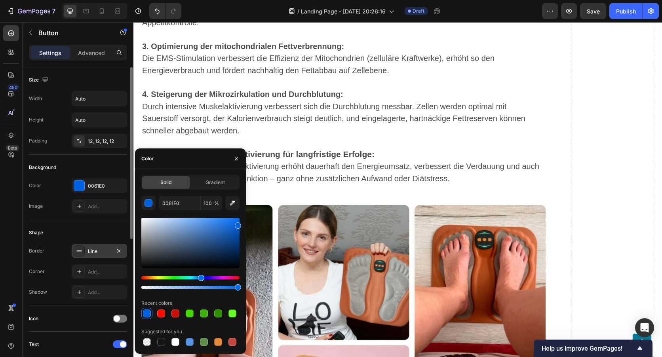
click at [101, 253] on div "Line" at bounding box center [99, 251] width 23 height 7
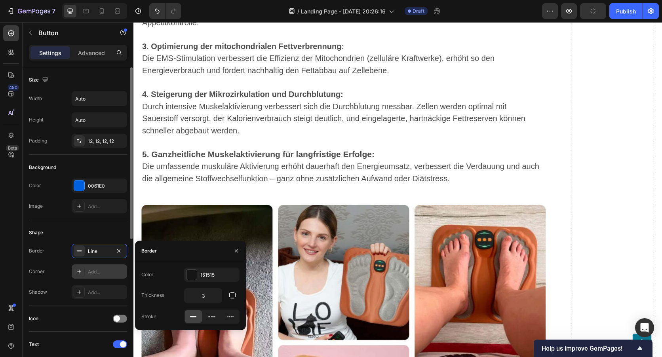
click at [90, 273] on div "Add..." at bounding box center [106, 272] width 37 height 7
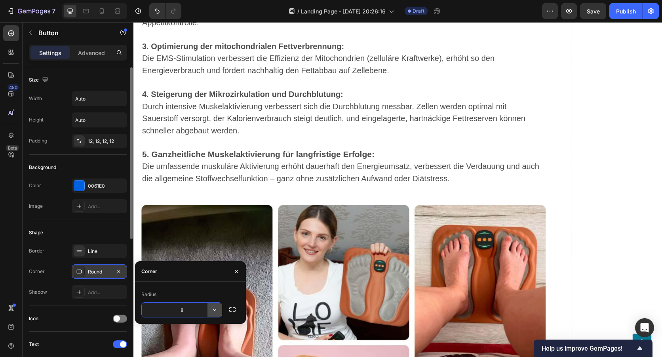
click at [219, 313] on button "button" at bounding box center [215, 310] width 14 height 14
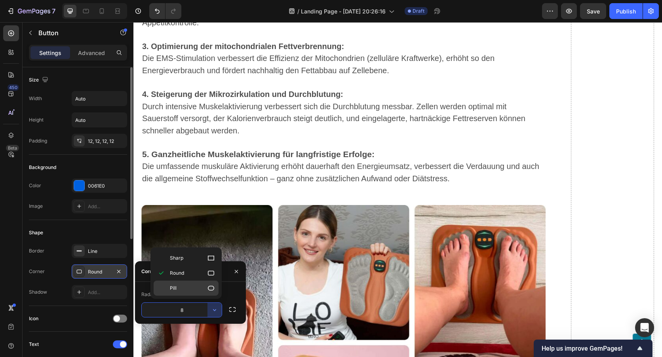
click at [210, 288] on icon at bounding box center [211, 288] width 8 height 8
type input "9999"
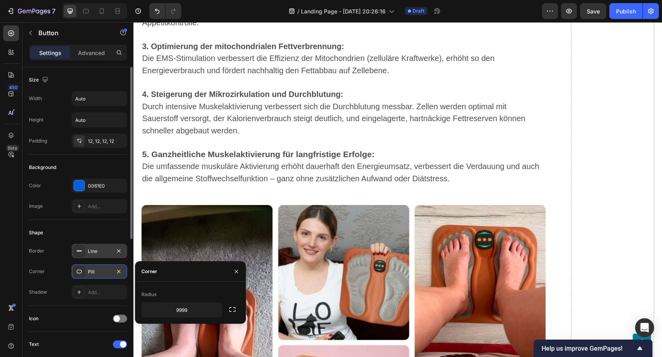
click at [88, 254] on div "Line" at bounding box center [99, 251] width 55 height 14
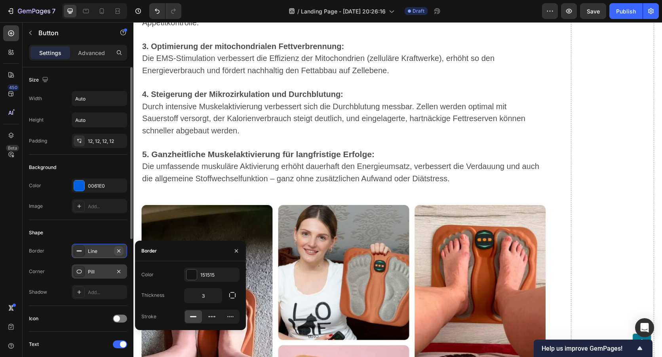
click at [120, 254] on button "button" at bounding box center [119, 251] width 10 height 10
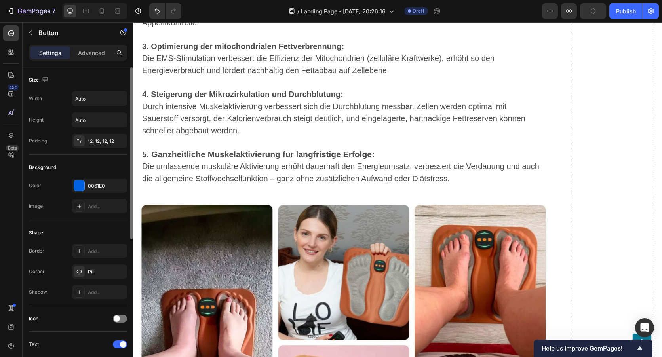
drag, startPoint x: 215, startPoint y: 173, endPoint x: 458, endPoint y: 184, distance: 243.1
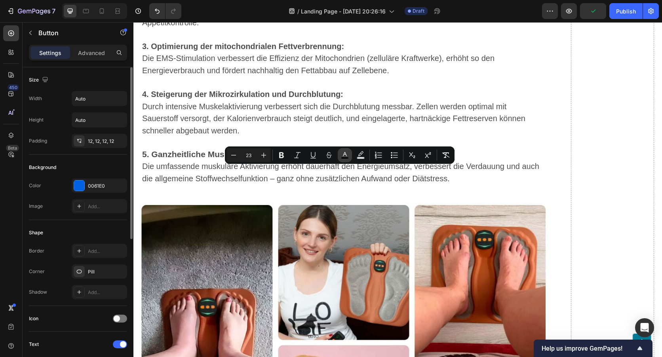
click at [346, 157] on rect "Editor contextual toolbar" at bounding box center [345, 158] width 8 height 2
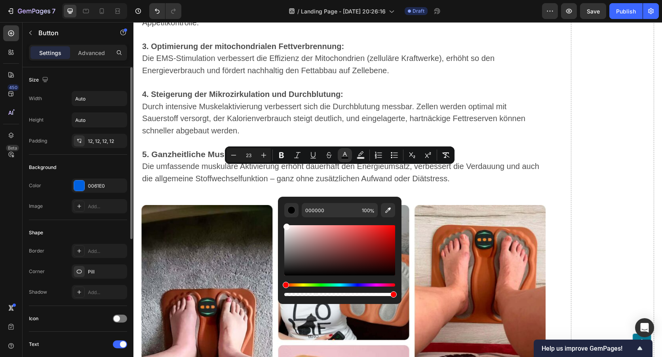
drag, startPoint x: 286, startPoint y: 276, endPoint x: 286, endPoint y: 202, distance: 74.1
click at [286, 202] on div "000000 100 %" at bounding box center [340, 247] width 124 height 101
type input "FFFCFC"
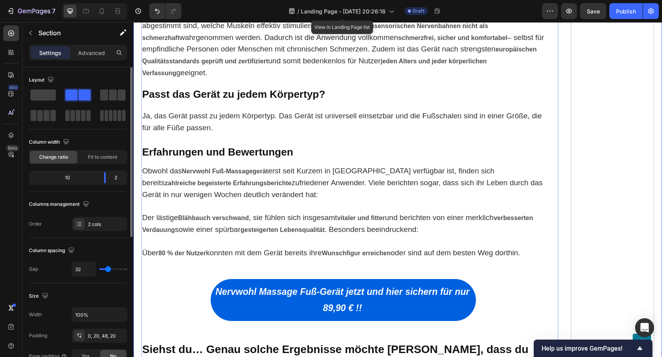
scroll to position [3124, 0]
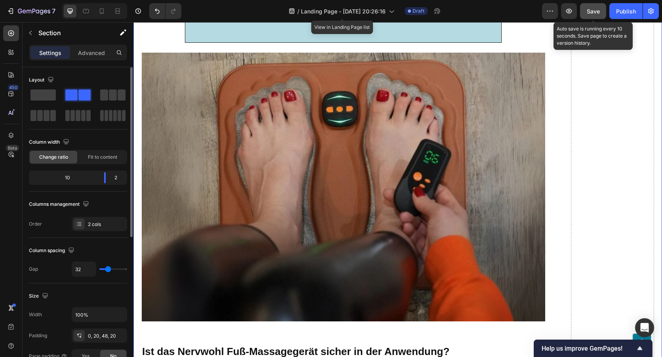
click at [597, 9] on span "Save" at bounding box center [593, 11] width 13 height 7
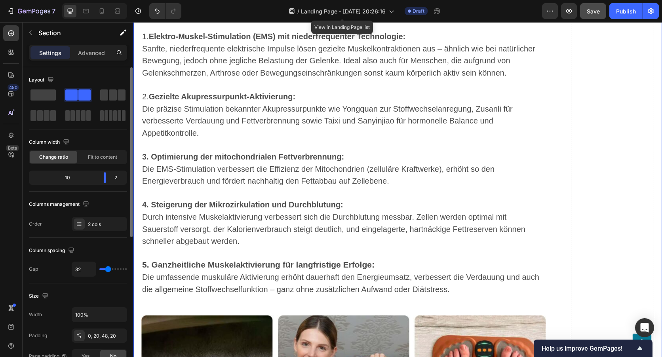
scroll to position [4312, 0]
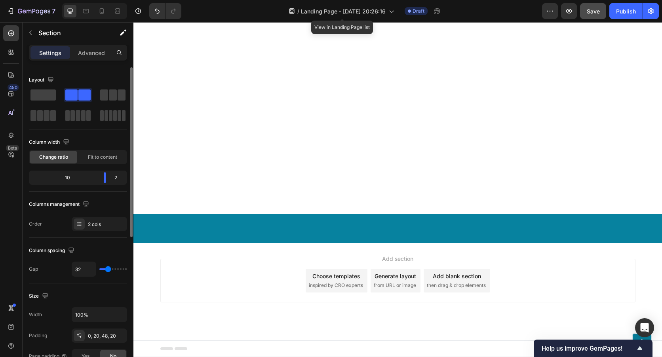
scroll to position [6966, 0]
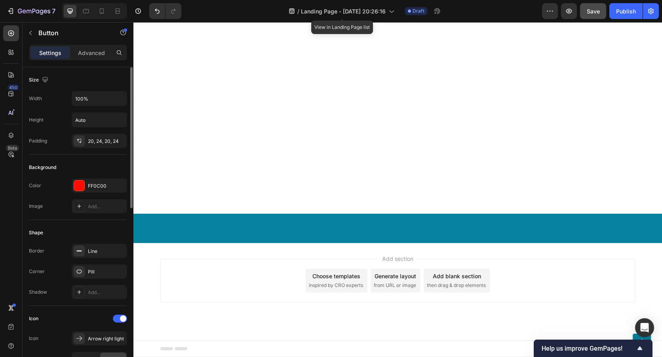
drag, startPoint x: 489, startPoint y: 158, endPoint x: 435, endPoint y: 162, distance: 54.4
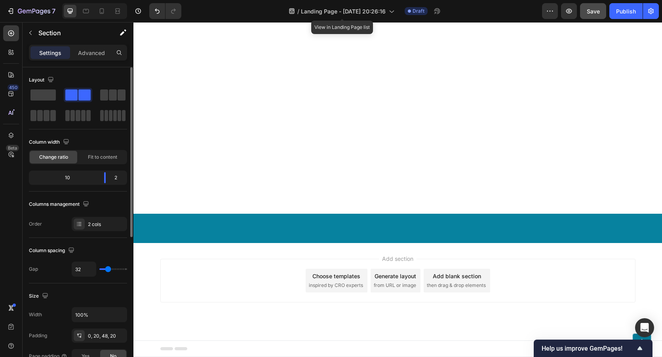
scroll to position [7085, 0]
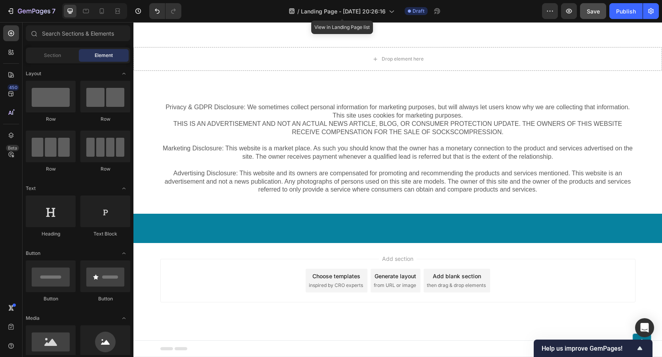
scroll to position [6927, 0]
click at [593, 12] on span "Save" at bounding box center [593, 11] width 13 height 7
click at [574, 14] on button "button" at bounding box center [569, 11] width 16 height 16
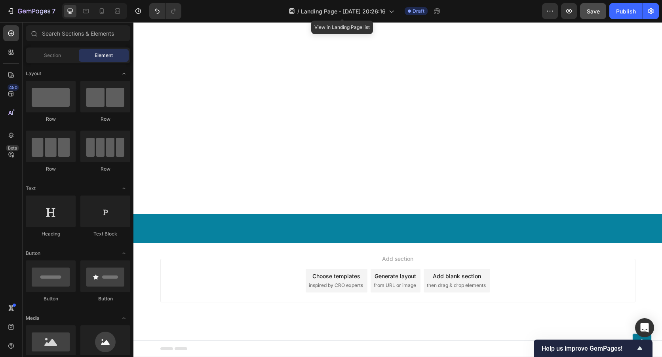
scroll to position [6689, 0]
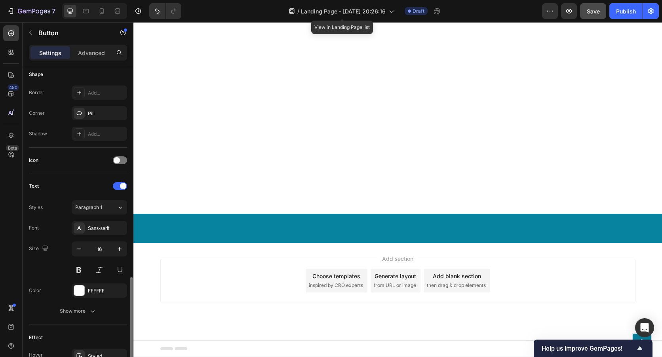
scroll to position [256, 0]
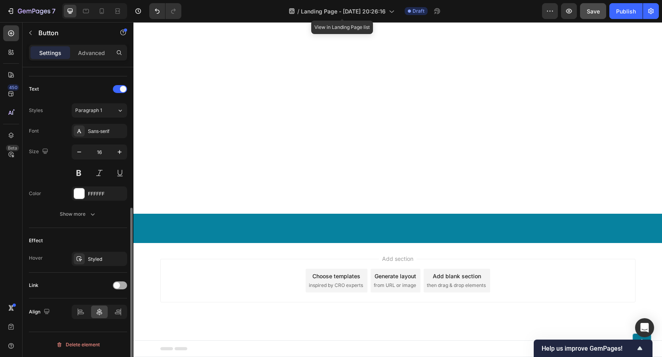
click at [120, 282] on div at bounding box center [120, 286] width 14 height 8
click at [92, 305] on span "Open page" at bounding box center [87, 305] width 24 height 6
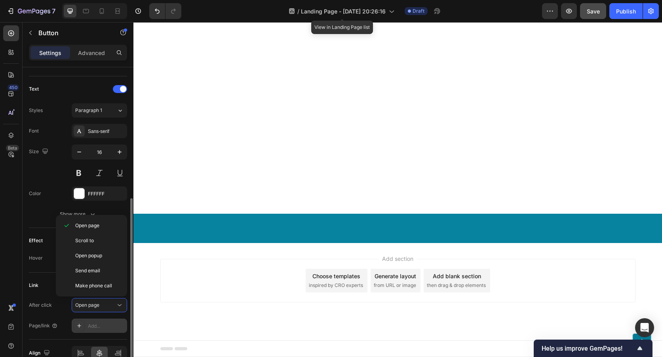
click at [101, 325] on div "Add..." at bounding box center [106, 326] width 37 height 7
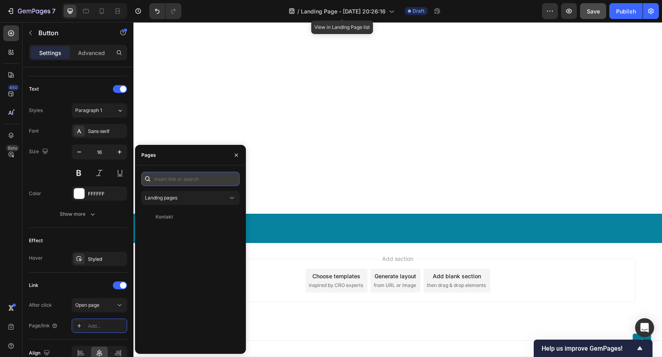
click at [183, 181] on input "text" at bounding box center [190, 179] width 98 height 14
paste input "https://nervwohl.de/products/nervwohl%E2%84%A2-sanafuss-pro"
type input "https://nervwohl.de/products/nervwohl%E2%84%A2-sanafuss-pro"
click at [197, 201] on div "https://nervwohl.de/products/nervwohl%E2%84%A2-sanafuss-pro" at bounding box center [181, 198] width 51 height 7
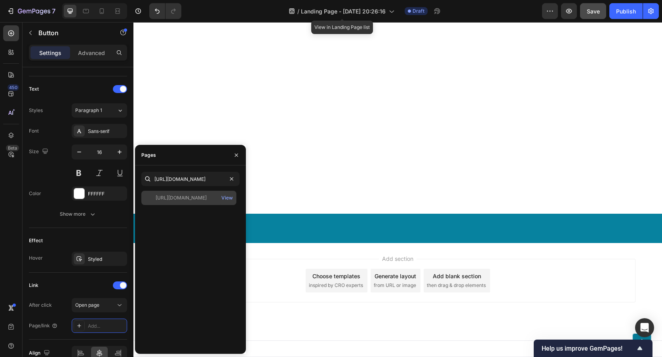
scroll to position [0, 0]
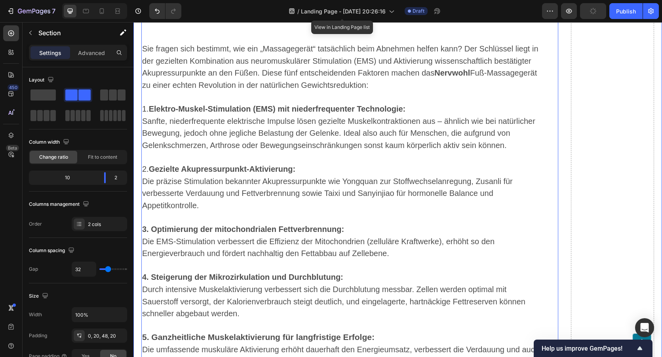
scroll to position [4193, 0]
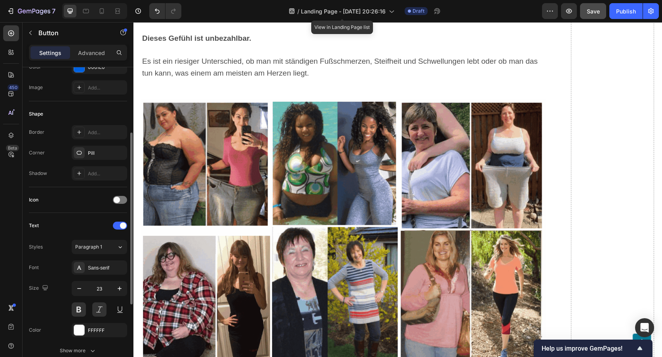
scroll to position [256, 0]
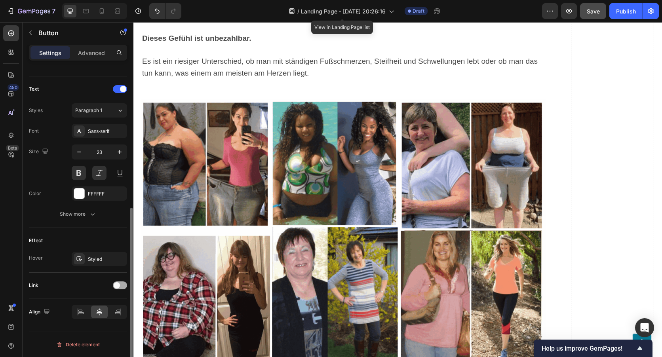
click at [115, 282] on div at bounding box center [120, 286] width 14 height 8
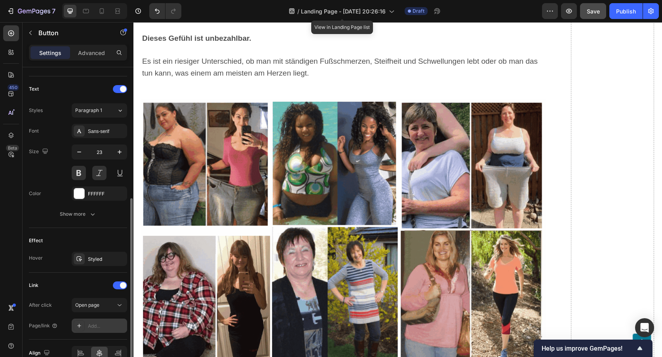
click at [99, 329] on div "Add..." at bounding box center [106, 326] width 37 height 7
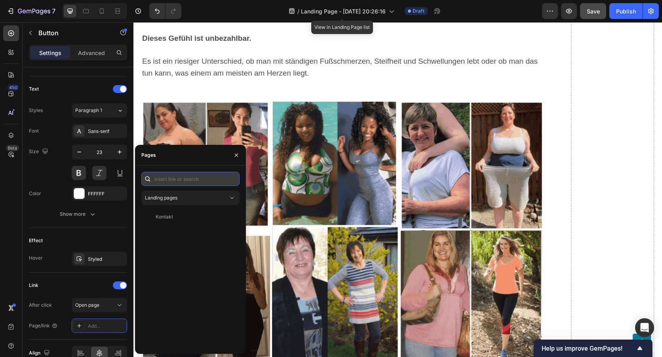
click at [176, 178] on input "text" at bounding box center [190, 179] width 98 height 14
paste input "https://nervwohl.de/products/nervwohl%E2%84%A2-sanafuss-pro"
type input "https://nervwohl.de/products/nervwohl%E2%84%A2-sanafuss-pro"
click at [193, 198] on div "https://nervwohl.de/products/nervwohl%E2%84%A2-sanafuss-pro" at bounding box center [181, 198] width 51 height 7
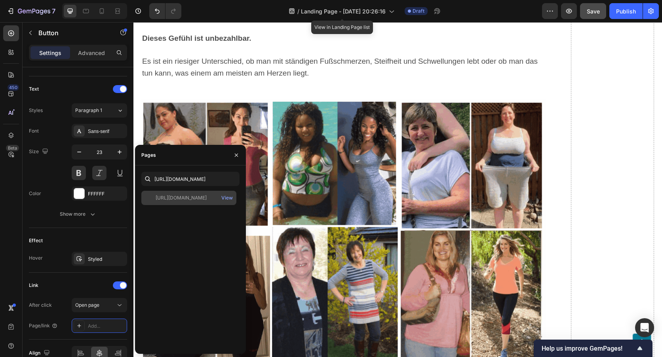
scroll to position [0, 0]
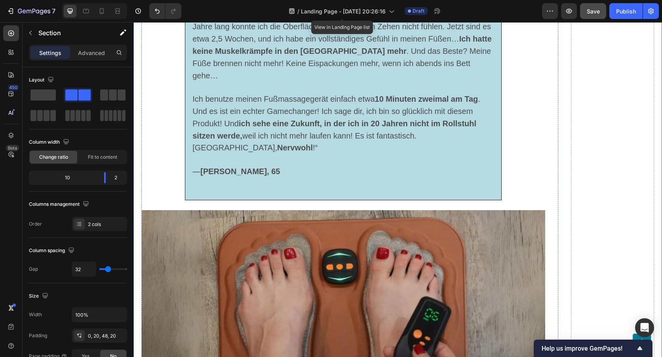
scroll to position [2807, 0]
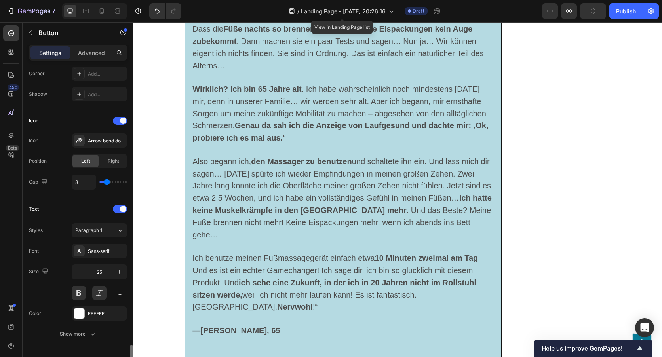
scroll to position [318, 0]
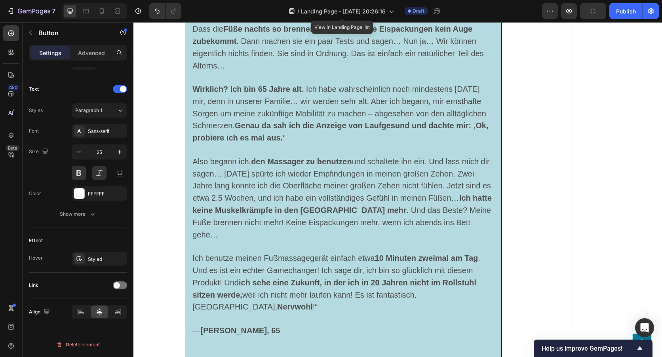
click at [120, 287] on div at bounding box center [120, 286] width 14 height 8
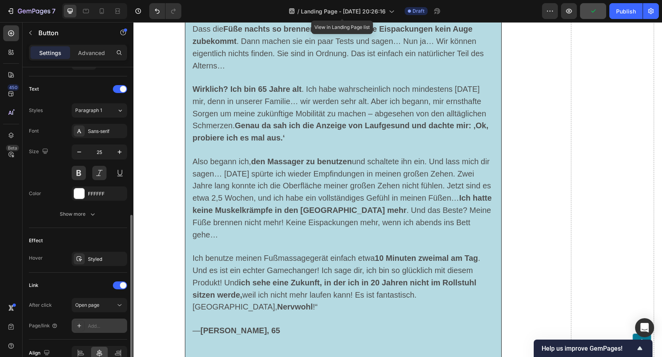
click at [101, 323] on div "Add..." at bounding box center [106, 326] width 37 height 7
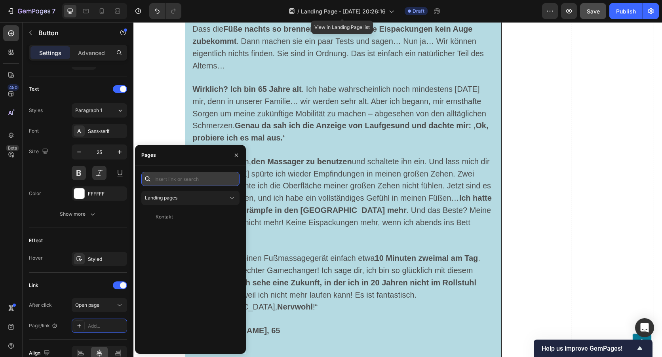
click at [168, 181] on input "text" at bounding box center [190, 179] width 98 height 14
paste input "https://nervwohl.de/products/nervwohl%E2%84%A2-sanafuss-pro"
type input "https://nervwohl.de/products/nervwohl%E2%84%A2-sanafuss-pro"
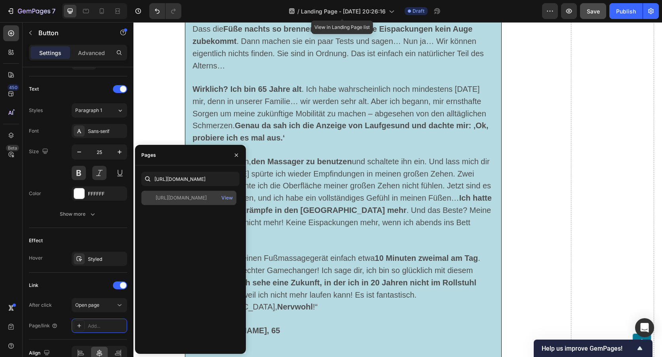
click at [195, 199] on div "https://nervwohl.de/products/nervwohl%E2%84%A2-sanafuss-pro" at bounding box center [181, 198] width 51 height 7
click at [213, 238] on div "https://nervwohl.de/products/nervwohl%E2%84%A2-sanafuss-pro View" at bounding box center [190, 269] width 98 height 157
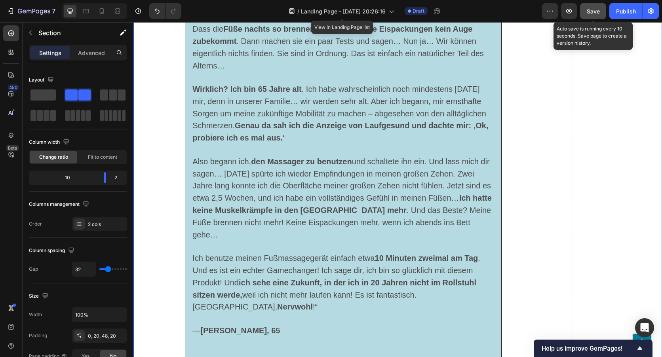
click at [587, 12] on button "Save" at bounding box center [593, 11] width 26 height 16
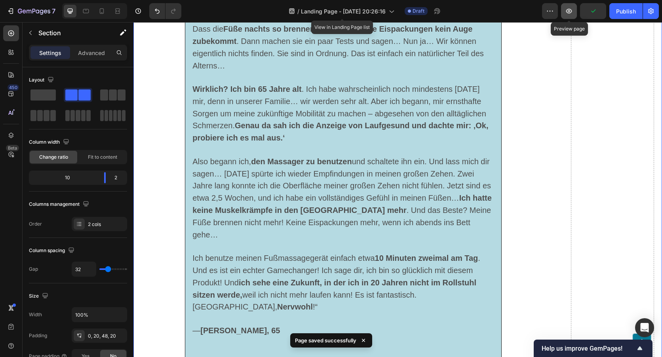
click at [572, 12] on icon "button" at bounding box center [569, 11] width 6 height 5
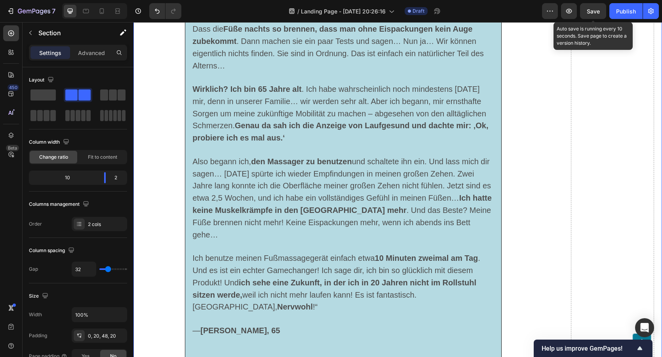
click at [592, 14] on span "Save" at bounding box center [593, 11] width 13 height 7
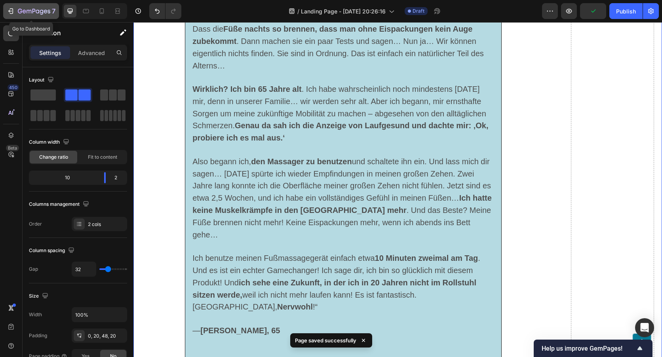
click at [7, 7] on div "7" at bounding box center [31, 11] width 49 height 10
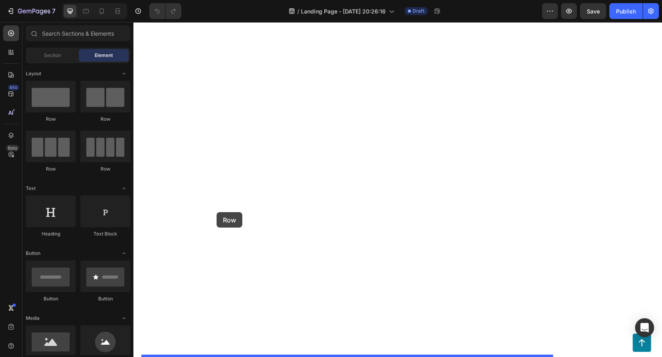
drag, startPoint x: 185, startPoint y: 136, endPoint x: 217, endPoint y: 212, distance: 82.9
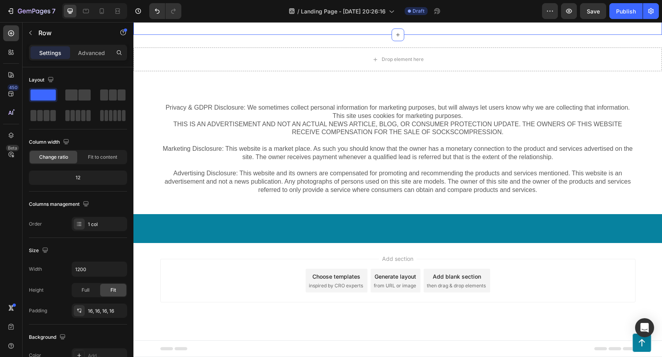
click at [446, 35] on div "Drop element here Section 5" at bounding box center [398, 10] width 529 height 49
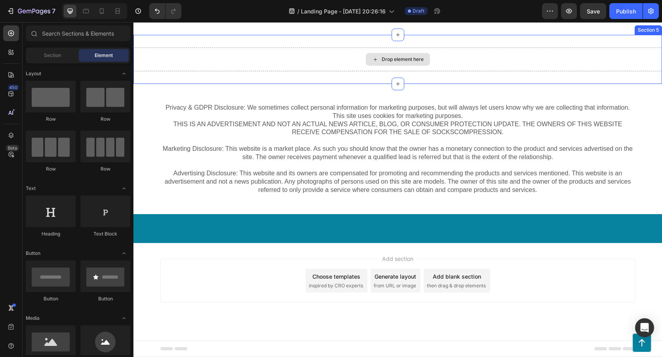
click at [618, 71] on div "Drop element here" at bounding box center [398, 60] width 529 height 24
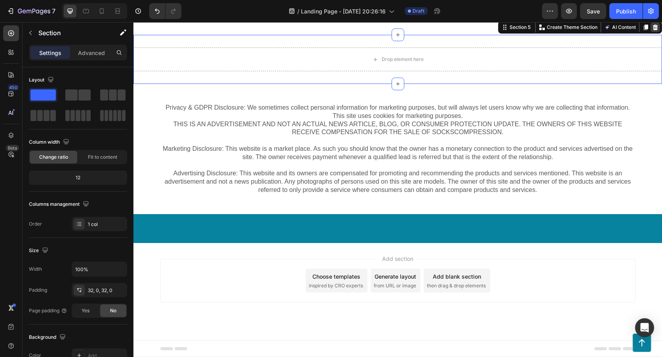
click at [652, 31] on icon at bounding box center [655, 27] width 6 height 6
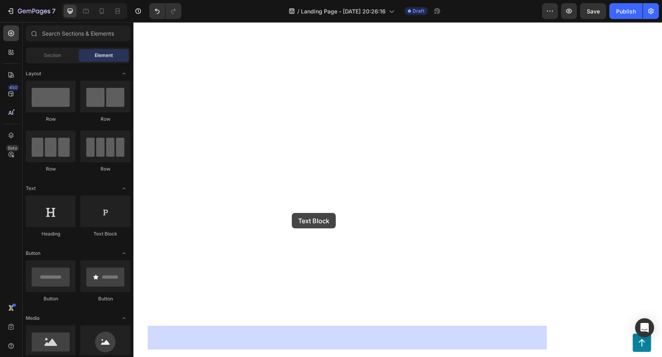
drag, startPoint x: 255, startPoint y: 240, endPoint x: 292, endPoint y: 213, distance: 46.0
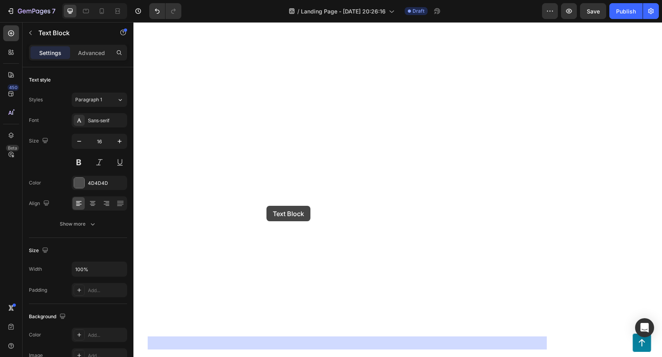
drag, startPoint x: 252, startPoint y: 208, endPoint x: 267, endPoint y: 206, distance: 15.2
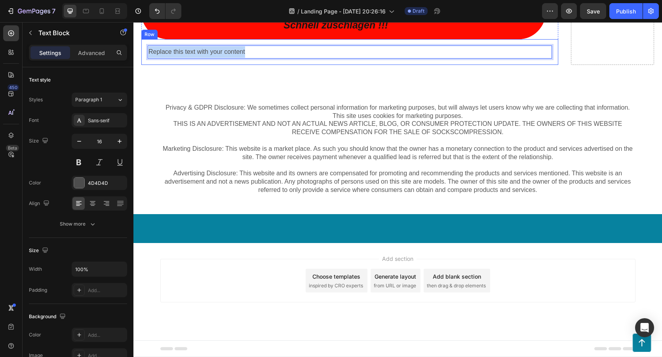
drag, startPoint x: 248, startPoint y: 206, endPoint x: 146, endPoint y: 210, distance: 102.3
click at [146, 65] on div "Replace this text with your content Text Block 0 Row" at bounding box center [349, 52] width 417 height 26
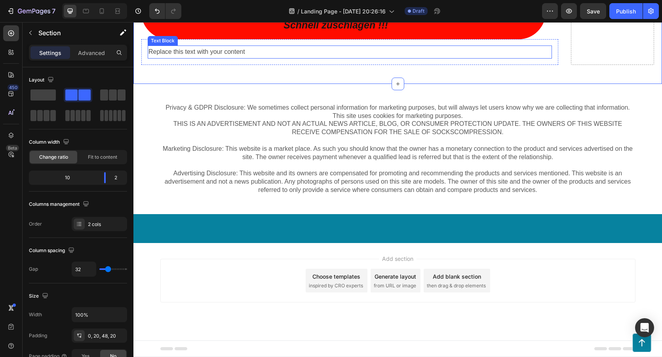
click at [480, 58] on p "Replace this text with your content" at bounding box center [350, 51] width 403 height 11
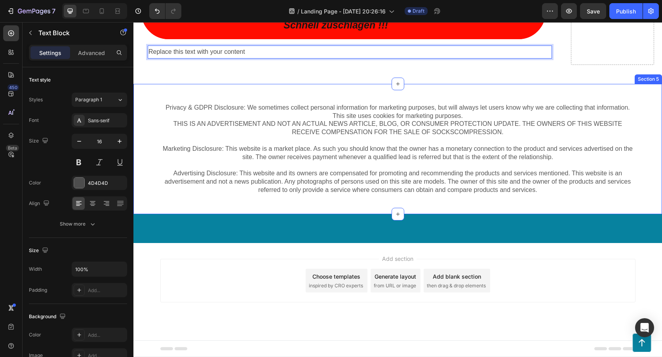
click at [200, 214] on div "Privacy & GDPR Disclosure: We sometimes collect personal information for market…" at bounding box center [398, 149] width 529 height 130
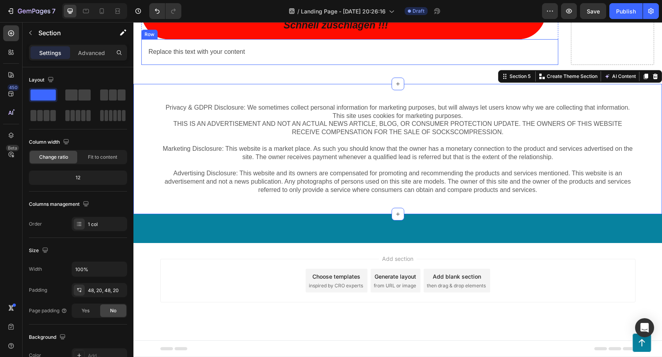
click at [256, 65] on div "Replace this text with your content Text Block Row" at bounding box center [349, 52] width 417 height 26
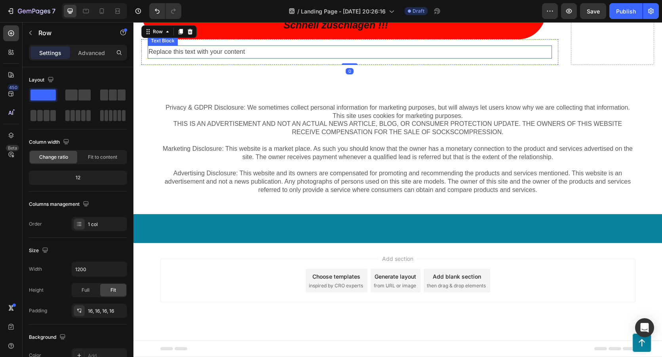
click at [253, 58] on p "Replace this text with your content" at bounding box center [350, 51] width 403 height 11
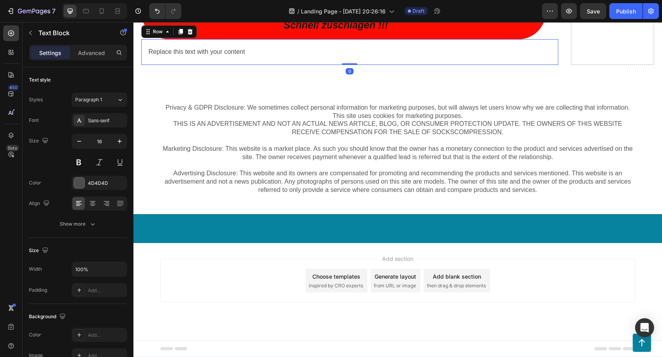
click at [150, 65] on div "Replace this text with your content Text Block Row 0" at bounding box center [349, 52] width 417 height 26
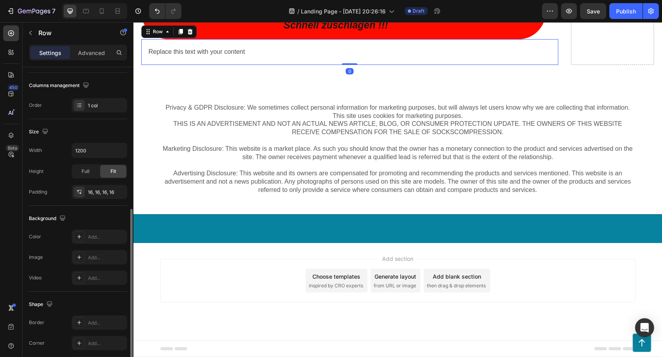
scroll to position [171, 0]
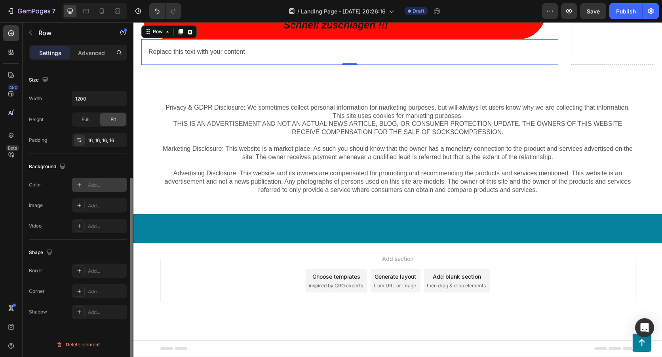
click at [90, 185] on div "Add..." at bounding box center [106, 185] width 37 height 7
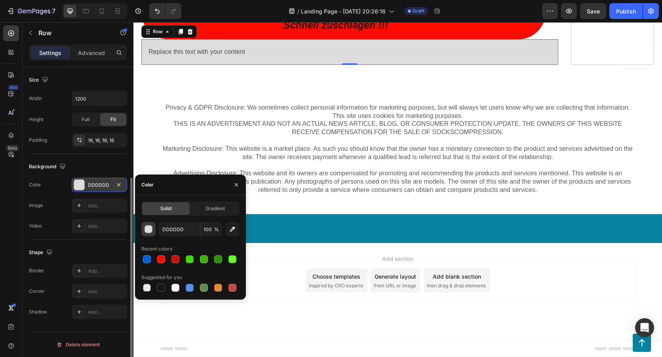
click at [147, 229] on div "button" at bounding box center [149, 230] width 8 height 8
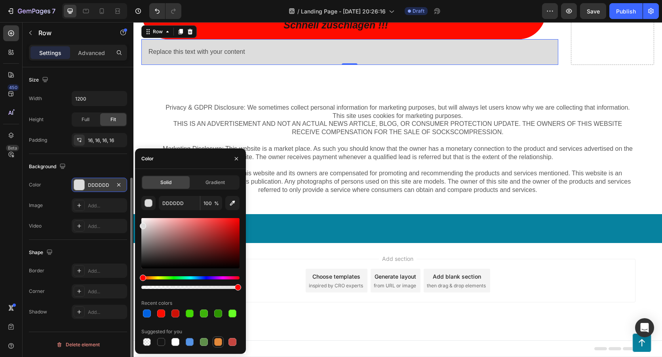
click at [217, 342] on div at bounding box center [218, 342] width 8 height 8
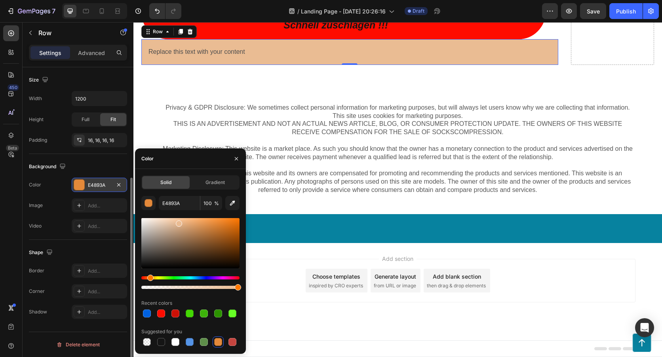
drag, startPoint x: 216, startPoint y: 229, endPoint x: 179, endPoint y: 222, distance: 38.2
click at [179, 222] on div at bounding box center [190, 243] width 98 height 50
type input "EABC93"
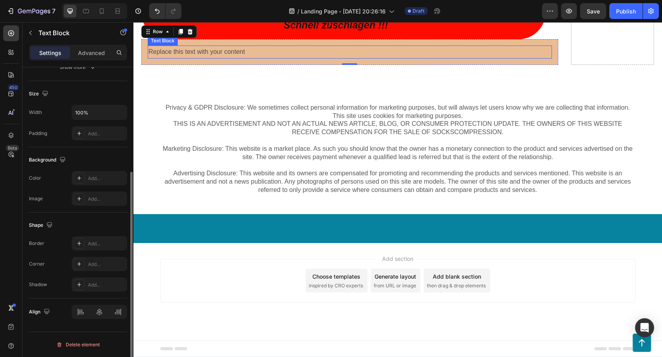
click at [291, 58] on p "Replace this text with your content" at bounding box center [350, 51] width 403 height 11
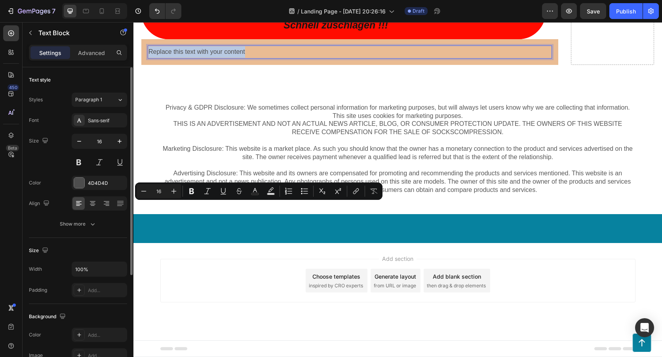
drag, startPoint x: 253, startPoint y: 205, endPoint x: 148, endPoint y: 207, distance: 104.6
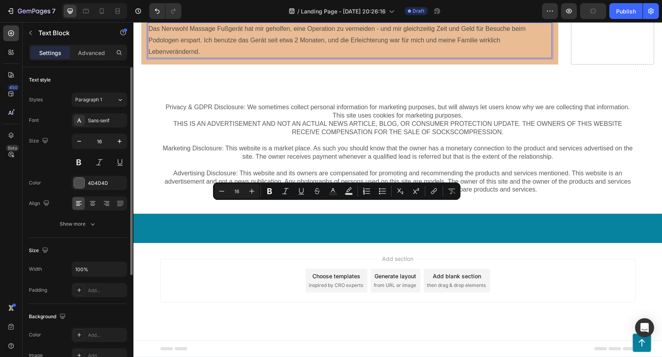
drag, startPoint x: 202, startPoint y: 230, endPoint x: 151, endPoint y: 209, distance: 55.4
click at [151, 57] on p "Das Nervwohl Massage Fußgerät hat mir geholfen, eine Operation zu vermeiden - u…" at bounding box center [350, 40] width 403 height 34
click at [252, 190] on icon "Editor contextual toolbar" at bounding box center [252, 191] width 8 height 8
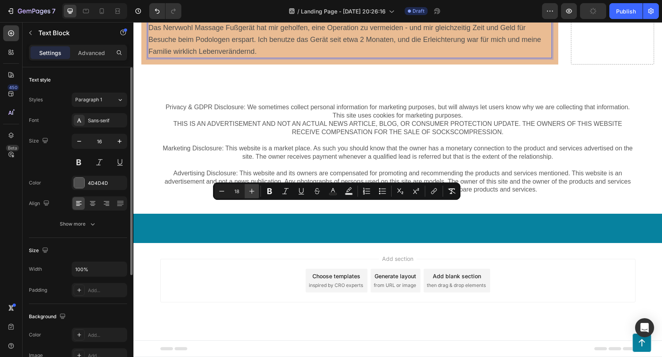
click at [252, 190] on icon "Editor contextual toolbar" at bounding box center [252, 191] width 8 height 8
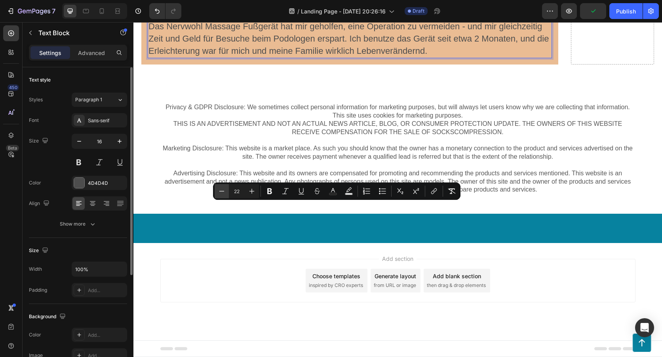
click at [226, 194] on button "Minus" at bounding box center [222, 191] width 14 height 14
type input "20"
click at [268, 195] on icon "Editor contextual toolbar" at bounding box center [270, 191] width 8 height 8
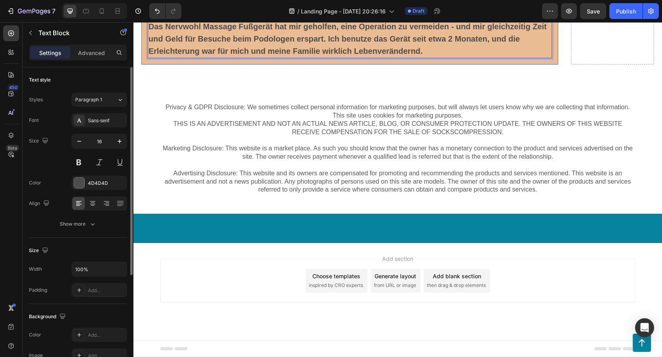
click at [178, 65] on div "Das Nervwohl Massage Fußgerät hat mir geholfen, eine Operation zu vermeiden - u…" at bounding box center [349, 39] width 417 height 51
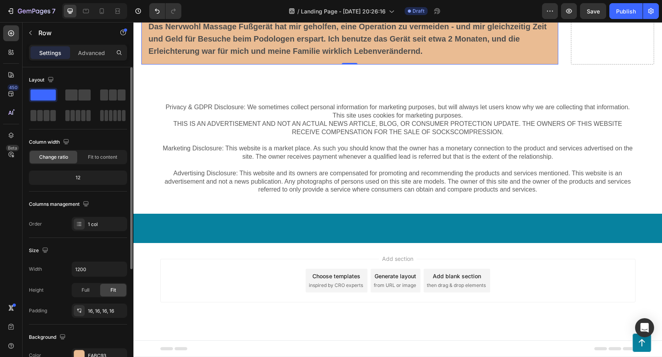
click at [255, 65] on div "Das Nervwohl Massage Fußgerät hat mir geholfen, eine Operation zu vermeiden - u…" at bounding box center [349, 39] width 417 height 51
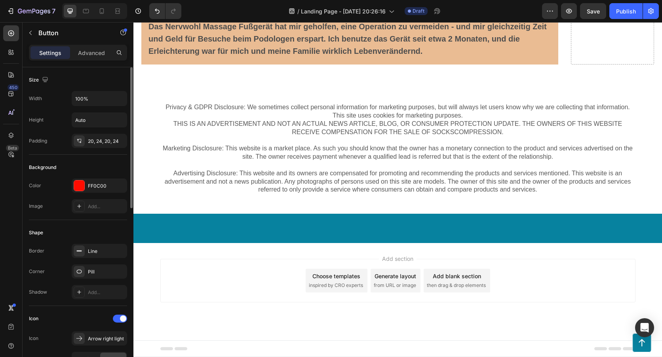
drag, startPoint x: 339, startPoint y: 193, endPoint x: 340, endPoint y: 218, distance: 25.4
click at [340, 14] on div at bounding box center [344, 12] width 16 height 2
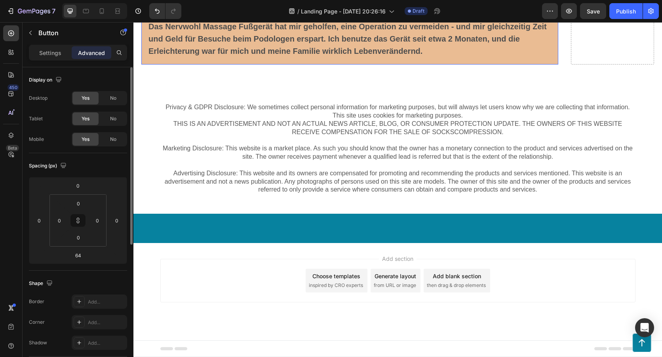
click at [147, 65] on div "Das Nervwohl Massage Fußgerät hat mir geholfen, eine Operation zu vermeiden - u…" at bounding box center [349, 39] width 417 height 51
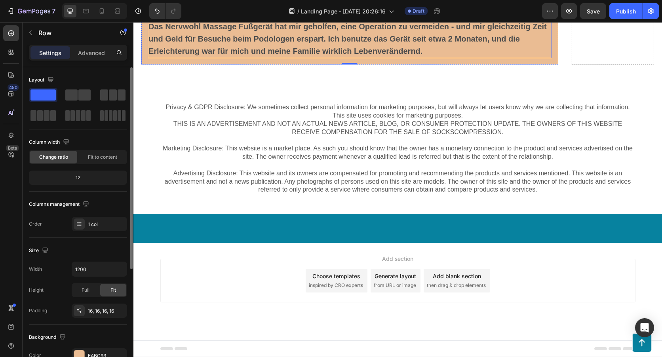
click at [430, 57] on p "Das Nervwohl Massage Fußgerät hat mir geholfen, eine Operation zu vermeiden - u…" at bounding box center [350, 39] width 403 height 36
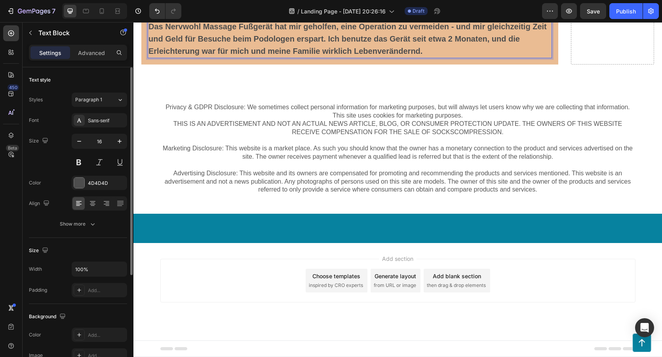
click at [425, 55] on strong "Das Nervwohl Massage Fußgerät hat mir geholfen, eine Operation zu vermeiden - u…" at bounding box center [348, 38] width 399 height 33
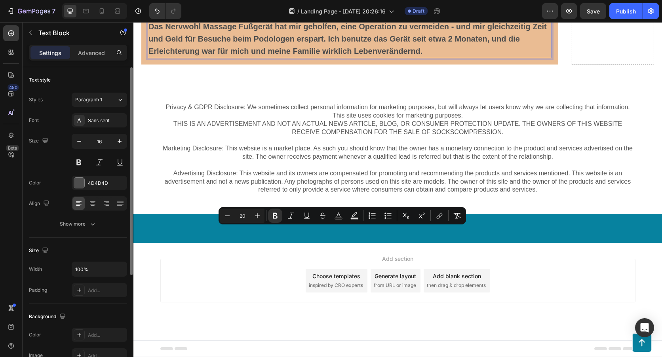
click at [425, 55] on strong "Das Nervwohl Massage Fußgerät hat mir geholfen, eine Operation zu vermeiden - u…" at bounding box center [348, 38] width 399 height 33
click at [429, 57] on p "Das Nervwohl Massage Fußgerät hat mir geholfen, eine Operation zu vermeiden - u…" at bounding box center [350, 39] width 403 height 36
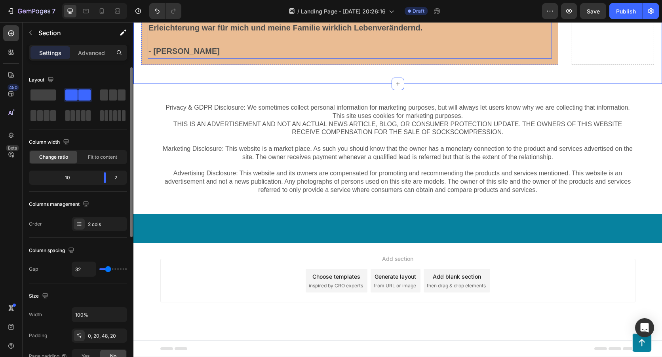
click at [151, 32] on strong "Das Nervwohl Massage Fußgerät hat mir geholfen, eine Operation zu vermeiden - u…" at bounding box center [348, 15] width 399 height 33
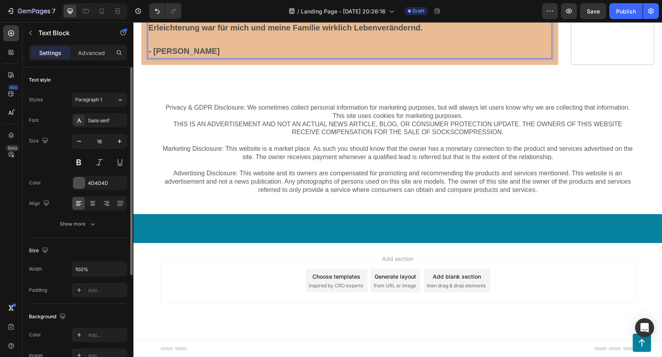
click at [425, 34] on p "„Das Nervwohl Massage Fußgerät hat mir geholfen, eine Operation zu vermeiden - …" at bounding box center [350, 16] width 403 height 36
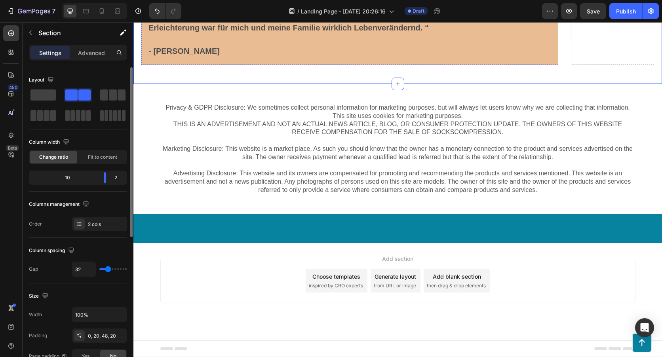
scroll to position [8042, 0]
click at [31, 36] on button "button" at bounding box center [30, 33] width 13 height 13
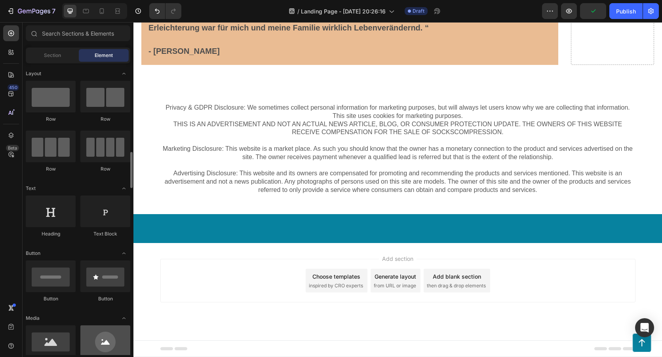
scroll to position [79, 0]
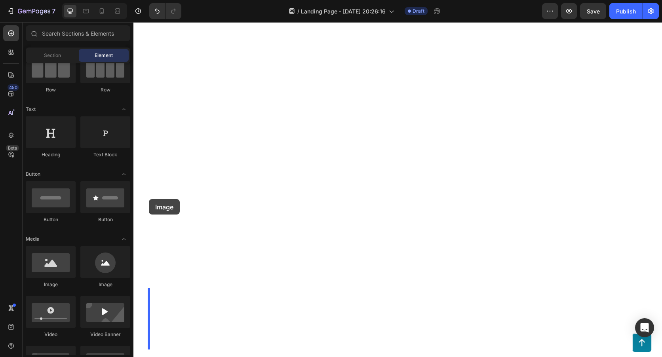
drag, startPoint x: 241, startPoint y: 295, endPoint x: 149, endPoint y: 199, distance: 132.8
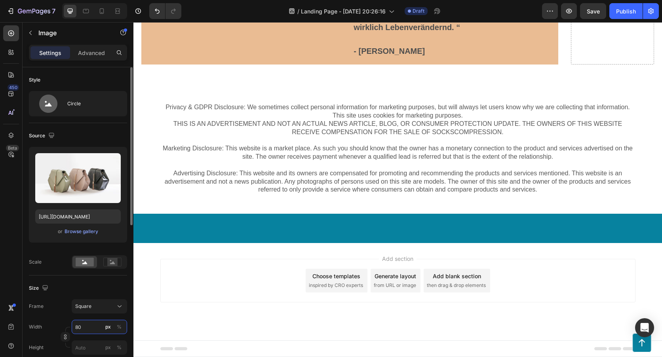
type input "4"
type input "40"
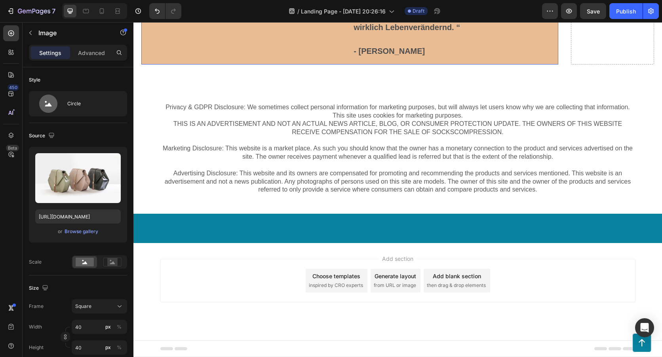
click at [343, 58] on div "Image 0" at bounding box center [247, 9] width 199 height 98
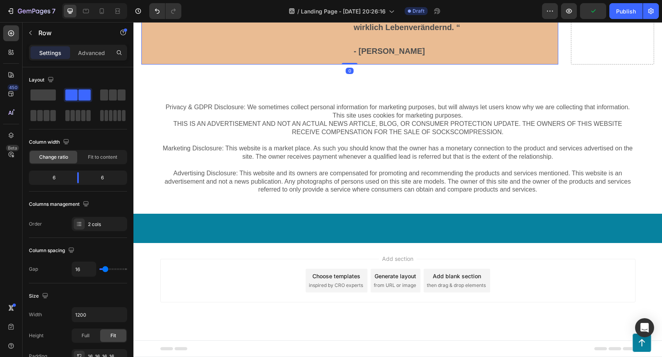
click at [226, 58] on div "Image" at bounding box center [247, 9] width 199 height 98
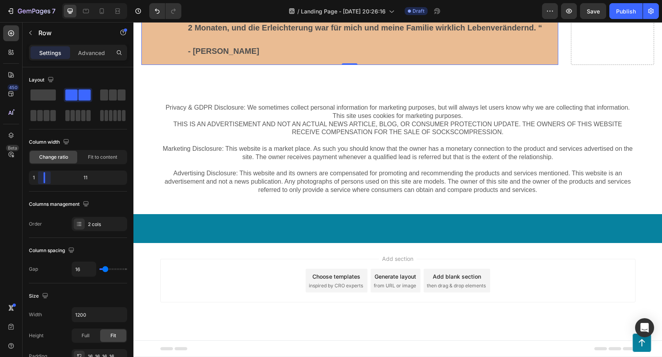
drag, startPoint x: 76, startPoint y: 177, endPoint x: 38, endPoint y: 177, distance: 38.0
click at [38, 0] on body "7 / Landing Page - [DATE] 20:26:16 Draft Preview Save Publish 450 Beta Sections…" at bounding box center [331, 0] width 662 height 0
drag, startPoint x: 43, startPoint y: 179, endPoint x: 4, endPoint y: 163, distance: 42.2
click at [30, 0] on body "7 / Landing Page - [DATE] 20:26:16 Draft Preview Save Publish 450 Beta Sections…" at bounding box center [331, 0] width 662 height 0
click at [167, 13] on img at bounding box center [164, 5] width 16 height 16
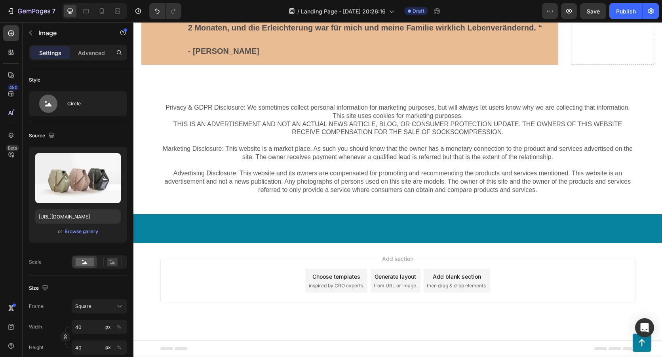
click at [167, 13] on div "Image 0" at bounding box center [164, 5] width 33 height 16
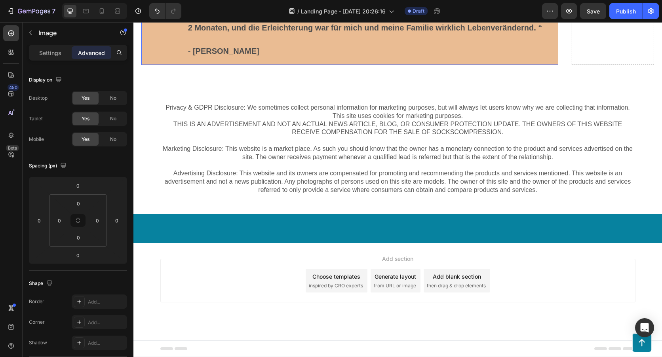
click at [160, 13] on img at bounding box center [164, 5] width 16 height 16
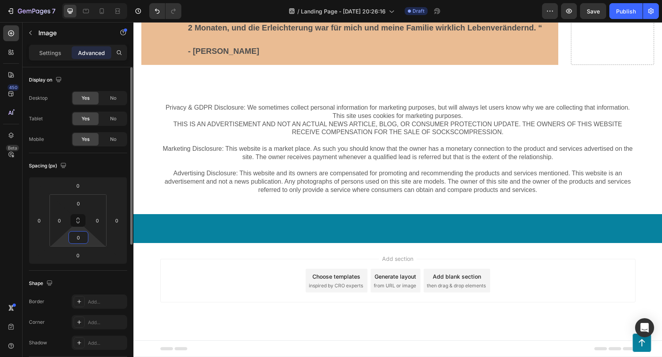
click at [84, 239] on input "0" at bounding box center [79, 238] width 16 height 12
type input "2"
type input "1"
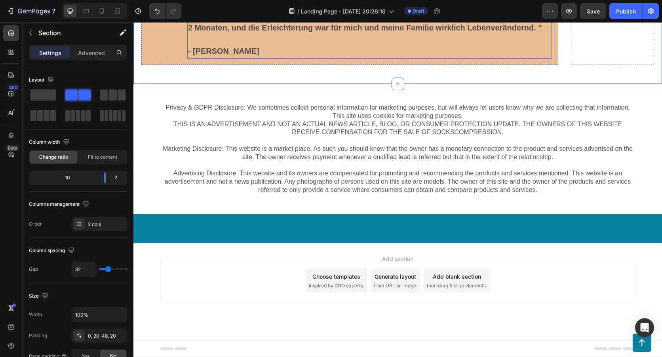
click at [306, 58] on p "- [PERSON_NAME]" at bounding box center [369, 52] width 363 height 12
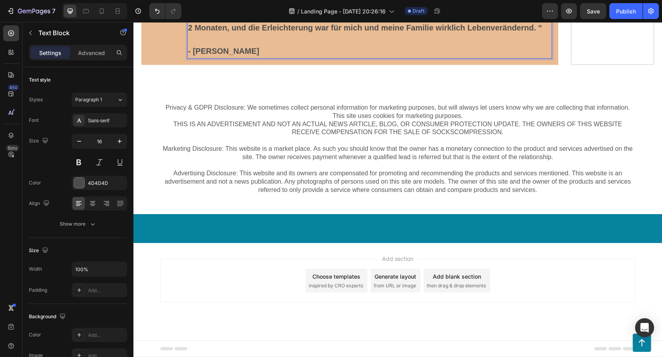
click at [249, 58] on p "- [PERSON_NAME]" at bounding box center [369, 52] width 363 height 12
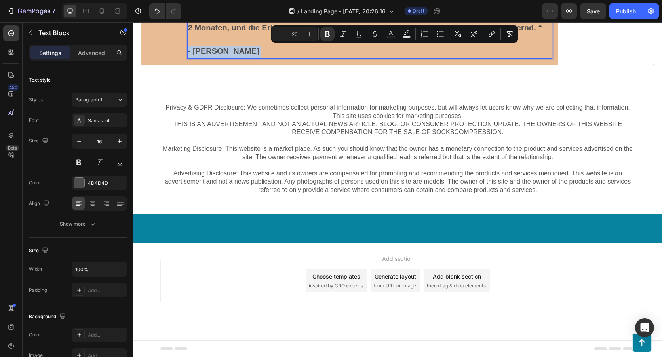
drag, startPoint x: 249, startPoint y: 253, endPoint x: 192, endPoint y: 193, distance: 82.4
click at [192, 59] on div "„Das Nervwohl Massage Fußgerät hat mir geholfen, eine Operation zu vermeiden - …" at bounding box center [369, 28] width 365 height 62
click at [251, 58] on p "- [PERSON_NAME]" at bounding box center [369, 52] width 363 height 12
type input "16"
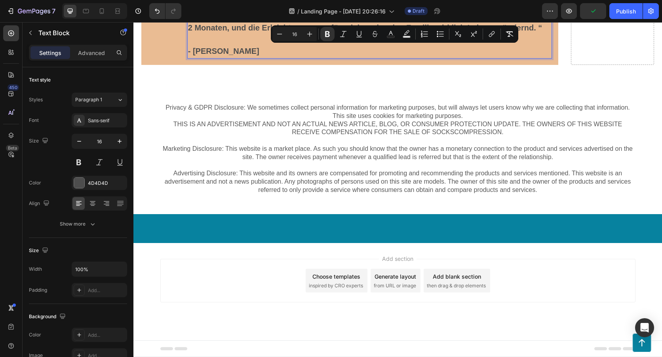
click at [257, 46] on p "Rich Text Editor. Editing area: main" at bounding box center [369, 39] width 363 height 11
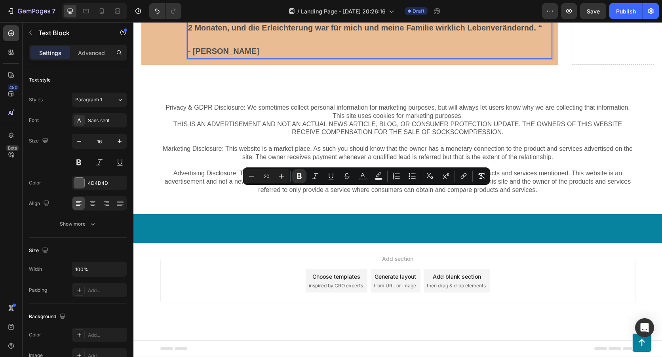
drag, startPoint x: 249, startPoint y: 253, endPoint x: 188, endPoint y: 194, distance: 84.6
click at [188, 59] on div "„Das Nervwohl Massage Fußgerät hat mir geholfen, eine Operation zu vermeiden - …" at bounding box center [369, 28] width 365 height 62
click at [252, 176] on icon "Editor contextual toolbar" at bounding box center [251, 176] width 5 height 0
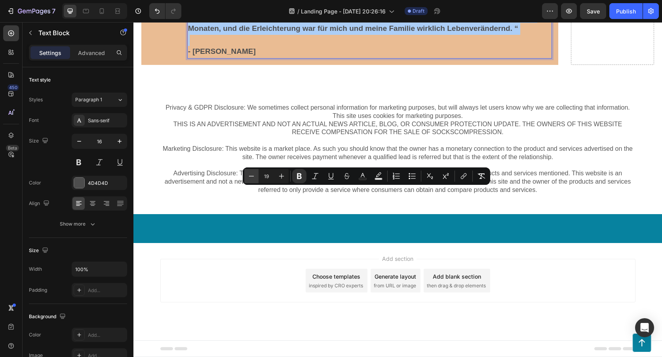
click at [252, 176] on icon "Editor contextual toolbar" at bounding box center [251, 176] width 5 height 0
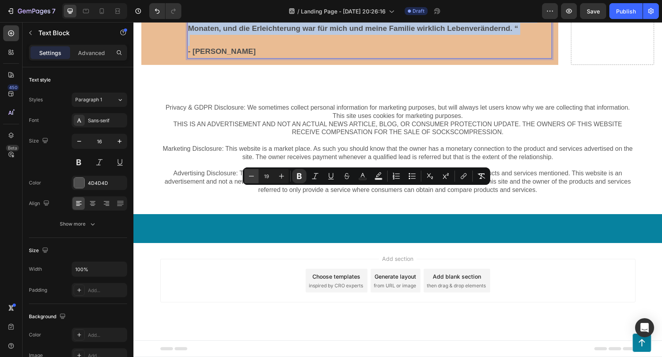
type input "18"
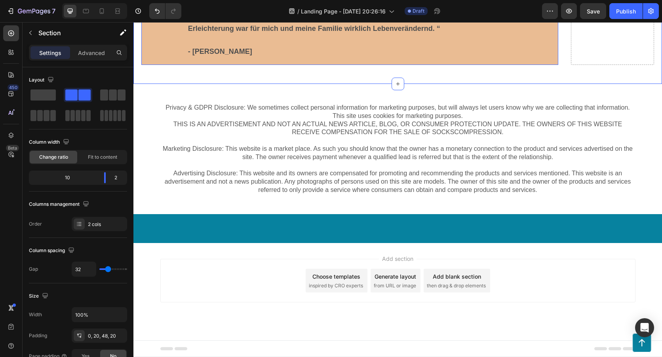
click at [160, 59] on div "Image" at bounding box center [164, 28] width 33 height 60
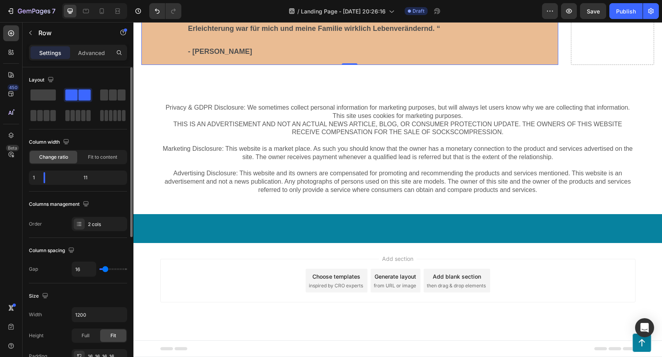
type input "4"
type input "0"
click at [102, 270] on input "range" at bounding box center [113, 270] width 28 height 2
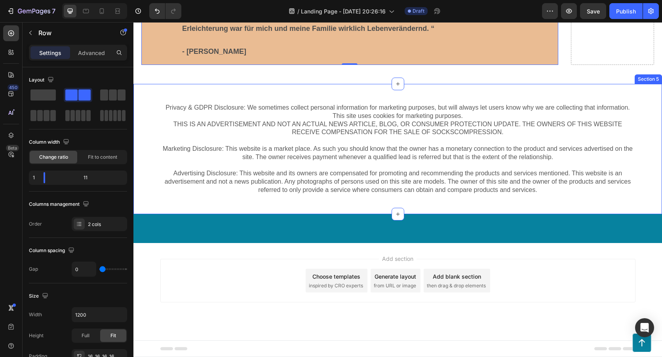
click at [146, 195] on div "Privacy & GDPR Disclosure: We sometimes collect personal information for market…" at bounding box center [397, 149] width 513 height 92
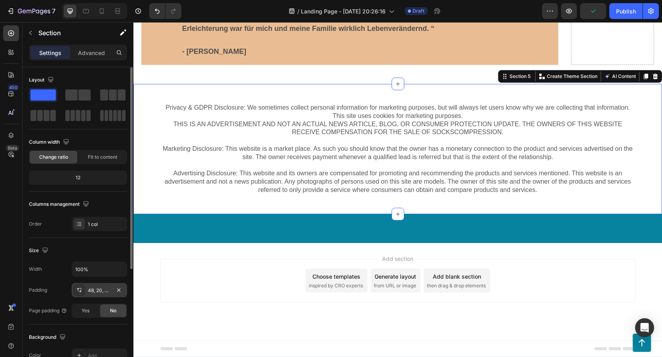
click at [99, 291] on div "48, 20, 48, 20" at bounding box center [99, 290] width 23 height 7
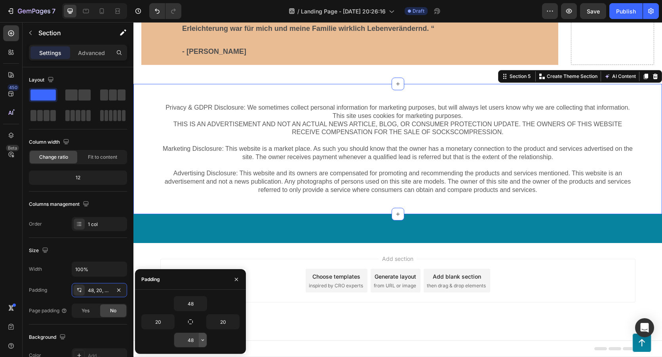
click at [200, 341] on icon "button" at bounding box center [203, 340] width 6 height 6
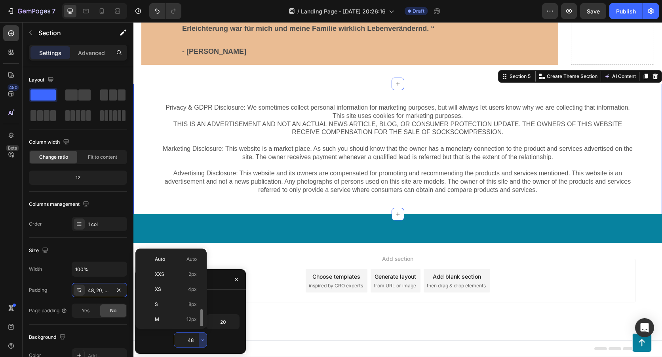
scroll to position [40, 0]
click at [186, 312] on span "24px" at bounding box center [190, 310] width 11 height 7
type input "24"
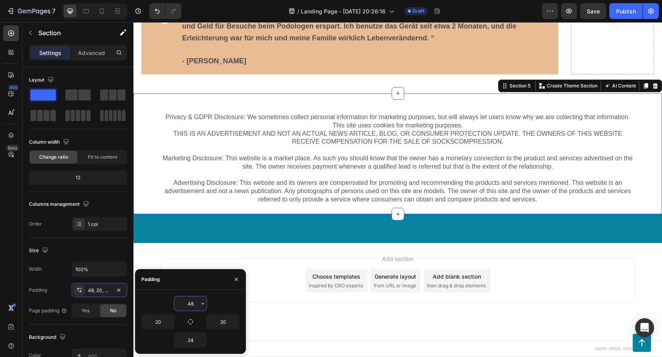
click at [196, 303] on input "48" at bounding box center [190, 304] width 32 height 14
click at [201, 304] on icon "button" at bounding box center [203, 304] width 6 height 6
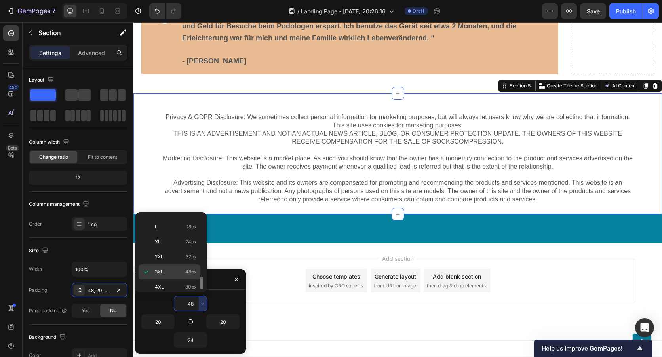
scroll to position [92, 0]
click at [185, 219] on p "XL 24px" at bounding box center [176, 221] width 42 height 7
type input "24"
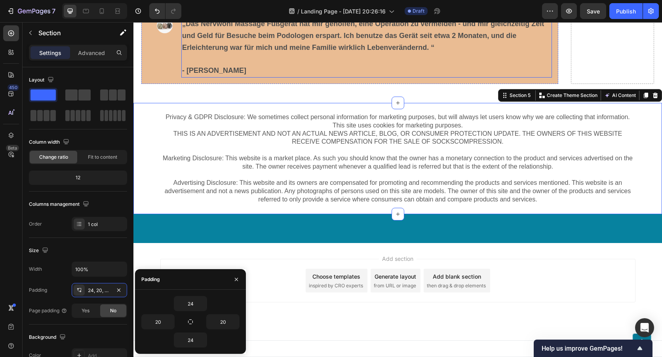
click at [529, 77] on p "- [PERSON_NAME]" at bounding box center [366, 71] width 369 height 12
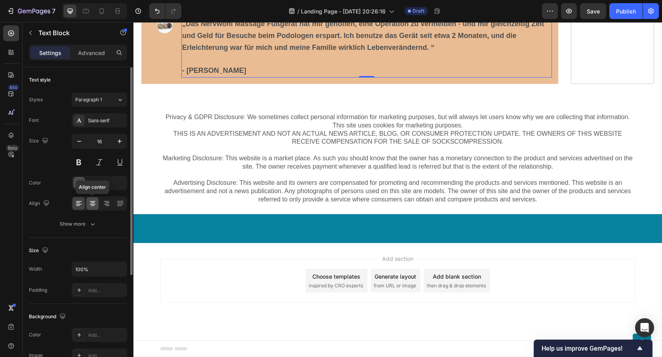
click at [95, 207] on icon at bounding box center [93, 204] width 8 height 8
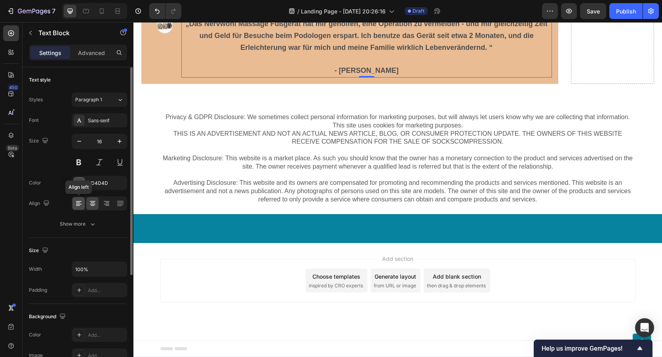
click at [81, 203] on icon at bounding box center [79, 204] width 8 height 8
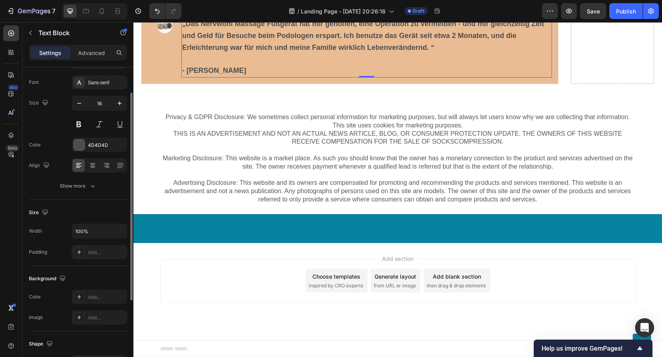
scroll to position [0, 0]
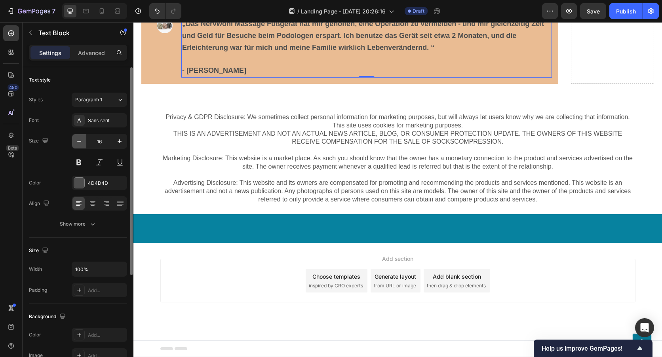
click at [82, 140] on icon "button" at bounding box center [79, 141] width 8 height 8
type input "15"
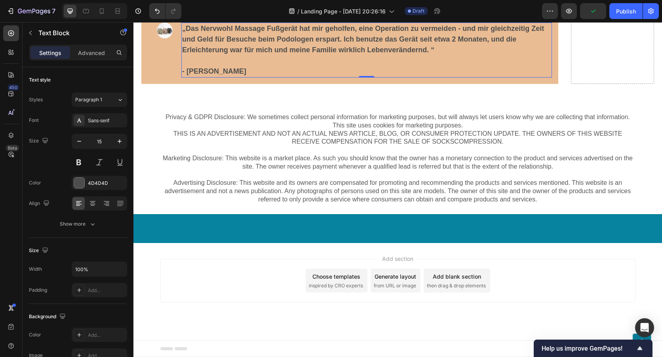
click at [95, 45] on div "Settings Advanced" at bounding box center [78, 53] width 98 height 16
click at [92, 51] on p "Advanced" at bounding box center [91, 53] width 27 height 8
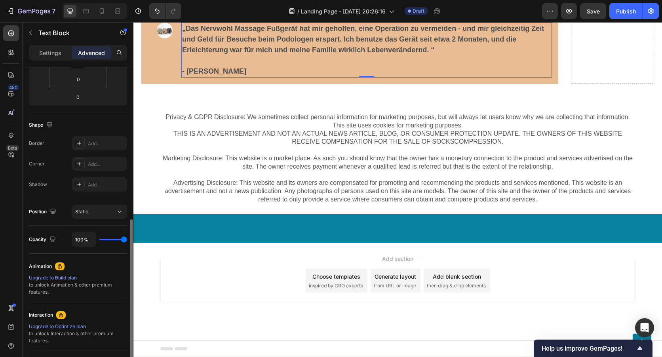
scroll to position [198, 0]
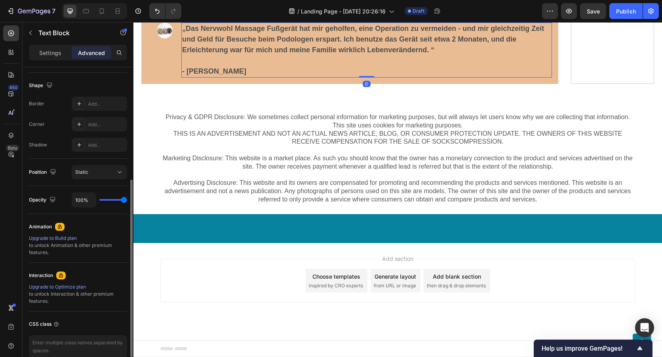
type input "96%"
type input "96"
type input "93%"
type input "93"
type input "91%"
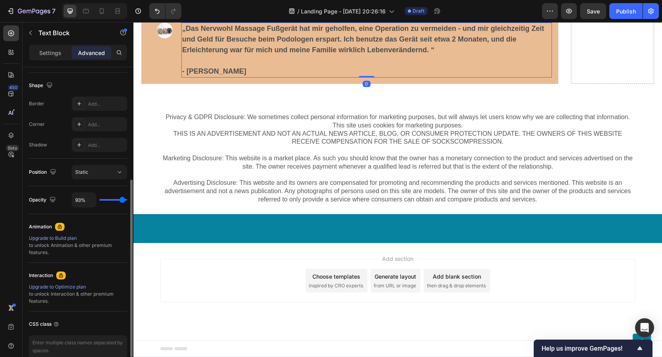
type input "91"
type input "85%"
type input "85"
type input "83%"
type input "83"
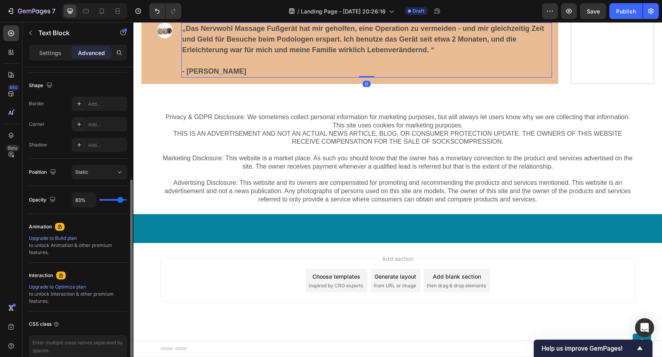
type input "80%"
type input "80"
type input "78%"
type input "78"
type input "76%"
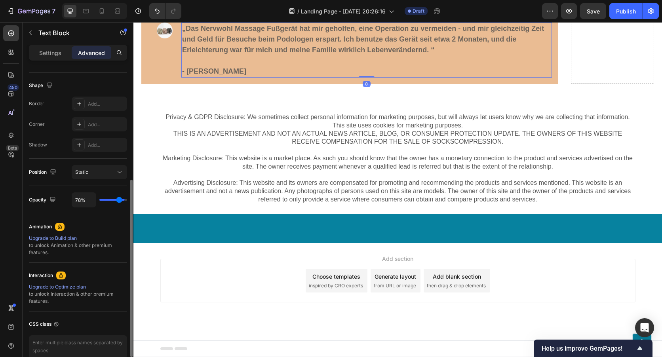
type input "76"
type input "74%"
type input "74"
type input "72%"
type input "72"
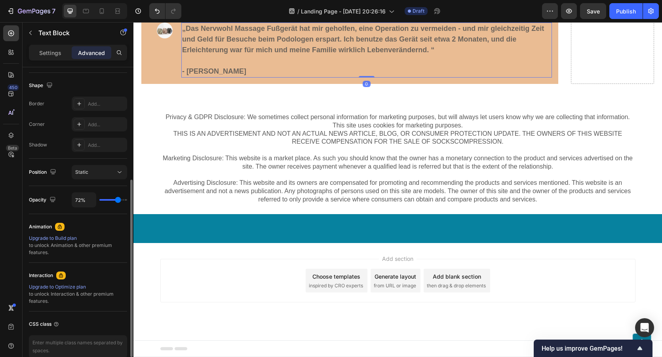
type input "70%"
type input "70"
type input "69%"
type input "69"
type input "67%"
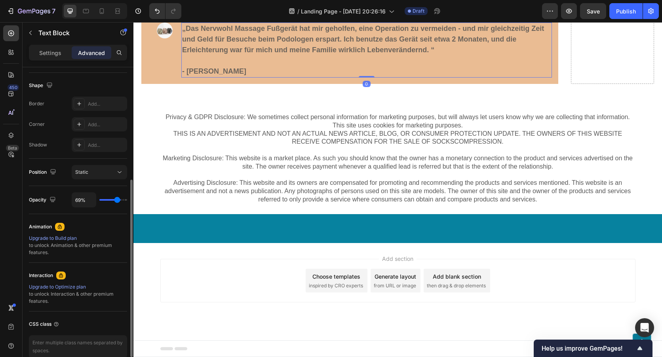
type input "67"
type input "65%"
type input "65"
type input "72%"
type input "72"
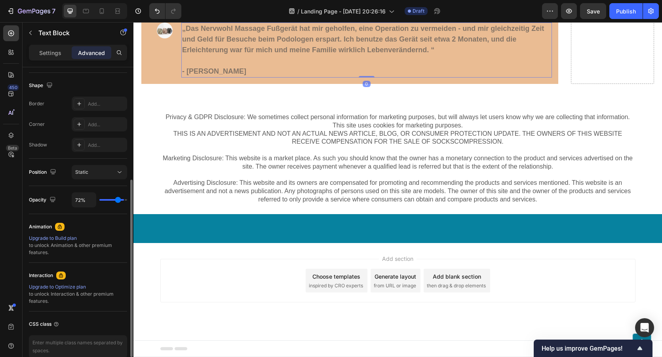
type input "87%"
type input "87"
type input "100%"
type input "100"
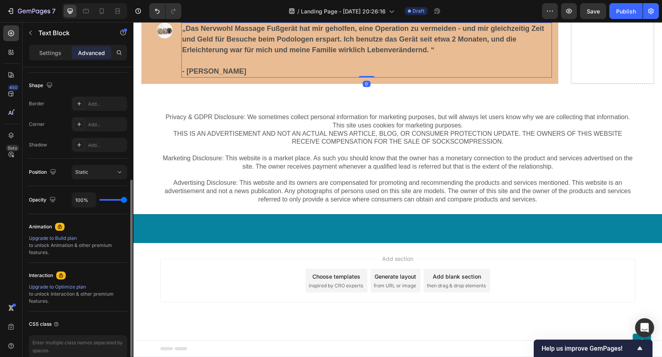
drag, startPoint x: 124, startPoint y: 198, endPoint x: 135, endPoint y: 200, distance: 11.0
click at [127, 200] on input "range" at bounding box center [113, 200] width 28 height 2
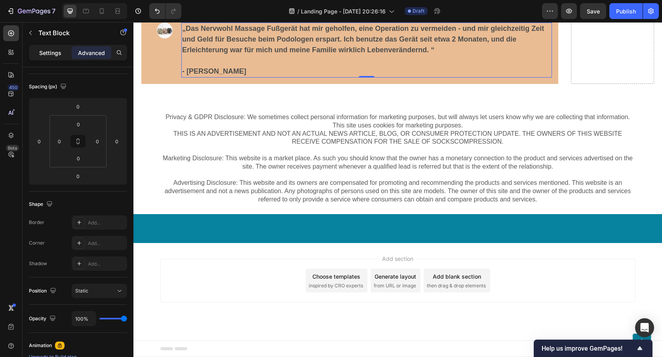
click at [55, 58] on div "Settings" at bounding box center [51, 52] width 40 height 13
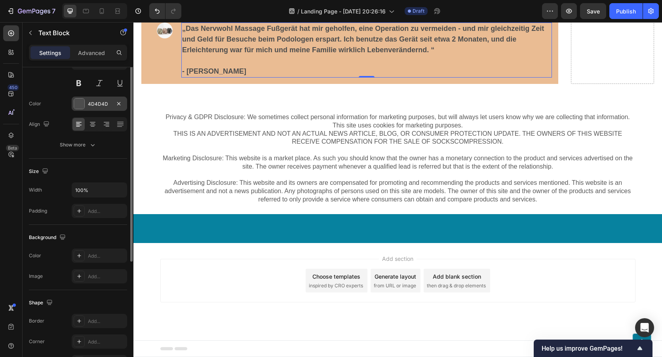
scroll to position [40, 0]
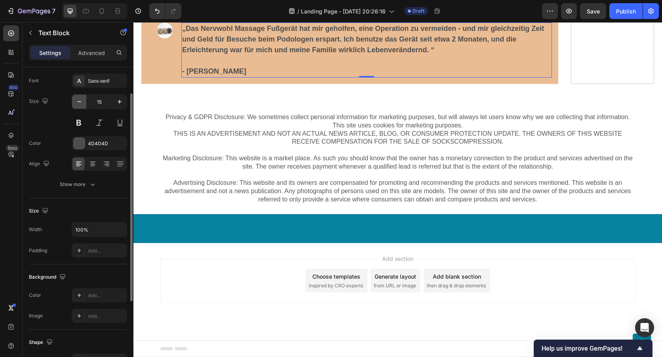
click at [79, 99] on icon "button" at bounding box center [79, 102] width 8 height 8
type input "13"
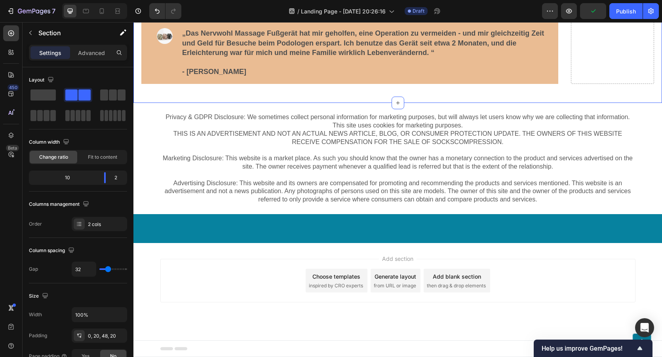
scroll to position [8002, 0]
click at [161, 78] on div "Image" at bounding box center [165, 53] width 34 height 50
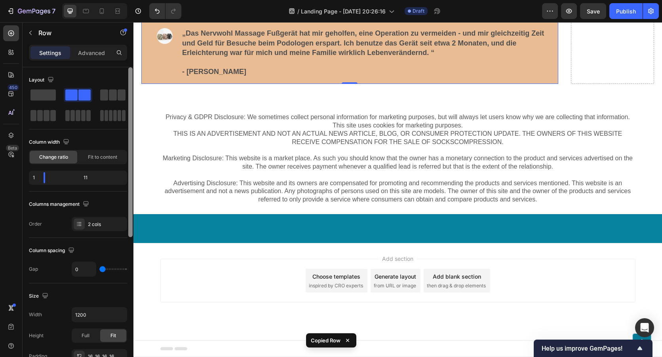
scroll to position [8042, 0]
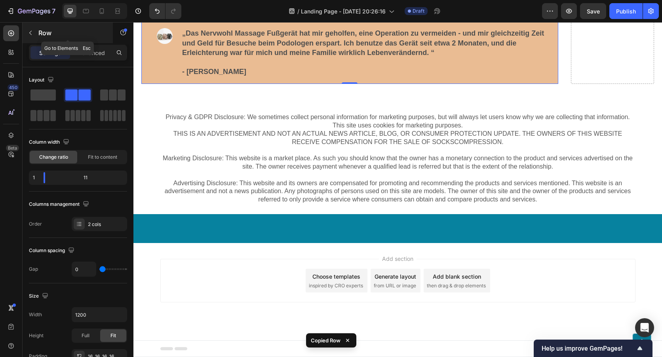
click at [32, 32] on icon "button" at bounding box center [30, 33] width 6 height 6
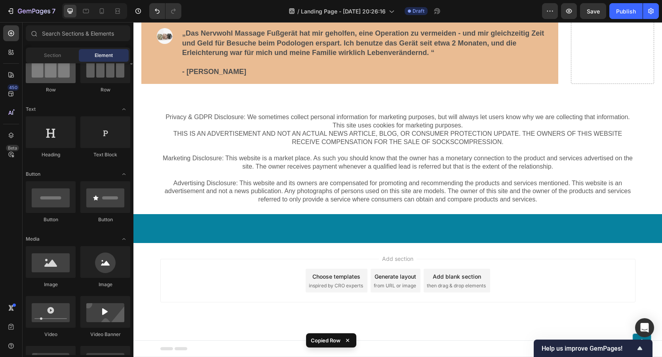
scroll to position [40, 0]
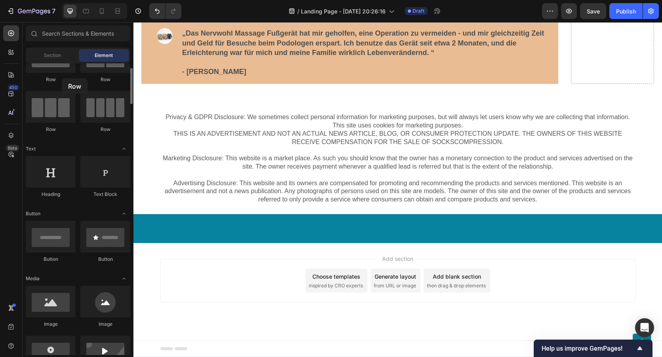
drag, startPoint x: 57, startPoint y: 78, endPoint x: 62, endPoint y: 78, distance: 4.8
click at [62, 78] on div "Row" at bounding box center [51, 79] width 50 height 7
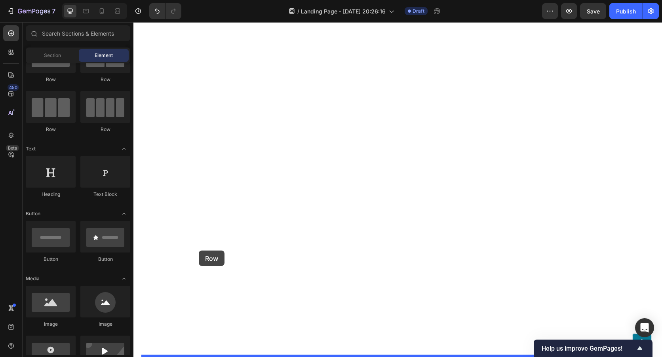
drag, startPoint x: 193, startPoint y: 93, endPoint x: 199, endPoint y: 251, distance: 157.4
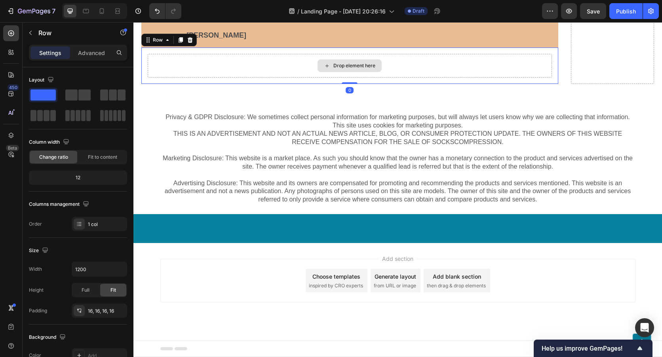
scroll to position [8081, 0]
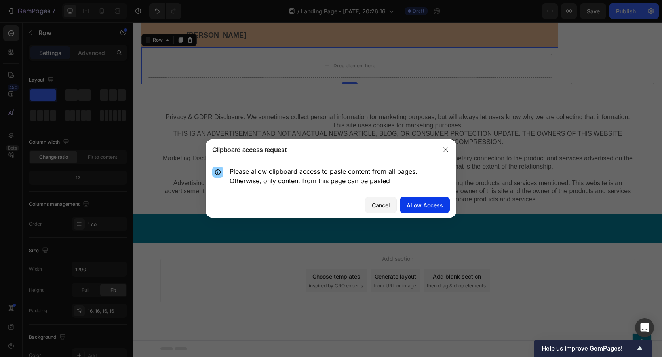
click at [423, 207] on div "Allow Access" at bounding box center [425, 205] width 36 height 8
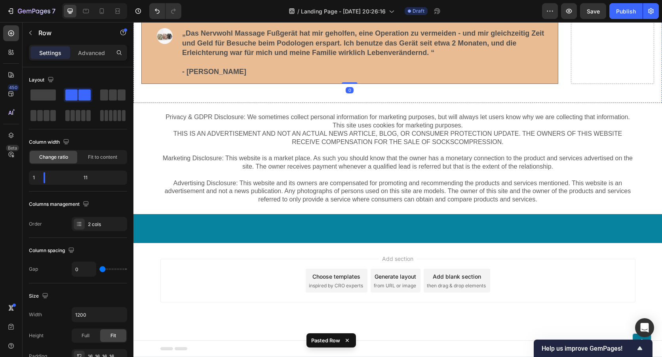
click at [265, 15] on div "Drop element here" at bounding box center [350, 4] width 404 height 24
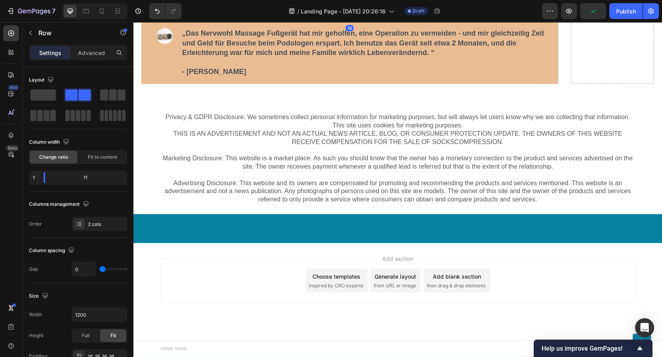
drag, startPoint x: 348, startPoint y: 202, endPoint x: 349, endPoint y: 207, distance: 5.6
click at [349, 22] on div at bounding box center [350, 20] width 16 height 2
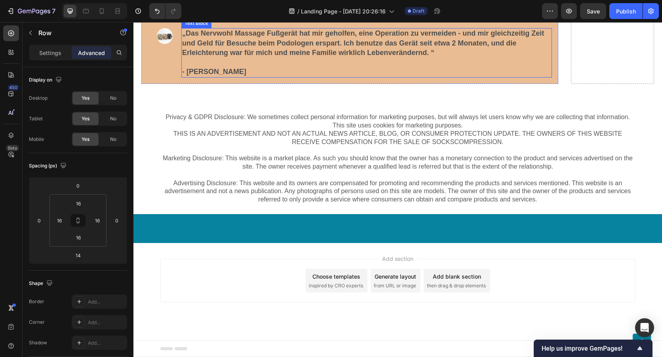
click at [427, 57] on strong "„Das Nervwohl Massage Fußgerät hat mir geholfen, eine Operation zu vermeiden - …" at bounding box center [363, 42] width 362 height 27
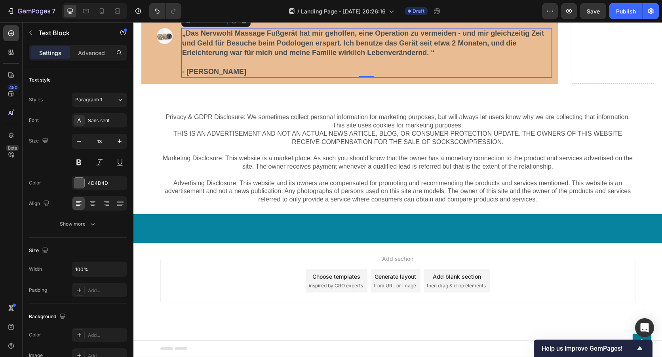
click at [428, 57] on strong "„Das Nervwohl Massage Fußgerät hat mir geholfen, eine Operation zu vermeiden - …" at bounding box center [363, 42] width 362 height 27
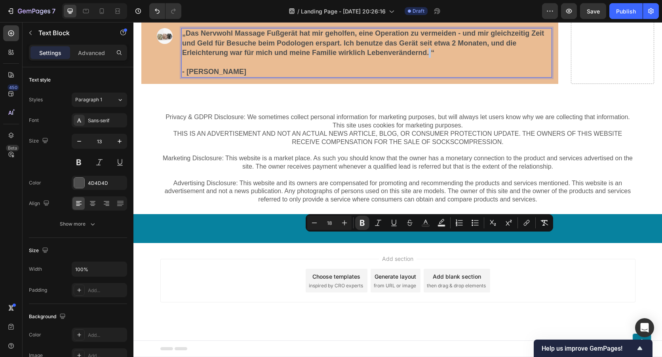
click at [429, 57] on strong "„Das Nervwohl Massage Fußgerät hat mir geholfen, eine Operation zu vermeiden - …" at bounding box center [363, 42] width 362 height 27
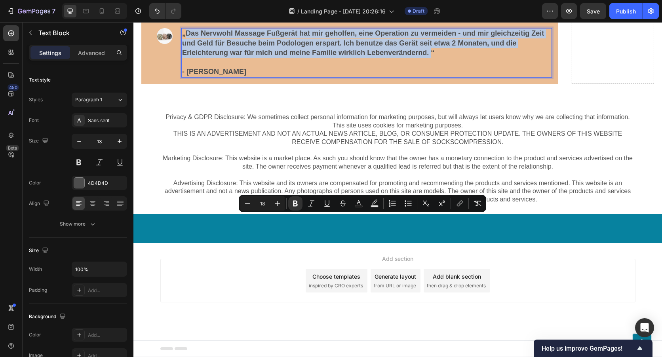
drag, startPoint x: 429, startPoint y: 238, endPoint x: 187, endPoint y: 218, distance: 243.6
click at [187, 57] on strong "„Das Nervwohl Massage Fußgerät hat mir geholfen, eine Operation zu vermeiden - …" at bounding box center [363, 42] width 362 height 27
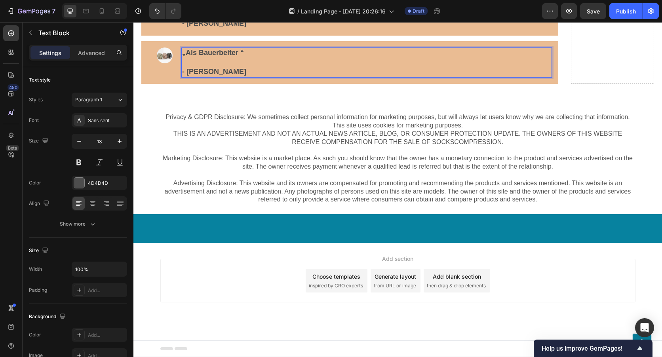
click at [218, 57] on strong "„Als Bauerbeiter “" at bounding box center [213, 53] width 62 height 8
click at [256, 58] on p "„Als Bauarbeiter “" at bounding box center [366, 53] width 369 height 10
click at [240, 57] on strong "„Als Bauarbeiter “" at bounding box center [213, 53] width 62 height 8
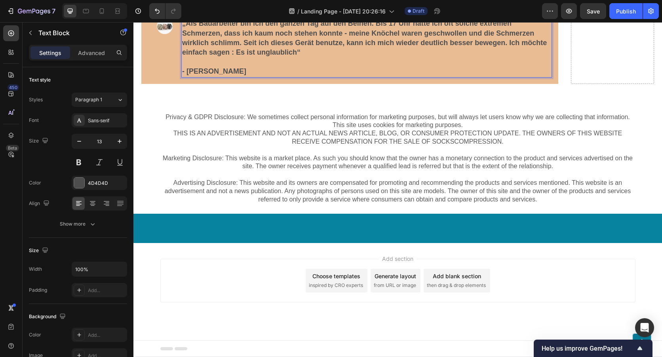
click at [257, 56] on strong "„Als Bauarbeiter bin ich den ganzen Tag auf den Beinen. Bis 17 Uhr hatte ich of…" at bounding box center [364, 37] width 365 height 37
click at [259, 56] on strong "„Als Bauarbeiter bin ich den ganzen Tag auf den Beinen. Bis 17 Uhr hatte ich of…" at bounding box center [364, 37] width 365 height 37
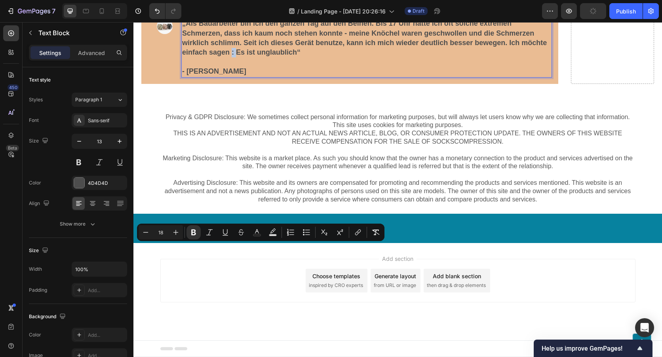
click at [259, 56] on strong "„Als Bauarbeiter bin ich den ganzen Tag auf den Beinen. Bis 17 Uhr hatte ich of…" at bounding box center [364, 37] width 365 height 37
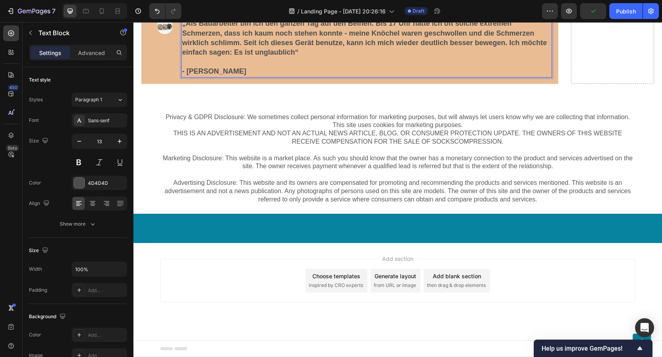
click at [321, 56] on strong "„Als Bauarbeiter bin ich den ganzen Tag auf den Beinen. Bis 17 Uhr hatte ich of…" at bounding box center [364, 37] width 365 height 37
click at [243, 76] on p "- [PERSON_NAME]" at bounding box center [366, 72] width 369 height 10
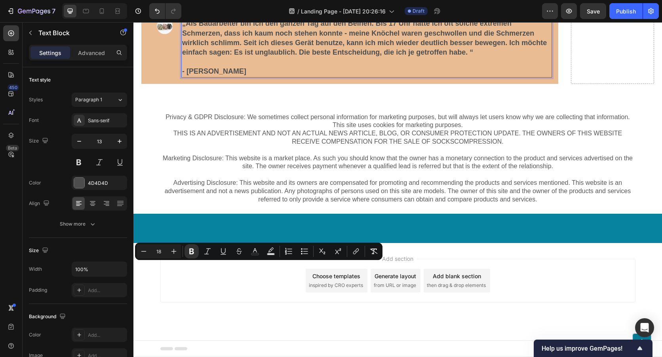
drag, startPoint x: 238, startPoint y: 266, endPoint x: 185, endPoint y: 269, distance: 52.8
click at [185, 76] on p "- [PERSON_NAME]" at bounding box center [366, 72] width 369 height 10
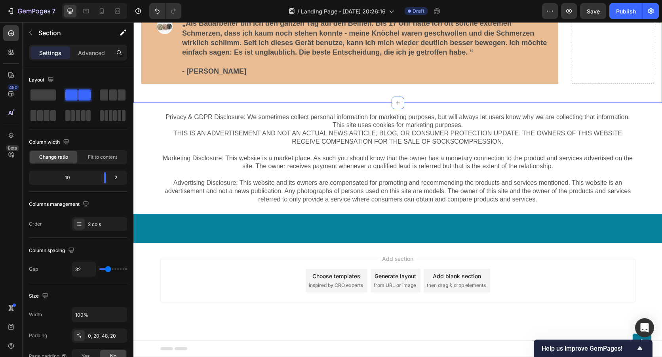
scroll to position [8042, 0]
click at [164, 77] on div "Image" at bounding box center [165, 47] width 34 height 59
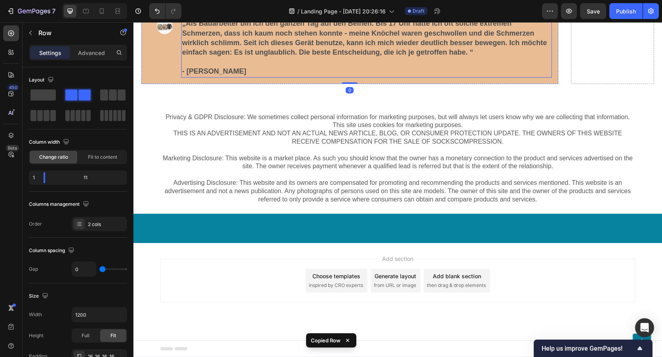
scroll to position [8121, 0]
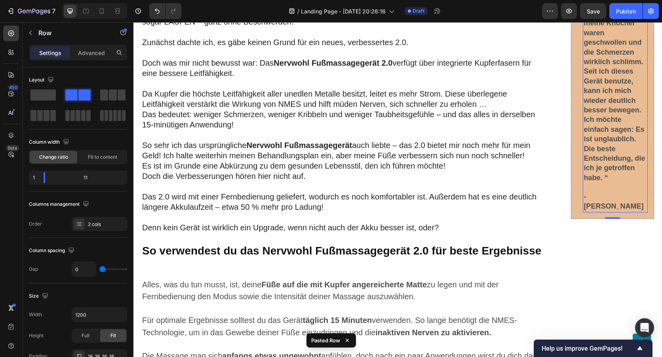
scroll to position [2226, 0]
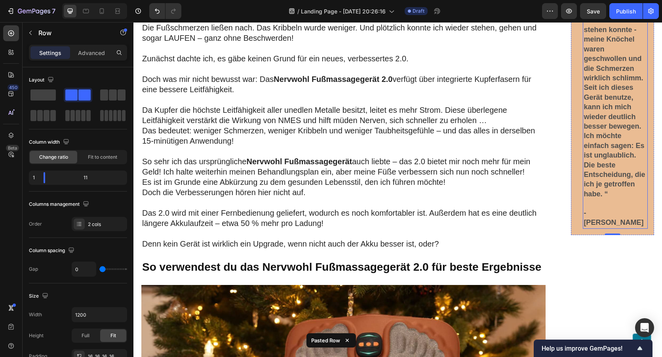
click at [625, 87] on strong "„Als Bauarbeiter bin ich den ganzen Tag auf den Beinen. Bis 17 Uhr hatte ich of…" at bounding box center [614, 68] width 61 height 259
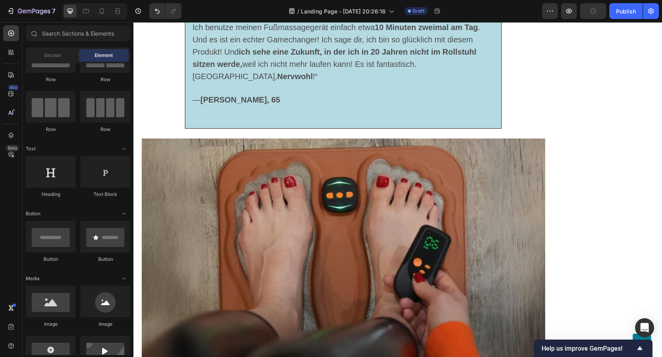
scroll to position [2985, 0]
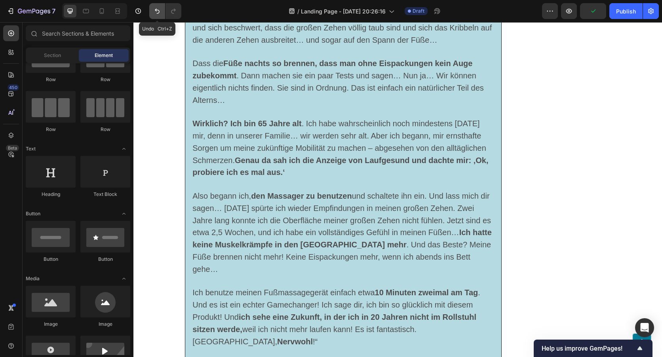
click at [154, 11] on icon "Undo/Redo" at bounding box center [157, 11] width 8 height 8
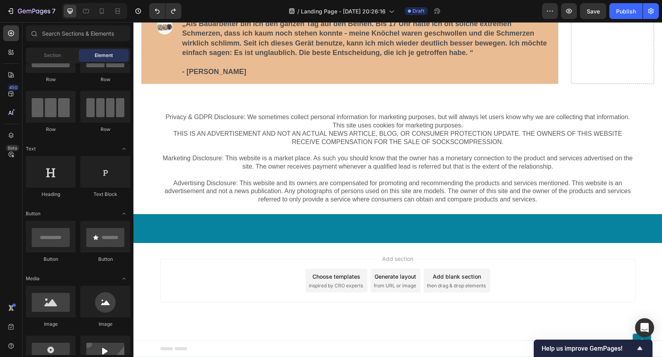
scroll to position [7085, 0]
drag, startPoint x: 661, startPoint y: 216, endPoint x: 784, endPoint y: 355, distance: 185.5
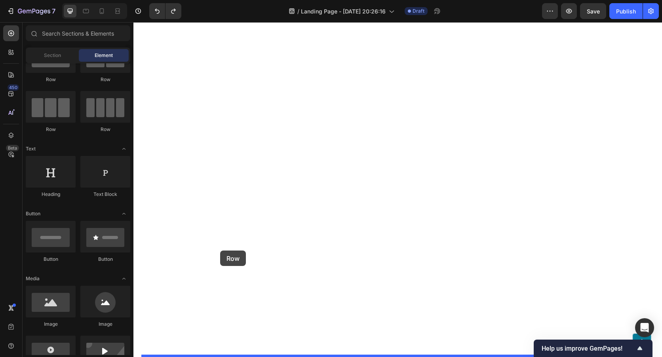
drag, startPoint x: 195, startPoint y: 92, endPoint x: 220, endPoint y: 251, distance: 161.3
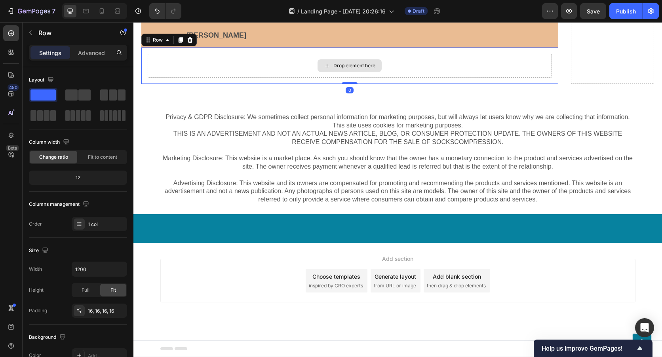
click at [212, 78] on div "Drop element here" at bounding box center [350, 66] width 404 height 24
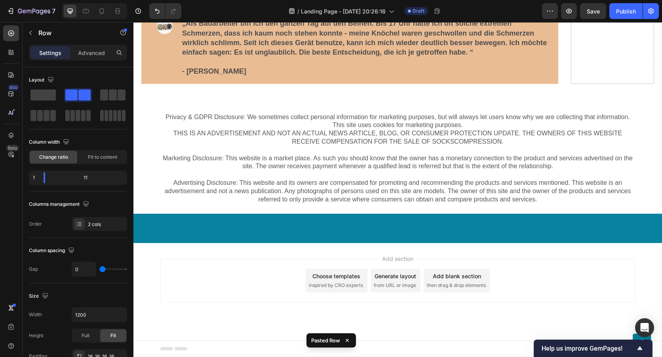
drag, startPoint x: 350, startPoint y: 245, endPoint x: 351, endPoint y: 253, distance: 8.1
click at [351, 12] on div at bounding box center [350, 11] width 16 height 2
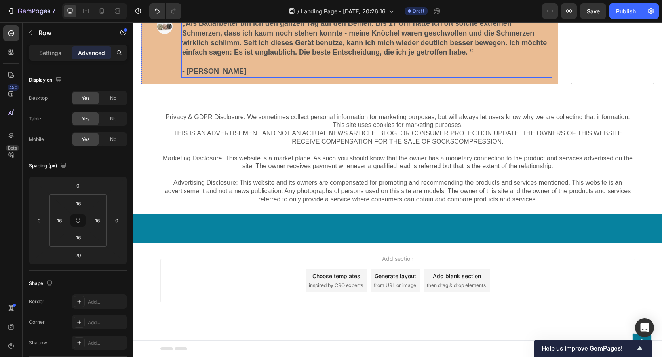
click at [232, 76] on p "- [PERSON_NAME]" at bounding box center [366, 72] width 369 height 10
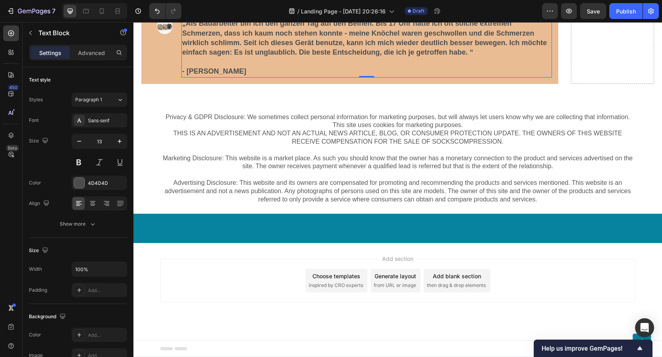
click at [493, 56] on strong "„Als Bauarbeiter bin ich den ganzen Tag auf den Beinen. Bis 17 Uhr hatte ich of…" at bounding box center [364, 37] width 365 height 37
click at [496, 56] on strong "„Als Bauarbeiter bin ich den ganzen Tag auf den Beinen. Bis 17 Uhr hatte ich of…" at bounding box center [364, 37] width 365 height 37
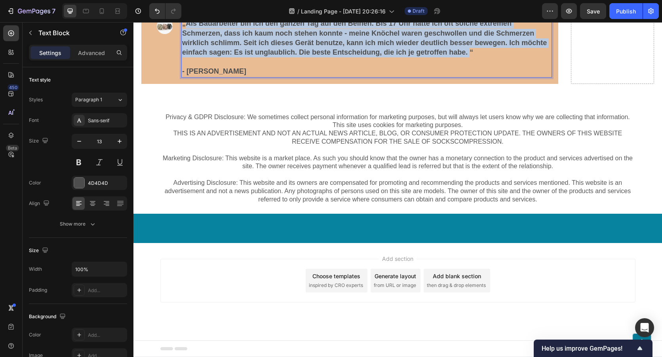
drag, startPoint x: 496, startPoint y: 295, endPoint x: 187, endPoint y: 267, distance: 310.2
click at [187, 56] on strong "„Als Bauarbeiter bin ich den ganzen Tag auf den Beinen. Bis 17 Uhr hatte ich of…" at bounding box center [364, 37] width 365 height 37
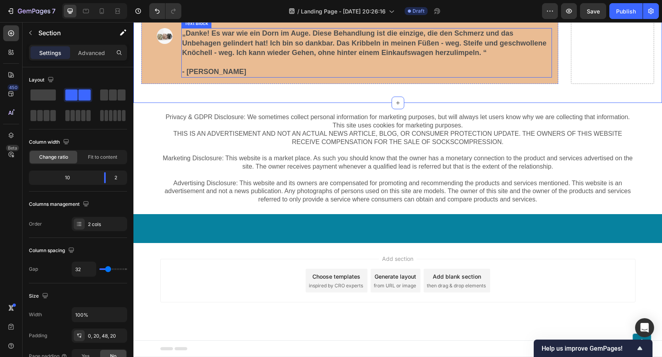
click at [223, 76] on strong "- [PERSON_NAME]" at bounding box center [214, 72] width 64 height 8
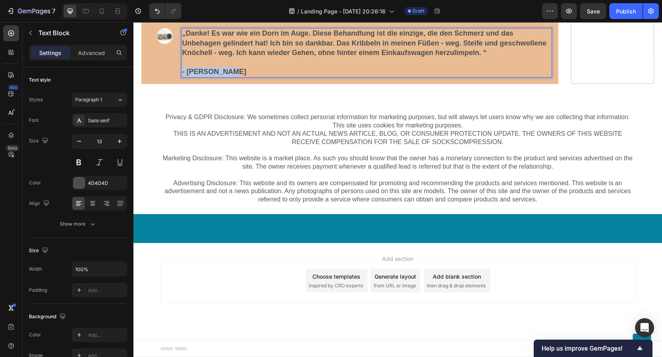
click at [230, 77] on p "- [PERSON_NAME]" at bounding box center [366, 72] width 369 height 10
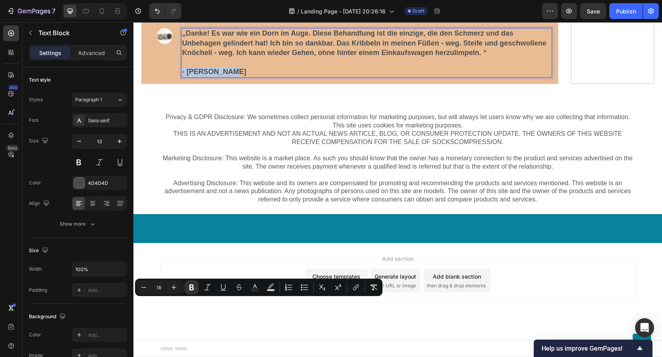
click at [230, 77] on p "- [PERSON_NAME]" at bounding box center [366, 72] width 369 height 10
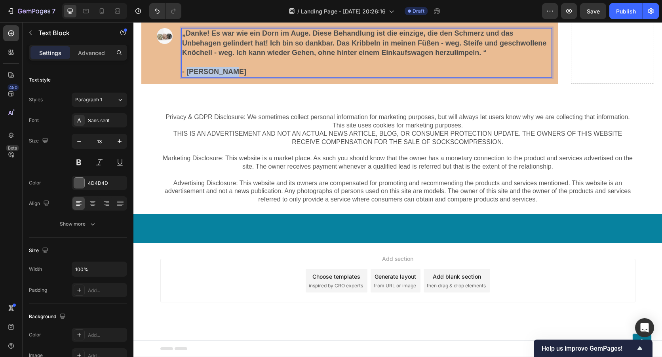
drag, startPoint x: 230, startPoint y: 303, endPoint x: 189, endPoint y: 304, distance: 41.2
click at [189, 77] on p "- [PERSON_NAME]" at bounding box center [366, 72] width 369 height 10
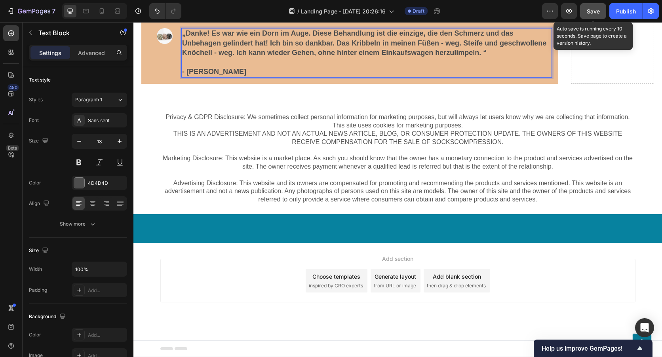
click at [598, 12] on span "Save" at bounding box center [593, 11] width 13 height 7
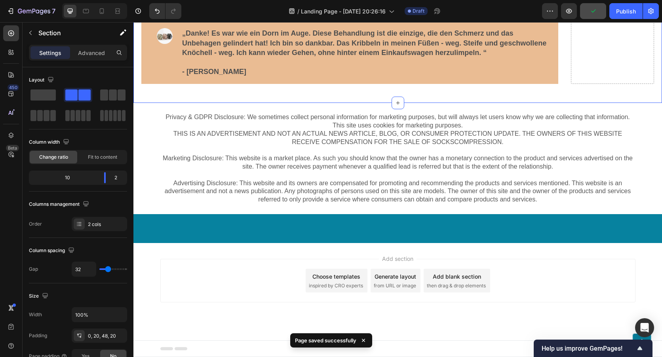
scroll to position [7125, 0]
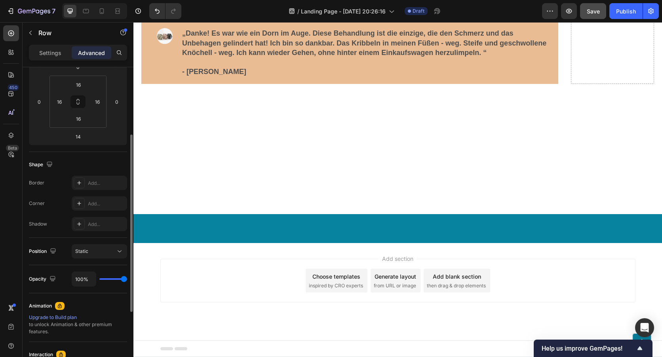
scroll to position [237, 0]
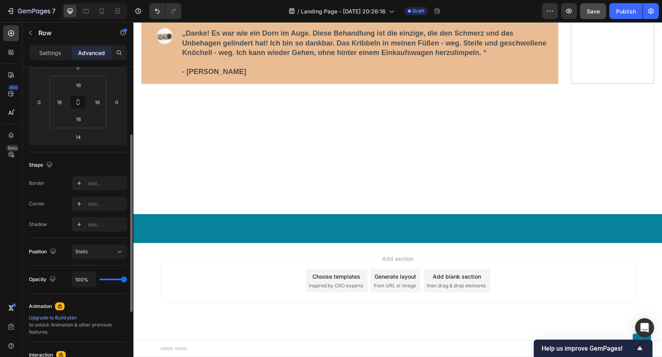
scroll to position [0, 0]
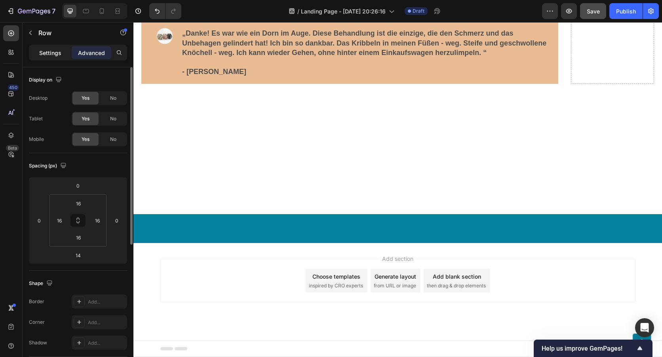
click at [58, 58] on div "Settings" at bounding box center [51, 52] width 40 height 13
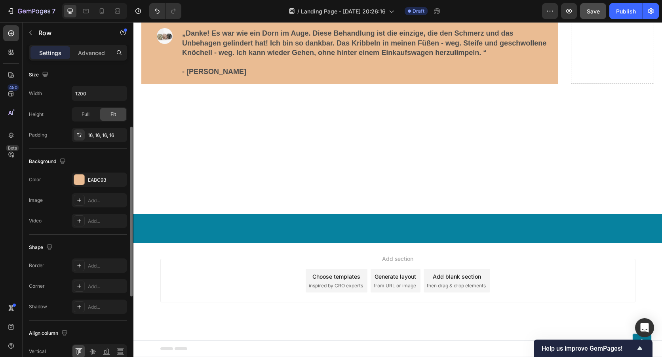
scroll to position [182, 0]
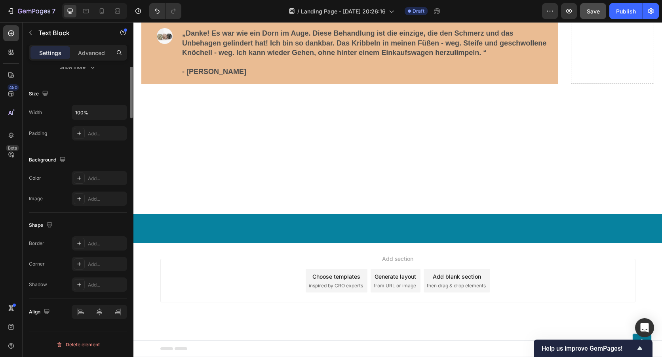
scroll to position [0, 0]
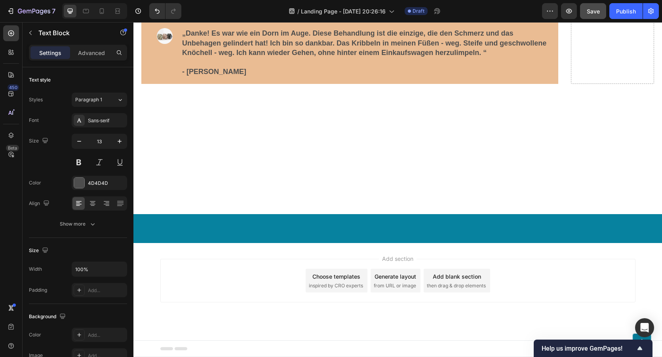
click at [98, 56] on p "Advanced" at bounding box center [91, 53] width 27 height 8
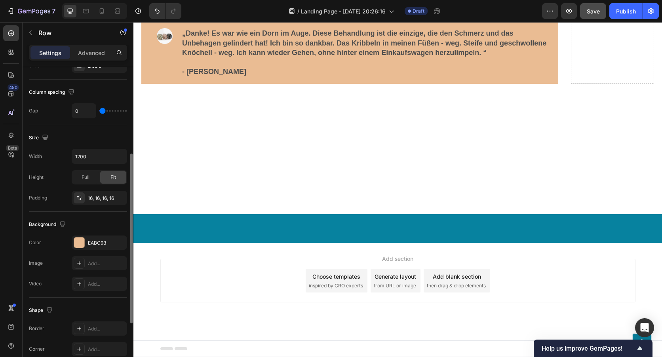
scroll to position [261, 0]
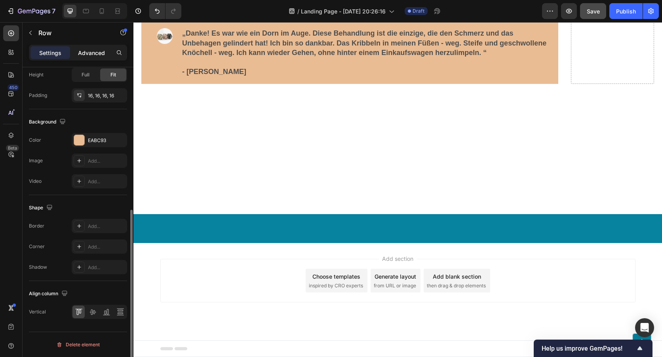
click at [88, 53] on p "Advanced" at bounding box center [91, 53] width 27 height 8
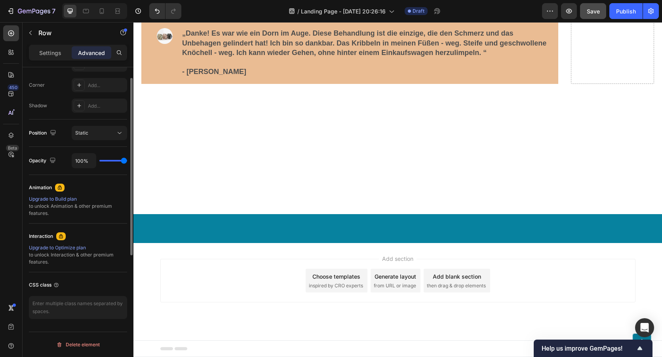
scroll to position [158, 0]
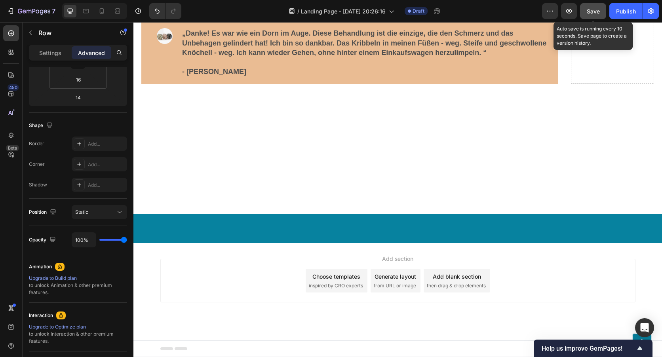
click at [604, 6] on button "Save" at bounding box center [593, 11] width 26 height 16
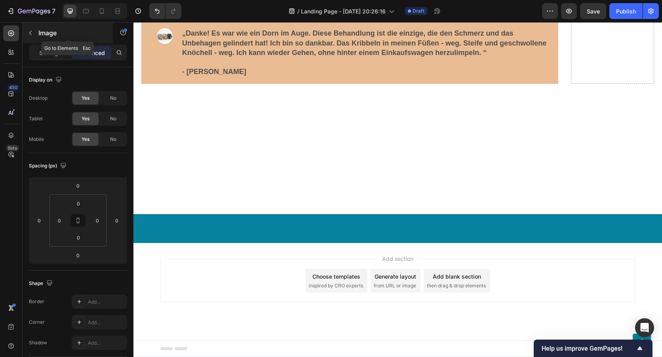
click at [32, 38] on button "button" at bounding box center [30, 33] width 13 height 13
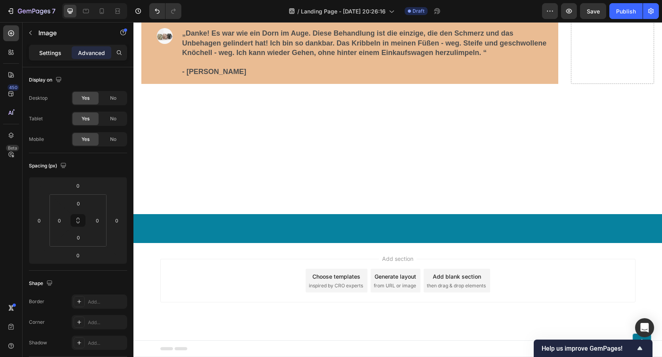
click at [53, 56] on p "Settings" at bounding box center [50, 53] width 22 height 8
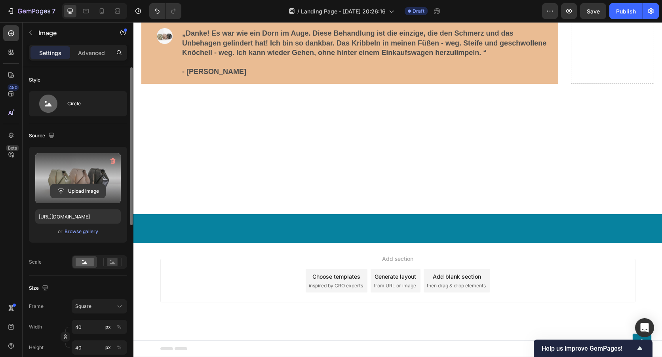
click at [82, 186] on input "file" at bounding box center [78, 191] width 55 height 13
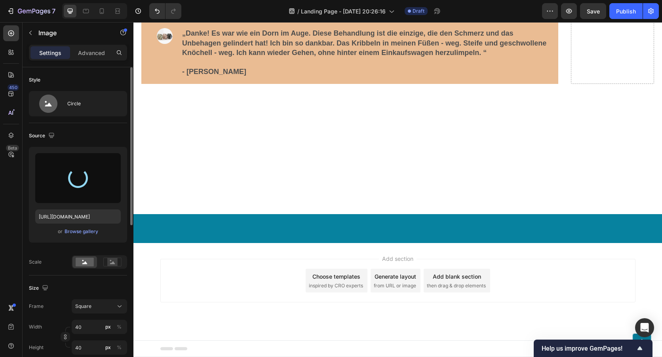
type input "[URL][DOMAIN_NAME]"
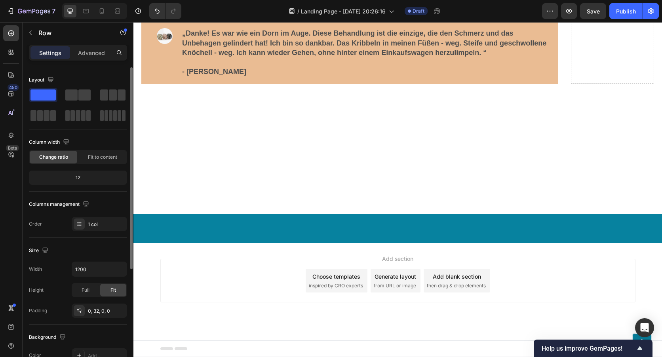
scroll to position [7046, 0]
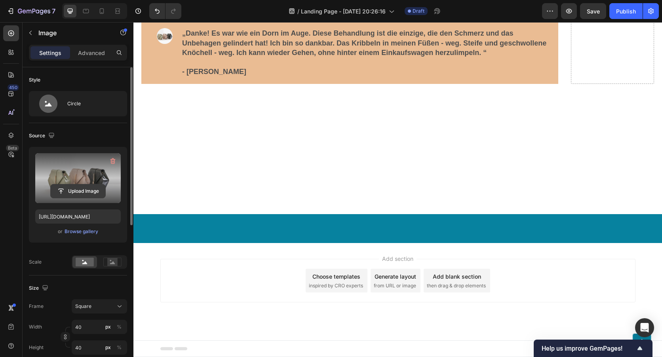
click at [87, 191] on input "file" at bounding box center [78, 191] width 55 height 13
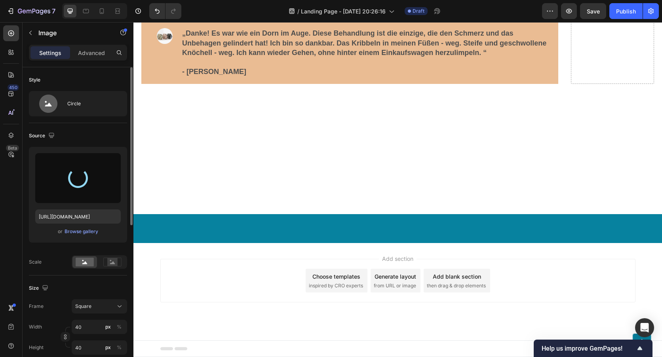
type input "[URL][DOMAIN_NAME]"
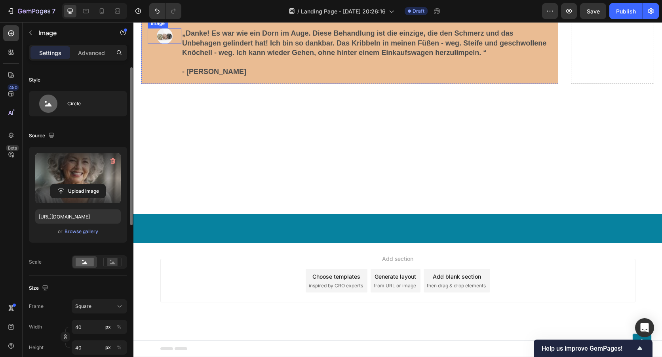
click at [163, 44] on img at bounding box center [165, 36] width 16 height 16
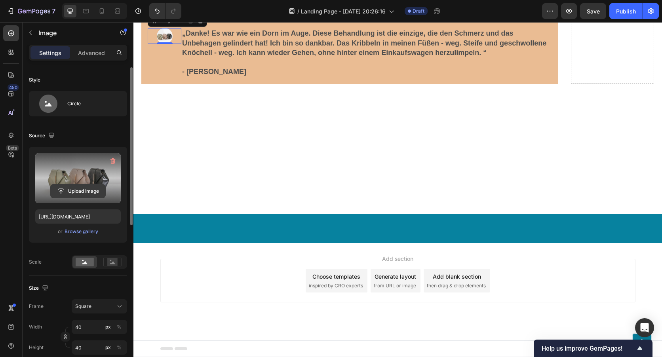
click at [85, 188] on input "file" at bounding box center [78, 191] width 55 height 13
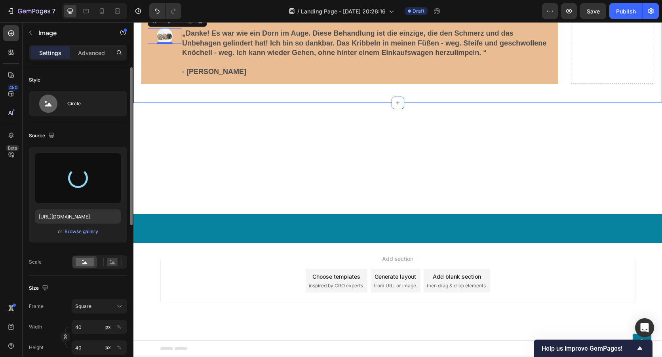
type input "[URL][DOMAIN_NAME]"
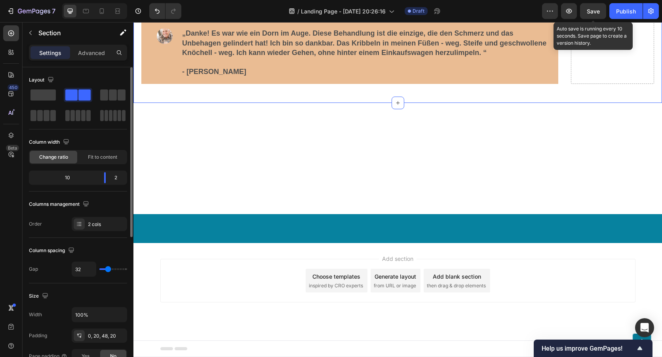
click at [597, 11] on span "Save" at bounding box center [593, 11] width 13 height 7
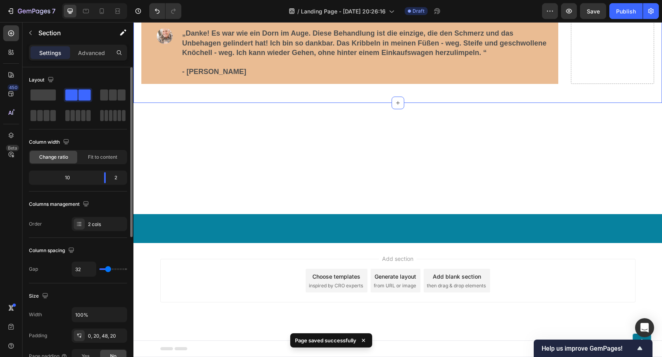
scroll to position [7006, 0]
click at [596, 9] on span "Save" at bounding box center [593, 11] width 13 height 7
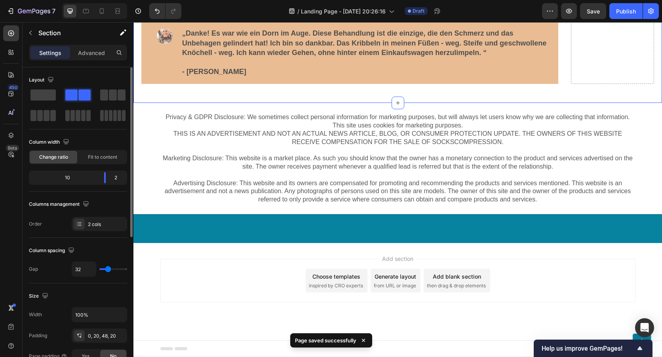
scroll to position [7165, 0]
